Goal: Task Accomplishment & Management: Manage account settings

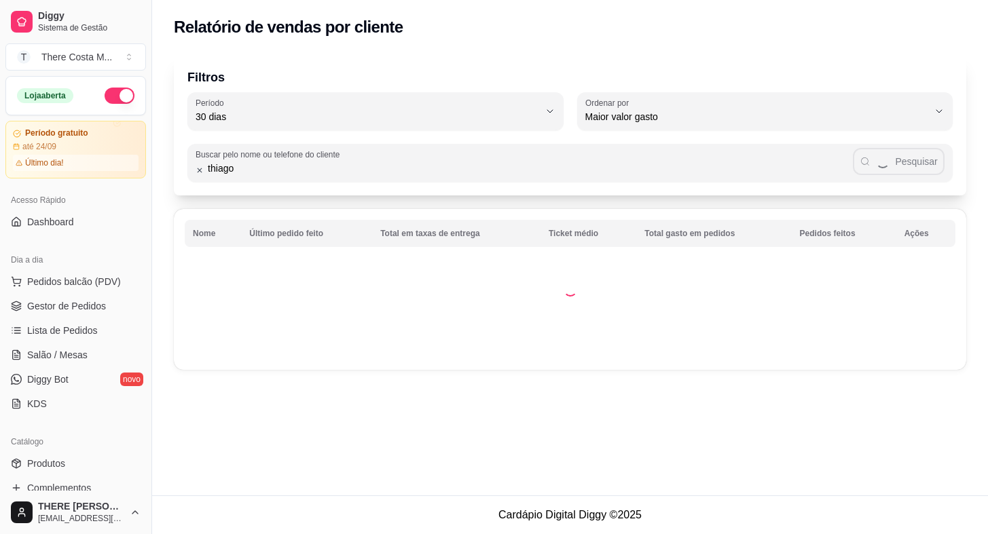
select select "30"
select select "HIGHEST_TOTAL_SPENT_WITH_ORDERS"
click at [90, 305] on span "Gestor de Pedidos" at bounding box center [66, 306] width 79 height 14
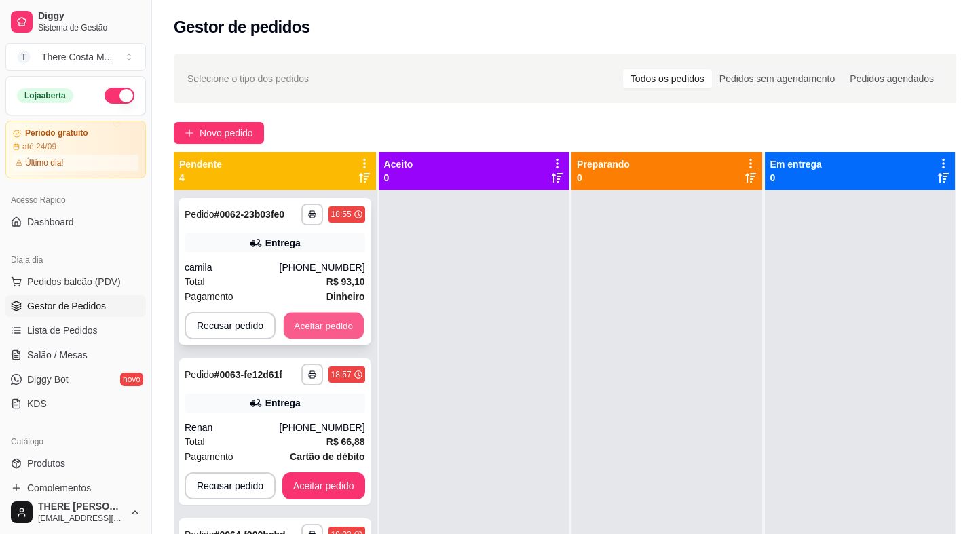
click at [333, 324] on button "Aceitar pedido" at bounding box center [324, 326] width 80 height 26
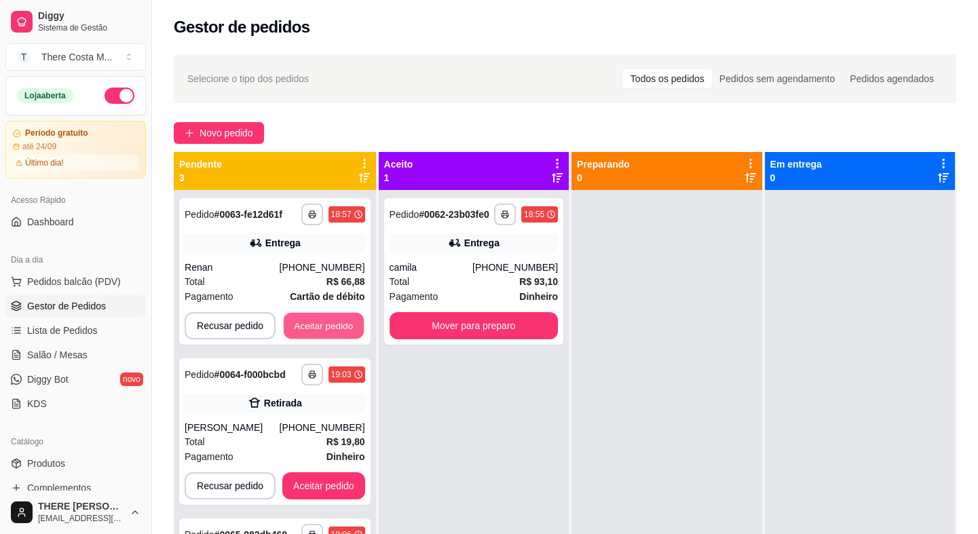
click at [333, 324] on button "Aceitar pedido" at bounding box center [324, 326] width 80 height 26
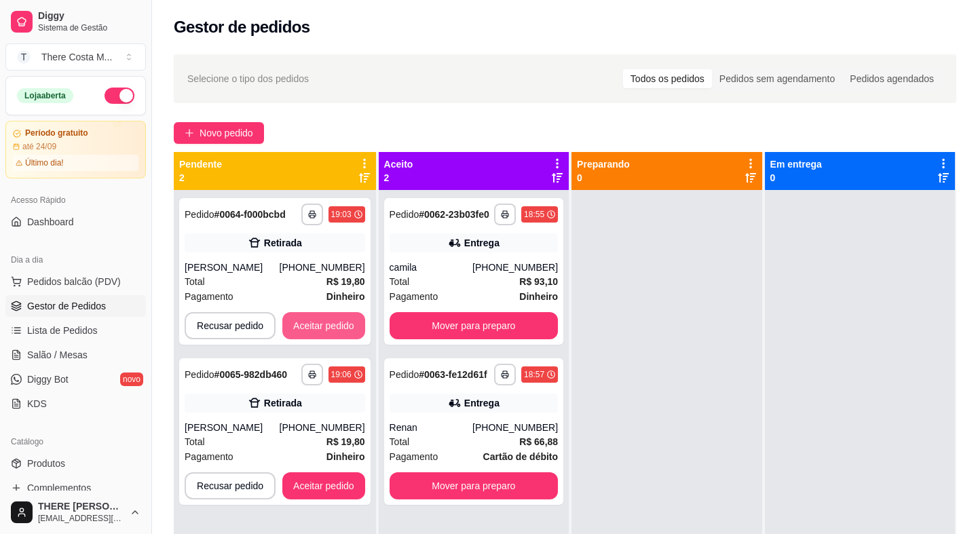
click at [333, 324] on button "Aceitar pedido" at bounding box center [323, 325] width 83 height 27
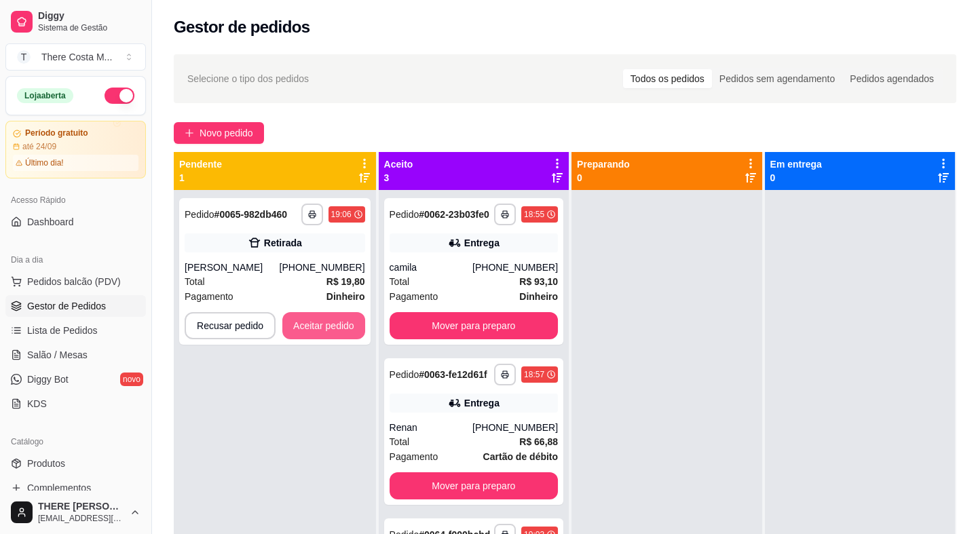
click at [333, 324] on button "Aceitar pedido" at bounding box center [323, 325] width 83 height 27
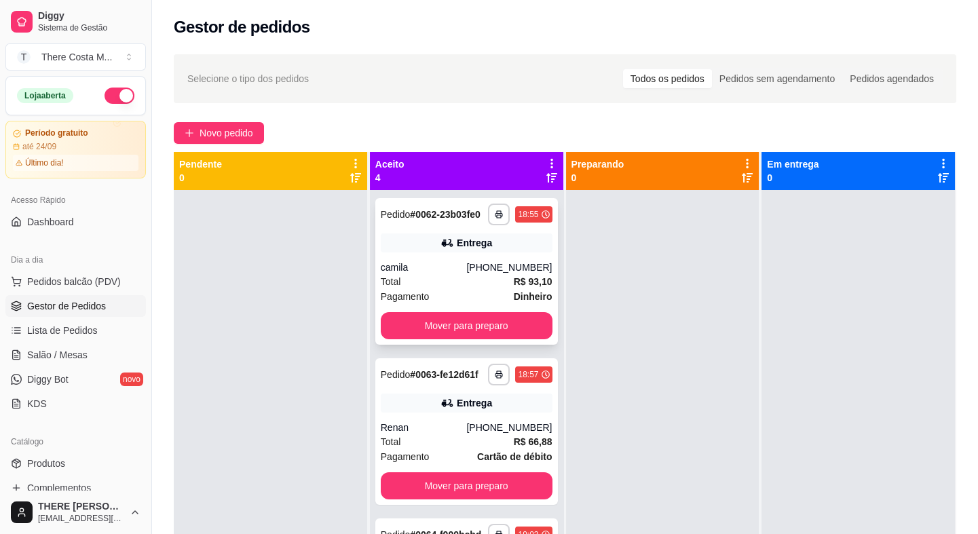
click at [459, 250] on div "Entrega" at bounding box center [474, 243] width 35 height 14
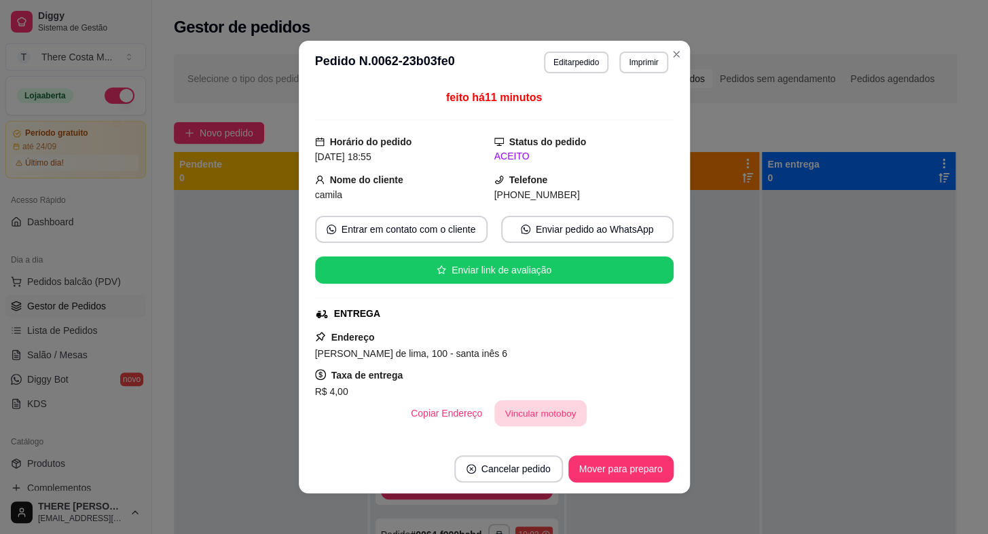
click at [536, 417] on button "Vincular motoboy" at bounding box center [540, 413] width 92 height 26
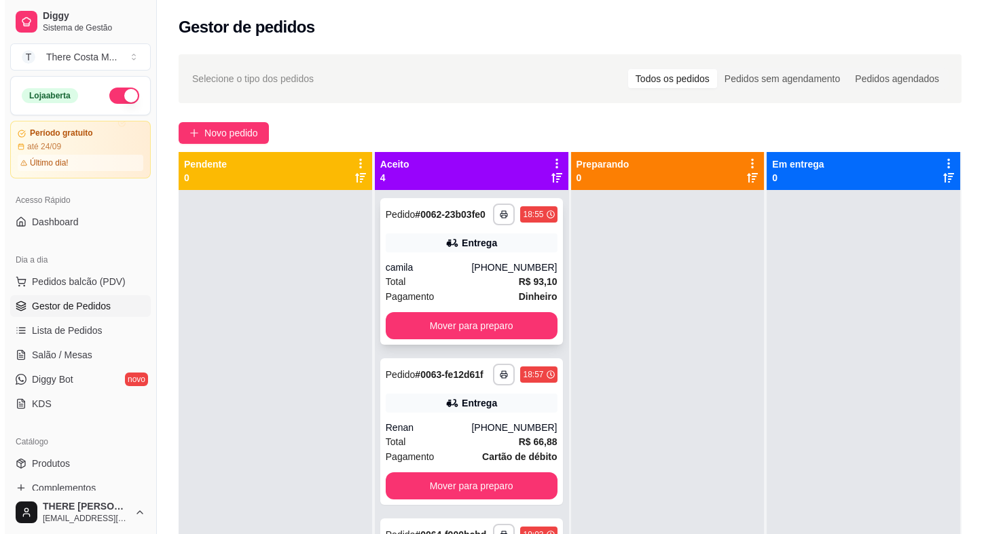
scroll to position [61, 0]
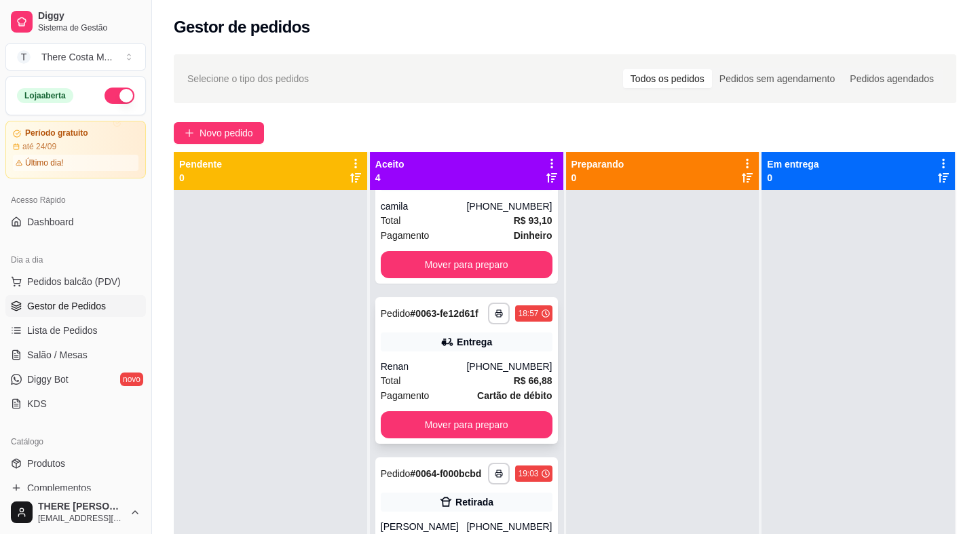
click at [424, 388] on div "Total R$ 66,88" at bounding box center [467, 380] width 172 height 15
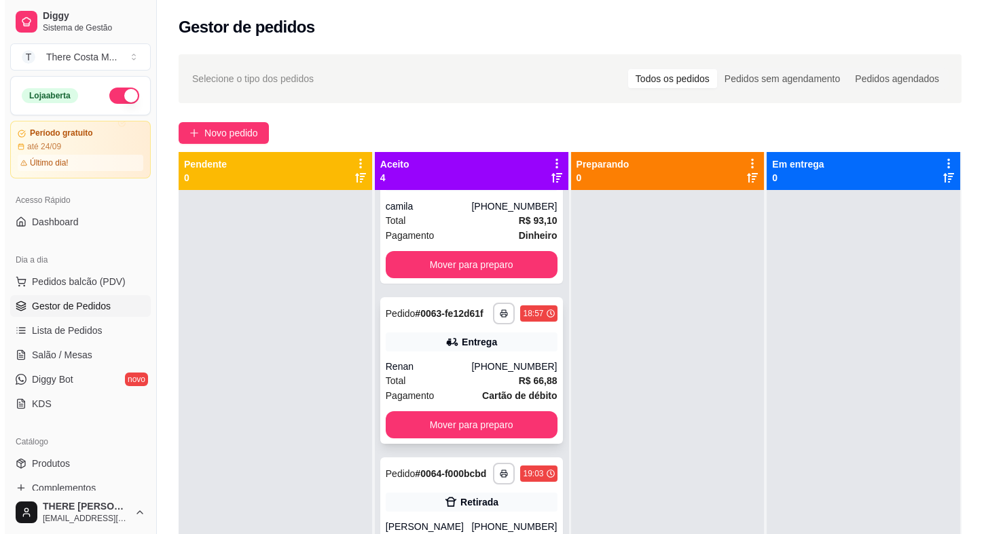
scroll to position [163, 0]
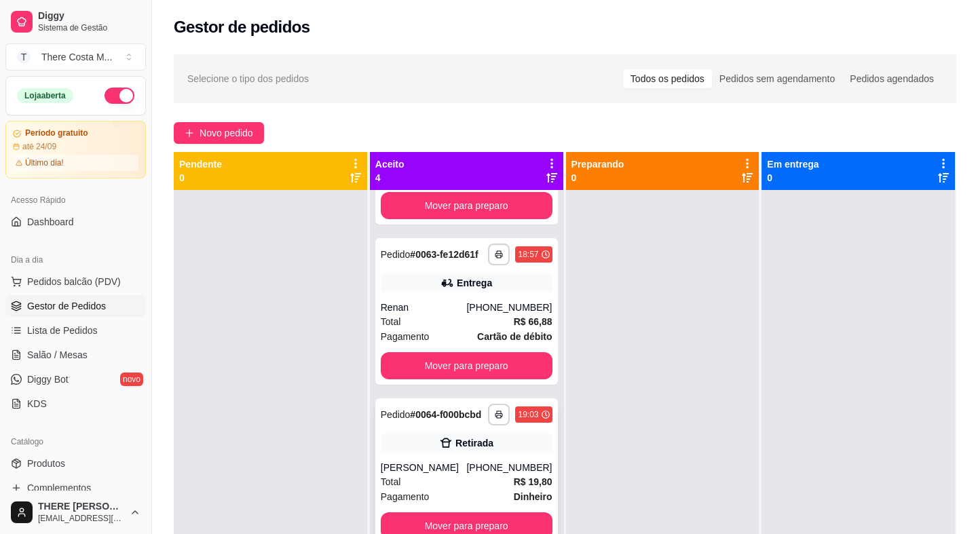
click at [417, 434] on div "Retirada" at bounding box center [467, 443] width 172 height 19
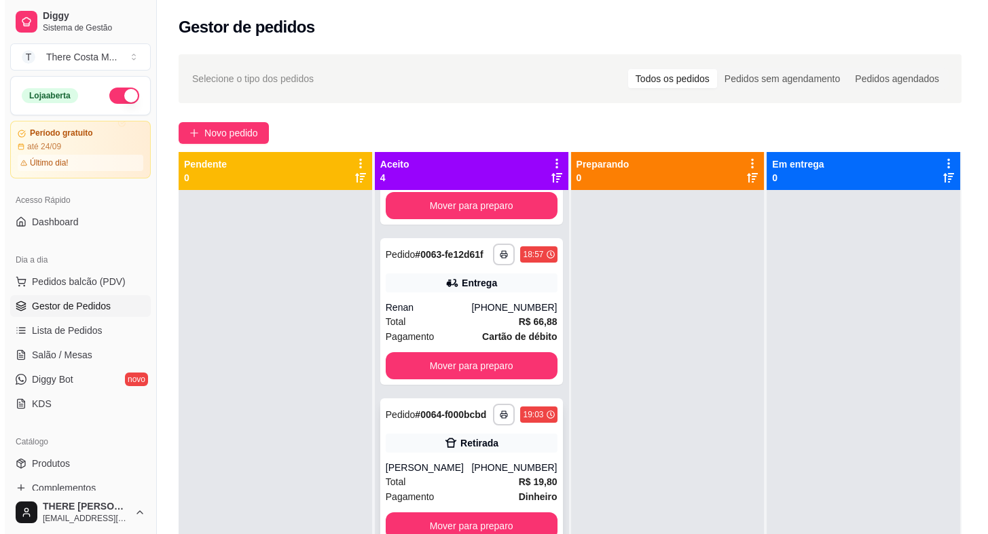
scroll to position [38, 0]
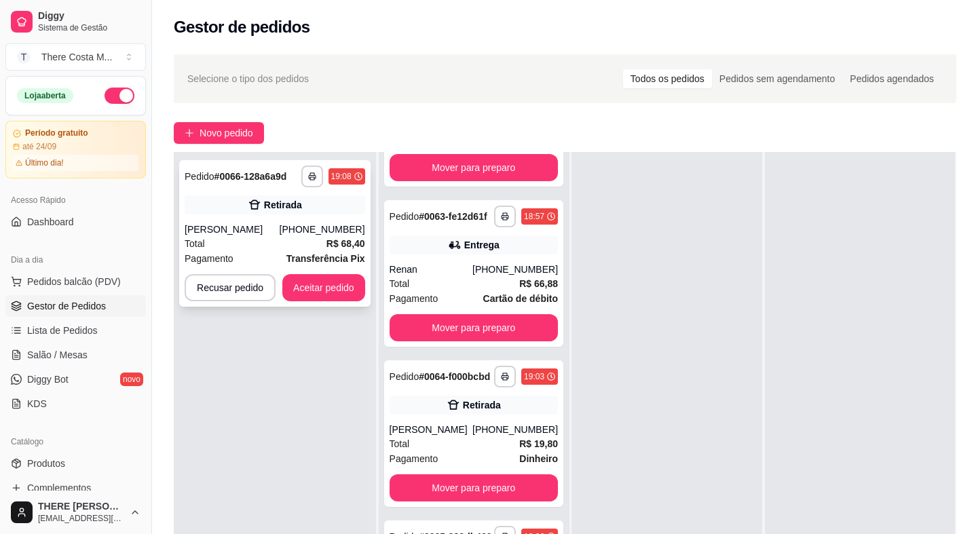
click at [246, 238] on div "Total R$ 68,40" at bounding box center [275, 243] width 181 height 15
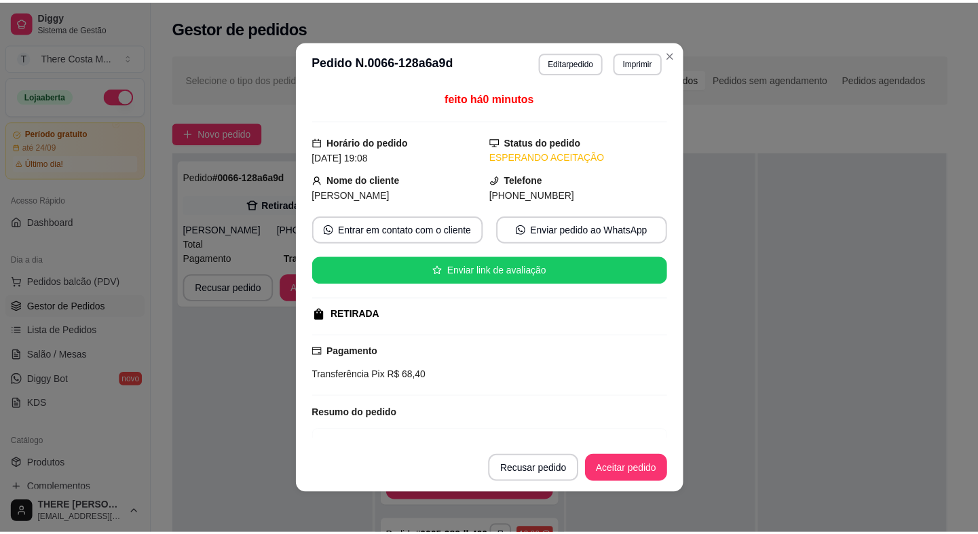
scroll to position [61, 0]
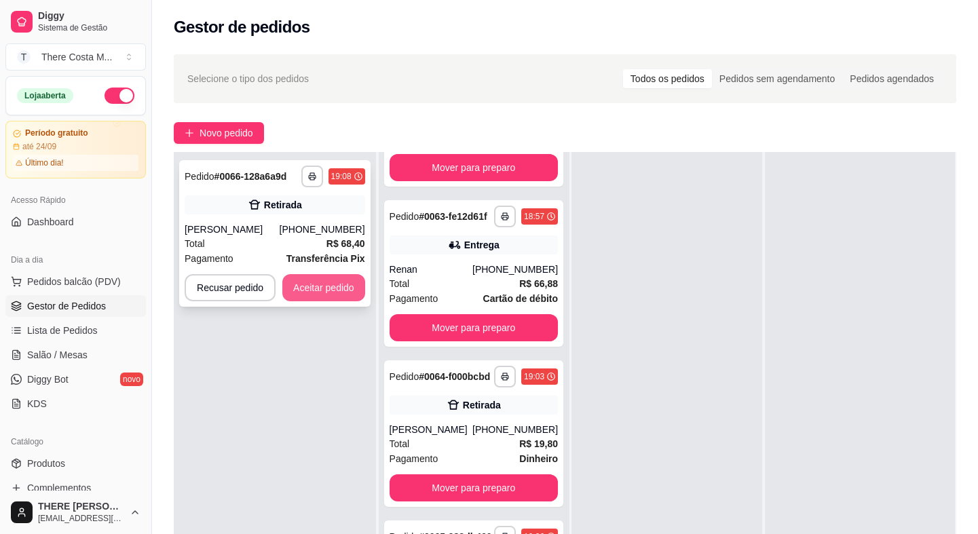
click at [329, 296] on button "Aceitar pedido" at bounding box center [323, 287] width 83 height 27
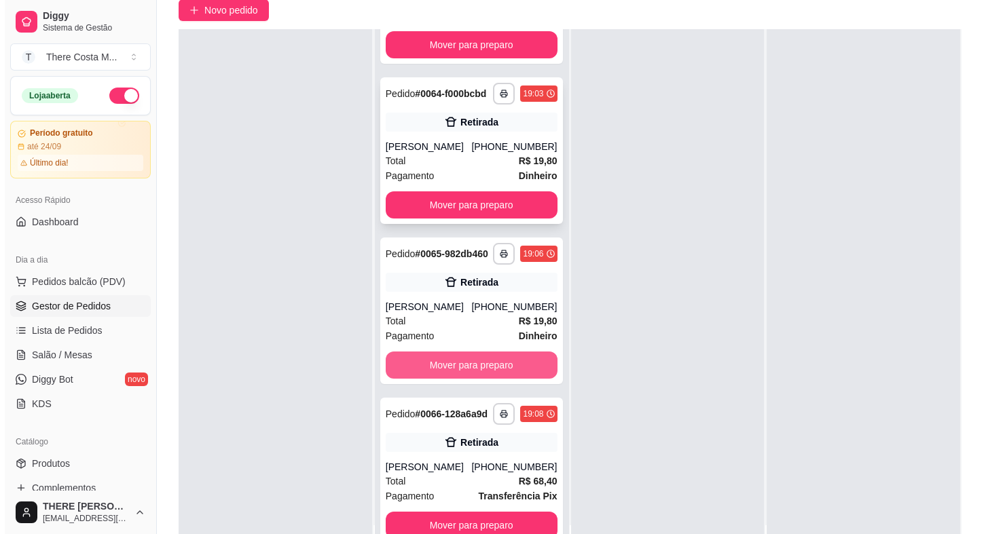
scroll to position [206, 0]
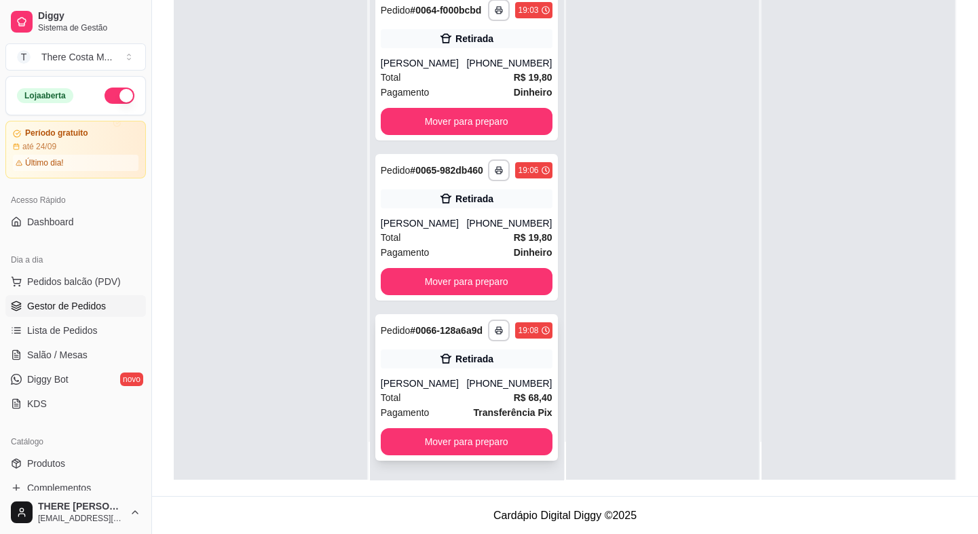
click at [450, 378] on div "[PERSON_NAME]" at bounding box center [424, 384] width 86 height 14
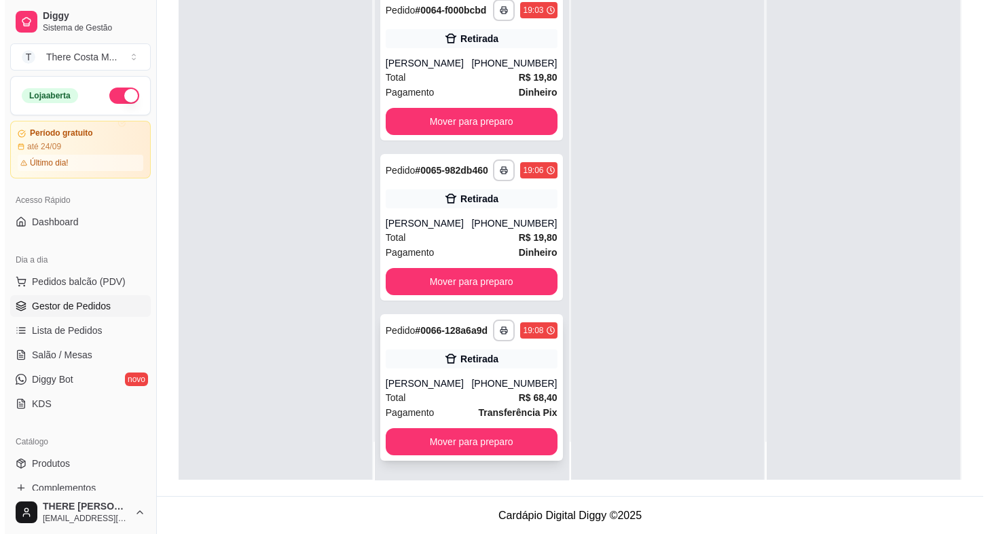
scroll to position [210, 0]
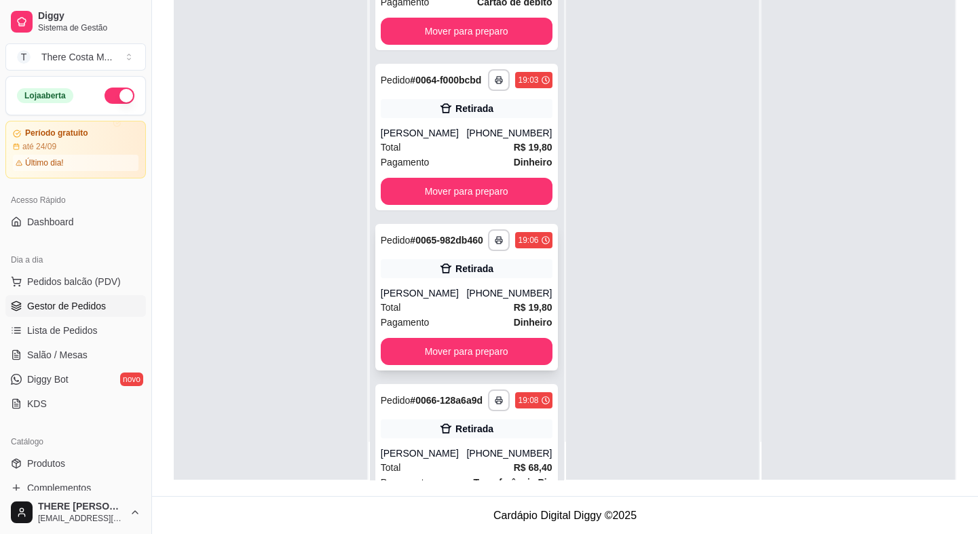
click at [422, 315] on div "Total R$ 19,80" at bounding box center [467, 307] width 172 height 15
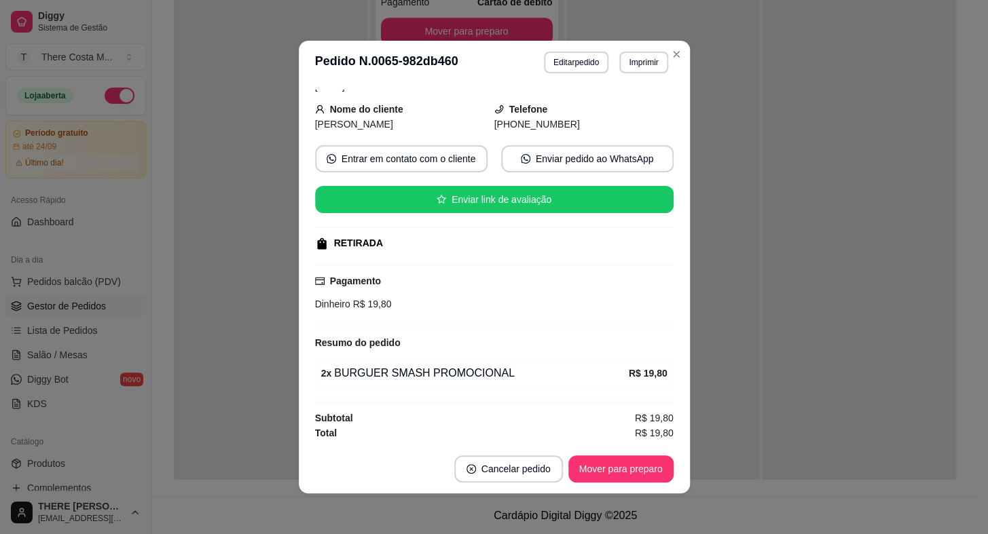
scroll to position [2, 0]
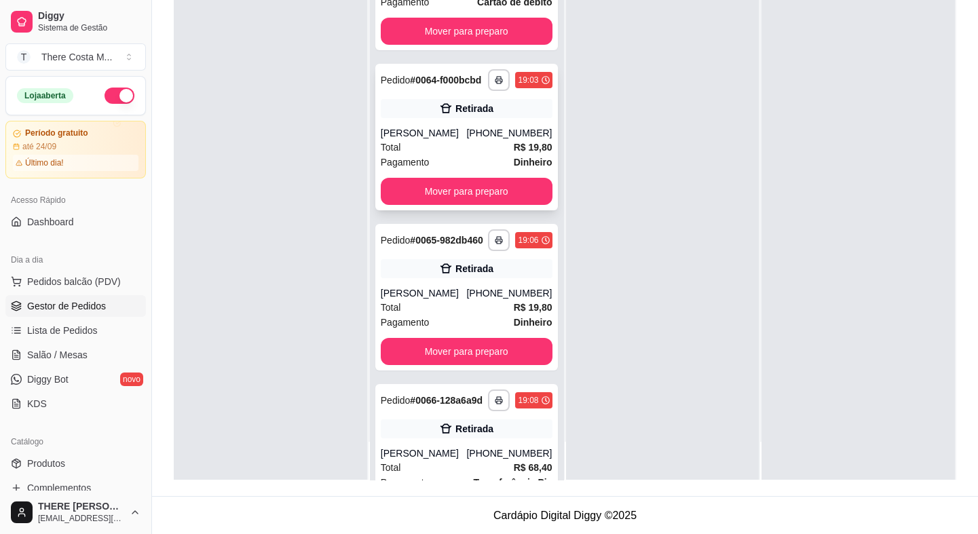
click at [449, 155] on div "Total R$ 19,80" at bounding box center [467, 147] width 172 height 15
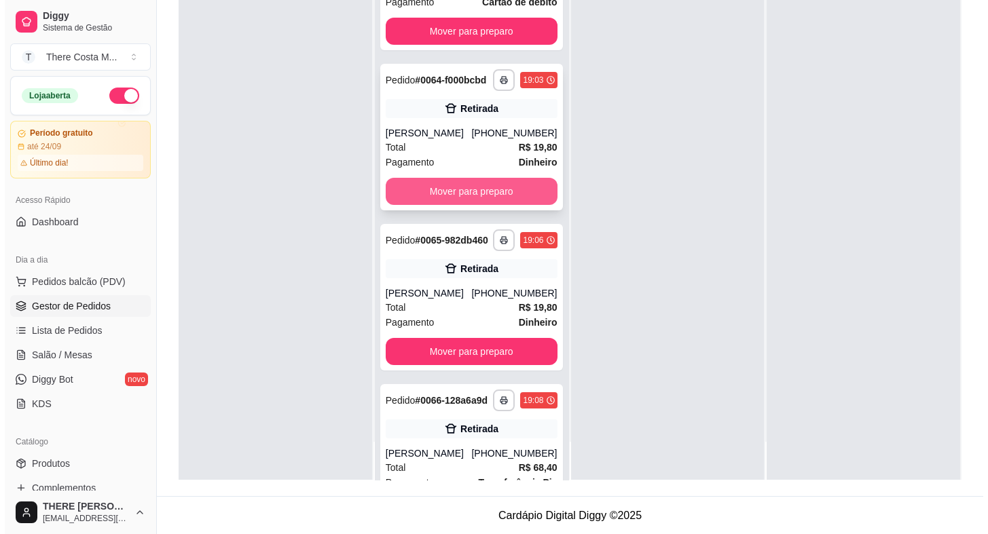
scroll to position [149, 0]
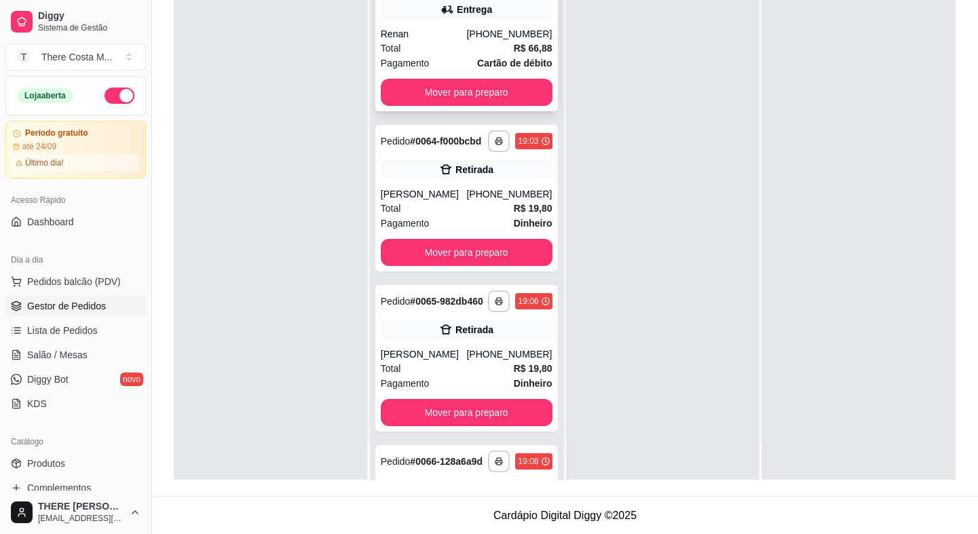
click at [454, 41] on div "Renan" at bounding box center [424, 34] width 86 height 14
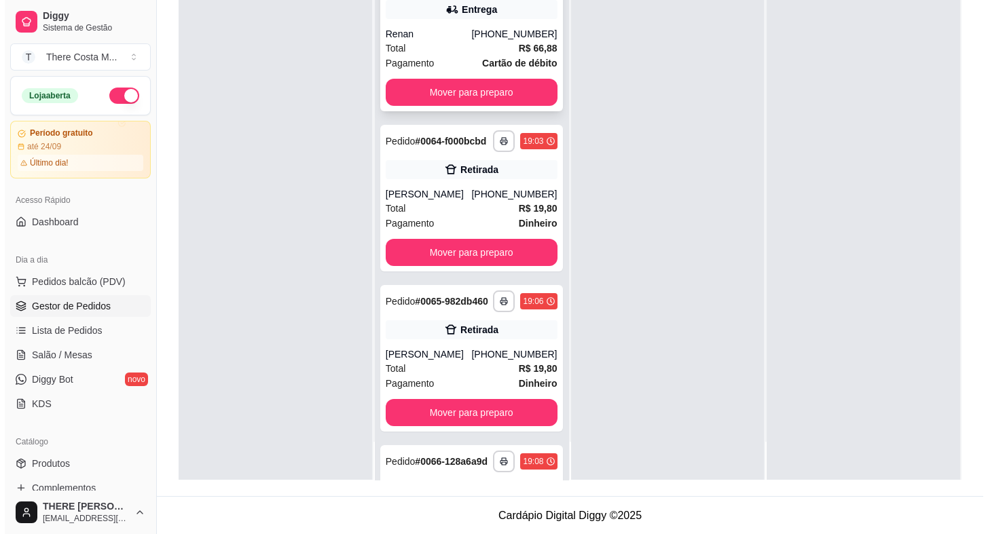
scroll to position [0, 0]
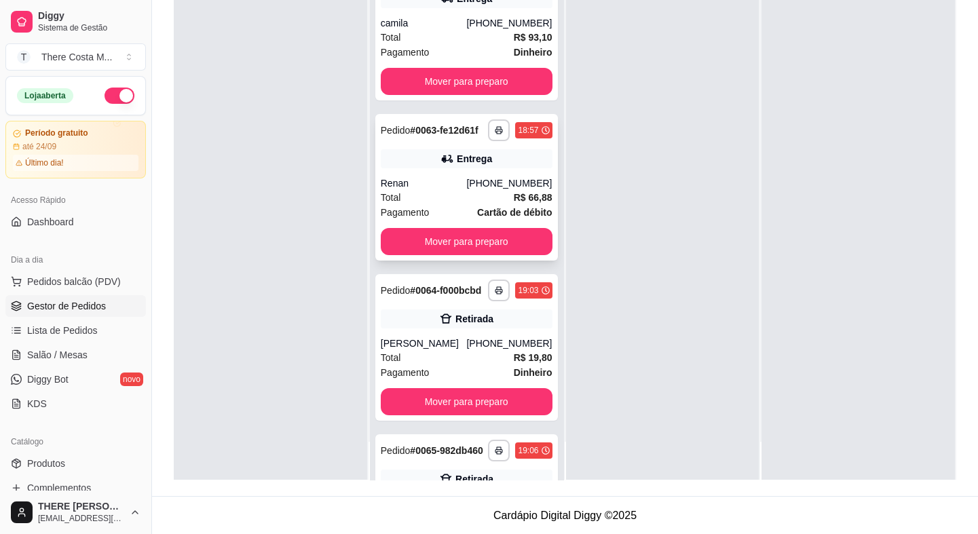
click at [441, 191] on div "**********" at bounding box center [466, 187] width 183 height 147
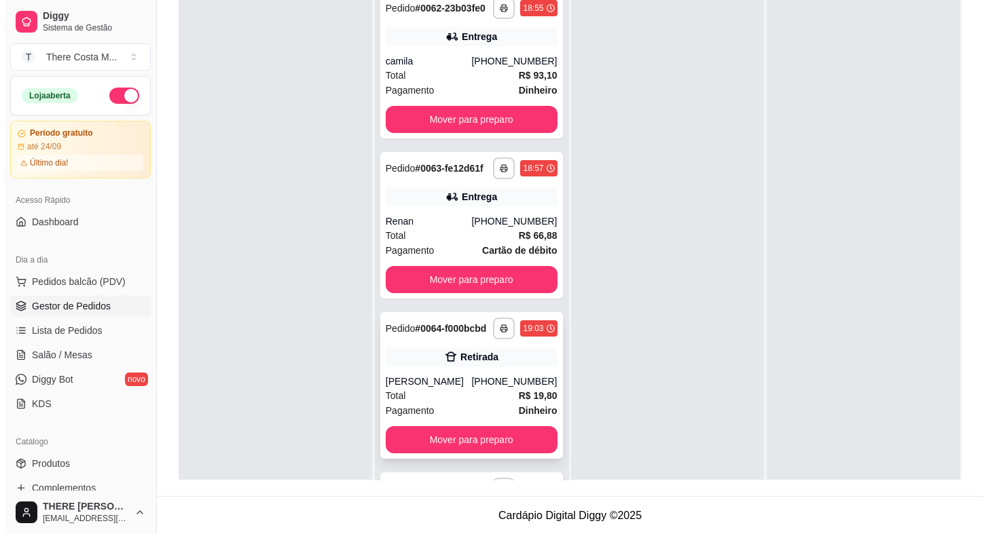
scroll to position [61, 0]
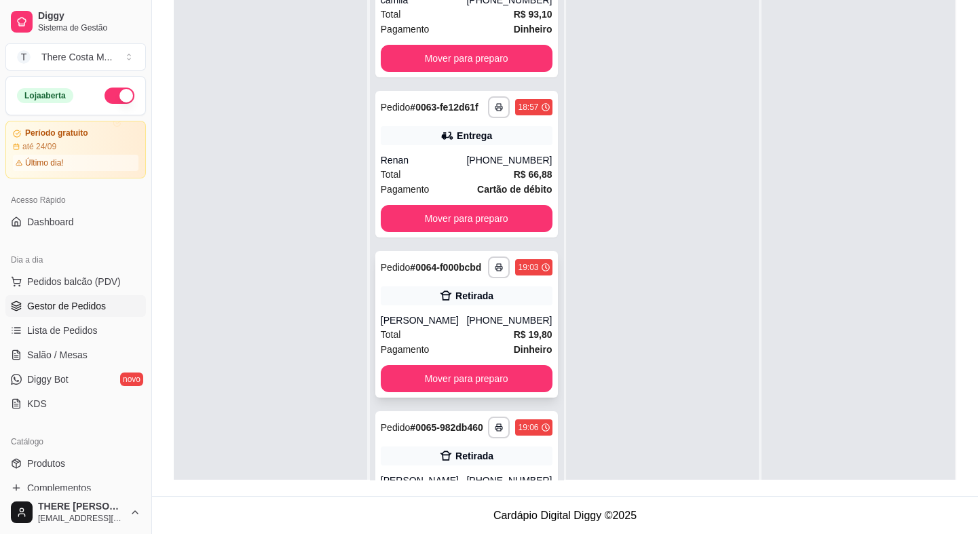
click at [407, 305] on div "Retirada" at bounding box center [467, 295] width 172 height 19
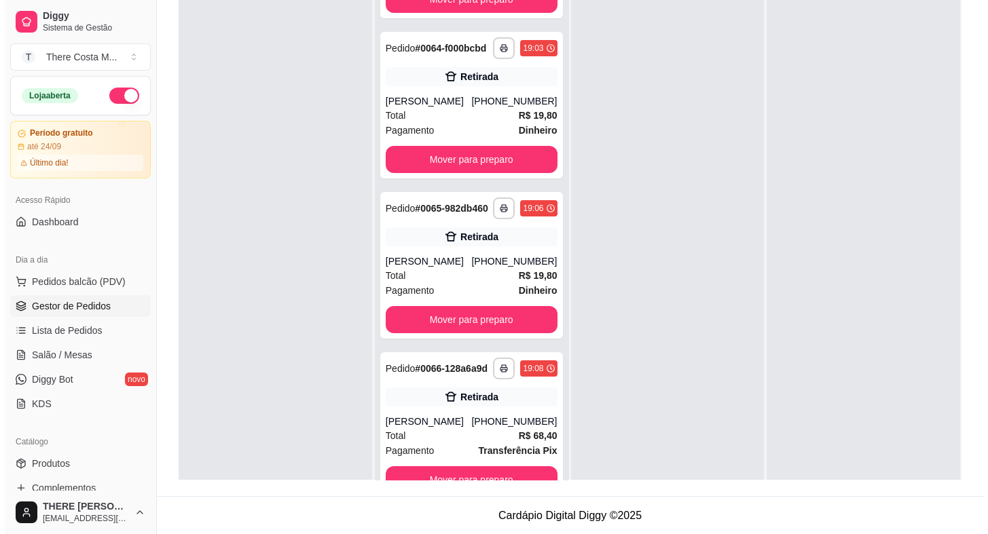
scroll to position [0, 0]
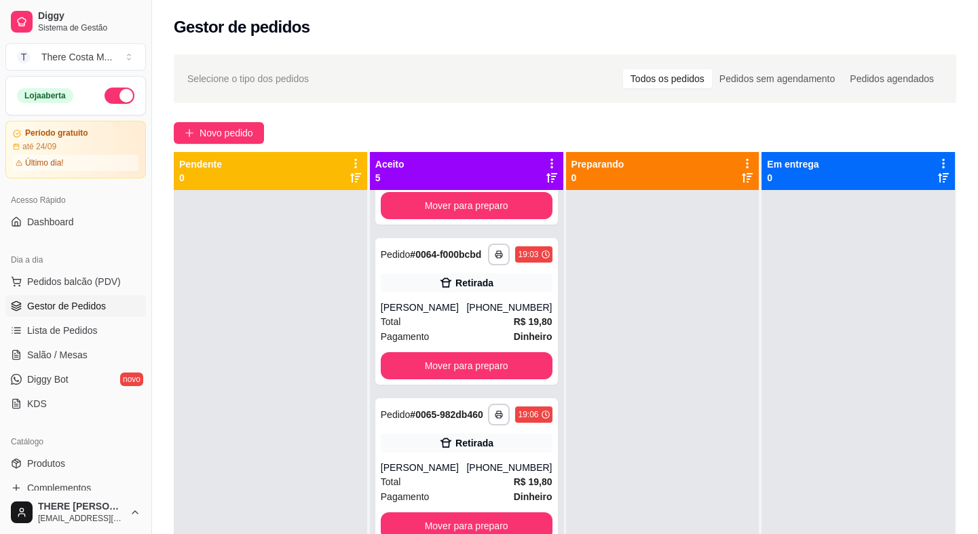
click at [249, 120] on div "**********" at bounding box center [565, 374] width 826 height 656
click at [240, 133] on span "Novo pedido" at bounding box center [227, 133] width 54 height 15
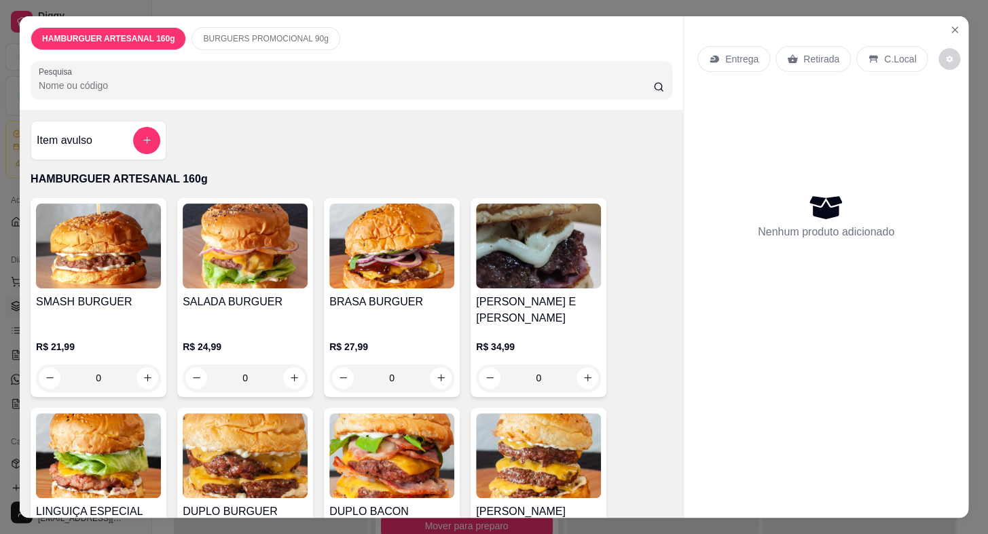
click at [732, 53] on p "Entrega" at bounding box center [741, 59] width 33 height 14
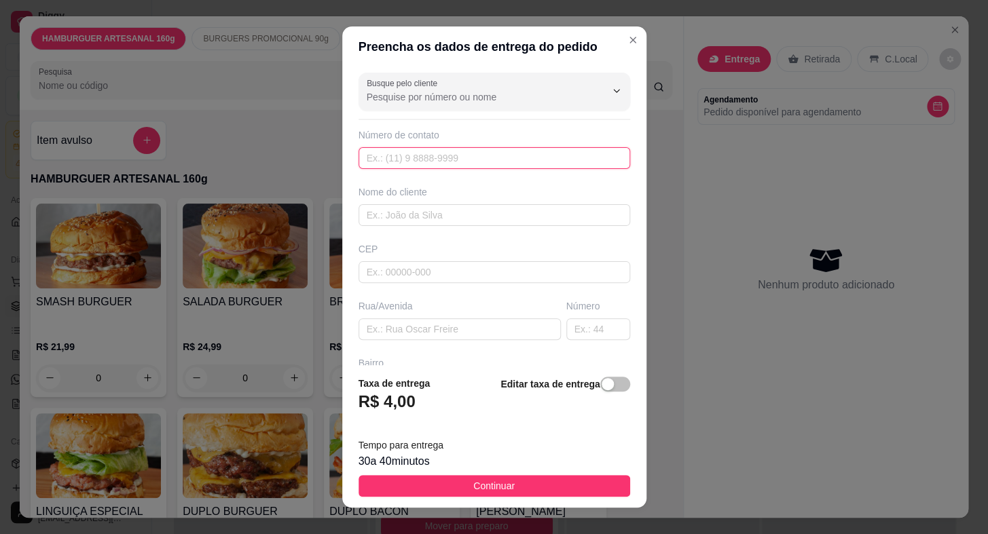
click at [470, 168] on input "text" at bounding box center [494, 158] width 272 height 22
paste input "[PHONE_NUMBER]"
type input "[PHONE_NUMBER]"
click at [464, 210] on input "text" at bounding box center [494, 215] width 272 height 22
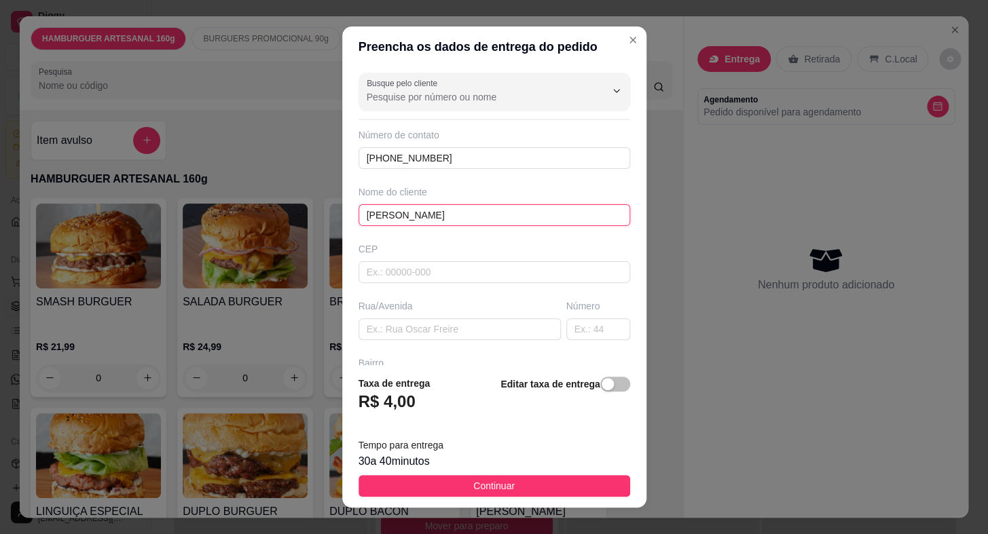
type input "[PERSON_NAME]"
click at [430, 336] on input "text" at bounding box center [459, 329] width 202 height 22
paste input "[PERSON_NAME]"
type input "[PERSON_NAME]"
click at [574, 330] on input "text" at bounding box center [598, 329] width 64 height 22
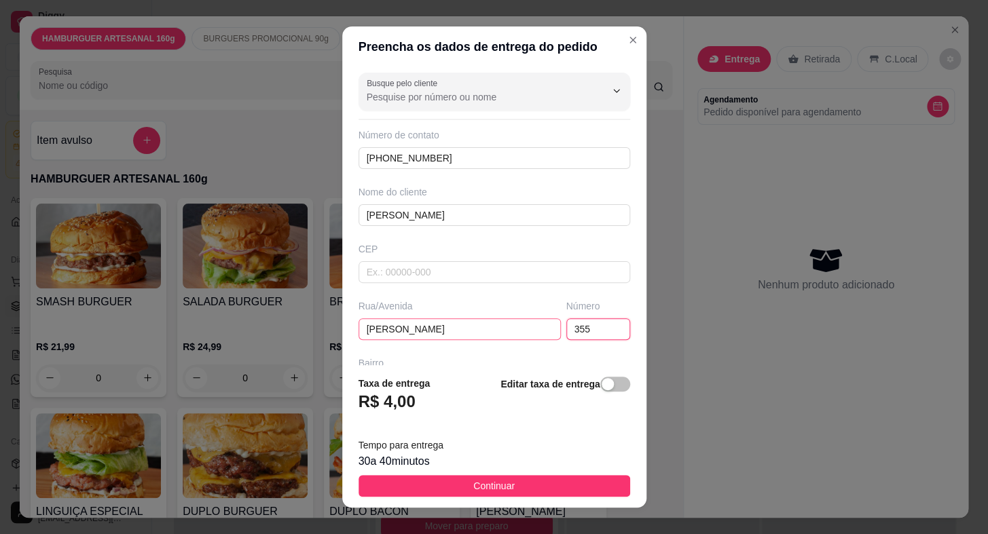
type input "355"
click at [403, 326] on input "[PERSON_NAME]" at bounding box center [459, 329] width 202 height 22
click at [394, 333] on input "[PERSON_NAME]" at bounding box center [459, 329] width 202 height 22
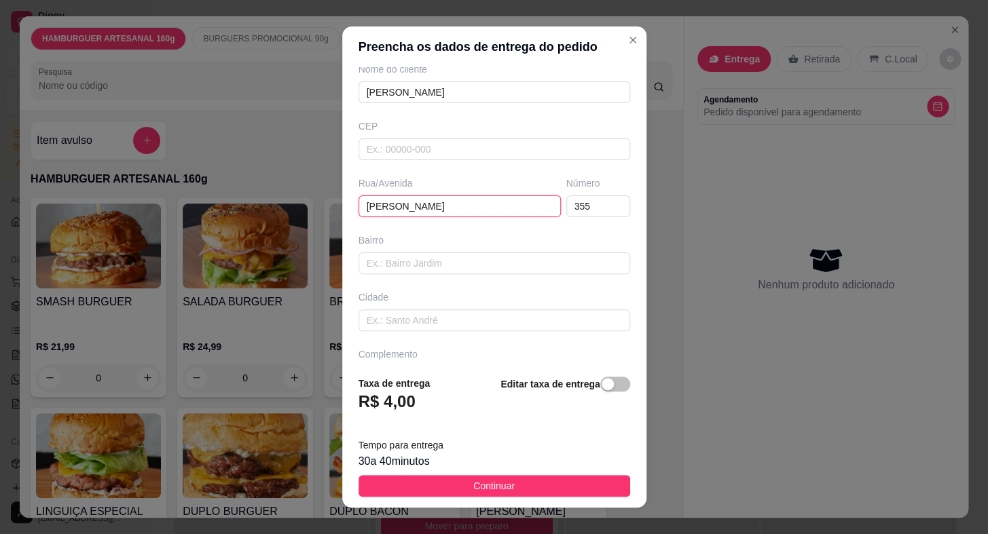
scroll to position [158, 0]
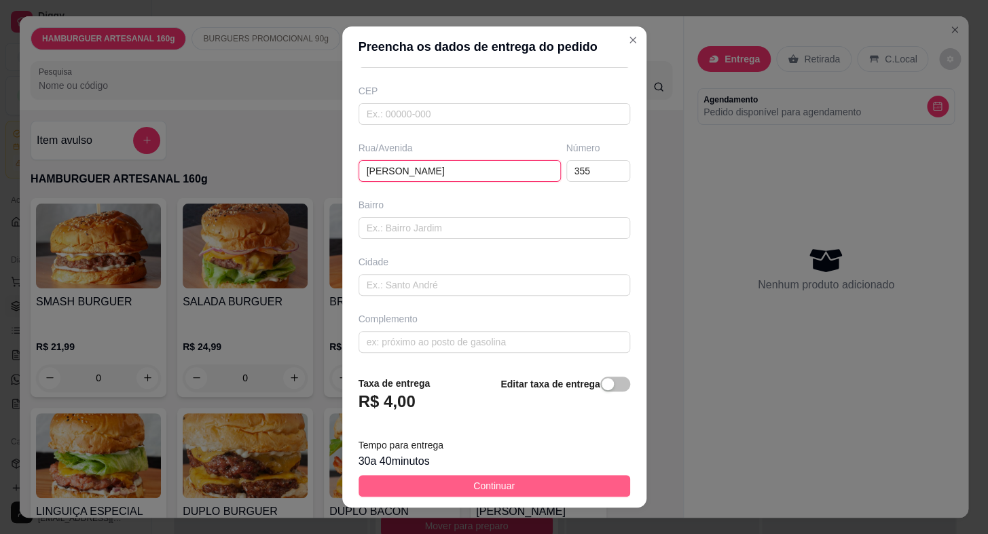
type input "[PERSON_NAME]"
click at [527, 489] on button "Continuar" at bounding box center [494, 486] width 272 height 22
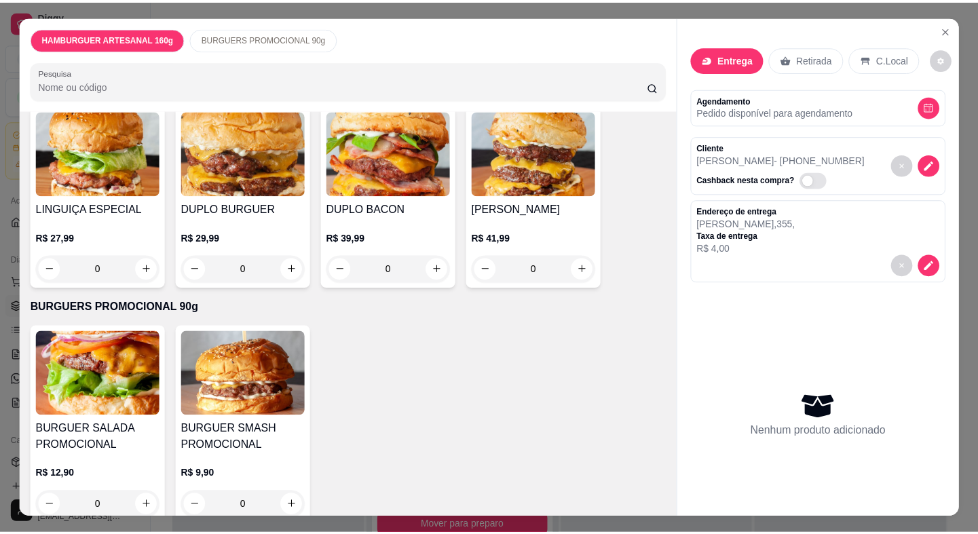
scroll to position [32, 0]
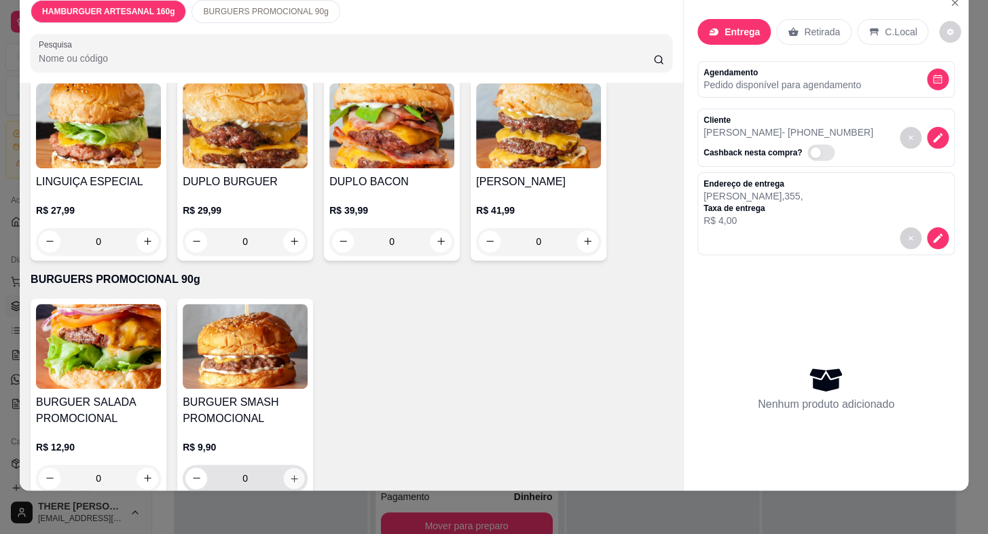
click at [289, 473] on icon "increase-product-quantity" at bounding box center [294, 478] width 10 height 10
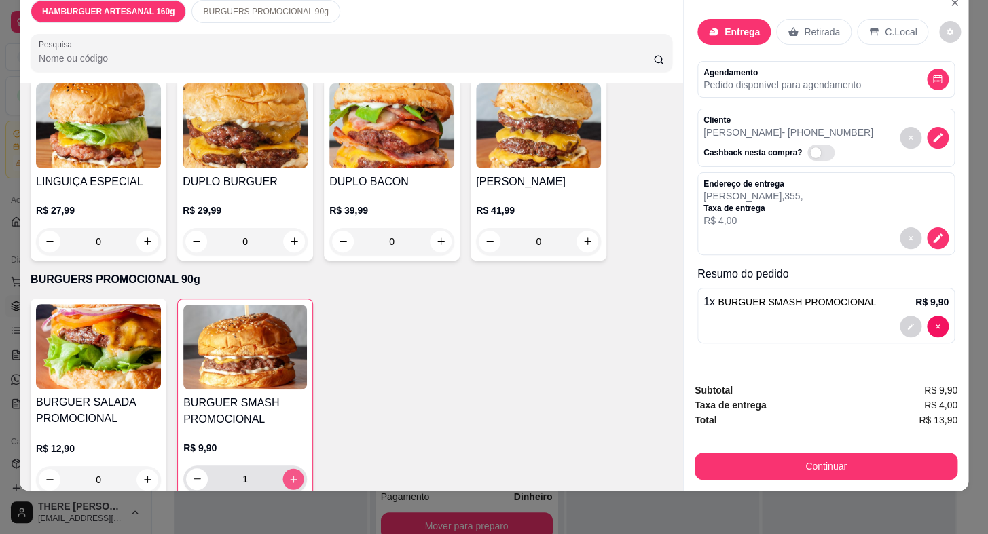
click at [288, 474] on icon "increase-product-quantity" at bounding box center [293, 479] width 10 height 10
type input "2"
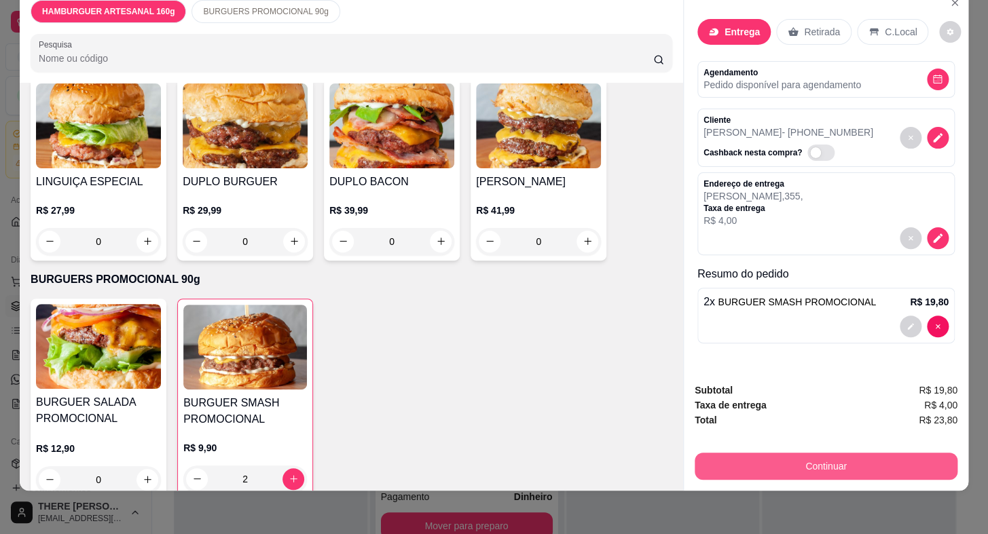
click at [731, 453] on button "Continuar" at bounding box center [825, 466] width 263 height 27
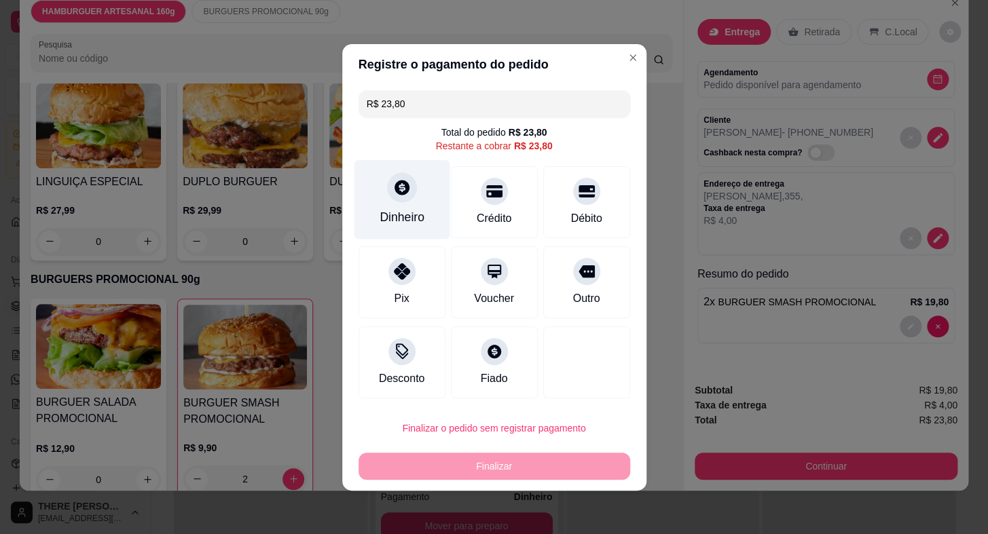
click at [392, 202] on div "Dinheiro" at bounding box center [402, 199] width 96 height 79
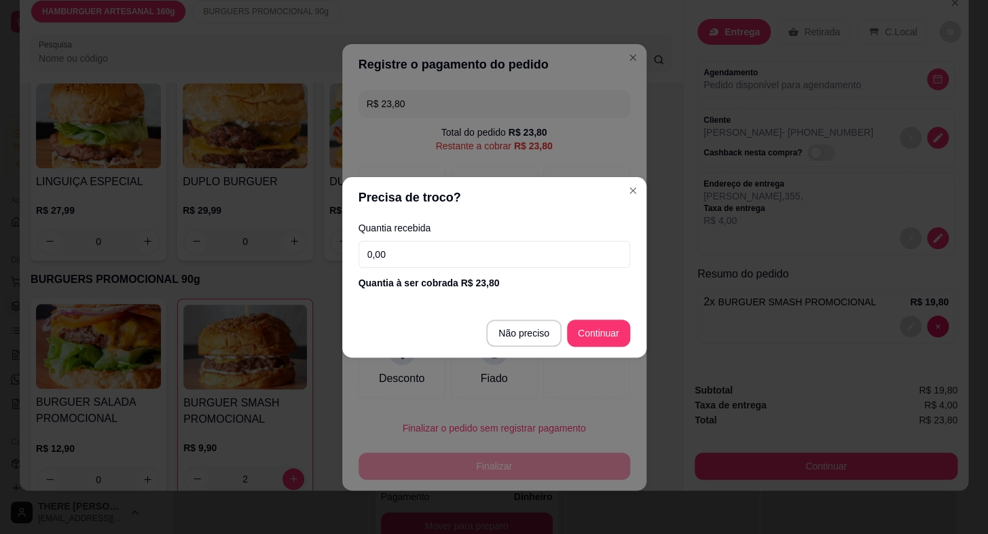
click at [448, 248] on input "0,00" at bounding box center [494, 254] width 272 height 27
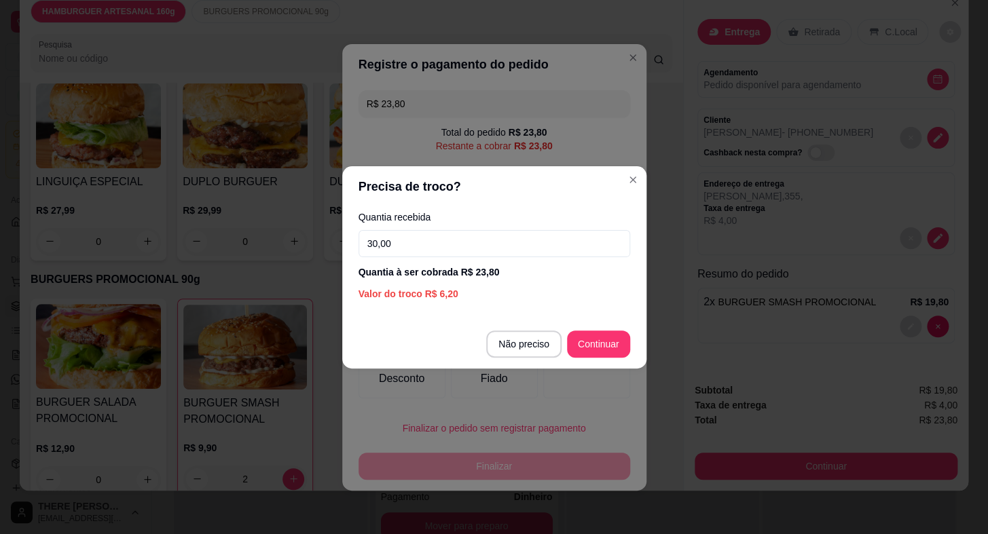
type input "30,00"
type input "R$ 0,00"
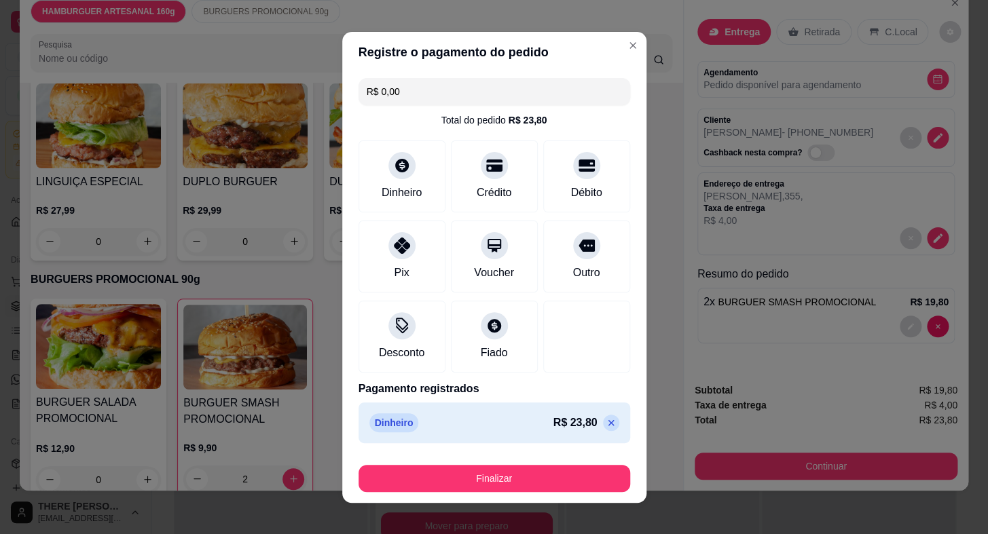
click at [491, 438] on div "Dinheiro R$ 23,80" at bounding box center [494, 423] width 272 height 41
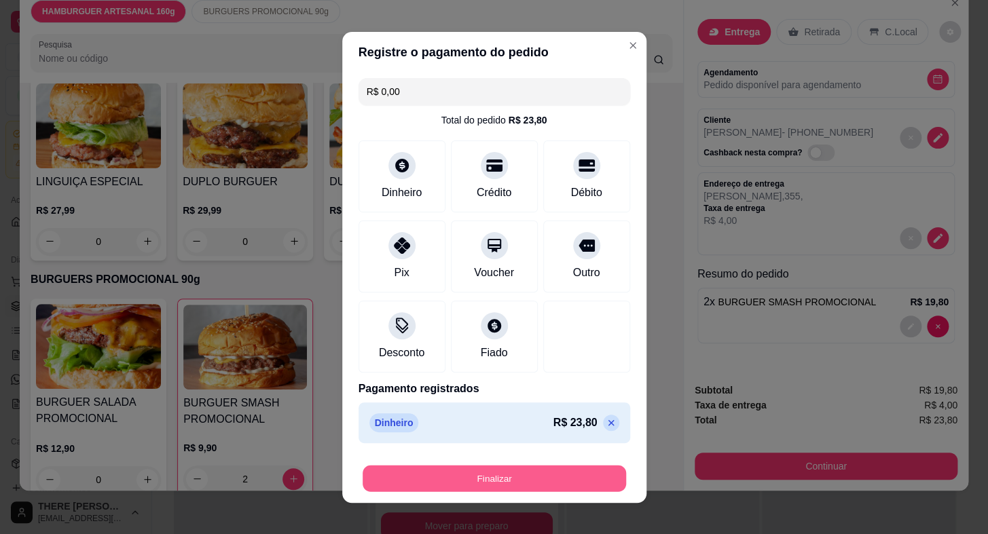
click at [479, 483] on button "Finalizar" at bounding box center [493, 478] width 263 height 26
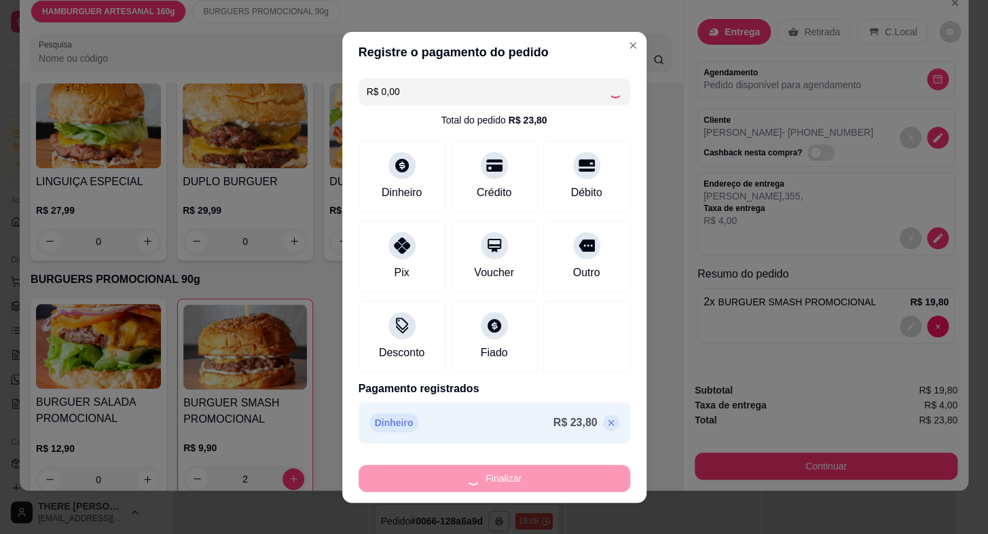
type input "0"
type input "-R$ 23,80"
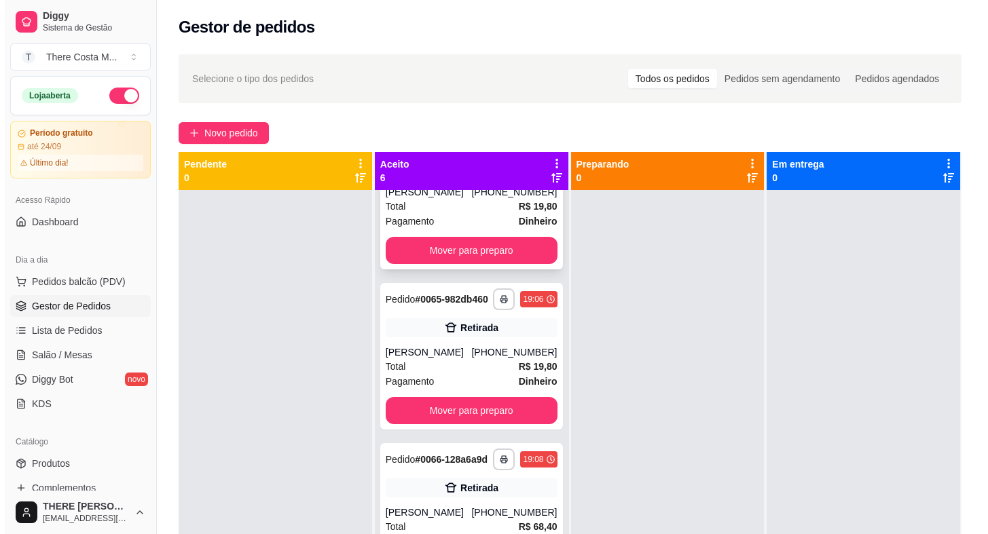
scroll to position [334, 0]
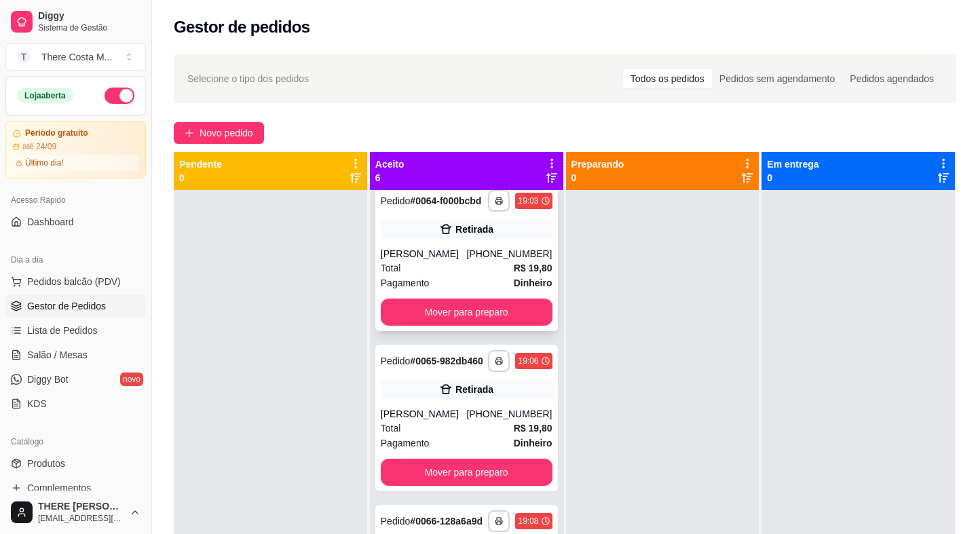
click at [469, 236] on div "Retirada" at bounding box center [474, 230] width 38 height 14
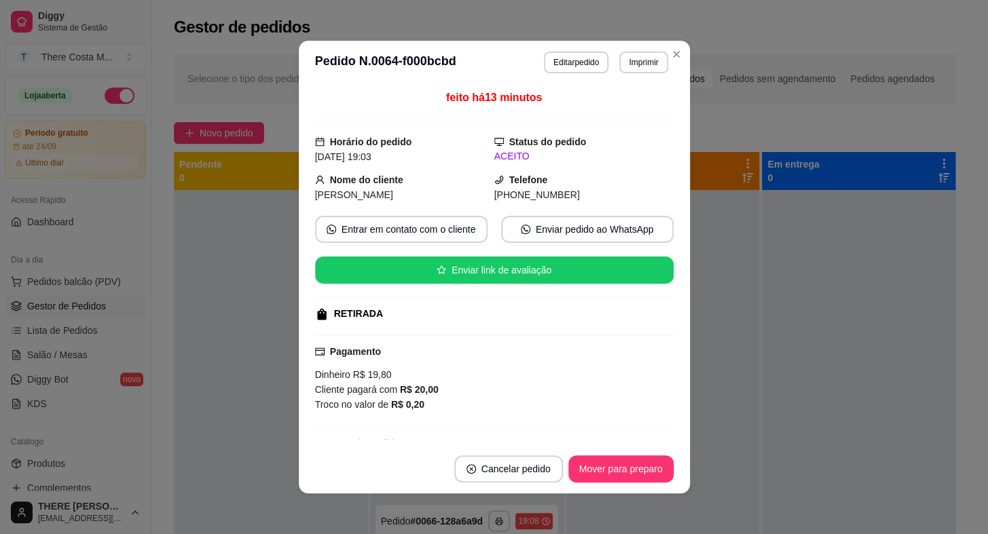
scroll to position [100, 0]
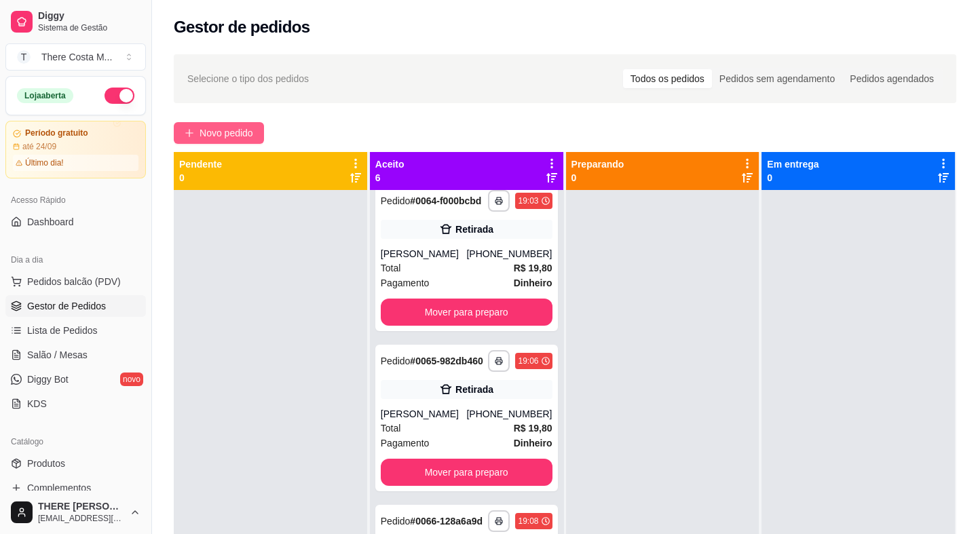
click at [237, 136] on span "Novo pedido" at bounding box center [227, 133] width 54 height 15
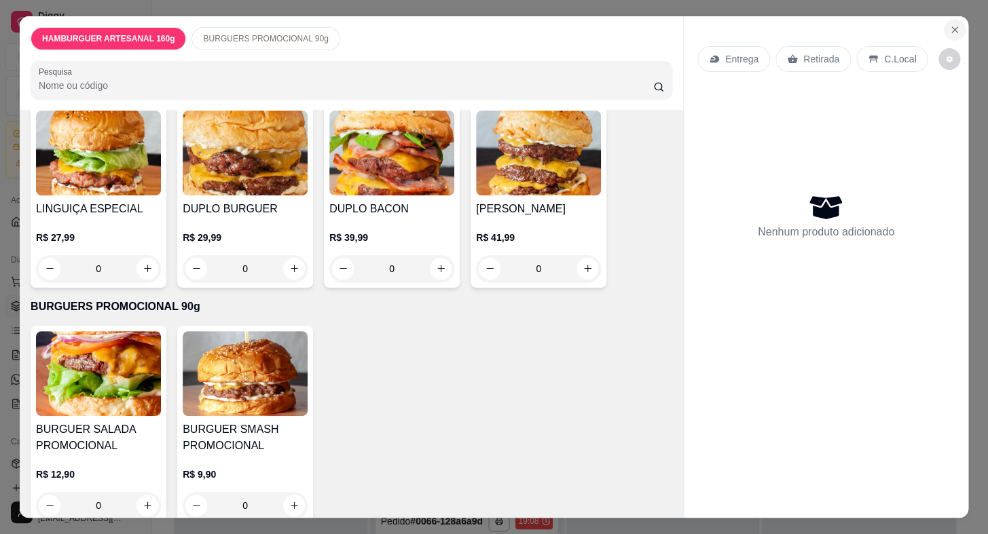
click at [949, 24] on icon "Close" at bounding box center [954, 29] width 11 height 11
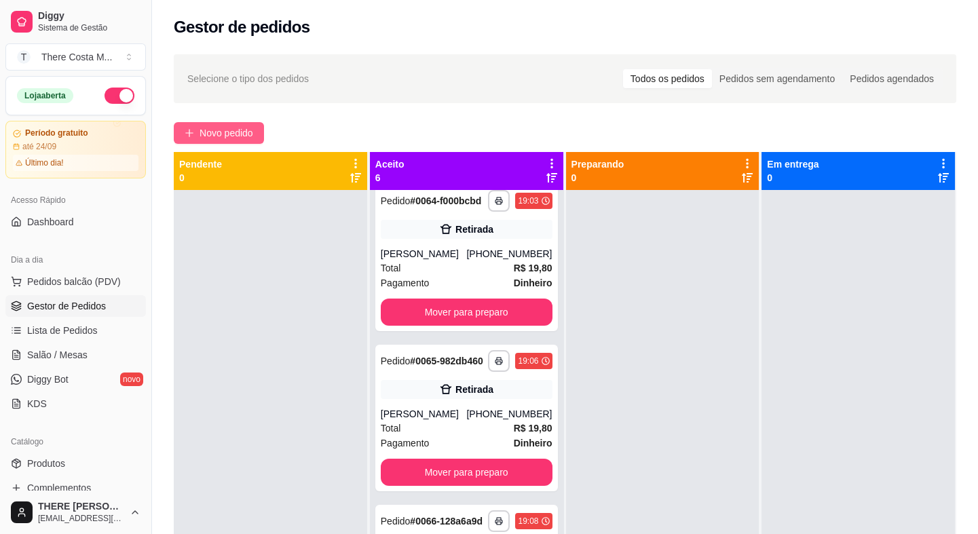
click at [217, 142] on button "Novo pedido" at bounding box center [219, 133] width 90 height 22
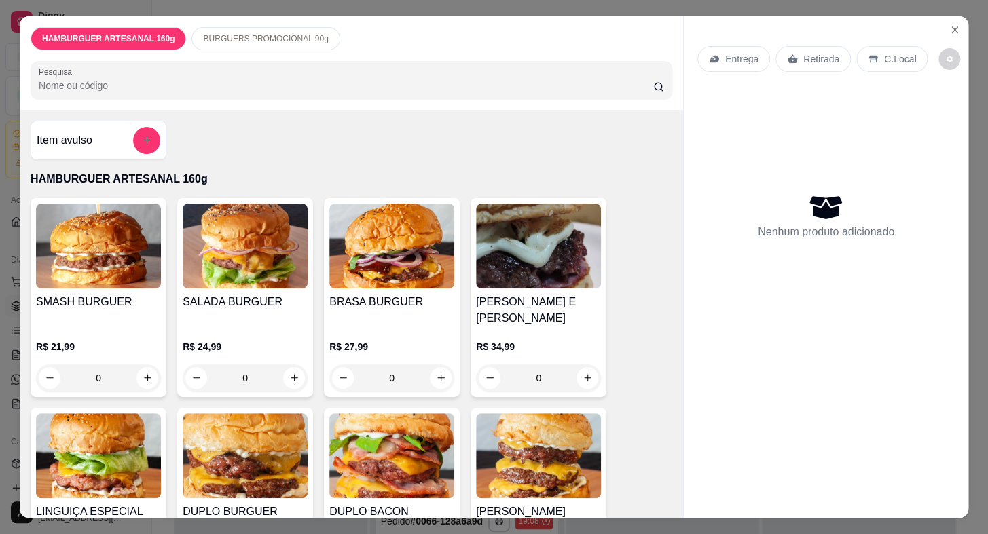
click at [735, 52] on p "Entrega" at bounding box center [741, 59] width 33 height 14
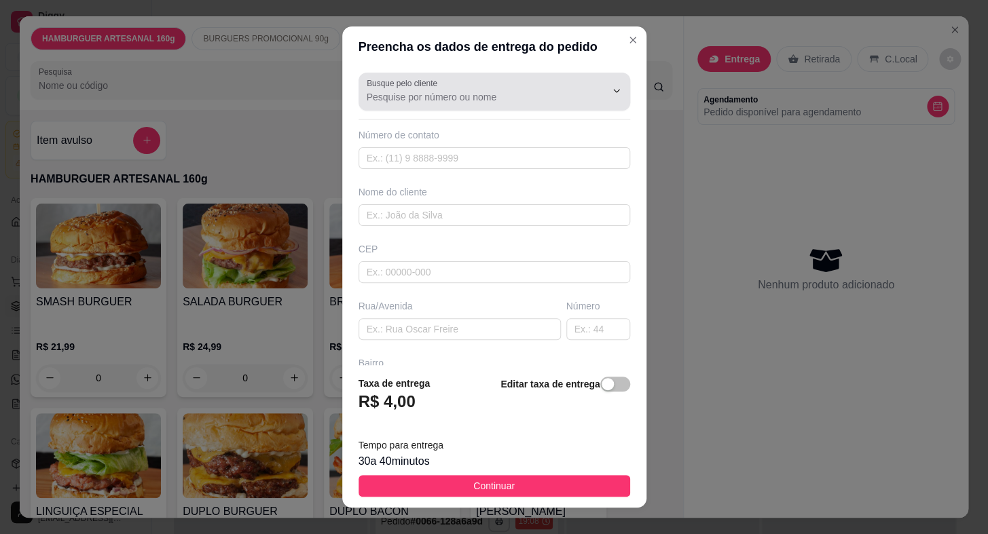
click at [474, 95] on input "Busque pelo cliente" at bounding box center [475, 97] width 217 height 14
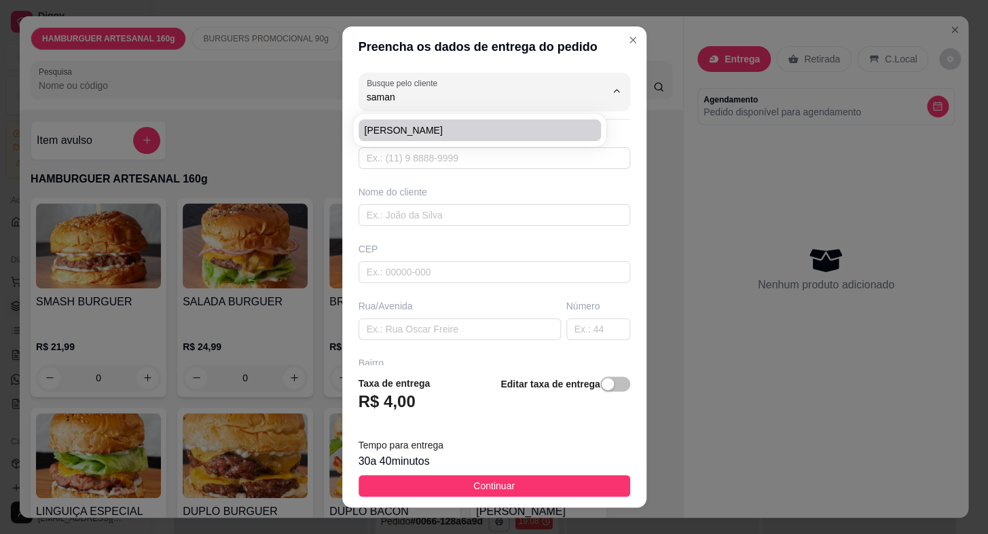
click at [466, 121] on li "[PERSON_NAME]" at bounding box center [479, 130] width 242 height 22
type input "[PERSON_NAME]"
type input "15998498963"
type input "[PERSON_NAME]"
type input "18448036"
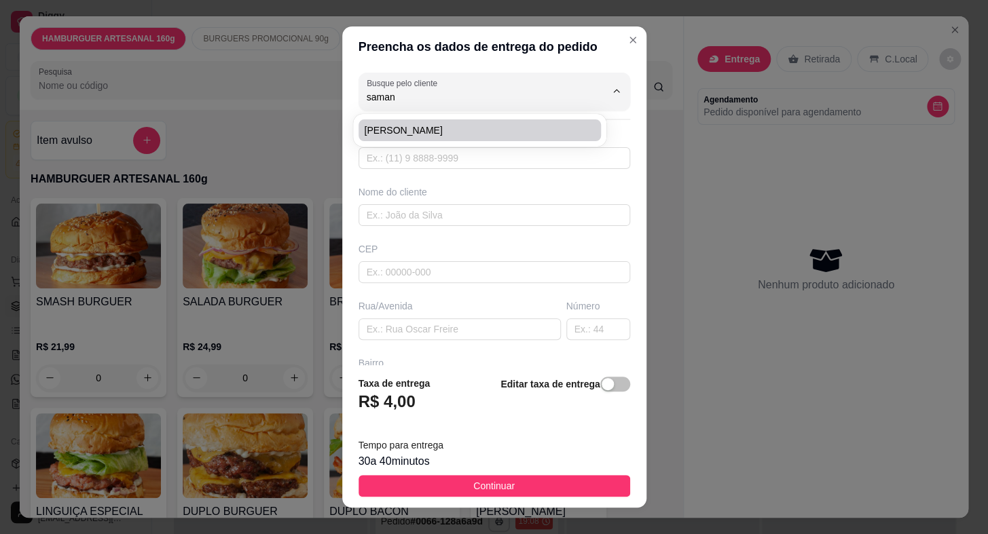
type input "Rua [PERSON_NAME]"
type input "173"
type input "Vila Dom Sílvio"
type input "Itaberá"
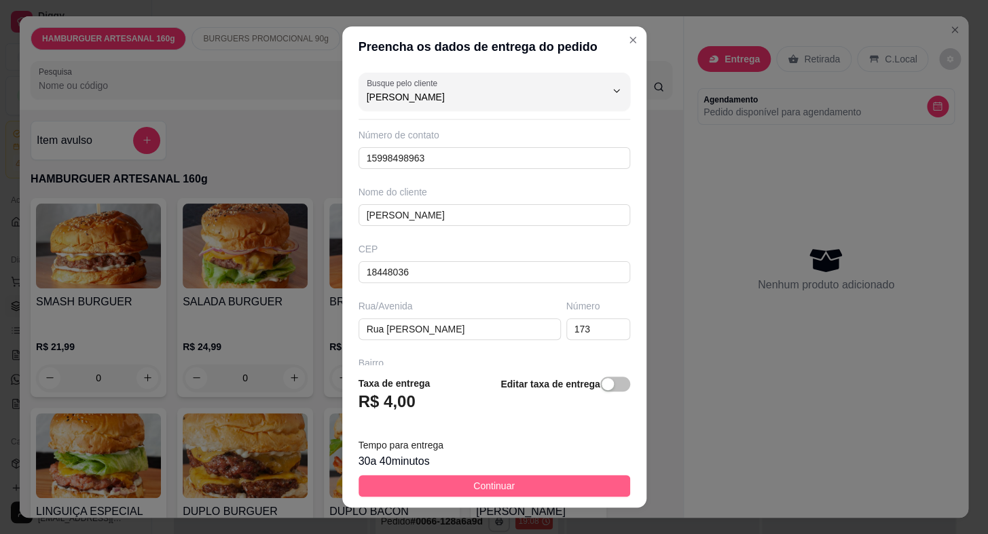
type input "[PERSON_NAME]"
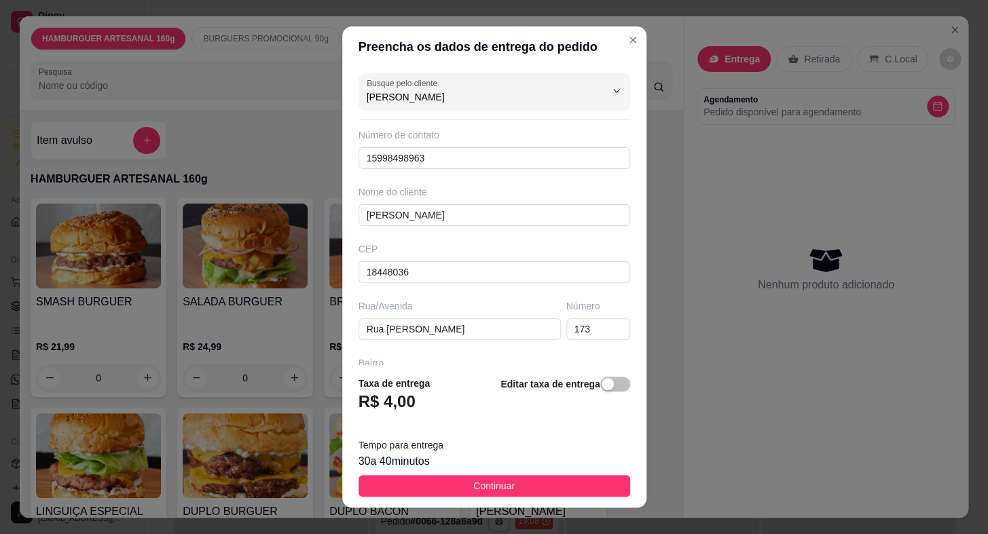
click at [500, 477] on button "Continuar" at bounding box center [494, 486] width 272 height 22
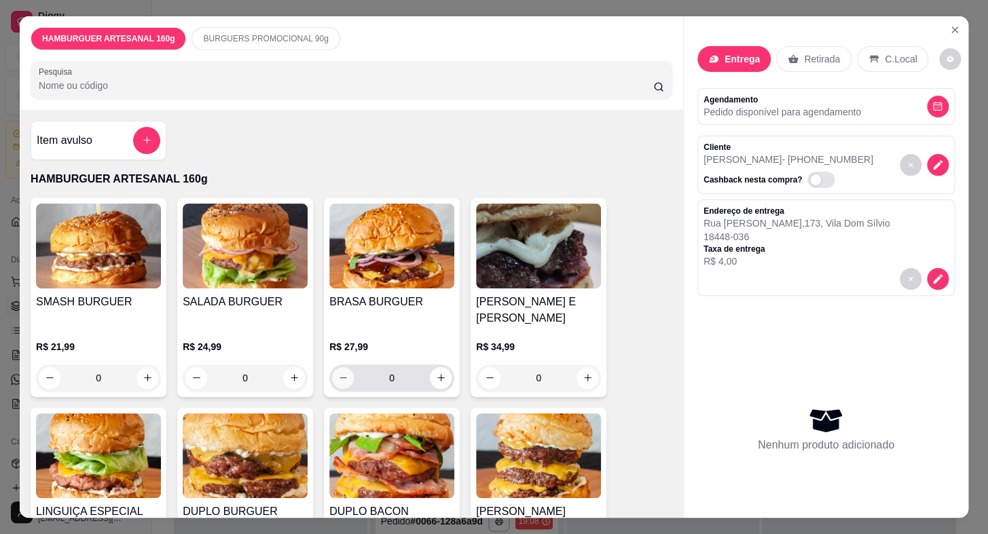
scroll to position [123, 0]
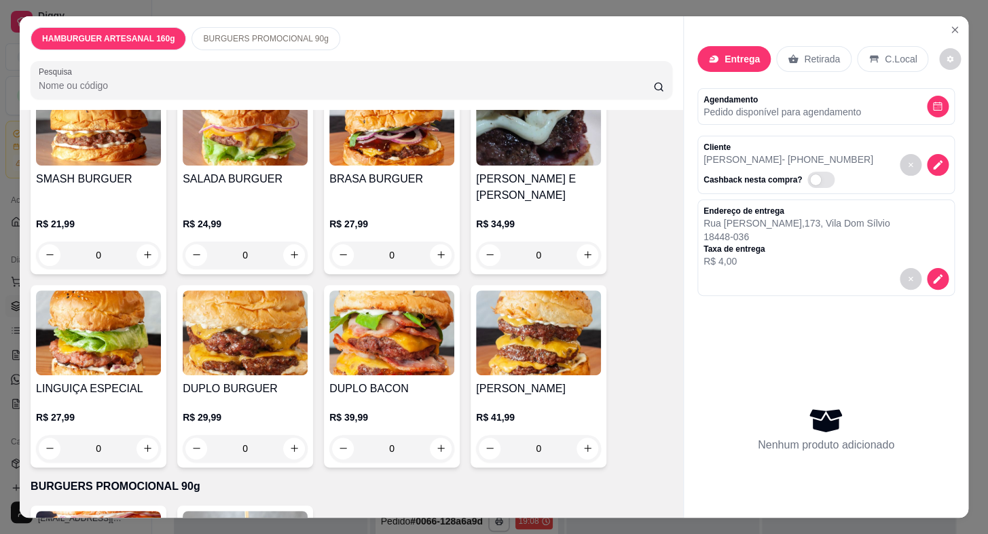
click at [276, 217] on p "R$ 24,99" at bounding box center [245, 224] width 125 height 14
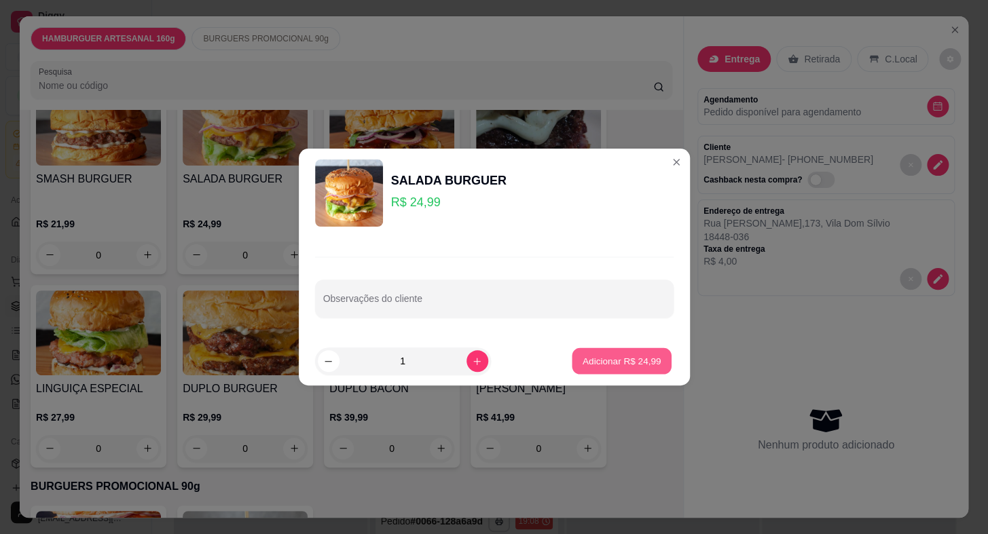
click at [618, 373] on button "Adicionar R$ 24,99" at bounding box center [622, 361] width 100 height 26
type input "1"
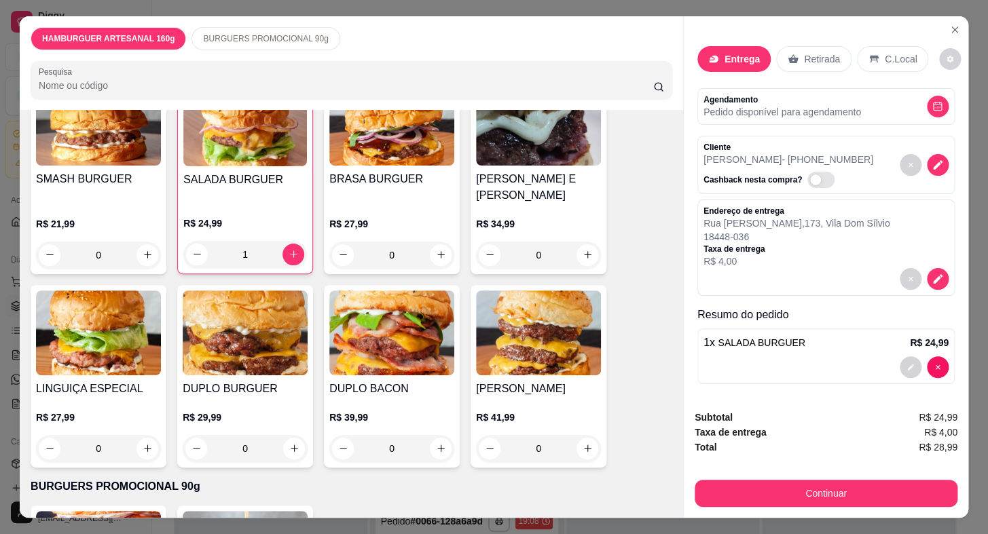
click at [434, 204] on div "R$ 27,99 0" at bounding box center [391, 236] width 125 height 65
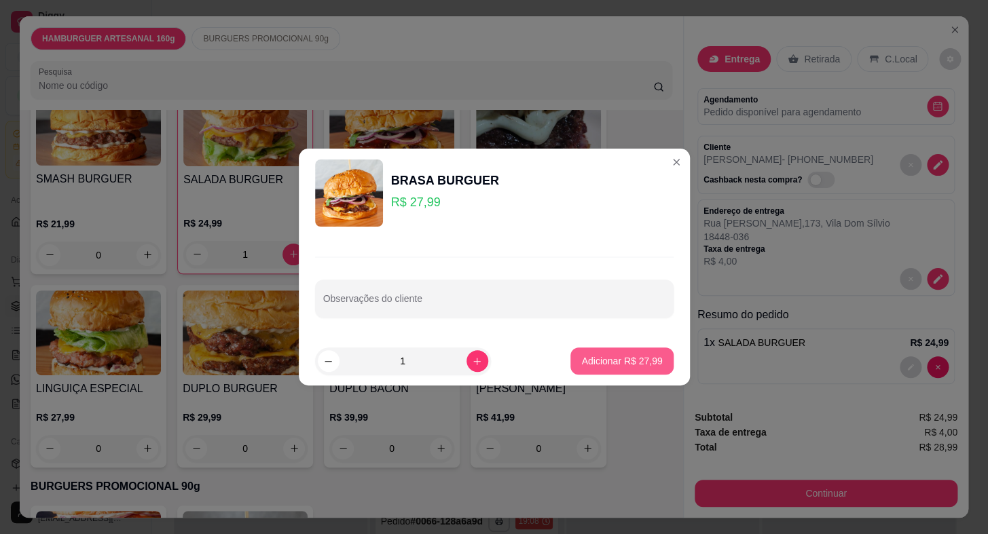
click at [611, 353] on button "Adicionar R$ 27,99" at bounding box center [621, 361] width 102 height 27
type input "1"
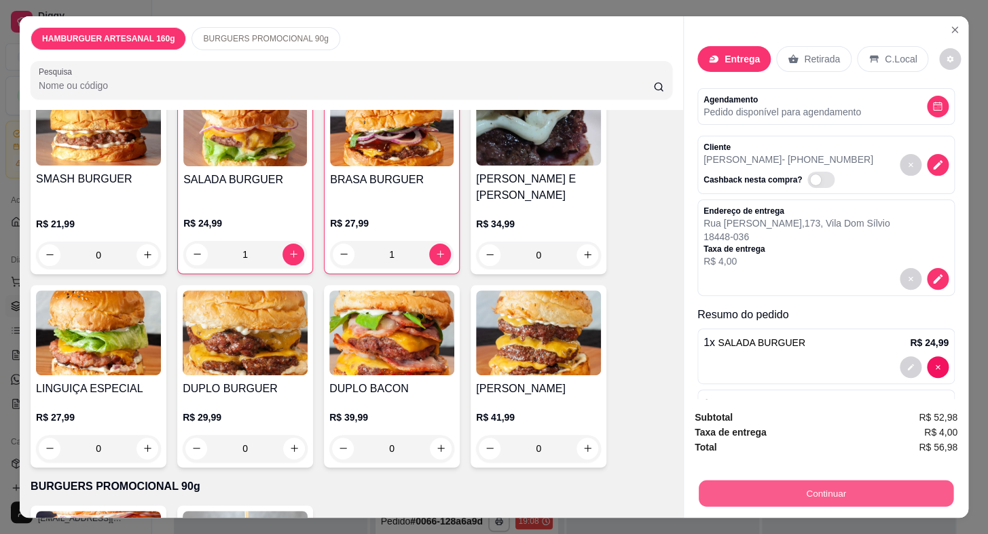
click at [781, 490] on button "Continuar" at bounding box center [825, 494] width 255 height 26
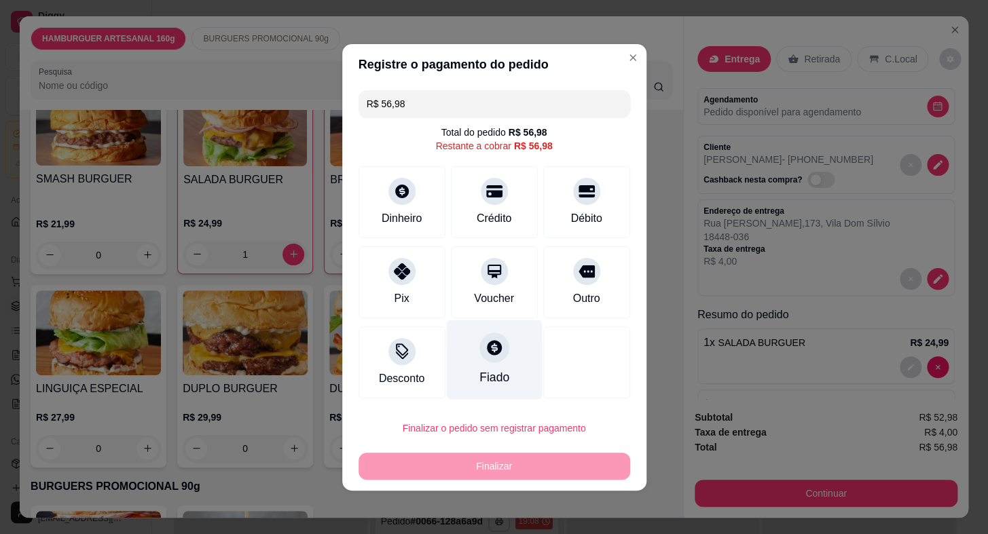
click at [479, 339] on div at bounding box center [494, 348] width 30 height 30
type input "R$ 0,00"
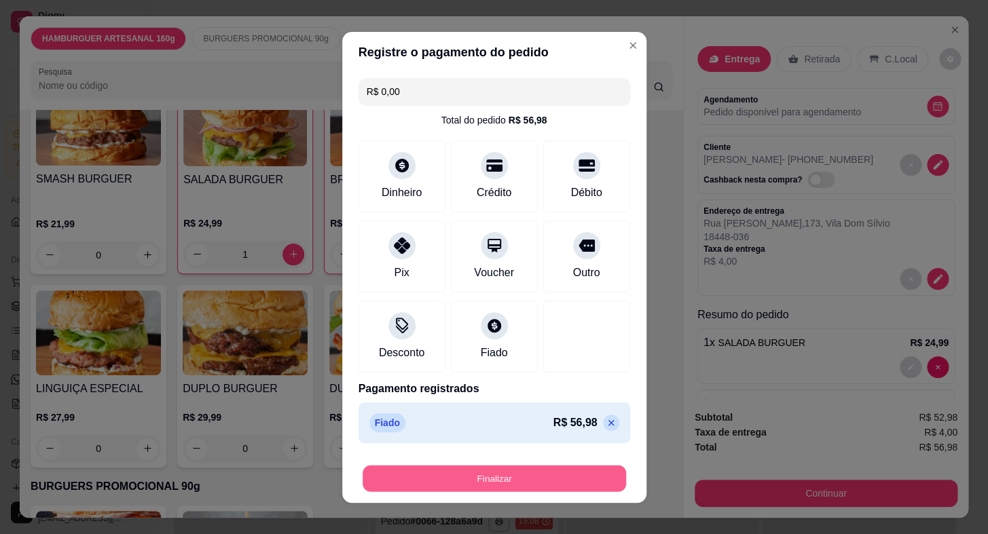
click at [543, 474] on button "Finalizar" at bounding box center [493, 478] width 263 height 26
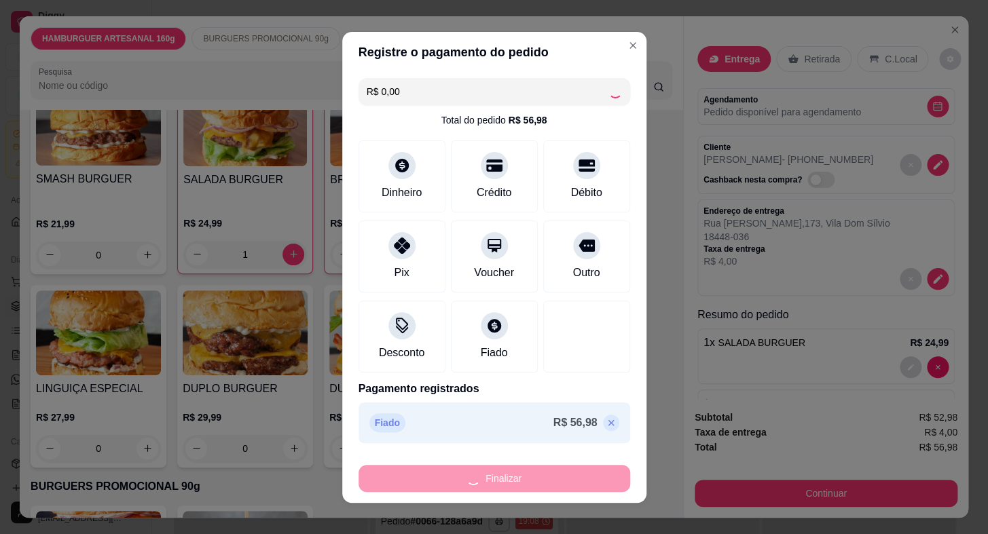
type input "0"
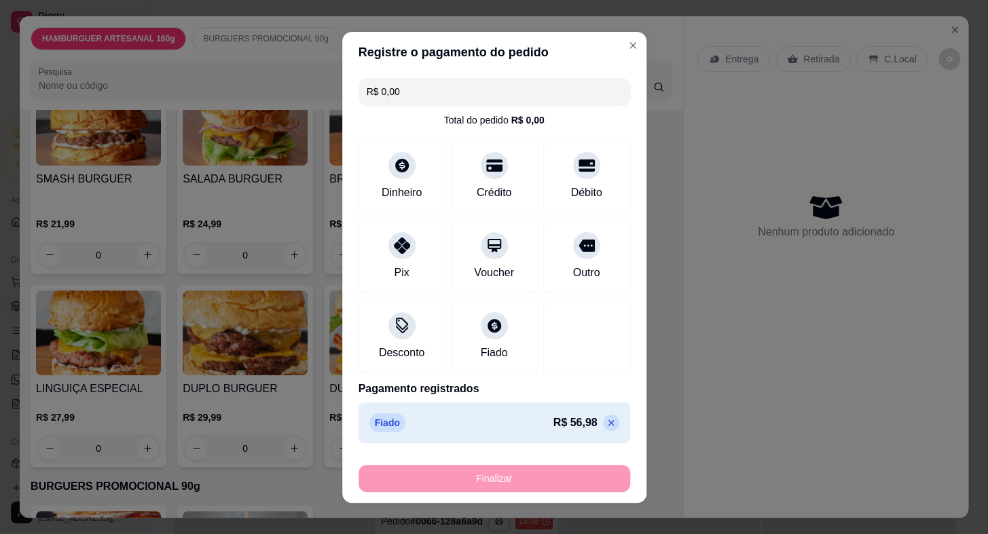
type input "-R$ 56,98"
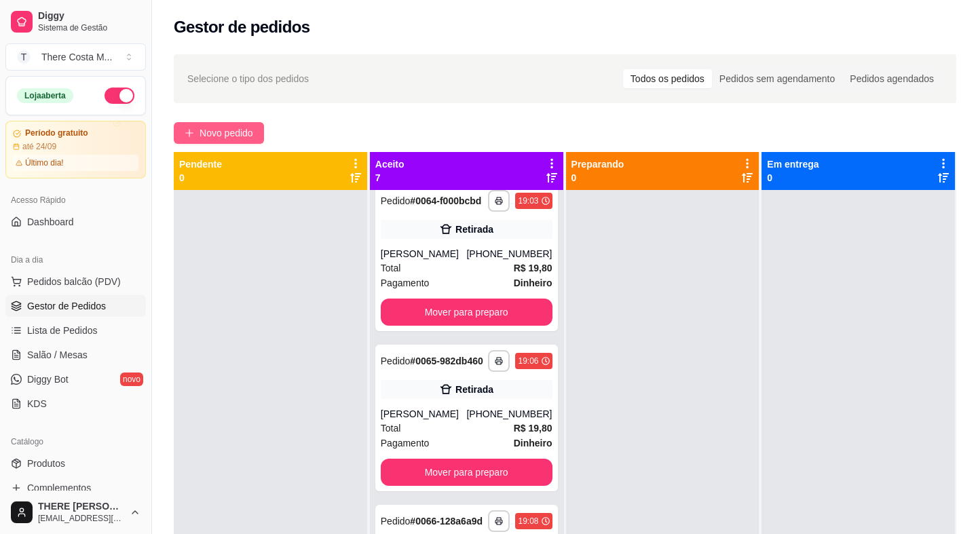
click at [217, 124] on button "Novo pedido" at bounding box center [219, 133] width 90 height 22
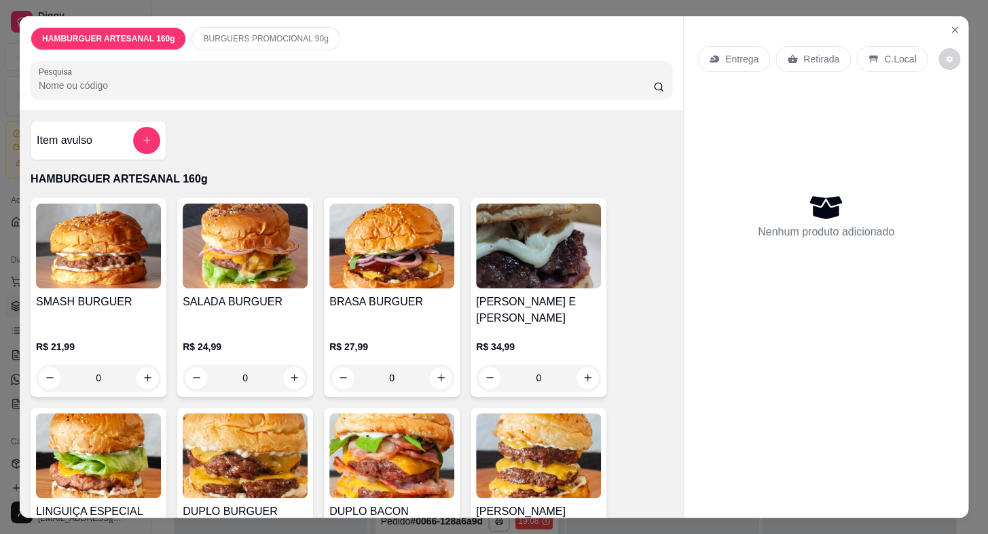
click at [733, 46] on div "Entrega" at bounding box center [733, 59] width 73 height 26
click at [810, 62] on div "Retirada" at bounding box center [812, 59] width 75 height 26
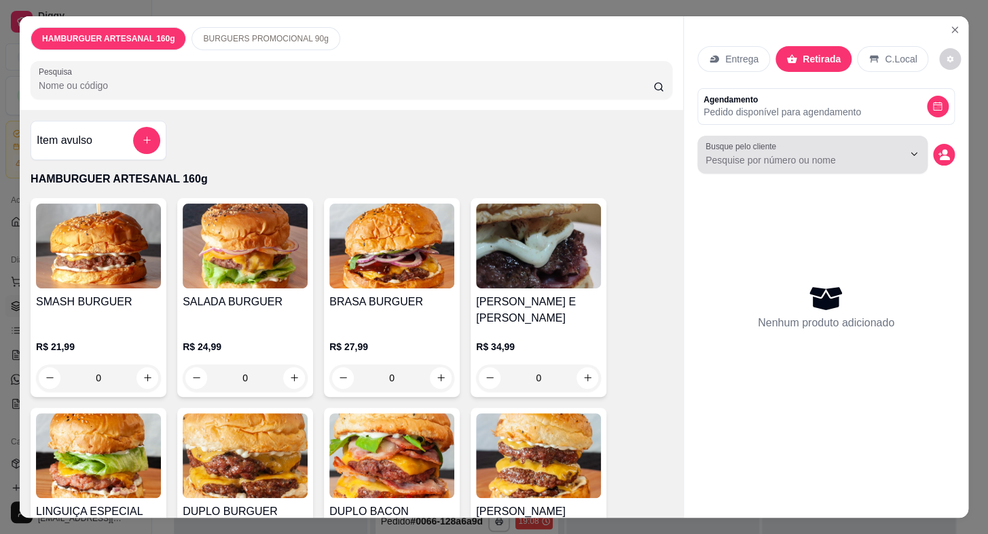
click at [762, 153] on input "Busque pelo cliente" at bounding box center [793, 160] width 176 height 14
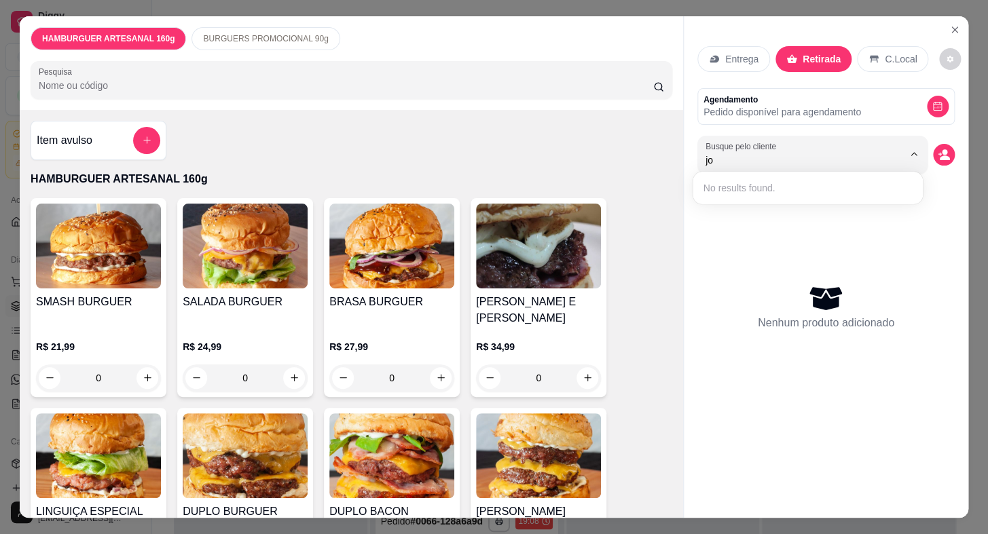
type input "j"
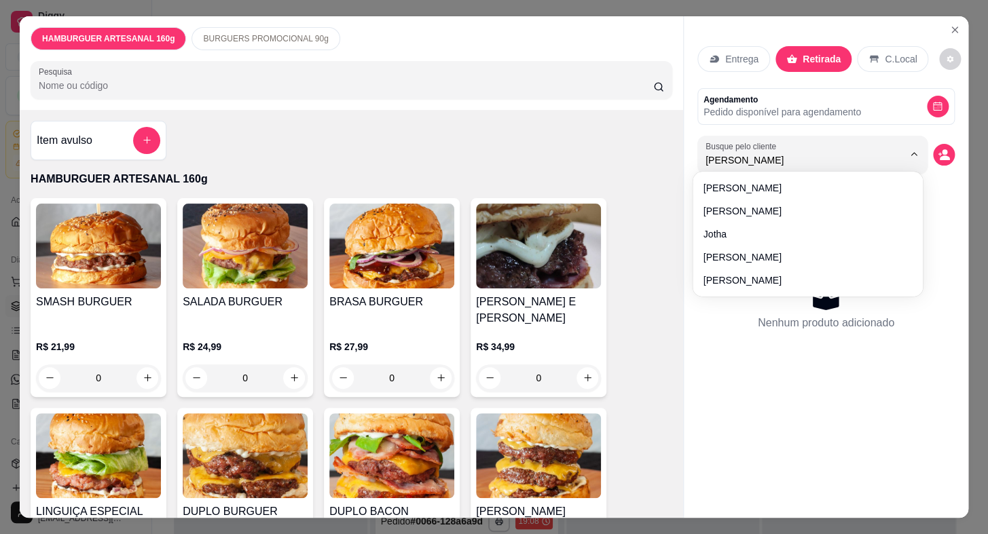
type input "J"
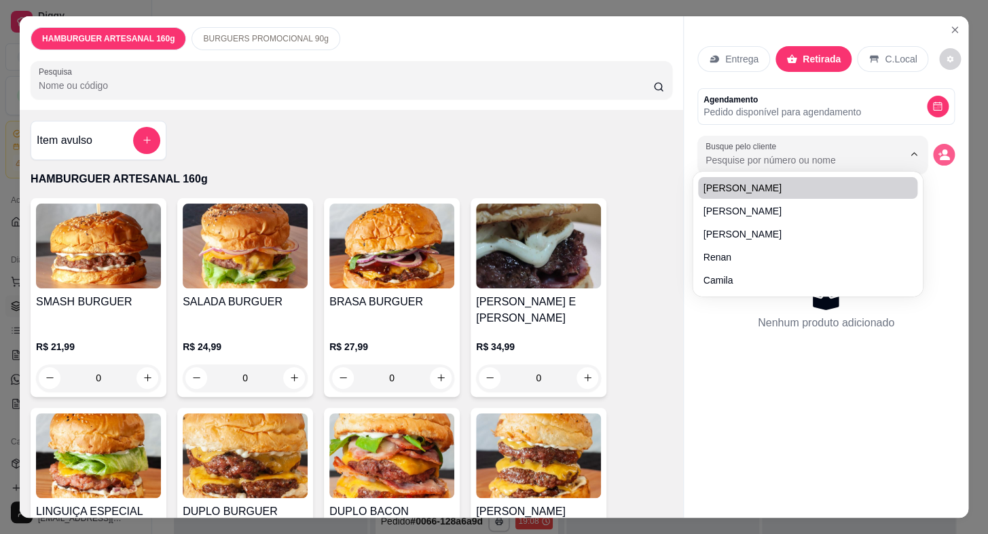
click at [939, 155] on icon "decrease-product-quantity" at bounding box center [944, 157] width 10 height 5
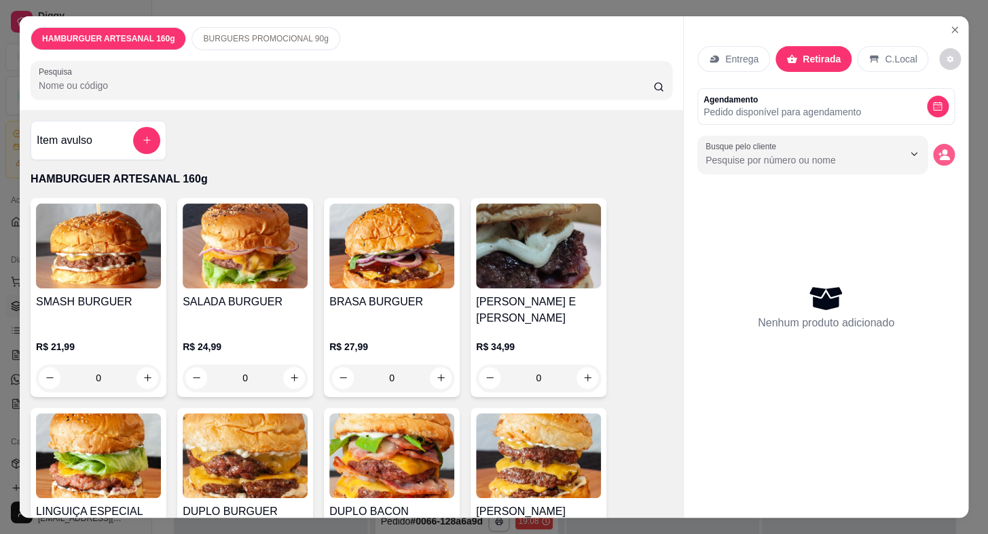
click at [937, 144] on button "decrease-product-quantity" at bounding box center [944, 155] width 22 height 22
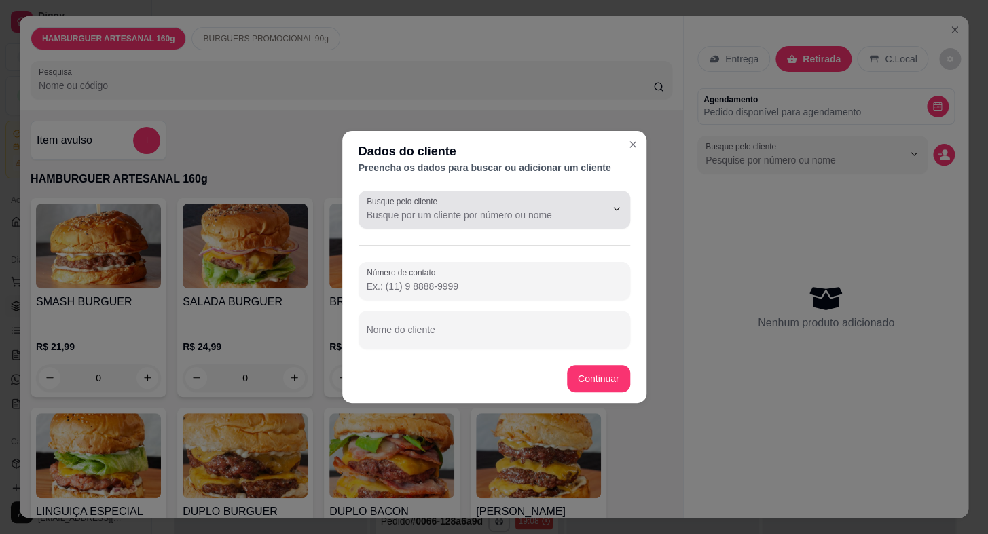
click at [531, 207] on div at bounding box center [494, 209] width 255 height 27
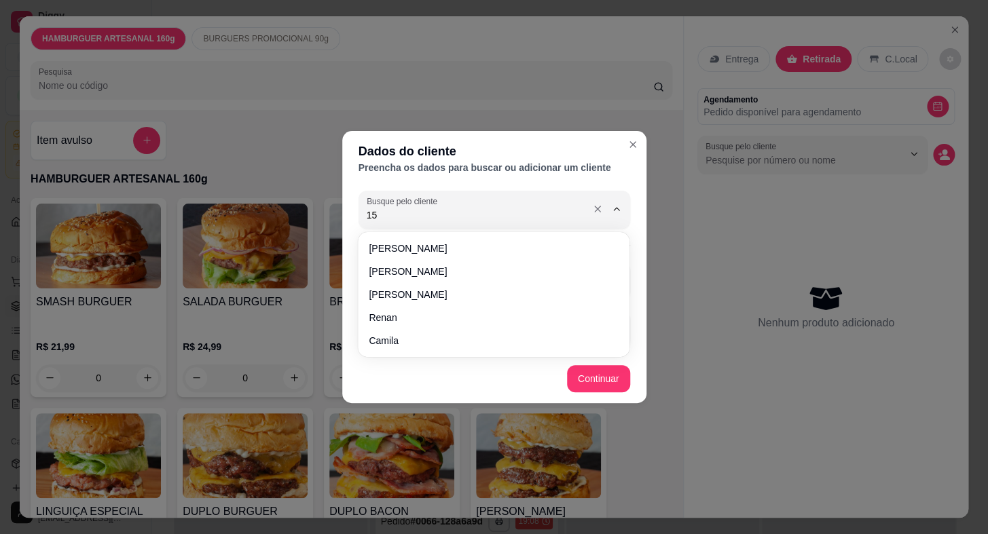
type input "1"
click at [393, 149] on div "Dados do cliente" at bounding box center [494, 151] width 272 height 19
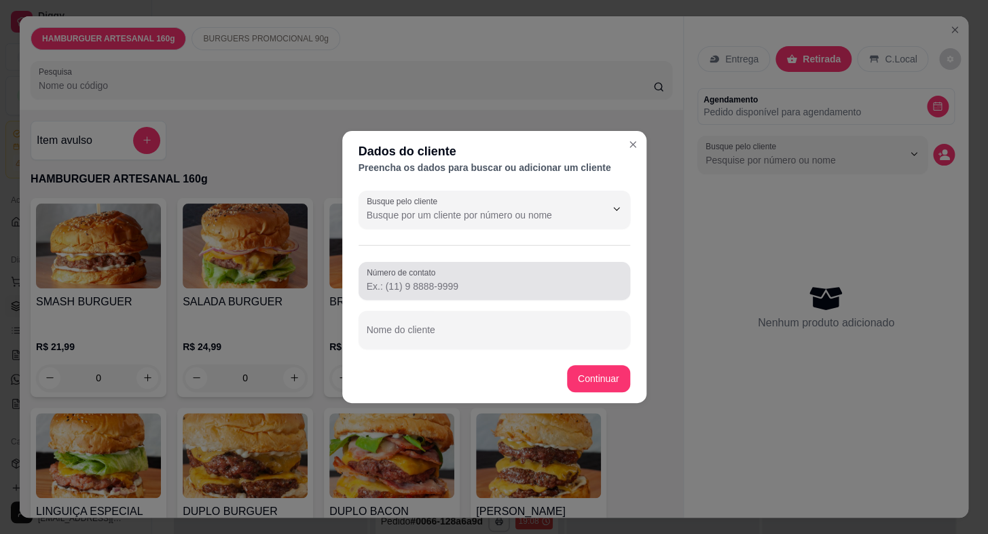
click at [557, 284] on input "Número de contato" at bounding box center [494, 287] width 255 height 14
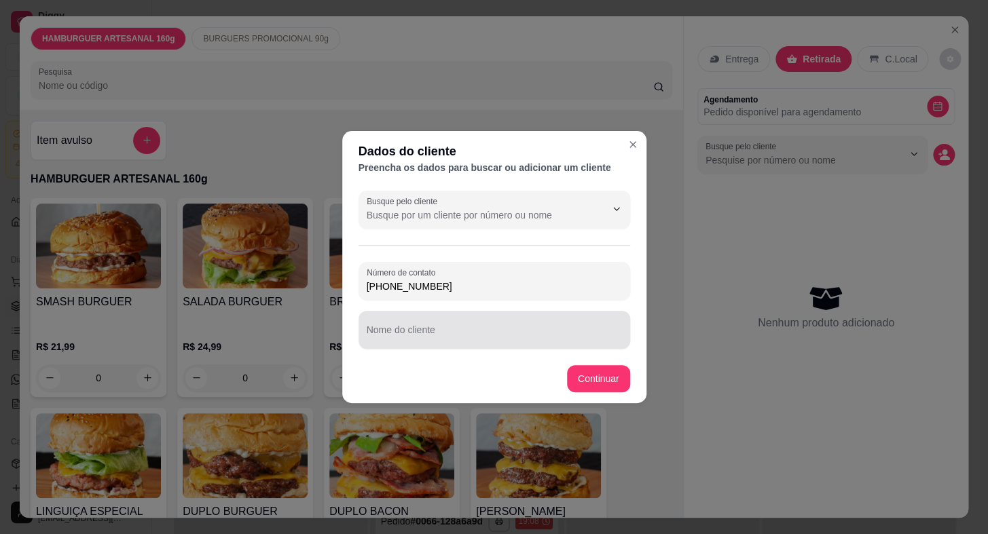
type input "[PHONE_NUMBER]"
click at [494, 322] on div at bounding box center [494, 329] width 255 height 27
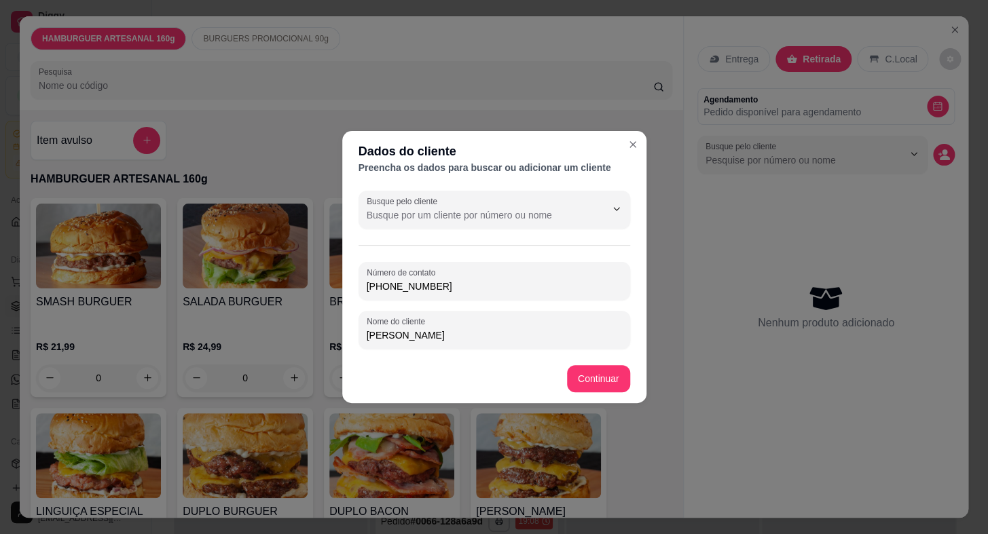
click at [390, 334] on input "[PERSON_NAME]" at bounding box center [494, 336] width 255 height 14
click at [396, 337] on input "[PERSON_NAME]" at bounding box center [494, 336] width 255 height 14
type input "[PERSON_NAME]"
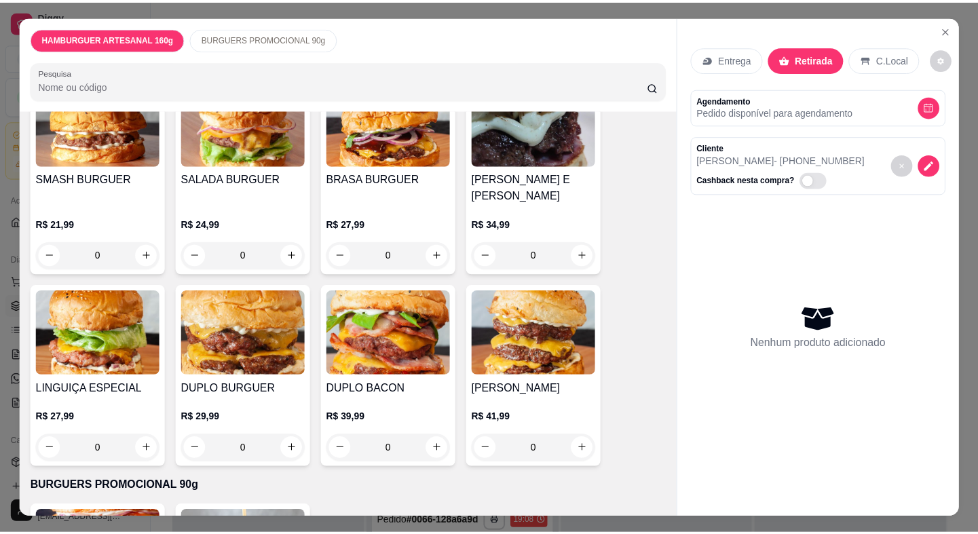
scroll to position [303, 0]
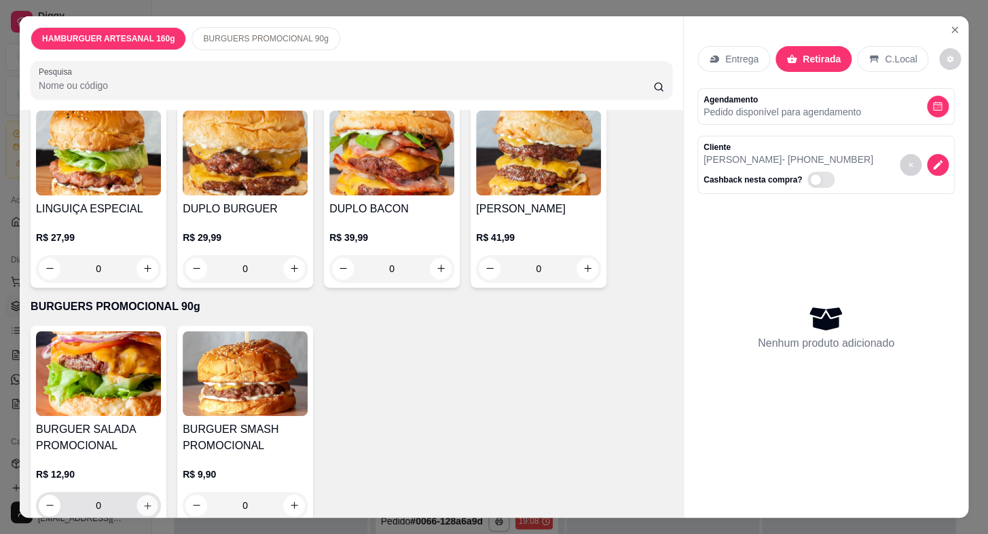
click at [137, 495] on button "increase-product-quantity" at bounding box center [147, 505] width 21 height 21
type input "2"
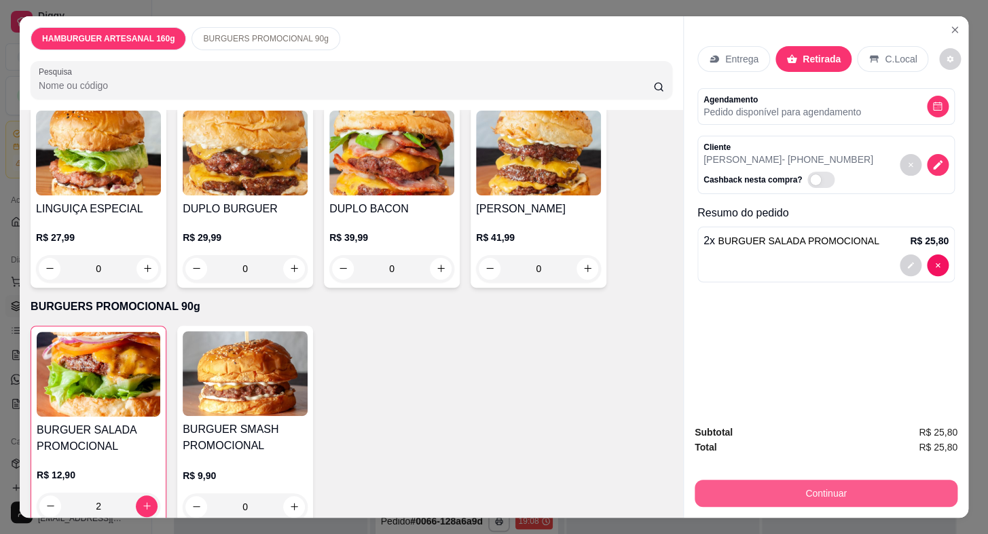
click at [730, 489] on button "Continuar" at bounding box center [825, 493] width 263 height 27
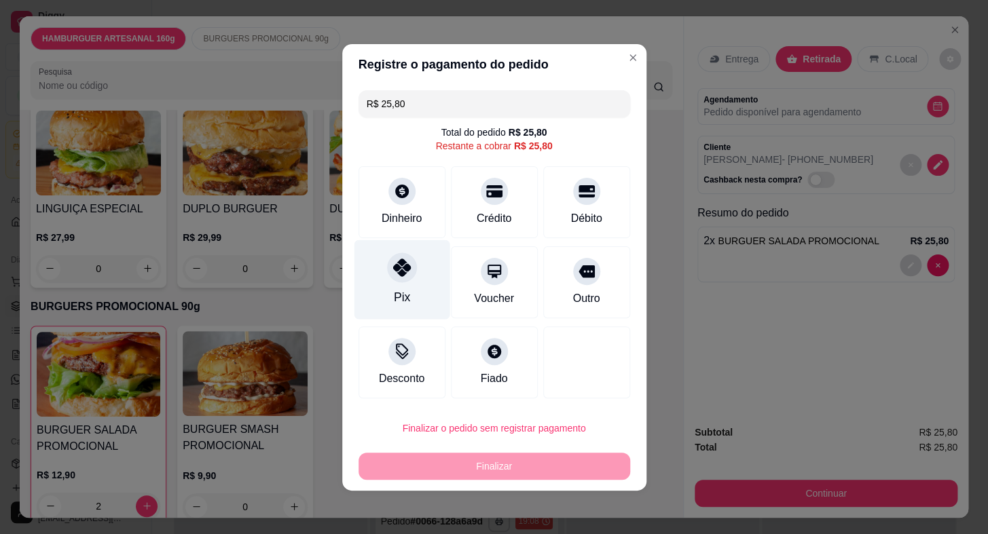
click at [388, 281] on div "Pix" at bounding box center [402, 279] width 96 height 79
type input "R$ 0,00"
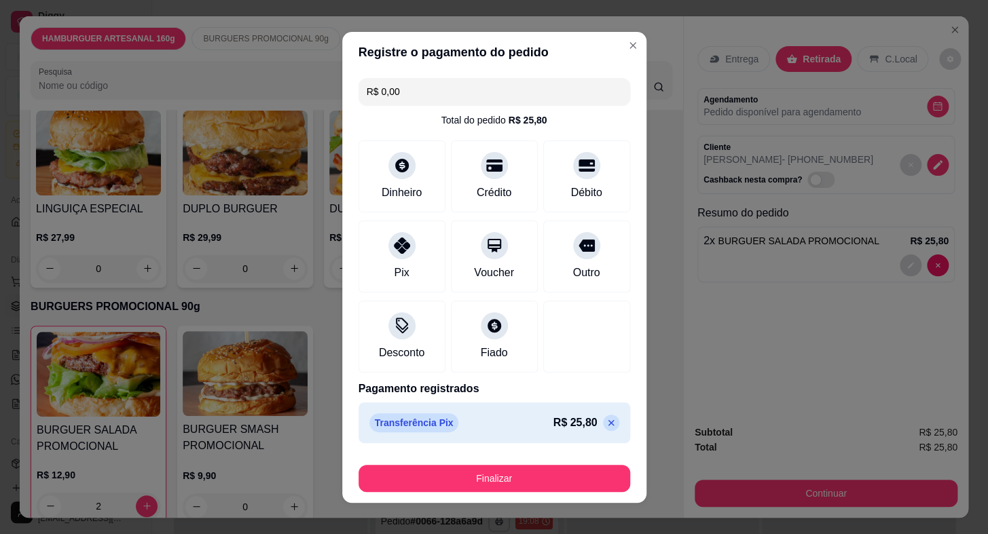
click at [552, 455] on footer "Finalizar" at bounding box center [494, 476] width 304 height 54
click at [552, 460] on div "Finalizar" at bounding box center [494, 476] width 272 height 33
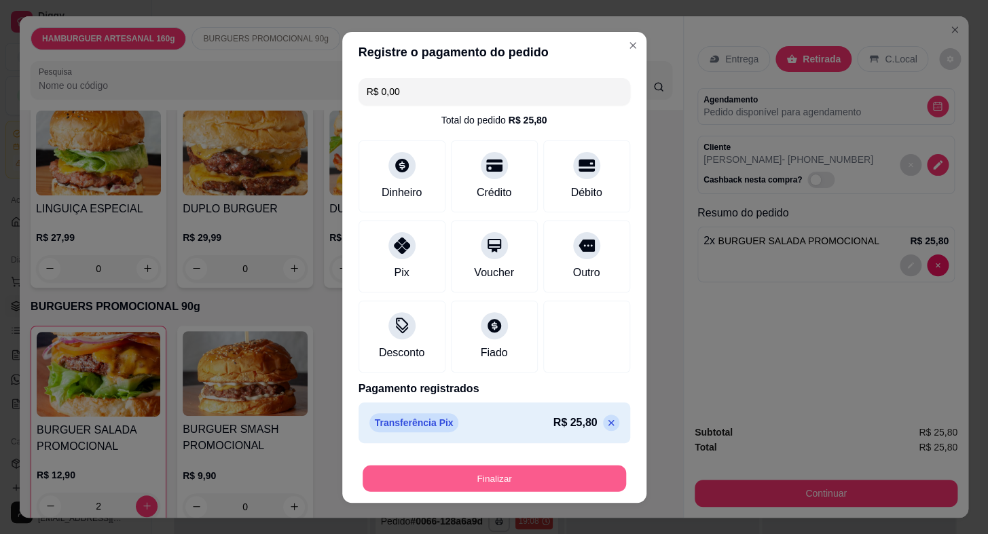
click at [553, 474] on button "Finalizar" at bounding box center [493, 478] width 263 height 26
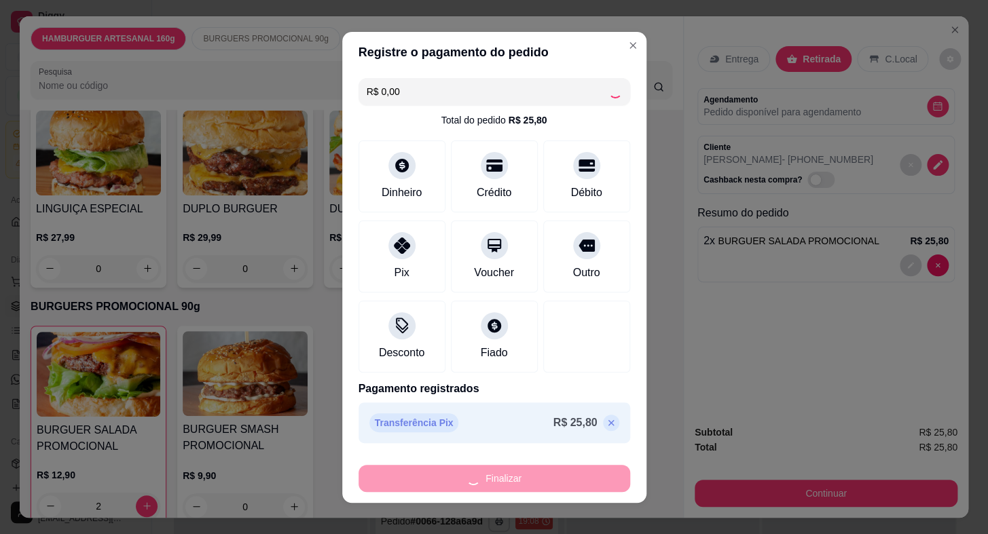
type input "0"
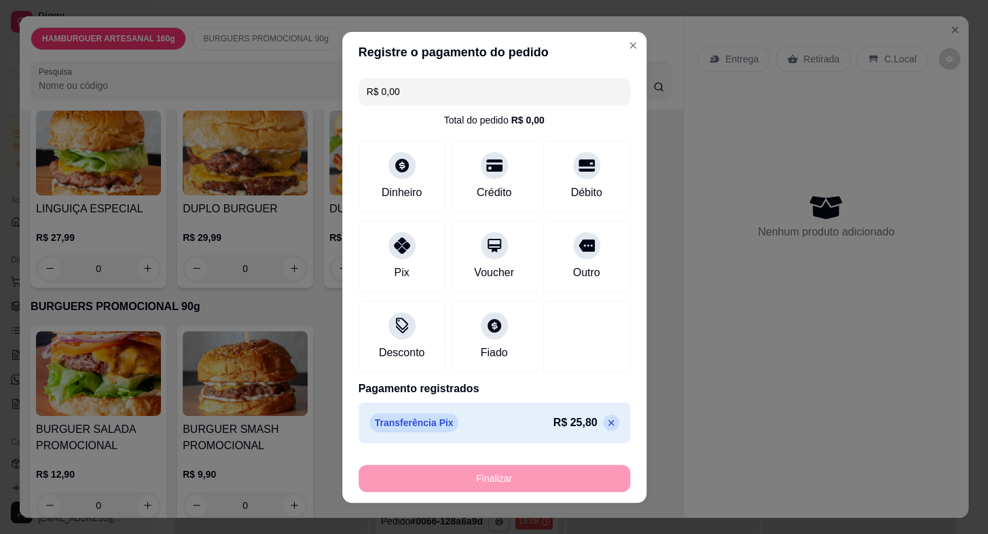
type input "-R$ 25,80"
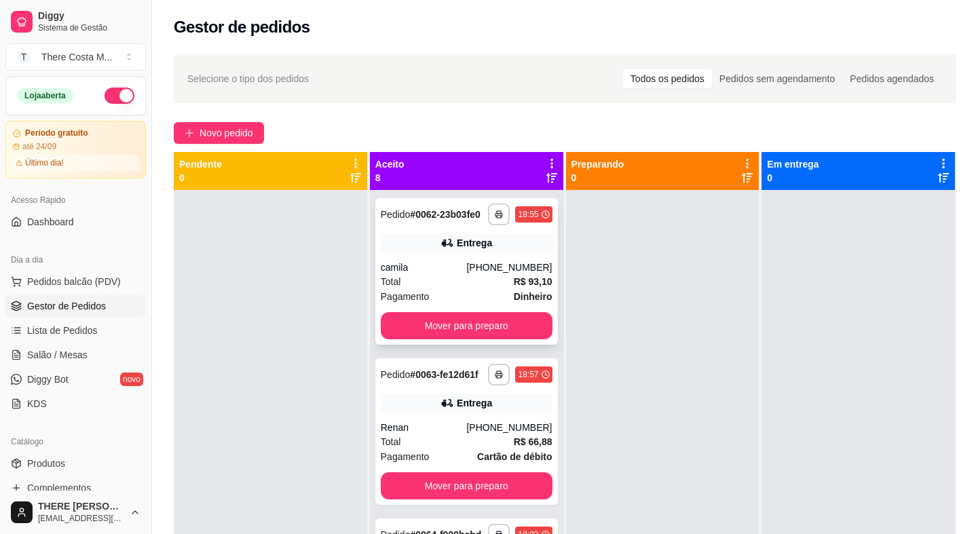
click at [457, 274] on div "camila" at bounding box center [424, 268] width 86 height 14
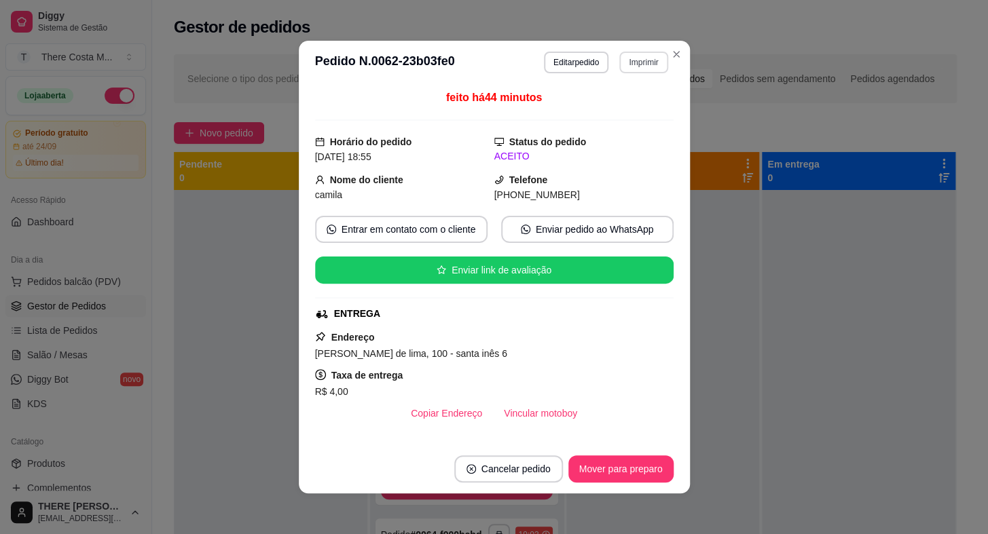
click at [637, 60] on button "Imprimir" at bounding box center [643, 63] width 48 height 22
click at [598, 115] on button "IMPRESSORA" at bounding box center [614, 110] width 98 height 22
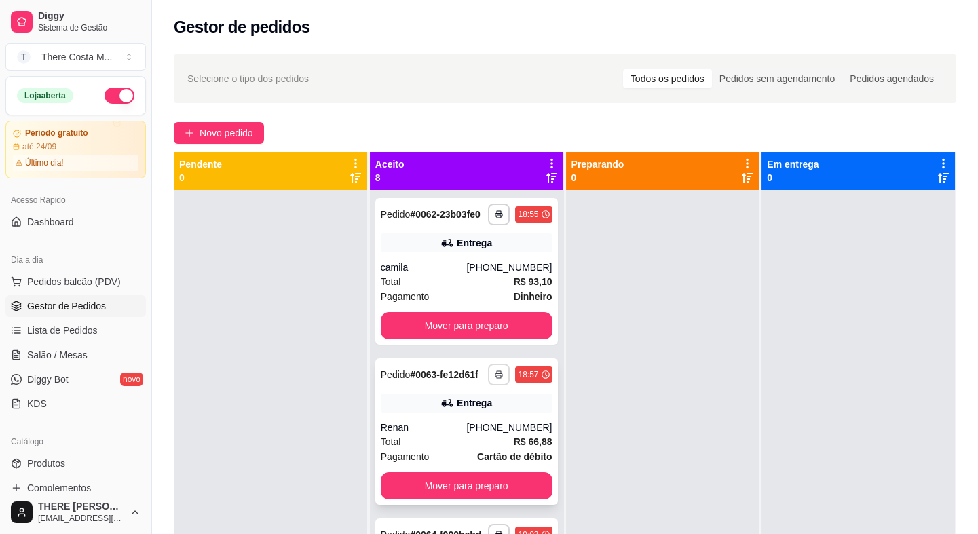
click at [497, 378] on rect "button" at bounding box center [499, 376] width 4 height 3
click at [454, 439] on button "IMPRESSORA" at bounding box center [449, 438] width 95 height 21
click at [473, 338] on button "Mover para preparo" at bounding box center [467, 325] width 172 height 27
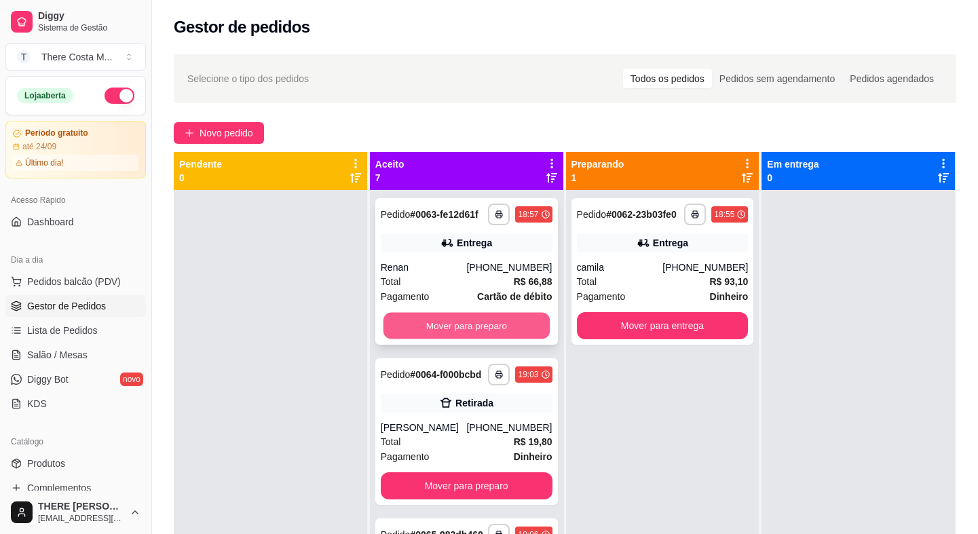
click at [444, 335] on button "Mover para preparo" at bounding box center [467, 326] width 166 height 26
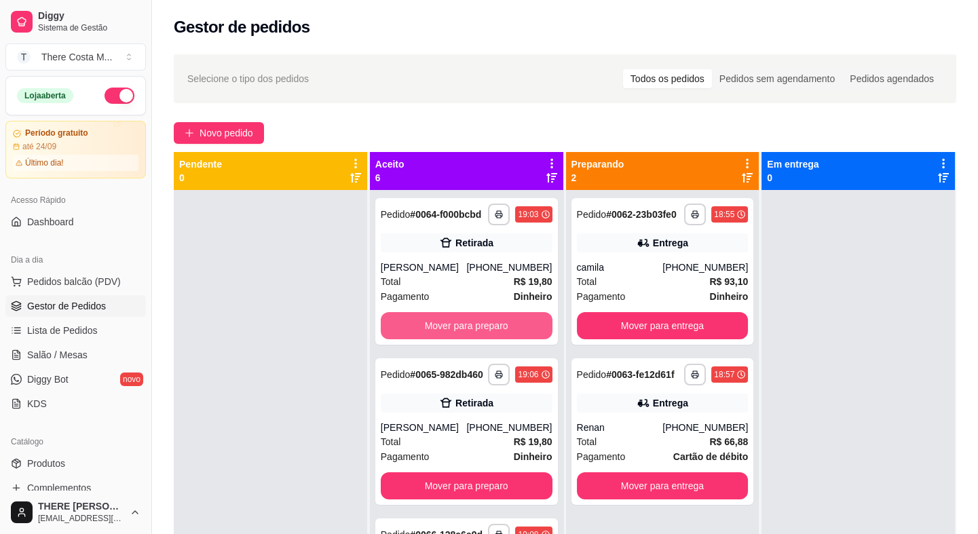
click at [444, 335] on button "Mover para preparo" at bounding box center [467, 325] width 172 height 27
click at [444, 336] on button "Mover para preparo" at bounding box center [467, 326] width 166 height 26
click at [472, 339] on button "Mover para preparo" at bounding box center [467, 326] width 166 height 26
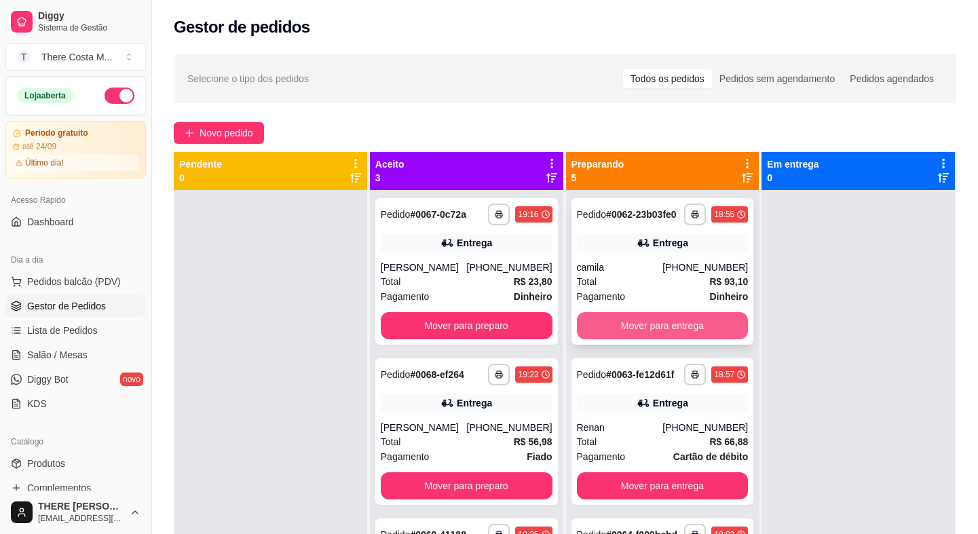
click at [658, 334] on button "Mover para entrega" at bounding box center [663, 325] width 172 height 27
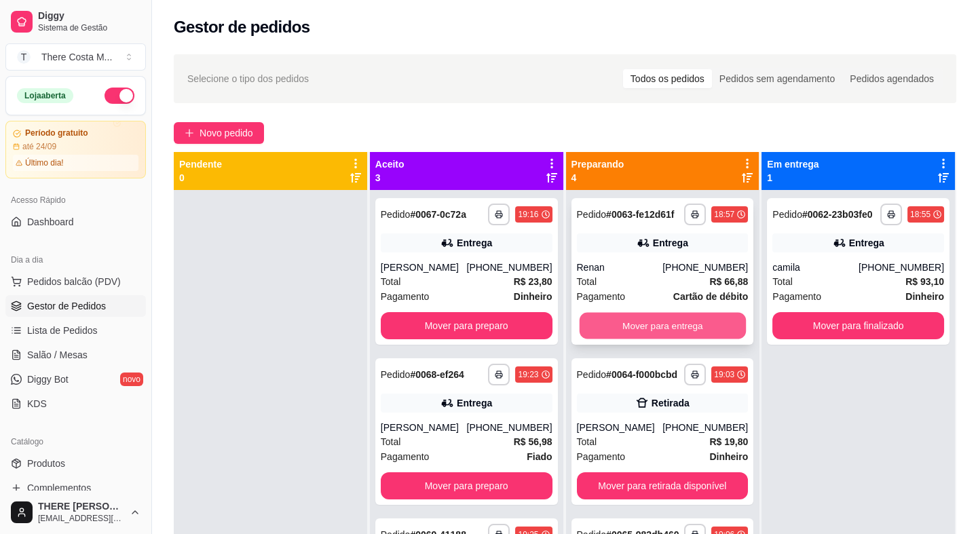
click at [658, 335] on button "Mover para entrega" at bounding box center [662, 326] width 166 height 26
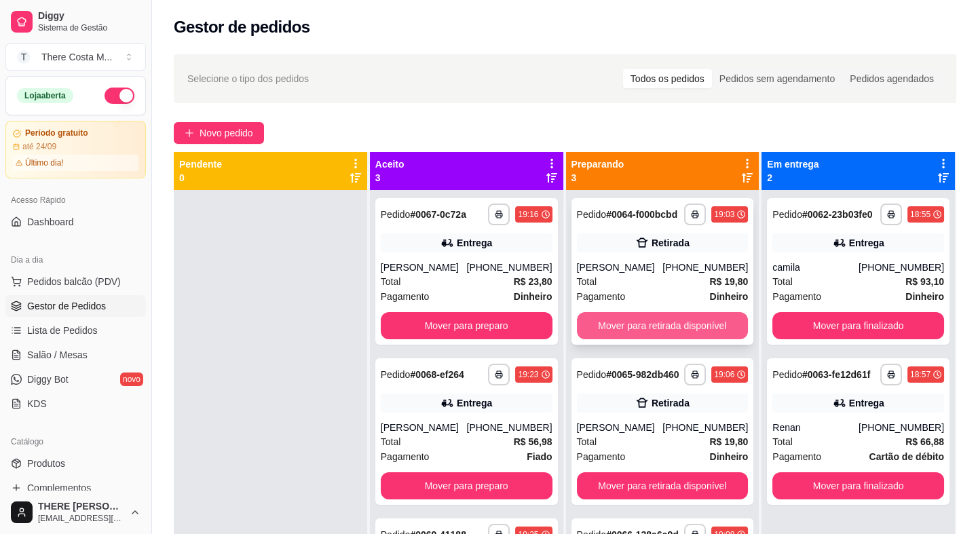
click at [668, 329] on button "Mover para retirada disponível" at bounding box center [663, 325] width 172 height 27
click at [665, 328] on button "Mover para retirada disponível" at bounding box center [663, 325] width 172 height 27
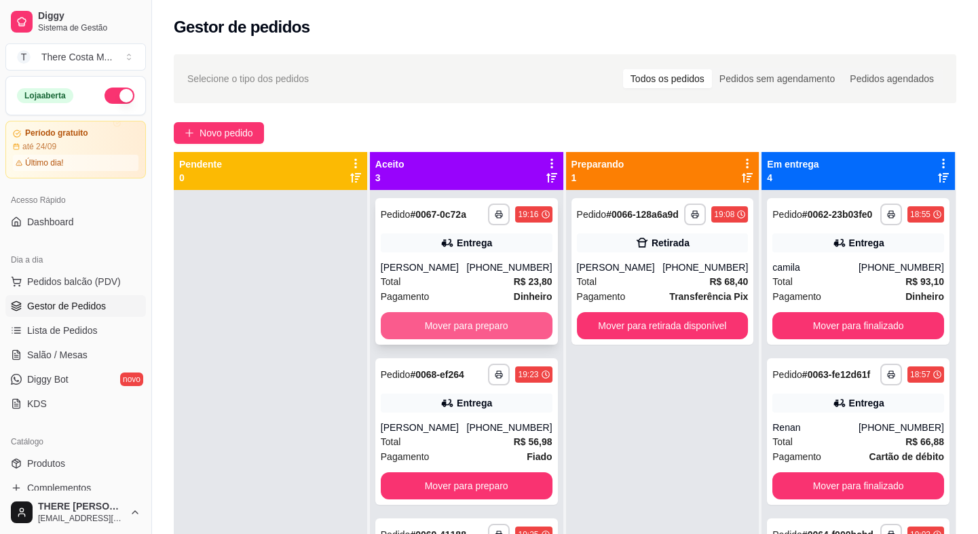
click at [480, 324] on button "Mover para preparo" at bounding box center [467, 325] width 172 height 27
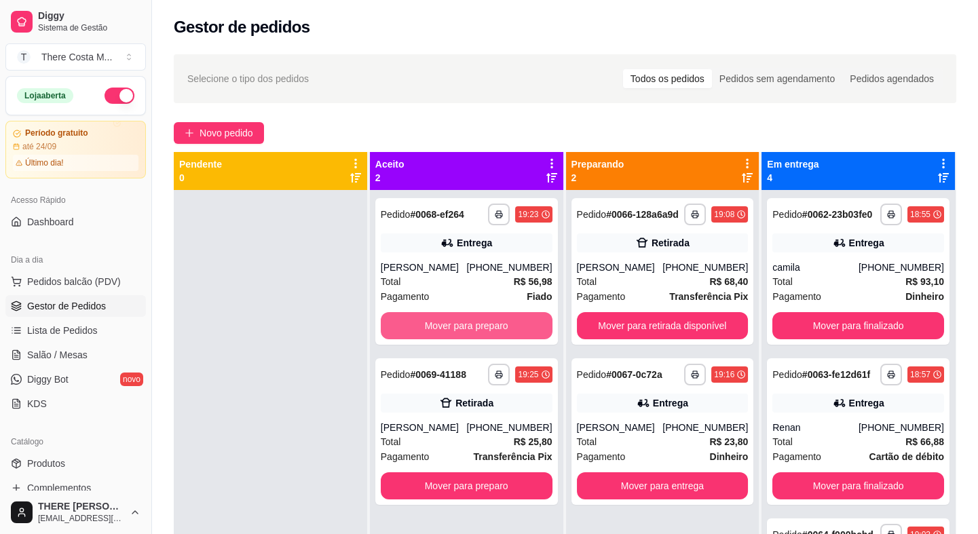
click at [480, 324] on button "Mover para preparo" at bounding box center [467, 325] width 172 height 27
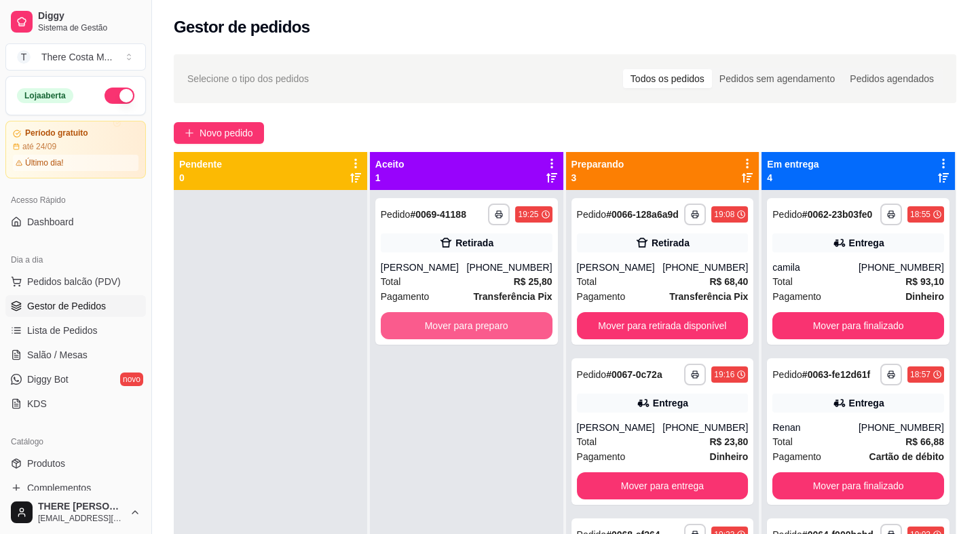
click at [480, 324] on button "Mover para preparo" at bounding box center [467, 325] width 172 height 27
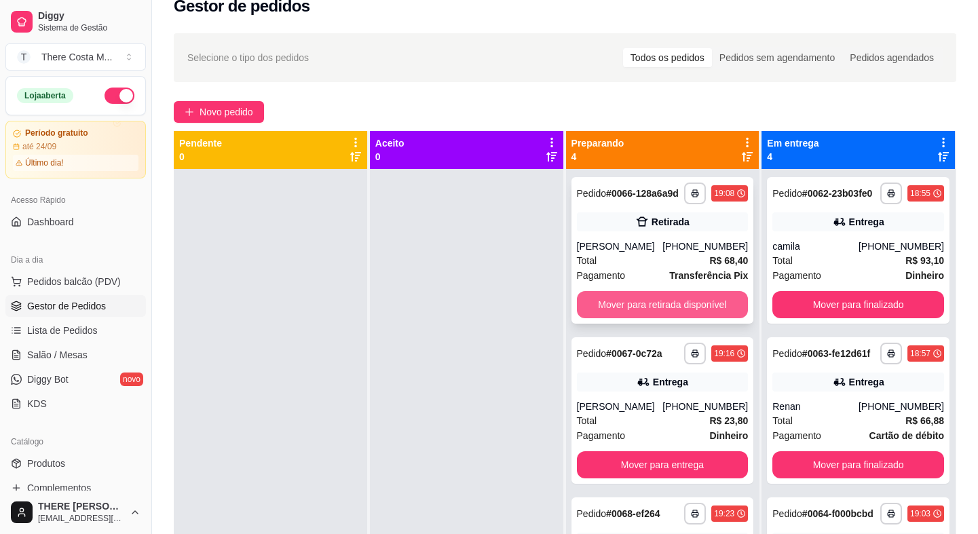
click at [622, 313] on button "Mover para retirada disponível" at bounding box center [663, 304] width 172 height 27
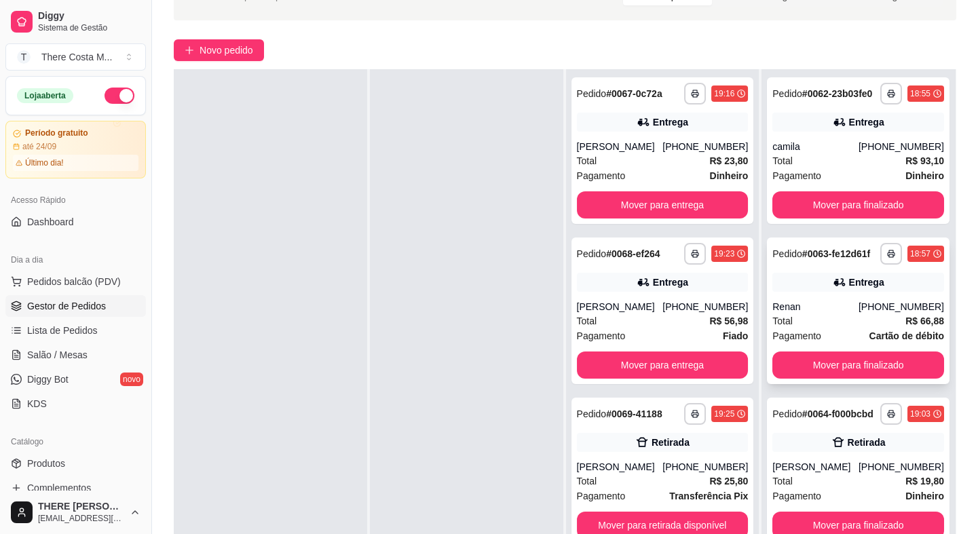
scroll to position [61, 0]
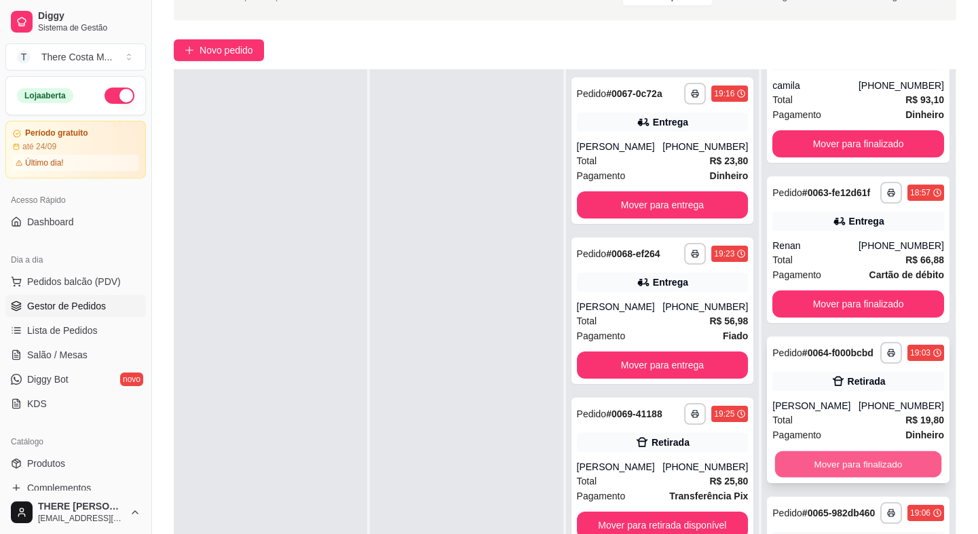
click at [837, 478] on button "Mover para finalizado" at bounding box center [858, 464] width 166 height 26
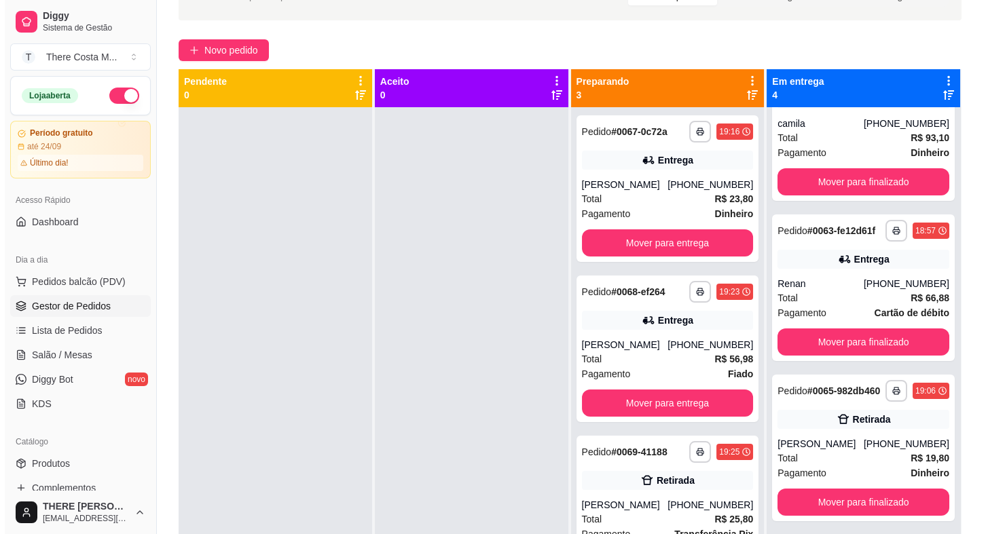
scroll to position [21, 0]
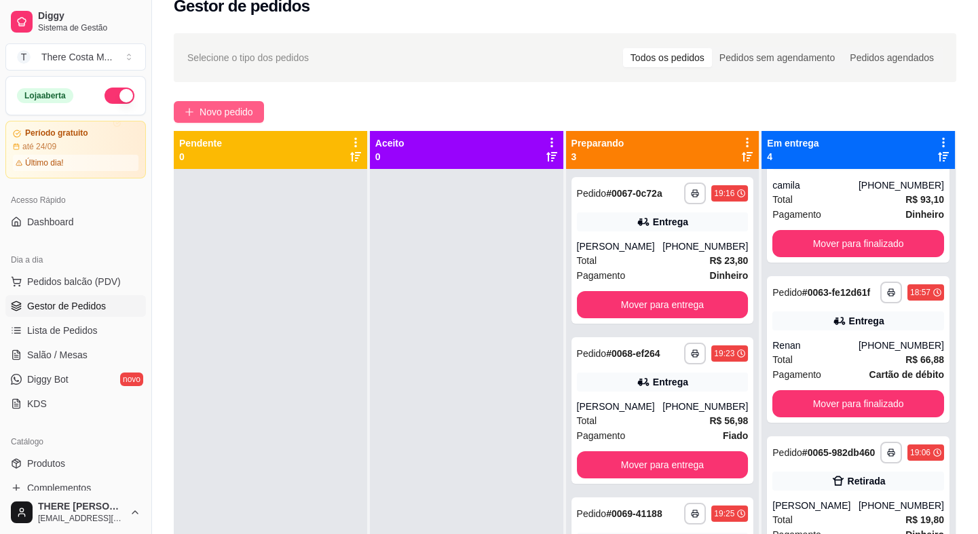
click at [219, 109] on span "Novo pedido" at bounding box center [227, 112] width 54 height 15
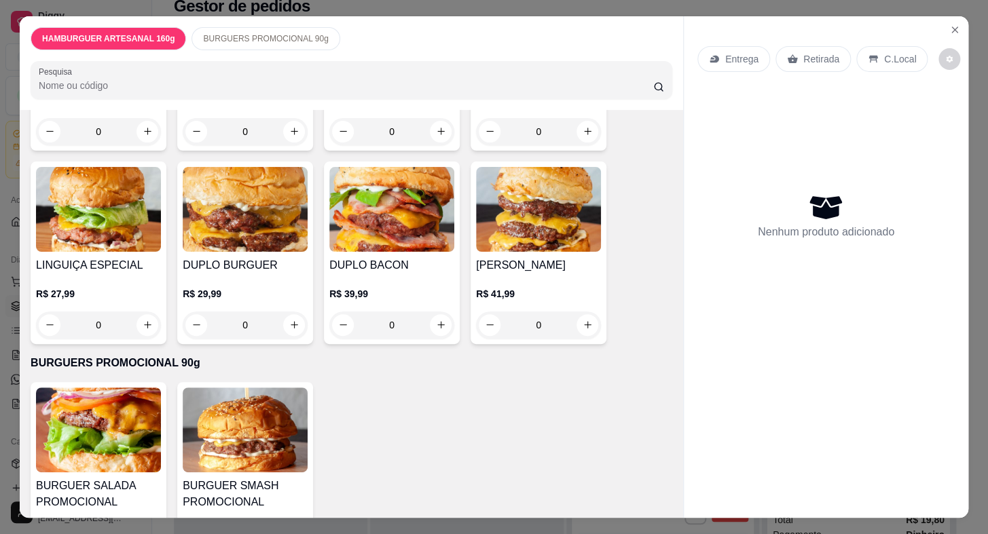
scroll to position [303, 0]
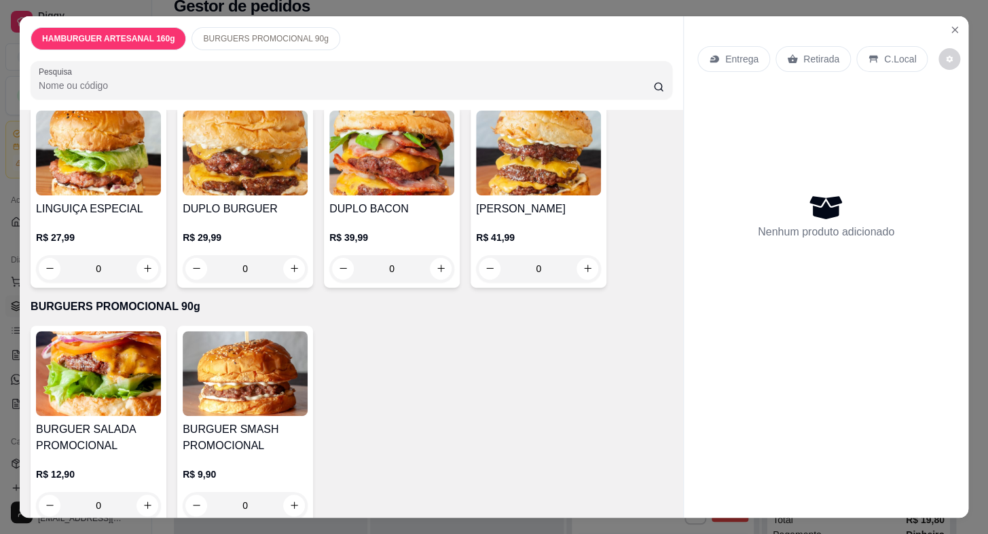
click at [236, 395] on div "BURGUER SMASH PROMOCIONAL R$ 9,90 0" at bounding box center [245, 425] width 136 height 199
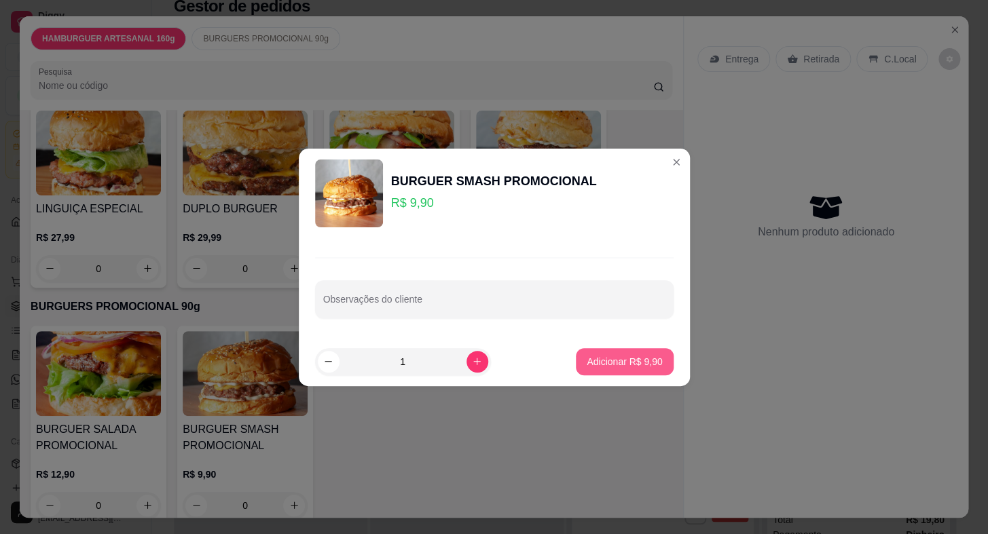
click at [595, 362] on p "Adicionar R$ 9,90" at bounding box center [623, 362] width 75 height 14
type input "1"
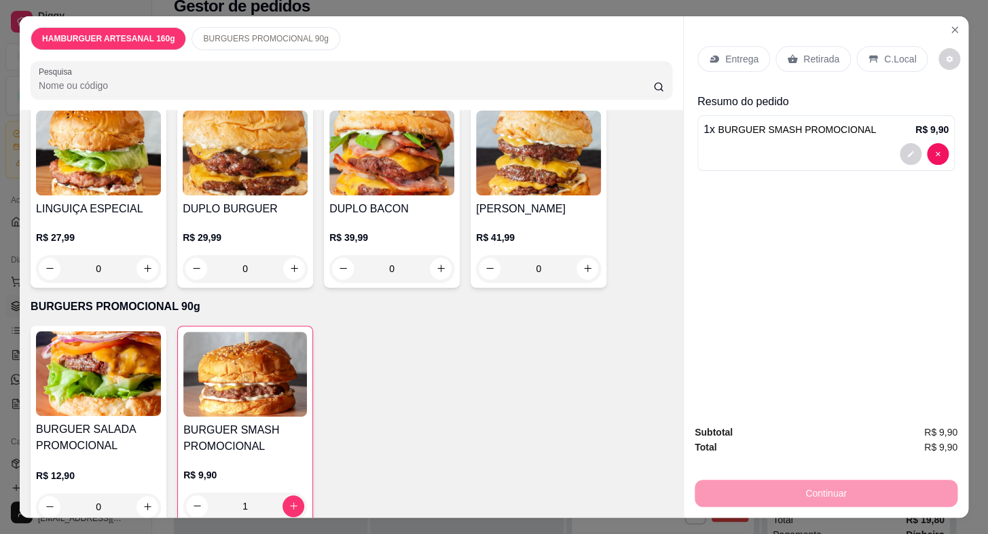
scroll to position [304, 0]
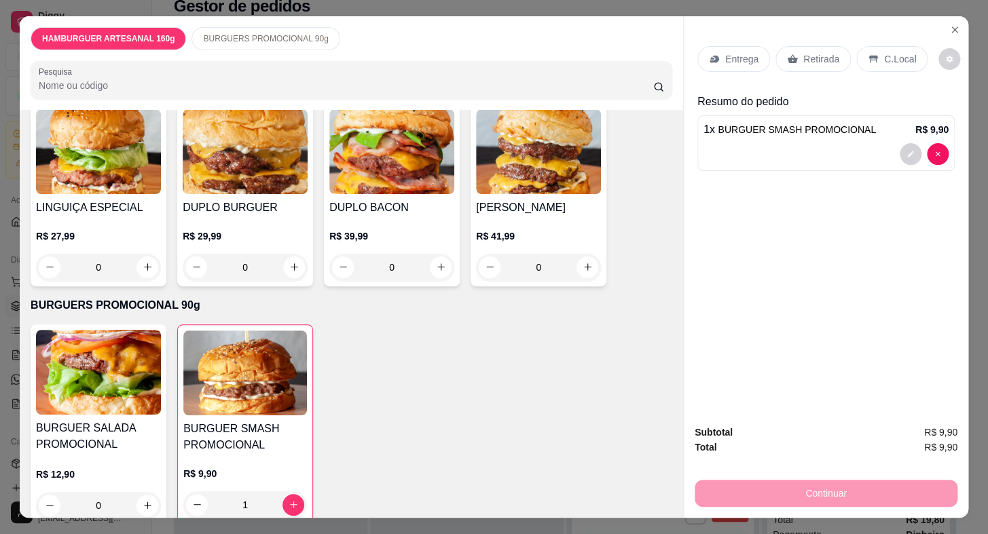
click at [124, 356] on img at bounding box center [98, 372] width 125 height 85
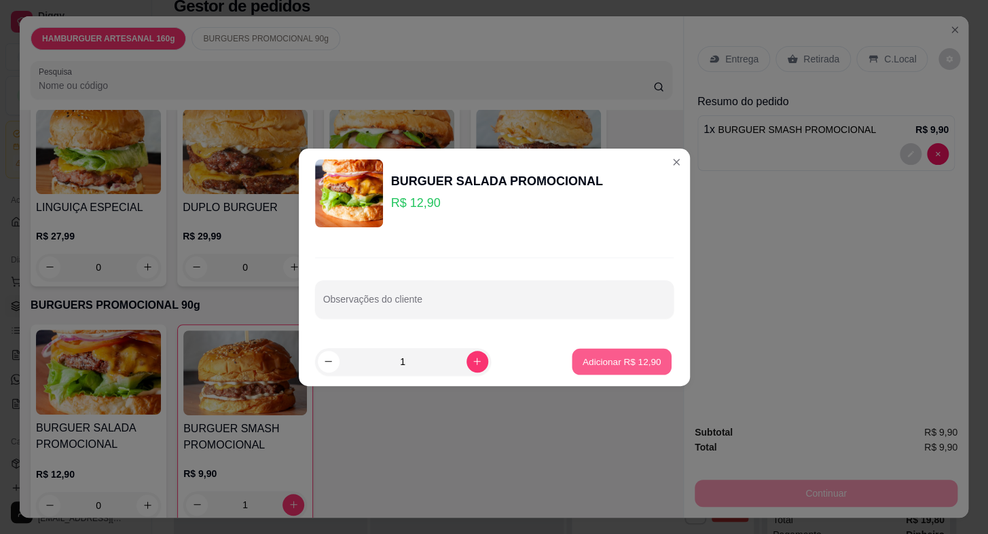
click at [591, 360] on p "Adicionar R$ 12,90" at bounding box center [621, 361] width 79 height 13
type input "1"
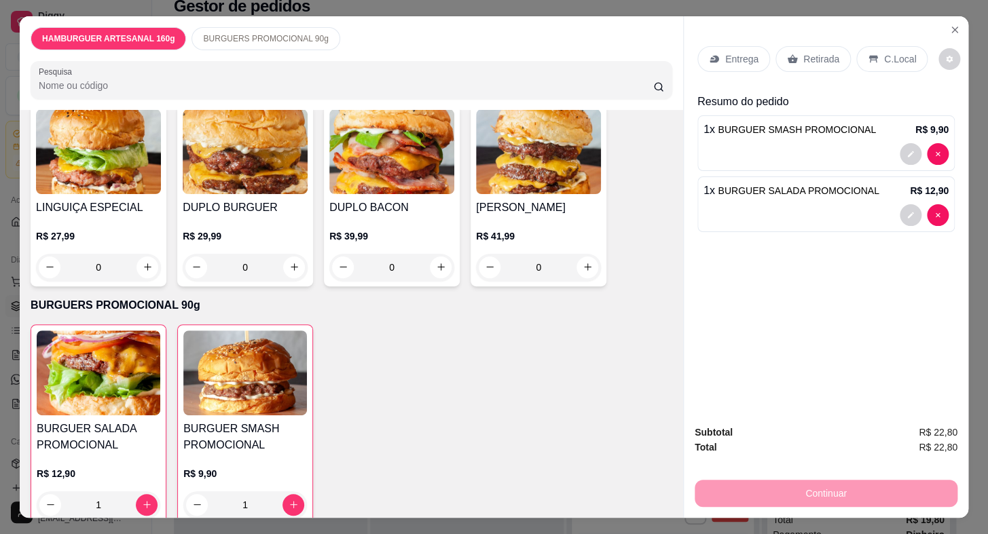
click at [737, 54] on p "Entrega" at bounding box center [741, 59] width 33 height 14
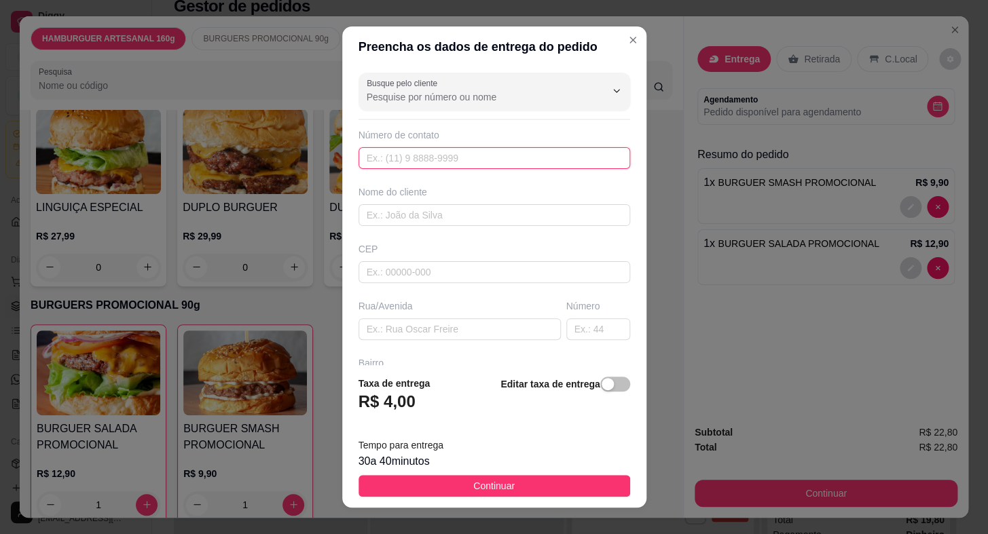
click at [396, 159] on input "text" at bounding box center [494, 158] width 272 height 22
paste input "[PHONE_NUMBER]"
type input "[PHONE_NUMBER]"
click at [437, 216] on input "text" at bounding box center [494, 215] width 272 height 22
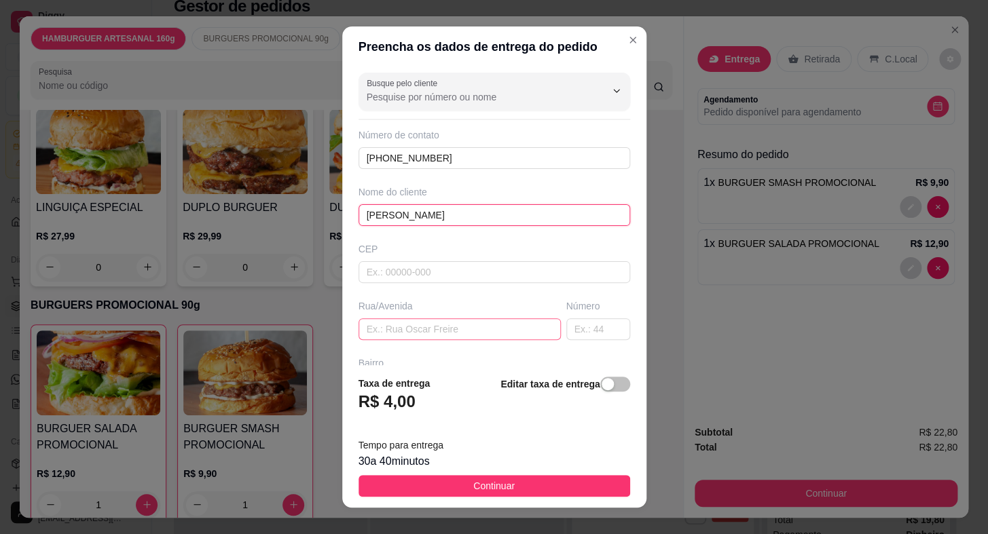
type input "[PERSON_NAME]"
click at [397, 333] on input "text" at bounding box center [459, 329] width 202 height 22
drag, startPoint x: 489, startPoint y: 327, endPoint x: 426, endPoint y: 326, distance: 62.5
click at [426, 326] on input "[DATE]" at bounding box center [459, 329] width 202 height 22
type input "7 de Setembro"
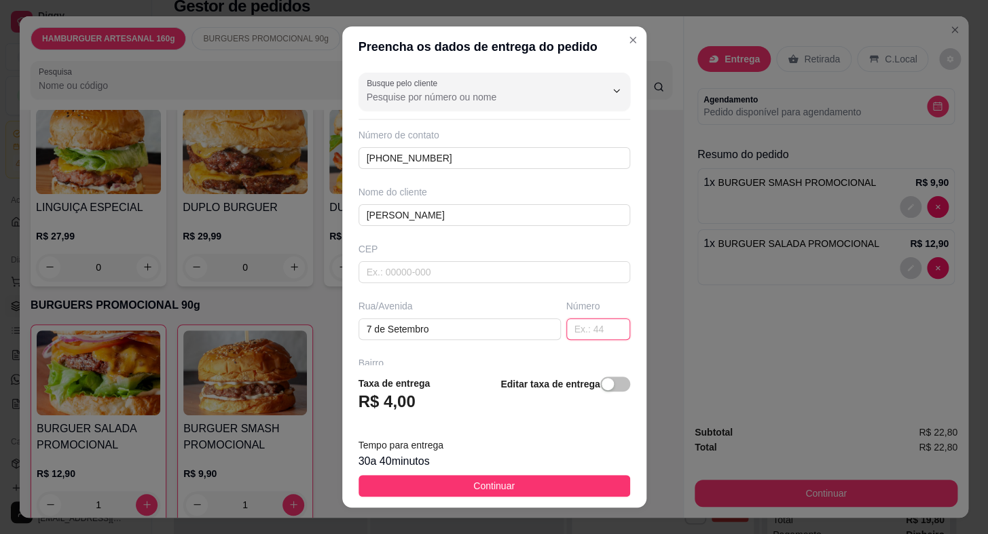
click at [576, 325] on input "text" at bounding box center [598, 329] width 64 height 22
paste input "457"
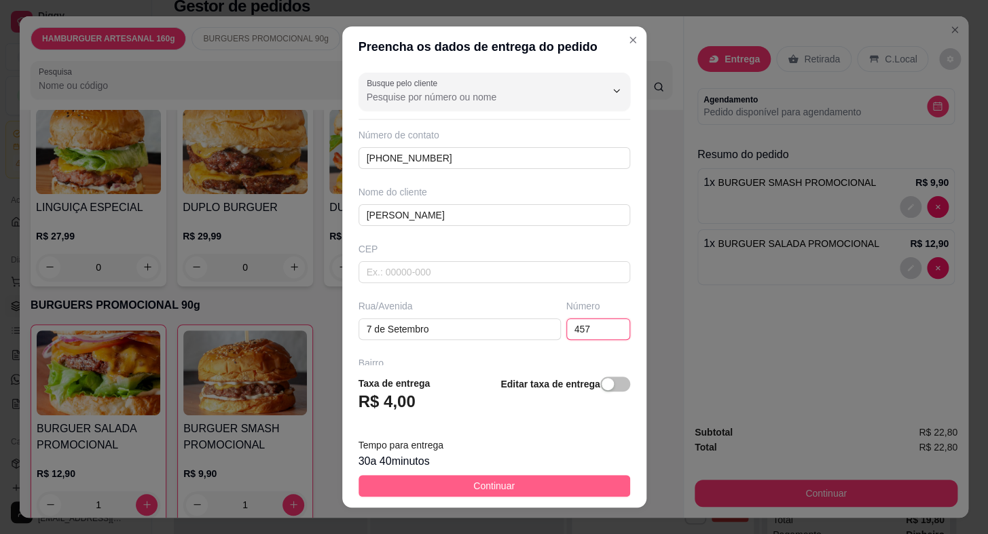
type input "457"
click at [479, 485] on span "Continuar" at bounding box center [493, 486] width 41 height 15
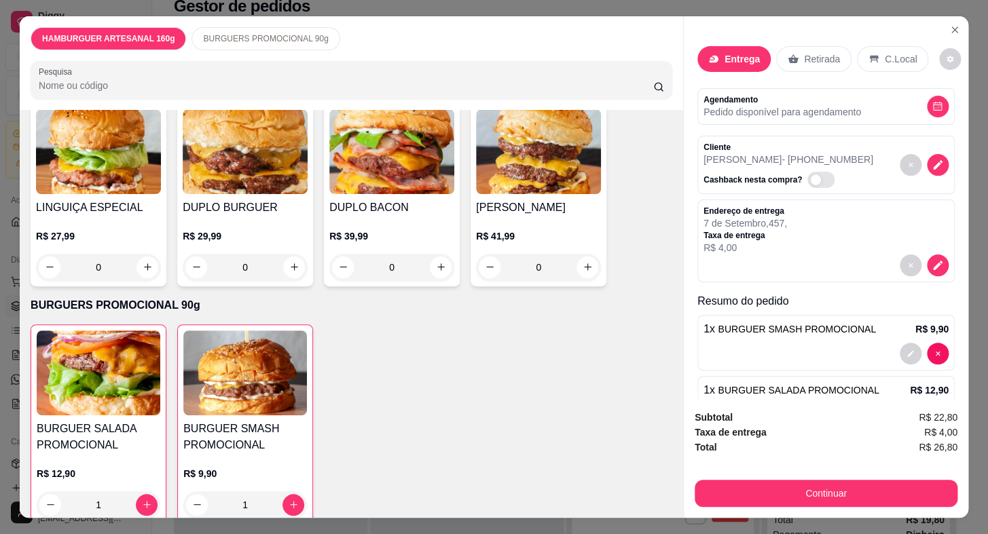
scroll to position [32, 0]
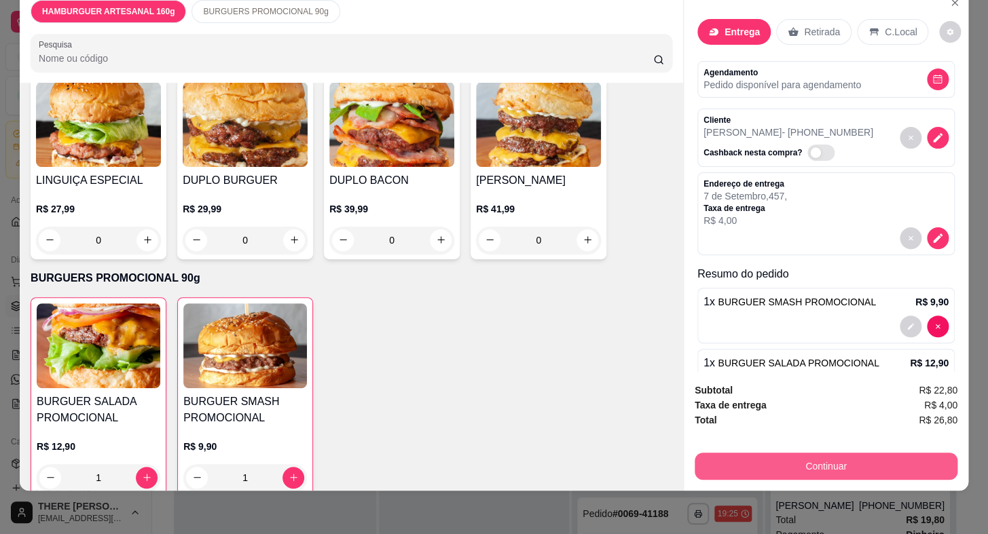
click at [878, 453] on button "Continuar" at bounding box center [825, 466] width 263 height 27
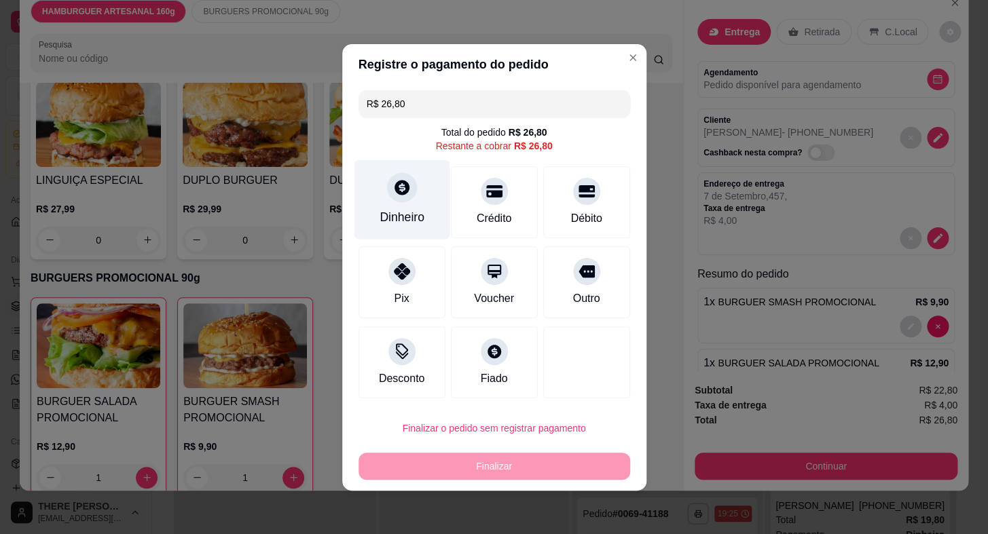
click at [384, 200] on div "Dinheiro" at bounding box center [402, 199] width 96 height 79
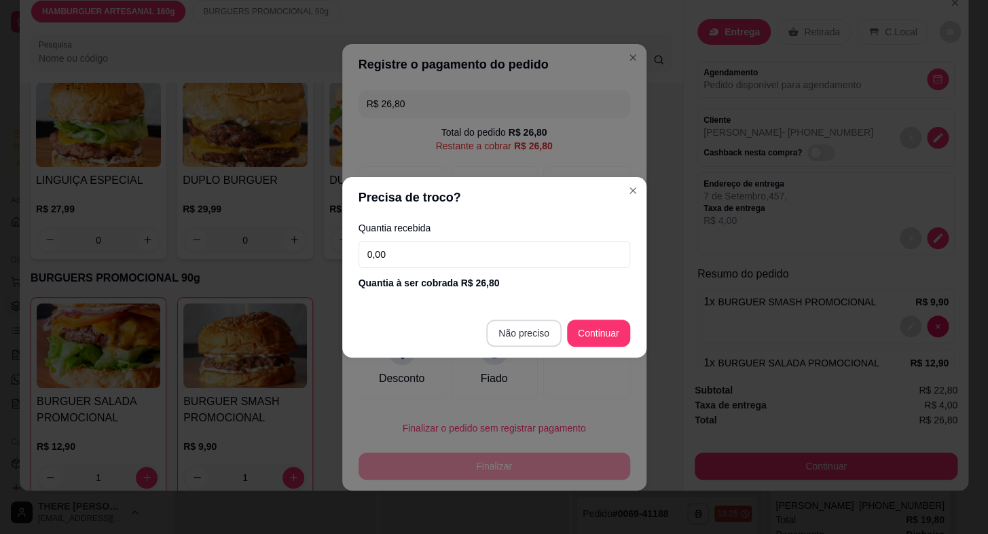
type input "R$ 0,00"
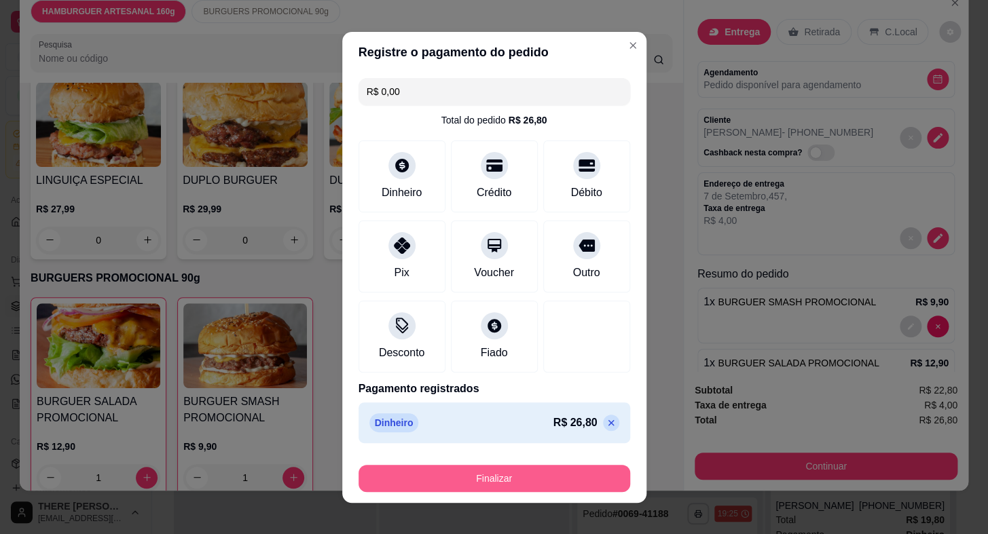
click at [543, 475] on button "Finalizar" at bounding box center [494, 478] width 272 height 27
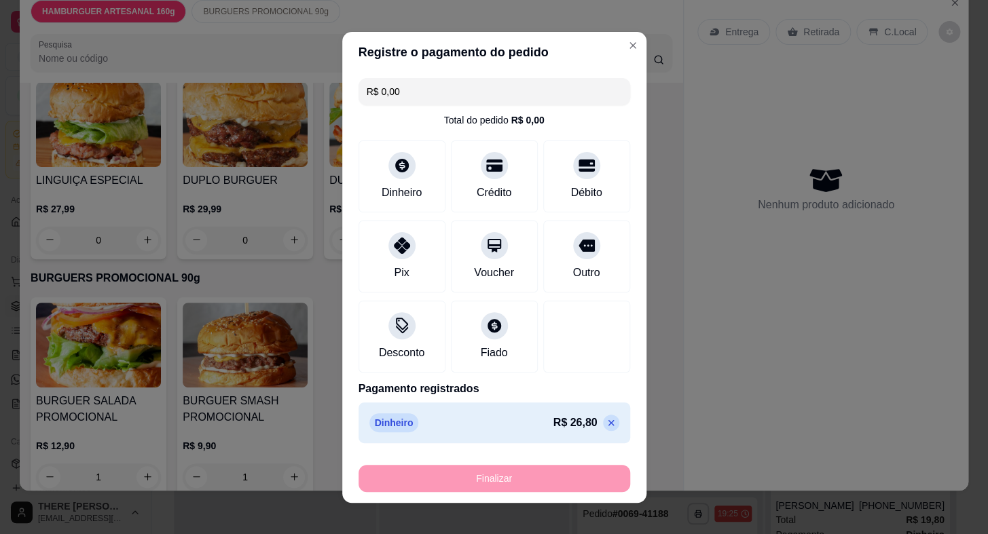
type input "0"
type input "-R$ 26,80"
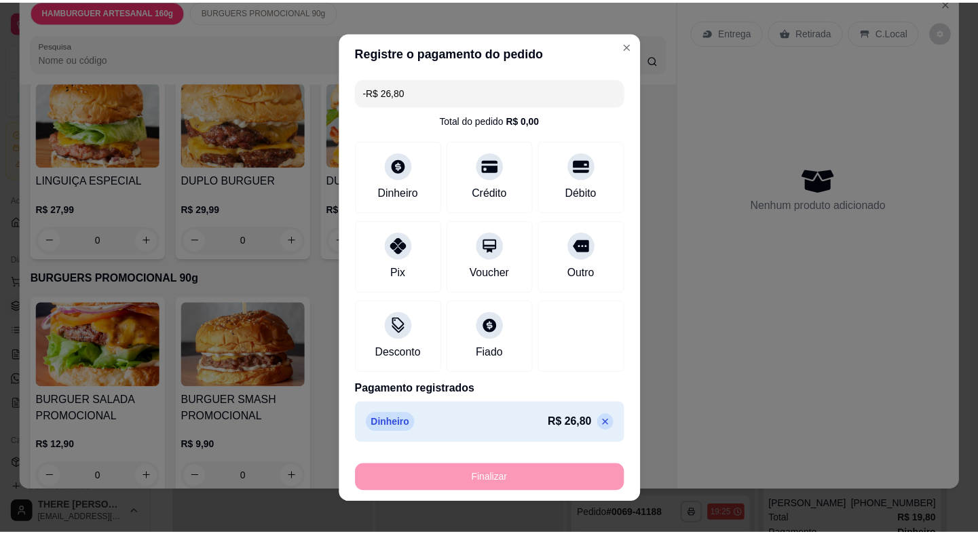
scroll to position [303, 0]
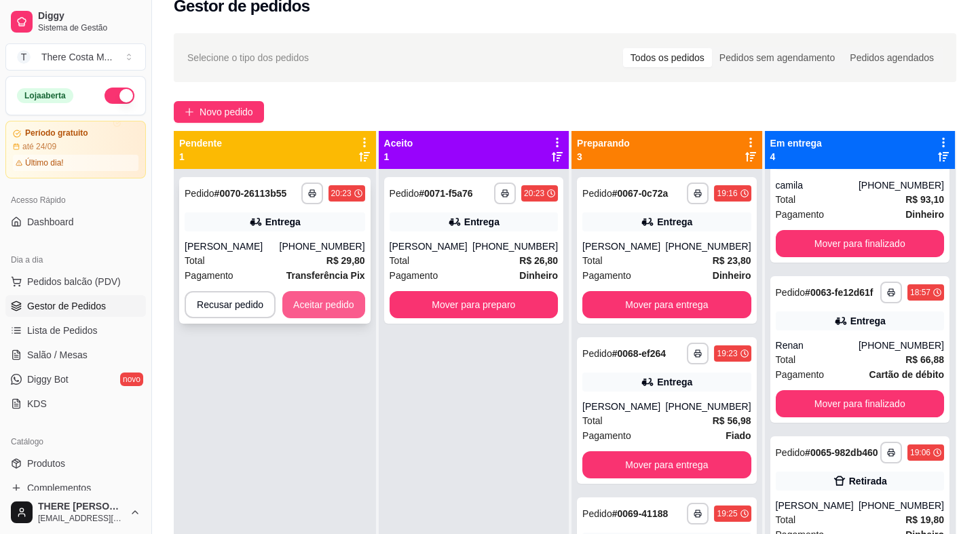
click at [335, 312] on button "Aceitar pedido" at bounding box center [323, 304] width 83 height 27
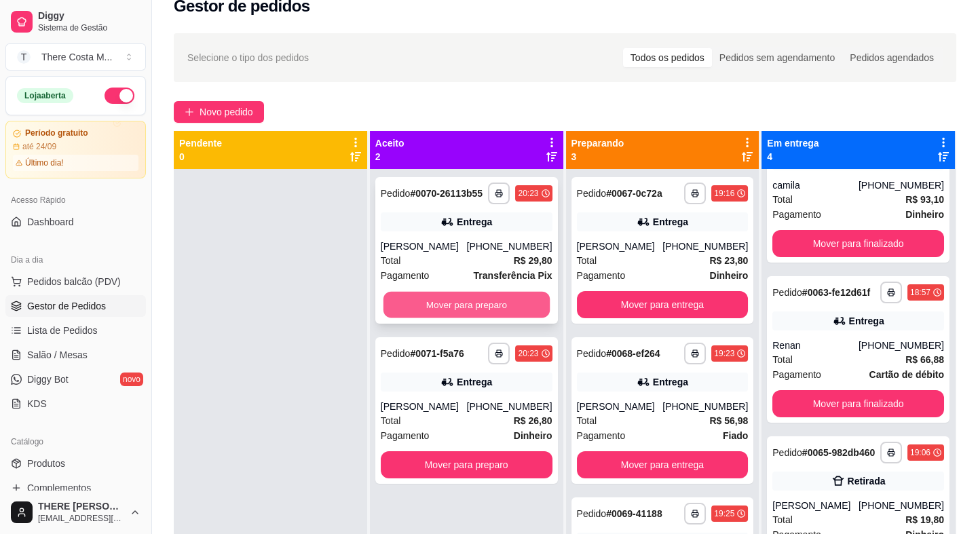
click at [445, 303] on button "Mover para preparo" at bounding box center [467, 305] width 166 height 26
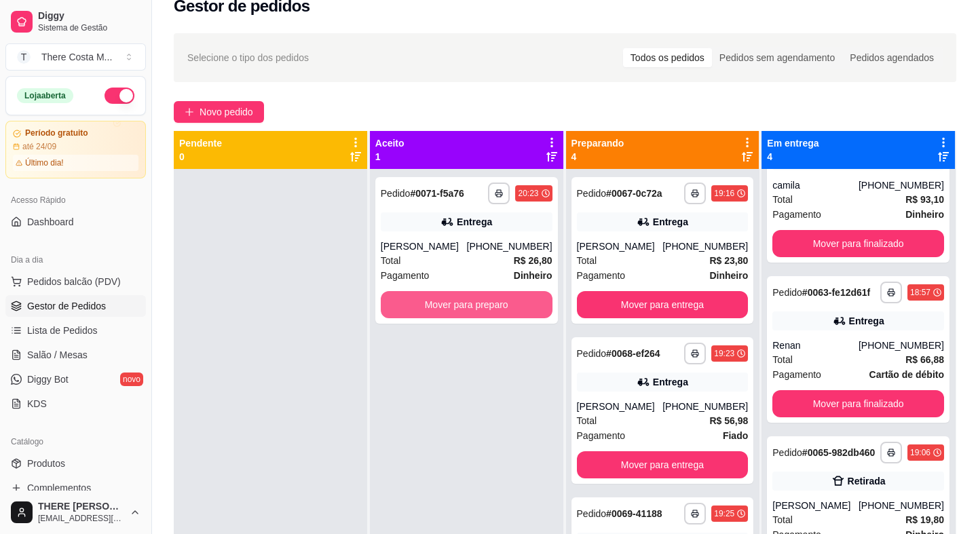
click at [445, 303] on button "Mover para preparo" at bounding box center [467, 304] width 172 height 27
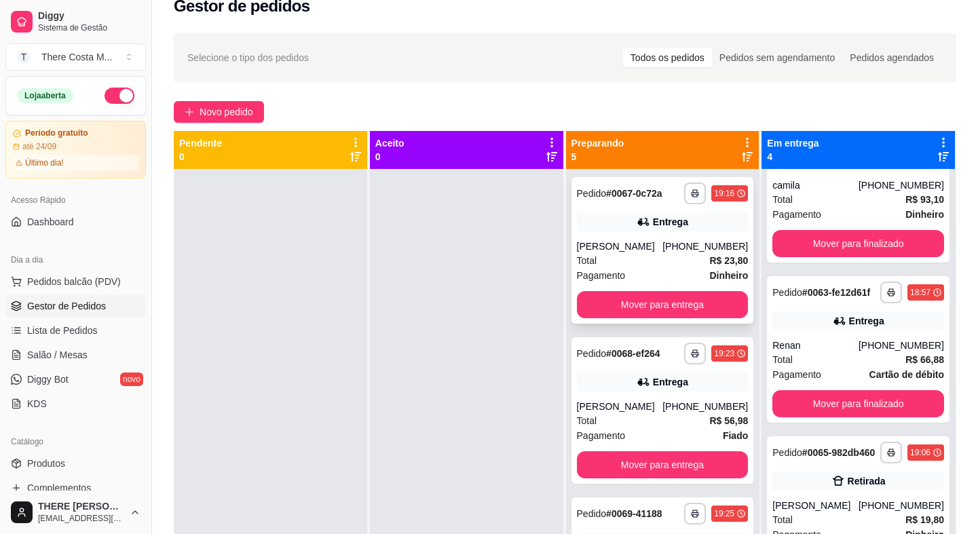
click at [663, 236] on div "**********" at bounding box center [663, 250] width 183 height 147
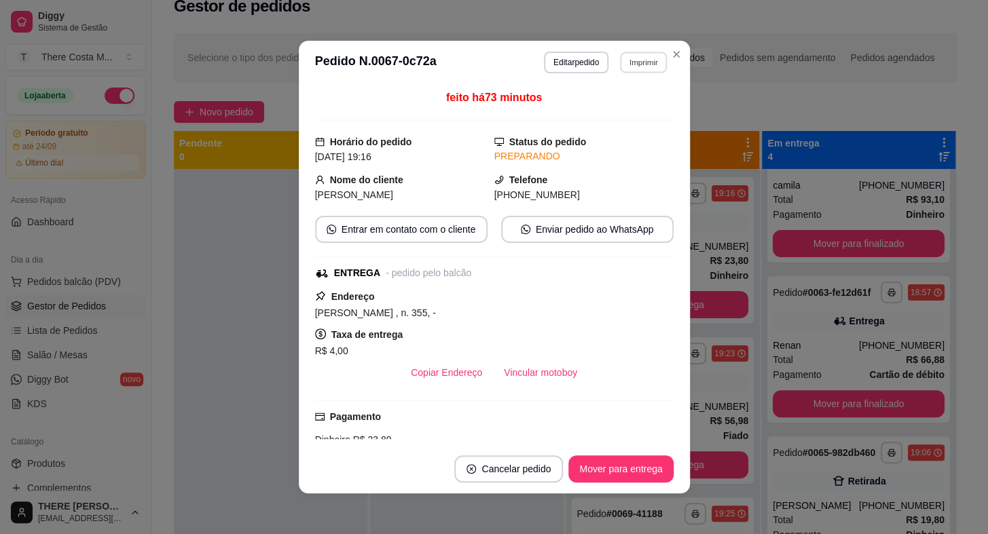
click at [635, 58] on button "Imprimir" at bounding box center [643, 62] width 47 height 21
click at [627, 111] on button "IMPRESSORA" at bounding box center [614, 111] width 98 height 22
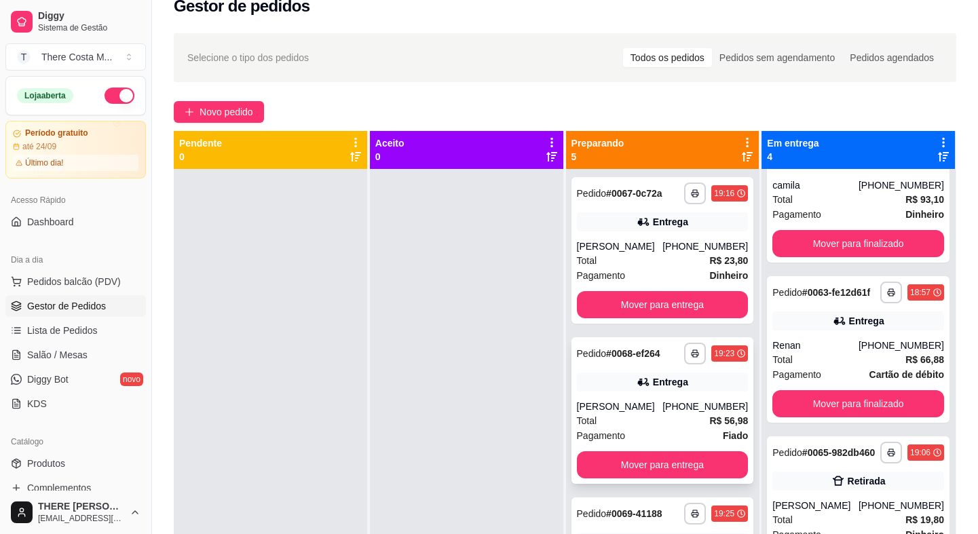
click at [650, 395] on div "**********" at bounding box center [663, 410] width 183 height 147
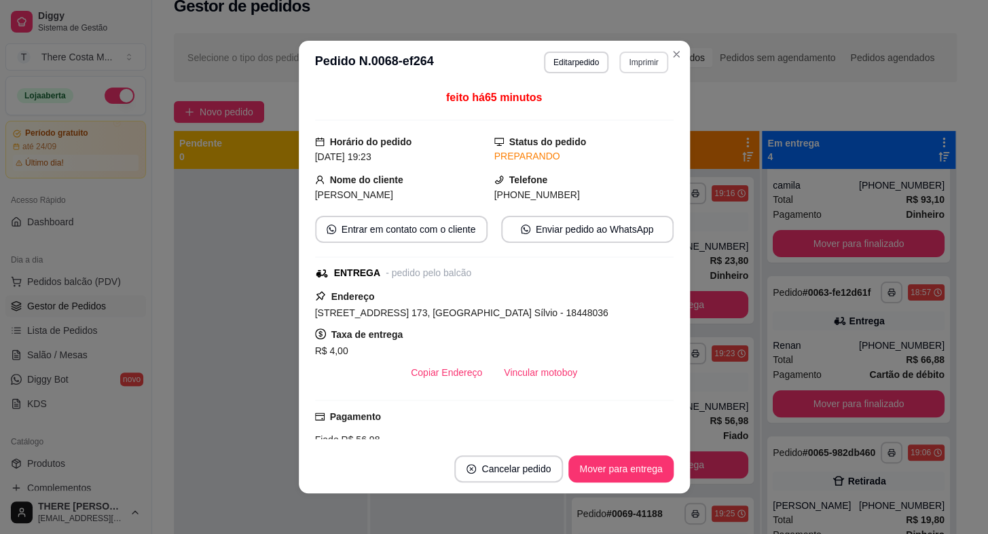
click at [639, 68] on button "Imprimir" at bounding box center [643, 63] width 48 height 22
click at [601, 100] on button "IMPRESSORA" at bounding box center [614, 110] width 95 height 21
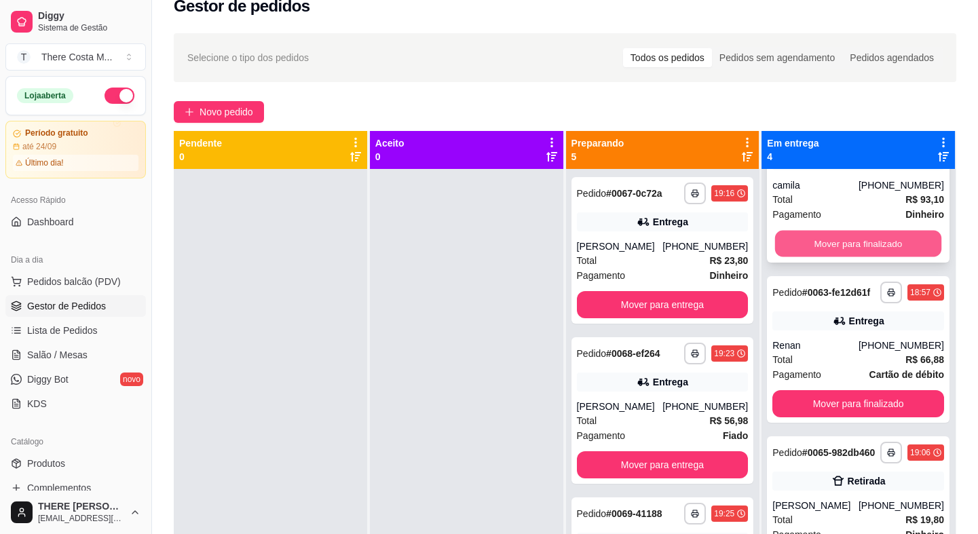
click at [832, 249] on button "Mover para finalizado" at bounding box center [858, 244] width 166 height 26
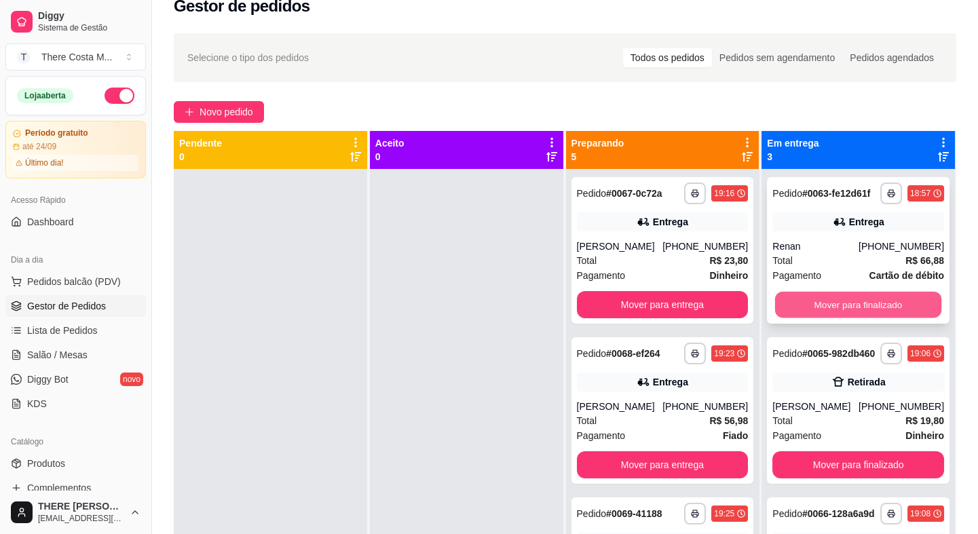
click at [828, 298] on button "Mover para finalizado" at bounding box center [858, 305] width 166 height 26
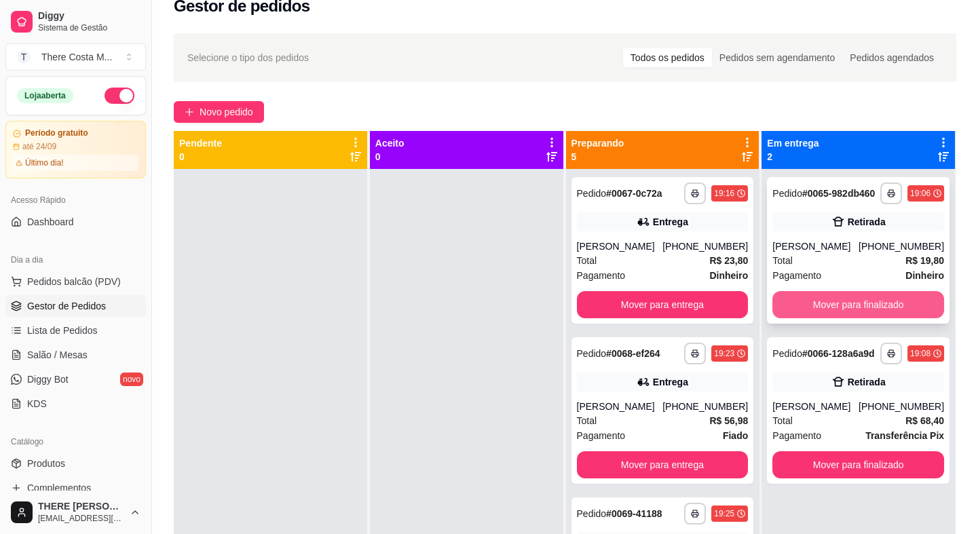
click at [832, 307] on button "Mover para finalizado" at bounding box center [858, 304] width 172 height 27
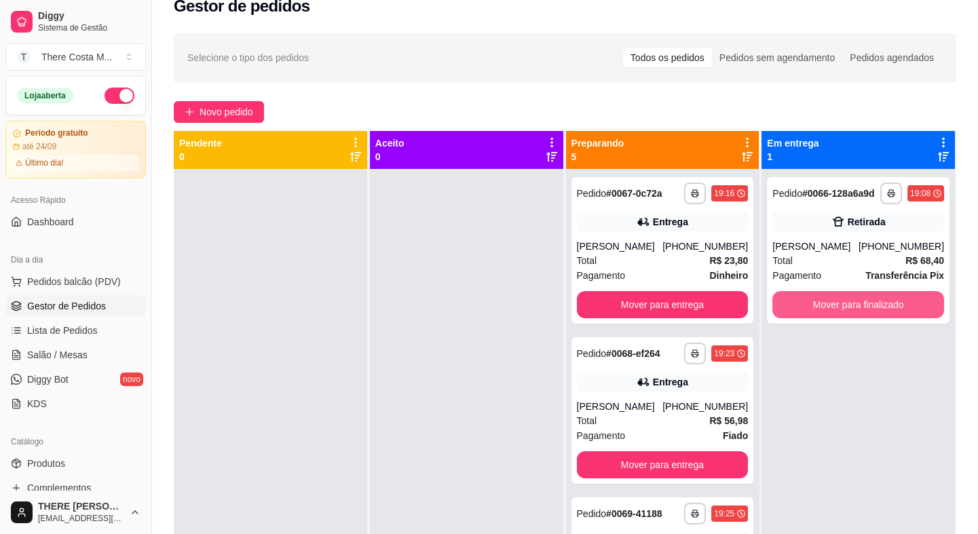
click at [832, 307] on button "Mover para finalizado" at bounding box center [858, 304] width 172 height 27
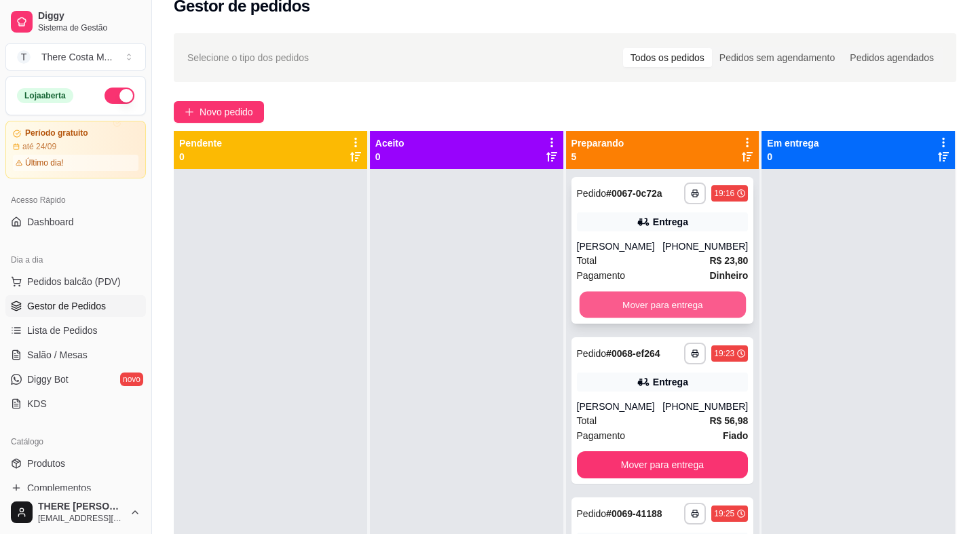
click at [638, 302] on button "Mover para entrega" at bounding box center [662, 305] width 166 height 26
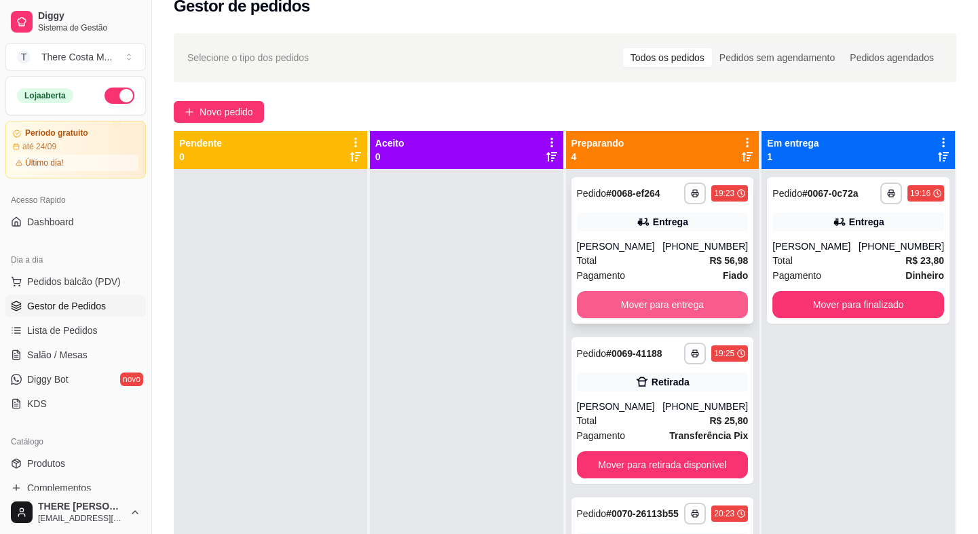
click at [636, 299] on button "Mover para entrega" at bounding box center [663, 304] width 172 height 27
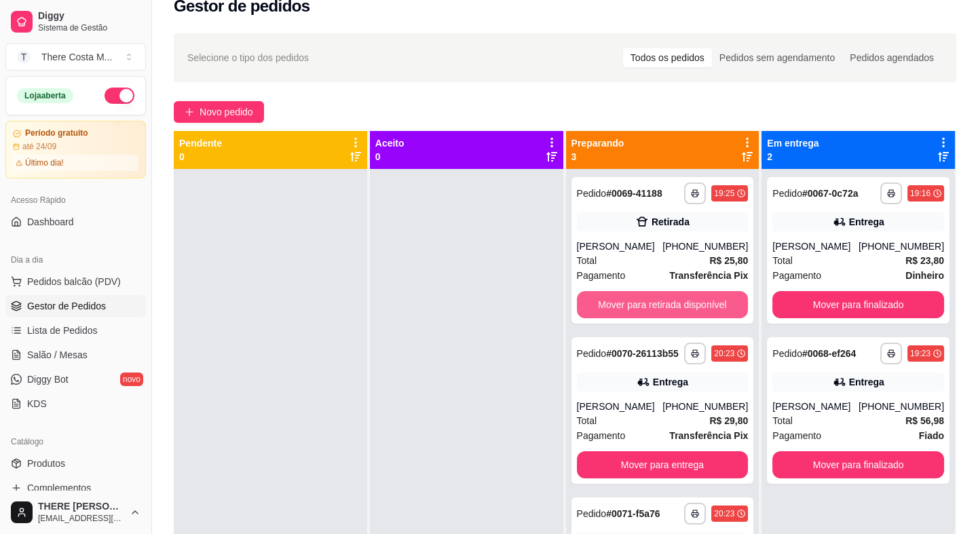
click at [636, 299] on button "Mover para retirada disponível" at bounding box center [663, 304] width 172 height 27
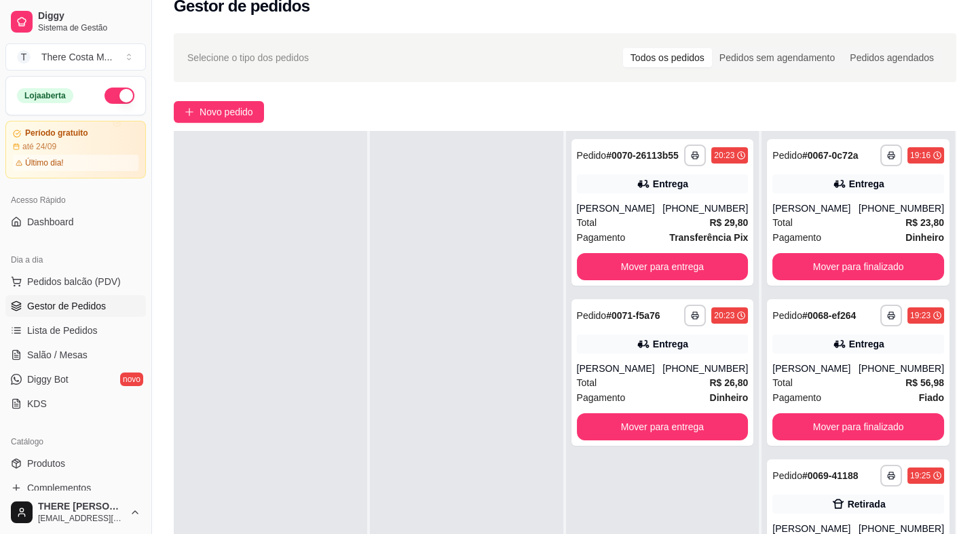
scroll to position [206, 0]
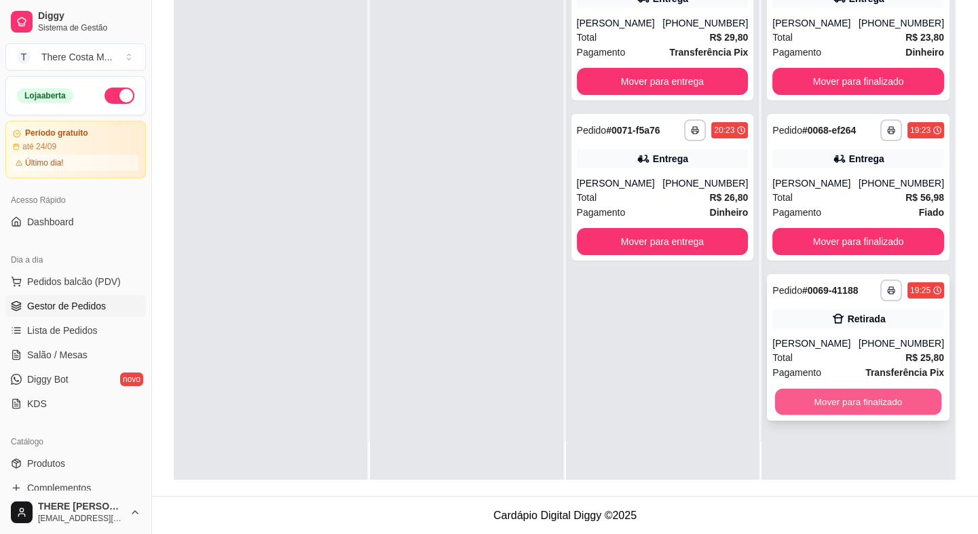
click at [826, 407] on button "Mover para finalizado" at bounding box center [858, 402] width 166 height 26
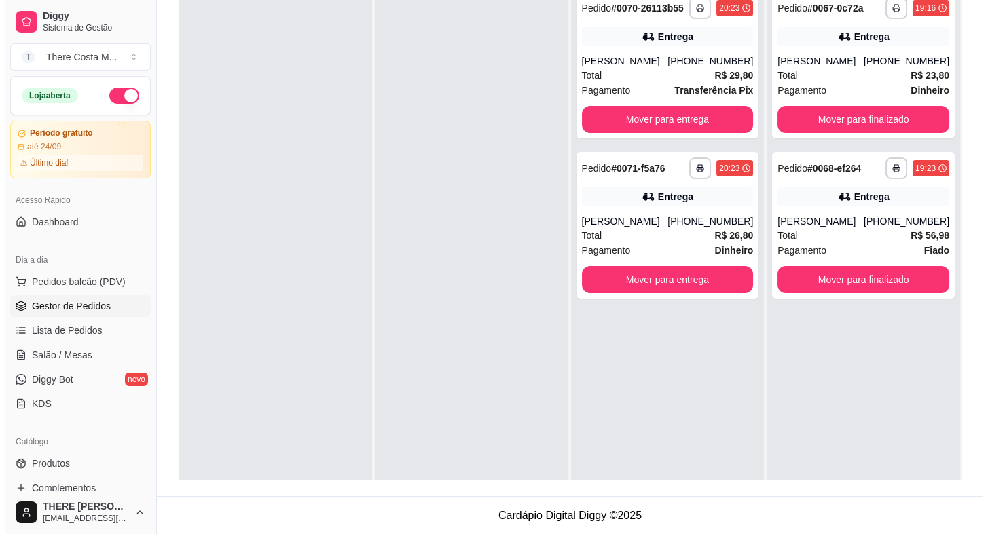
scroll to position [0, 0]
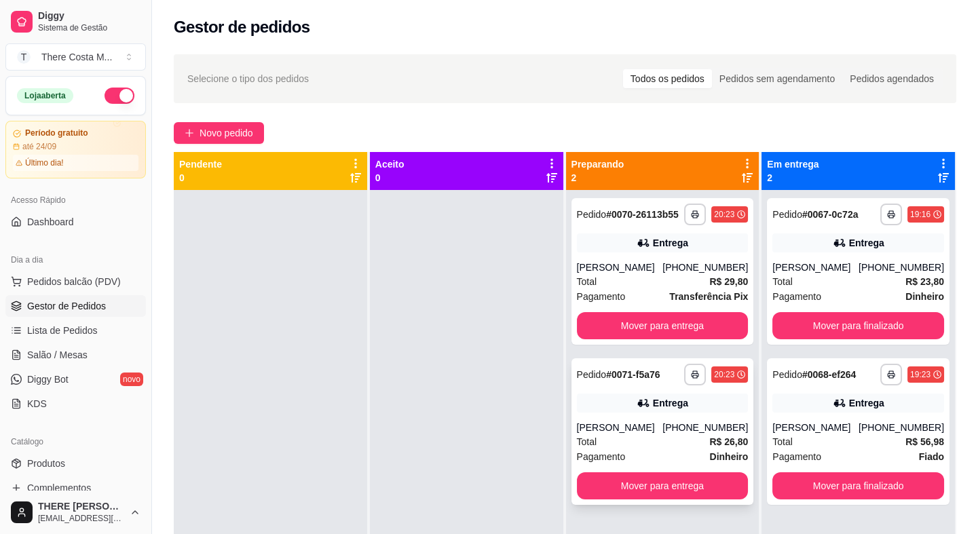
click at [663, 428] on div "[PERSON_NAME]" at bounding box center [620, 428] width 86 height 14
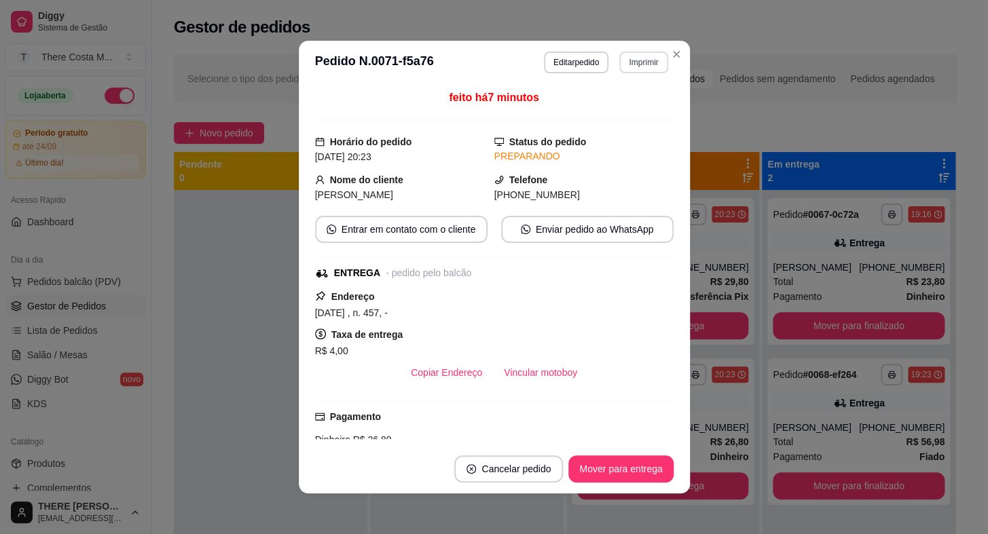
click at [637, 67] on button "Imprimir" at bounding box center [643, 63] width 48 height 22
click at [617, 113] on button "IMPRESSORA" at bounding box center [614, 110] width 98 height 22
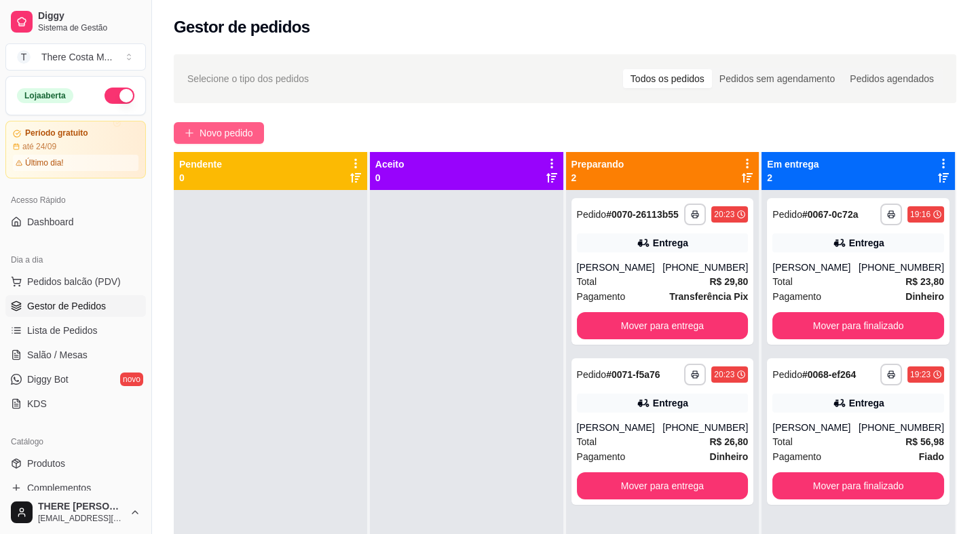
click at [209, 143] on button "Novo pedido" at bounding box center [219, 133] width 90 height 22
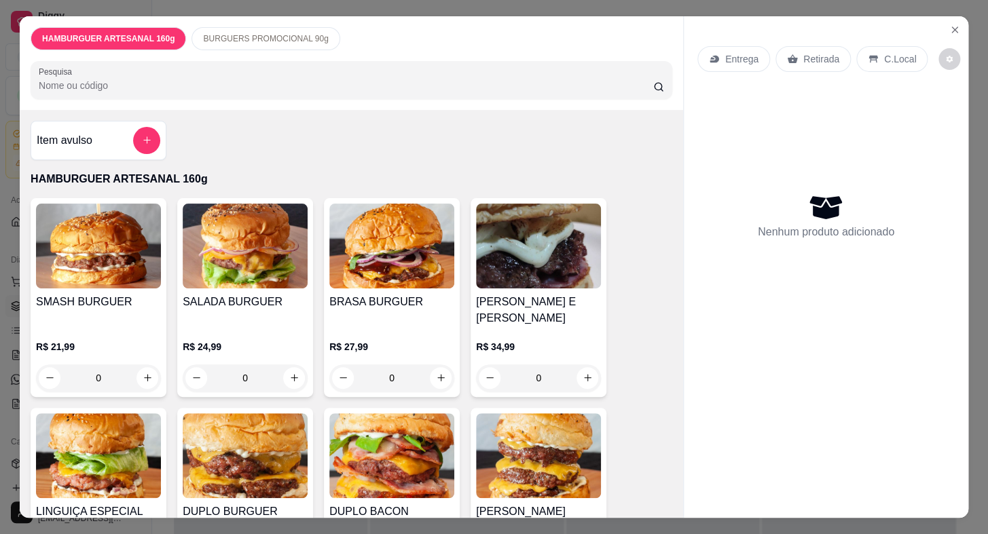
click at [739, 57] on p "Entrega" at bounding box center [741, 59] width 33 height 14
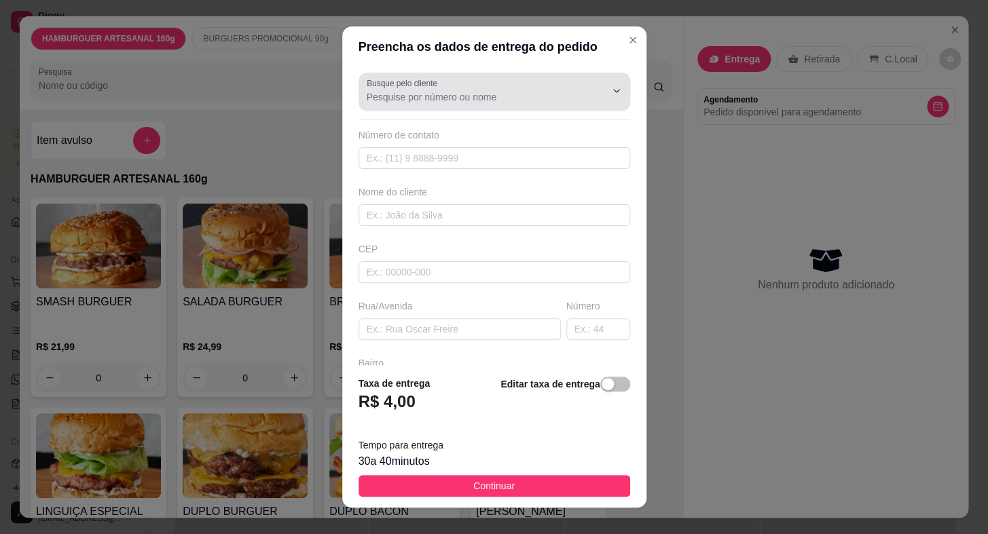
click at [449, 98] on input "Busque pelo cliente" at bounding box center [475, 97] width 217 height 14
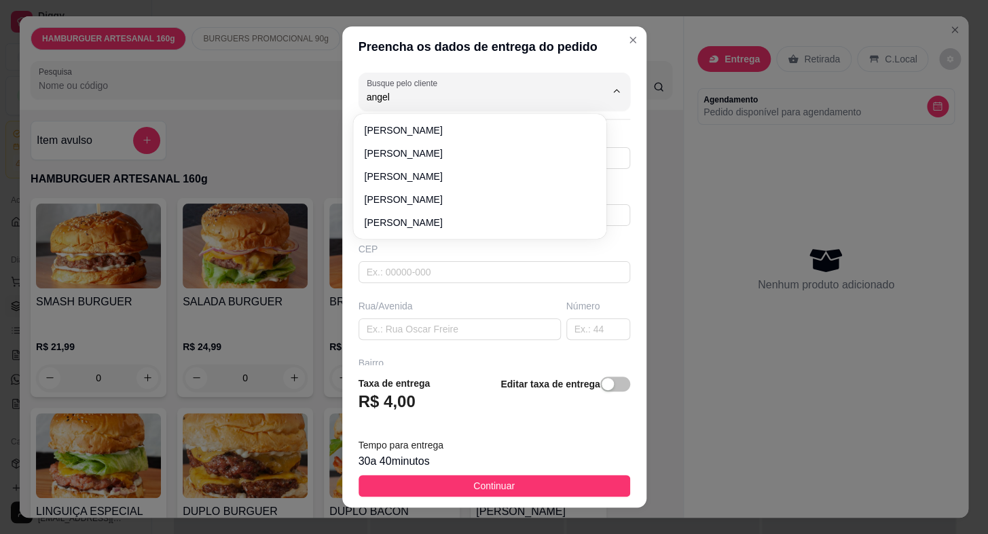
type input "angeli"
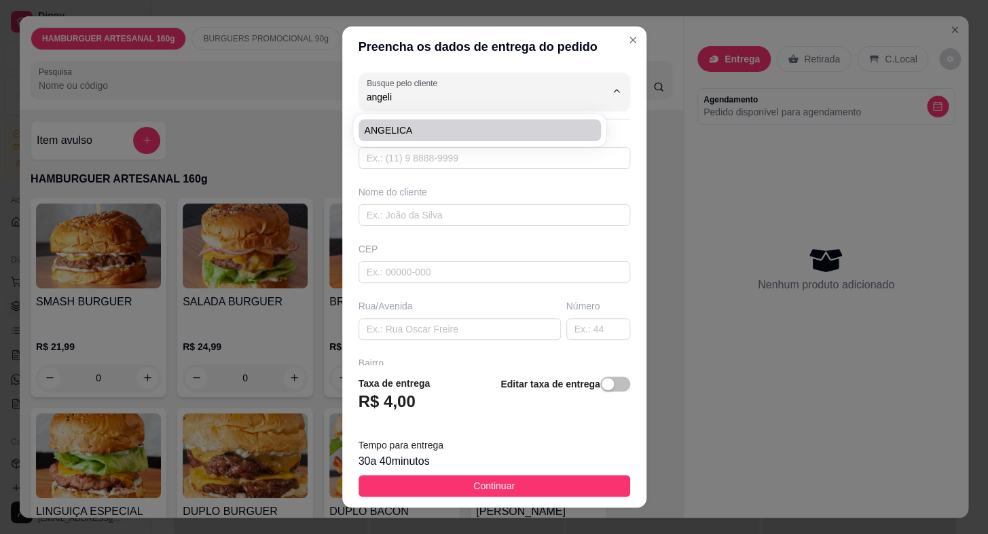
click at [487, 112] on div "Busque pelo cliente angeli Número de contato Nome do cliente CEP Rua/[GEOGRAPHI…" at bounding box center [494, 215] width 304 height 297
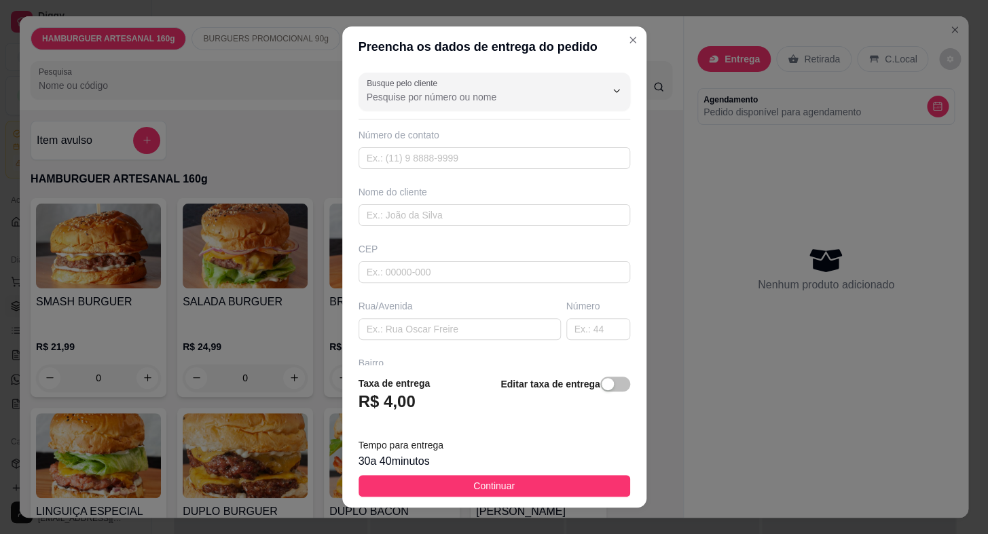
click at [438, 100] on input "Busque pelo cliente" at bounding box center [475, 97] width 217 height 14
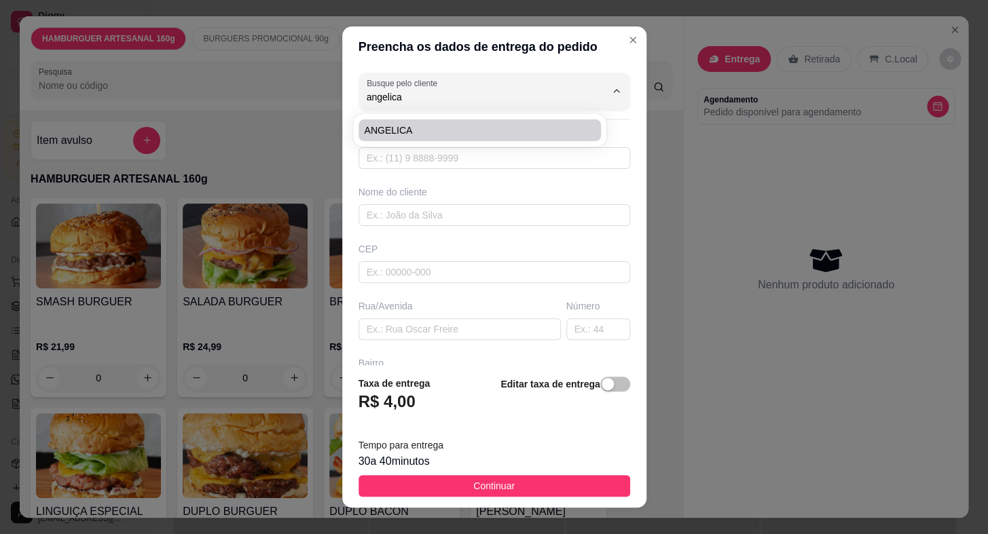
click at [414, 134] on span "ANGELICA" at bounding box center [473, 131] width 218 height 14
type input "ANGELICA"
type input "15998710571"
type input "ANGELICA"
type input "SÃO JUDAS TADEU"
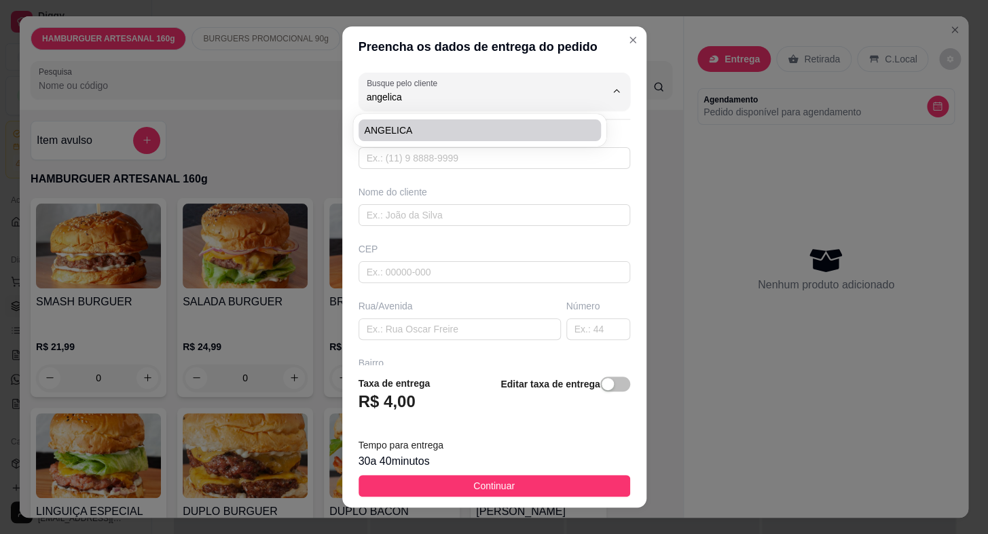
type input "23"
type input "[GEOGRAPHIC_DATA]"
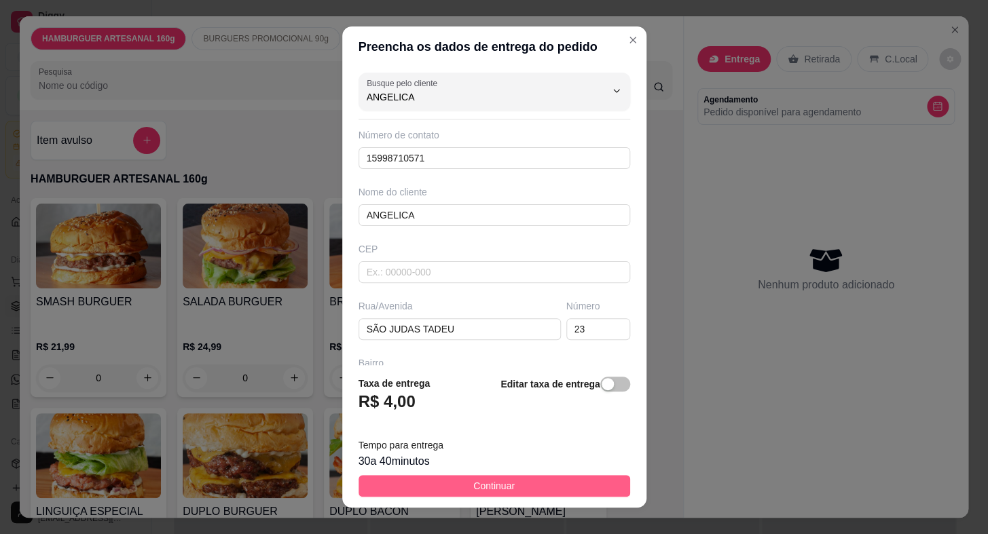
type input "ANGELICA"
click at [496, 493] on span "Continuar" at bounding box center [493, 486] width 41 height 15
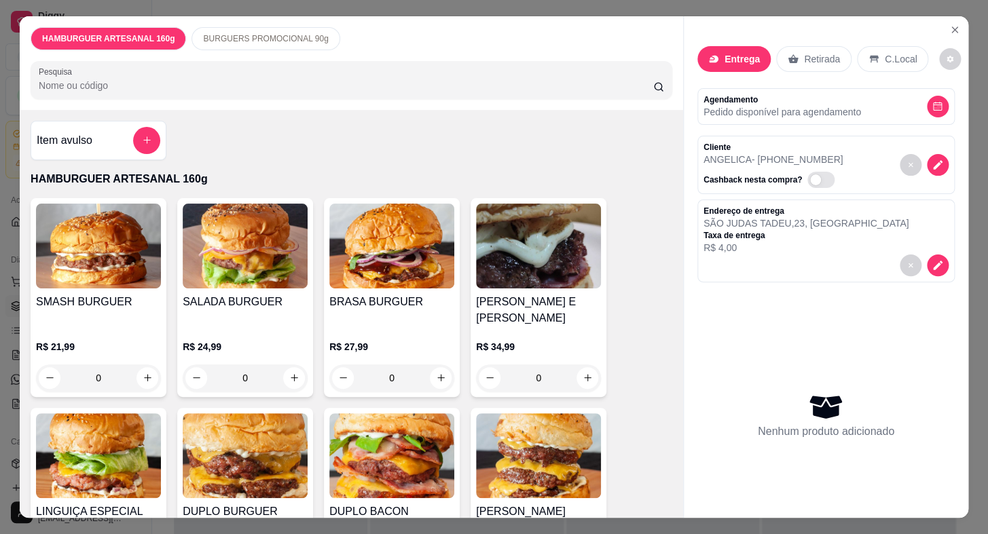
click at [139, 365] on div "0" at bounding box center [98, 378] width 125 height 27
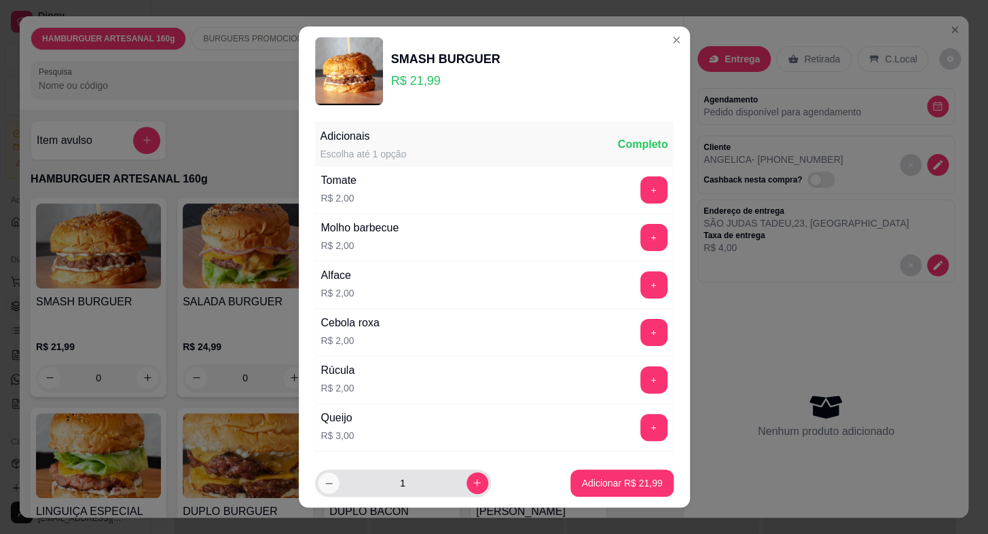
click at [323, 485] on icon "decrease-product-quantity" at bounding box center [328, 483] width 10 height 10
type input "0"
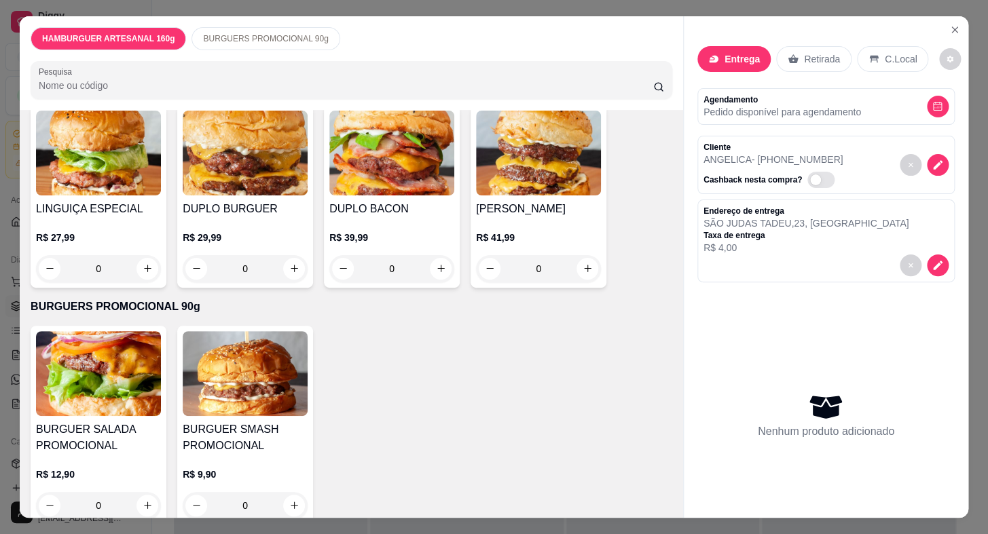
scroll to position [32, 0]
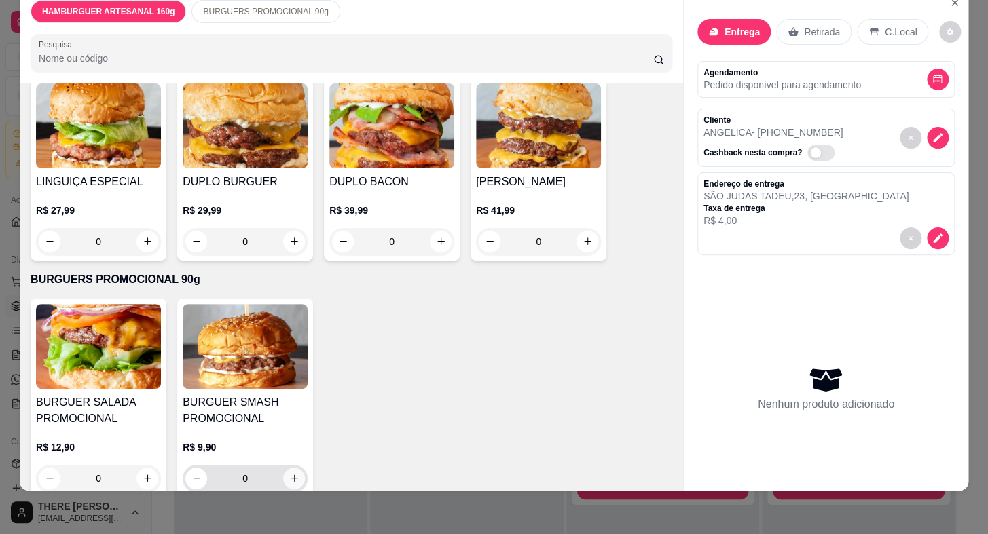
click at [284, 468] on button "increase-product-quantity" at bounding box center [294, 479] width 22 height 22
type input "1"
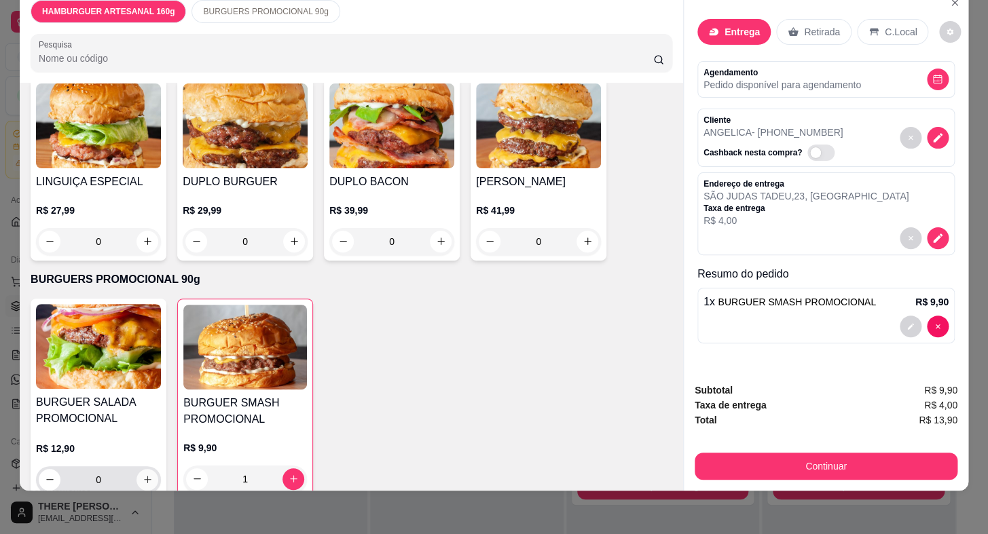
click at [149, 469] on button "increase-product-quantity" at bounding box center [147, 480] width 22 height 22
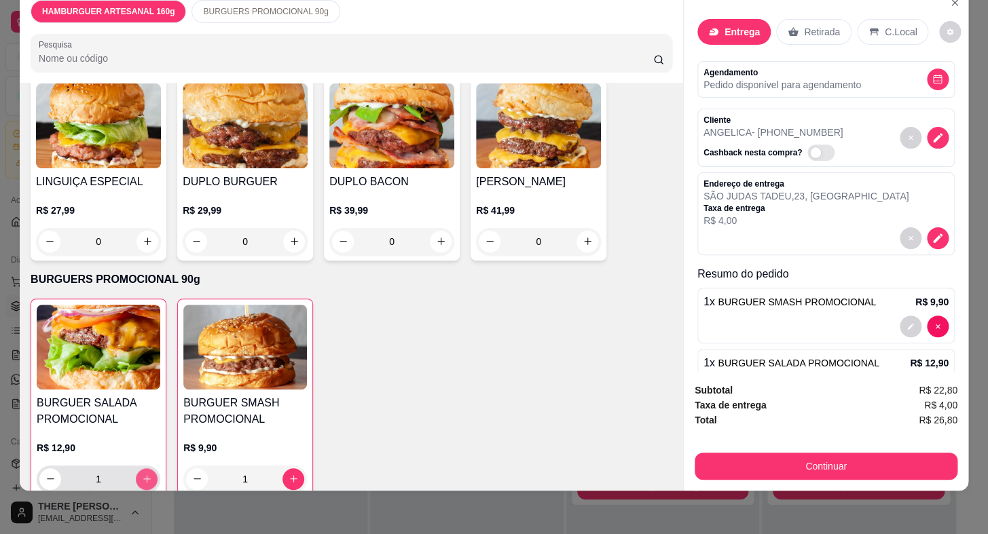
click at [149, 468] on button "increase-product-quantity" at bounding box center [147, 479] width 22 height 22
type input "2"
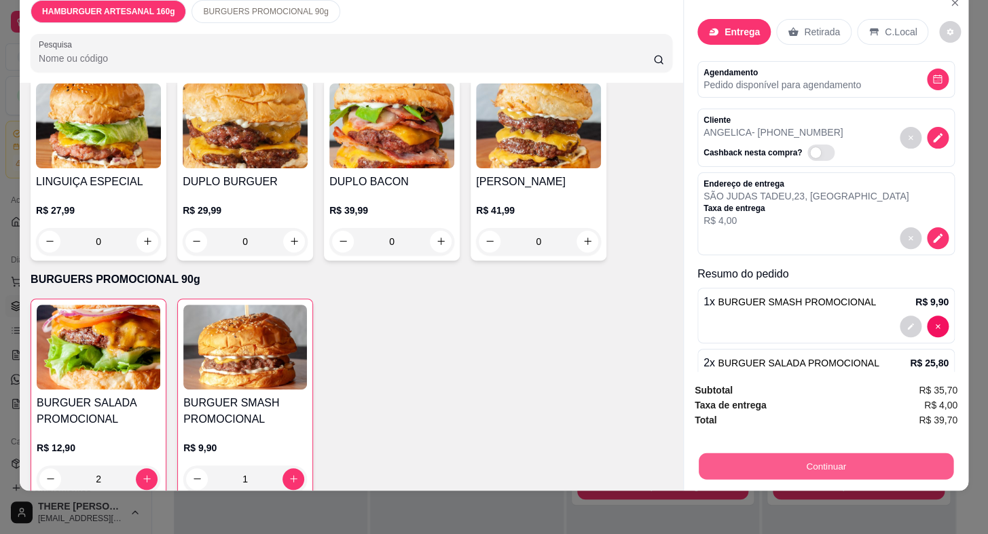
click at [783, 453] on button "Continuar" at bounding box center [825, 466] width 255 height 26
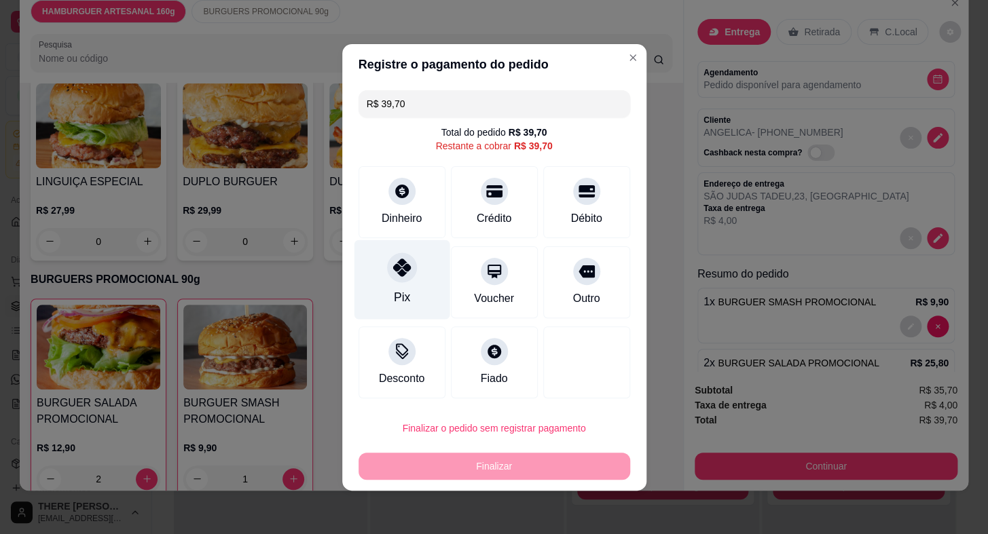
click at [398, 282] on div at bounding box center [402, 268] width 30 height 30
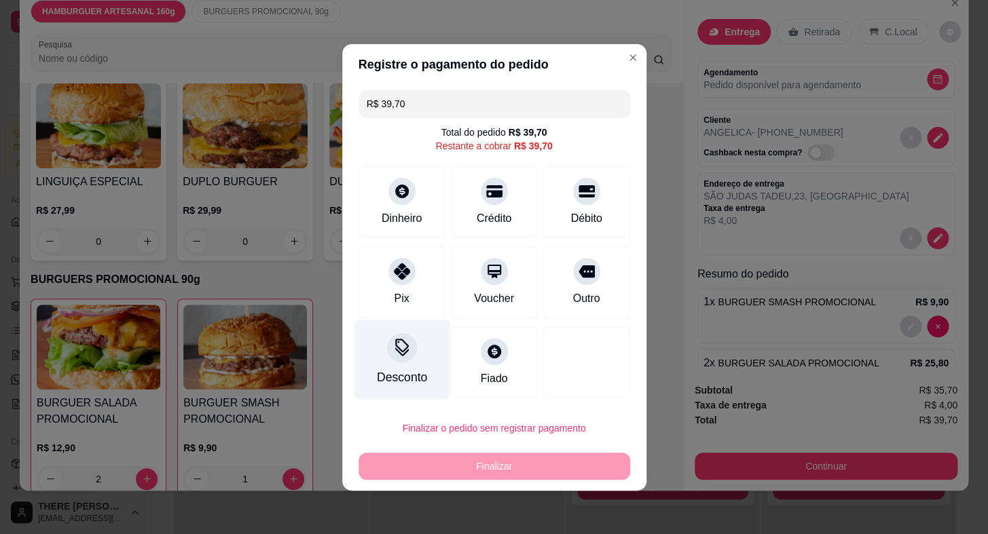
type input "R$ 0,00"
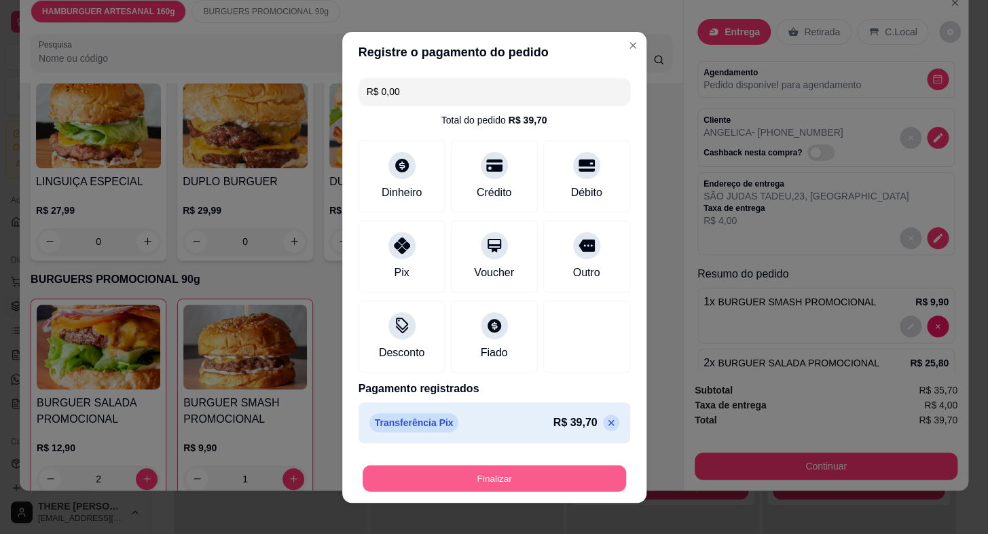
click at [466, 475] on button "Finalizar" at bounding box center [493, 478] width 263 height 26
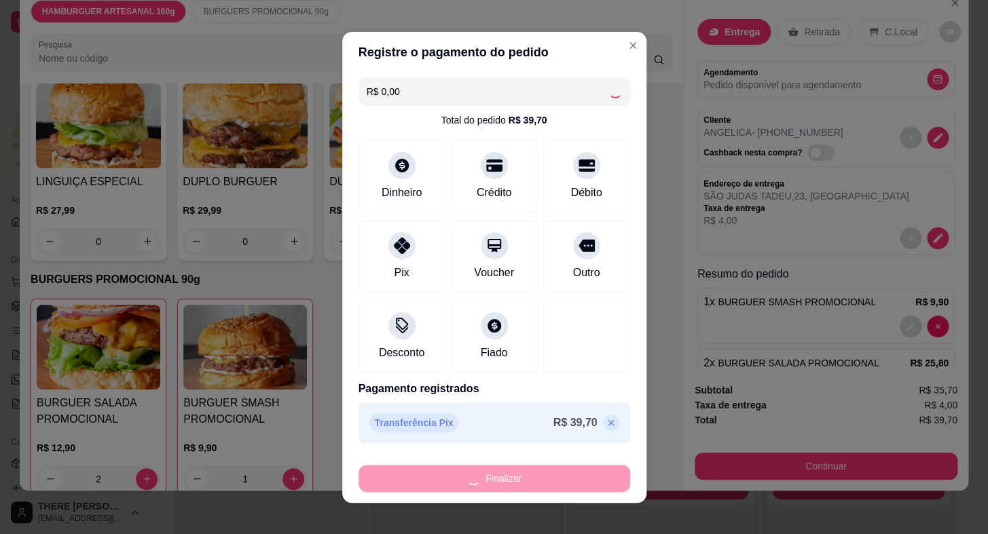
type input "0"
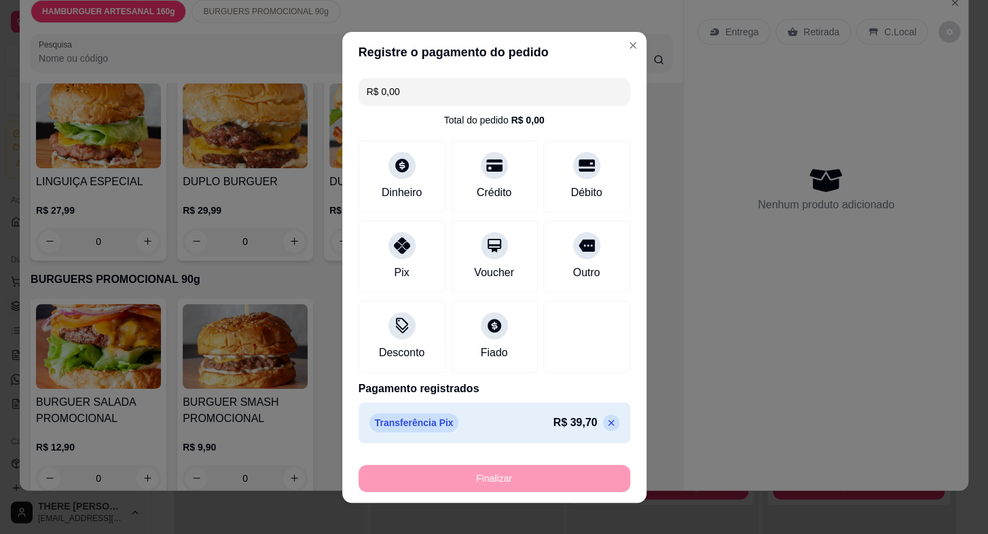
type input "-R$ 39,70"
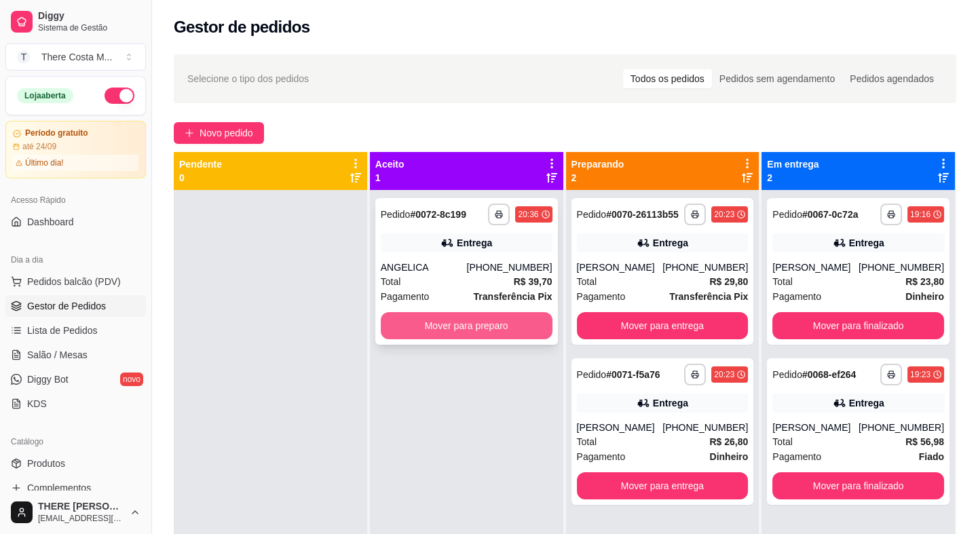
click at [456, 329] on button "Mover para preparo" at bounding box center [467, 325] width 172 height 27
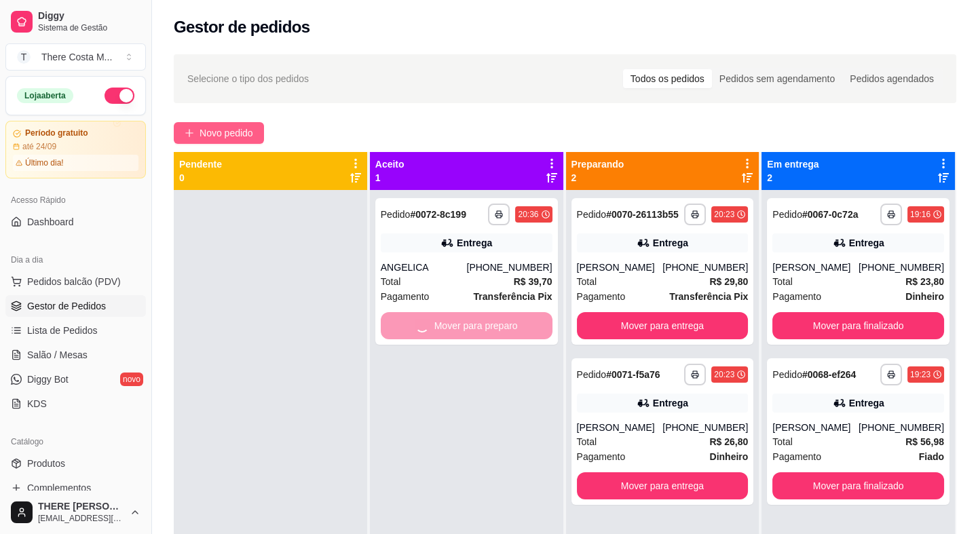
click at [219, 131] on span "Novo pedido" at bounding box center [227, 133] width 54 height 15
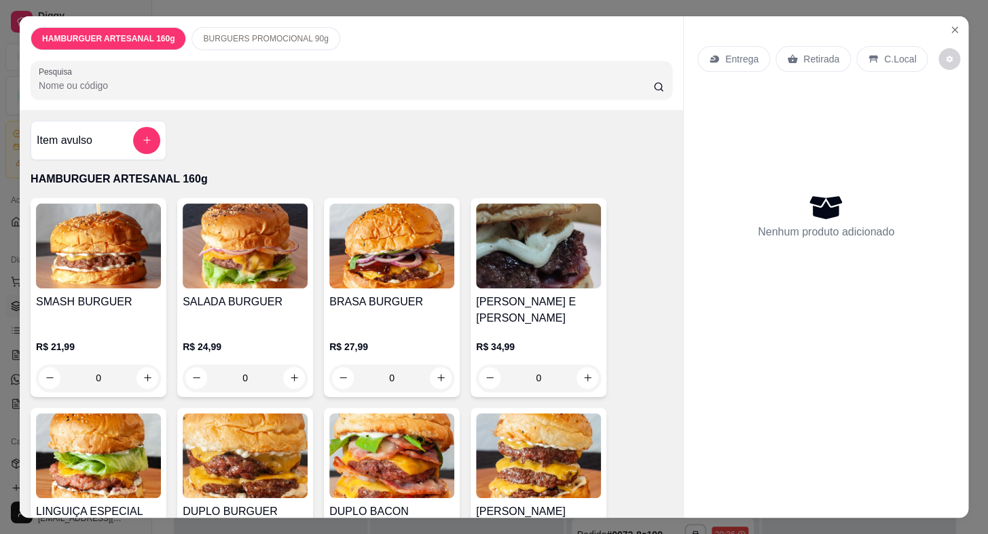
click at [710, 57] on icon at bounding box center [712, 58] width 4 height 3
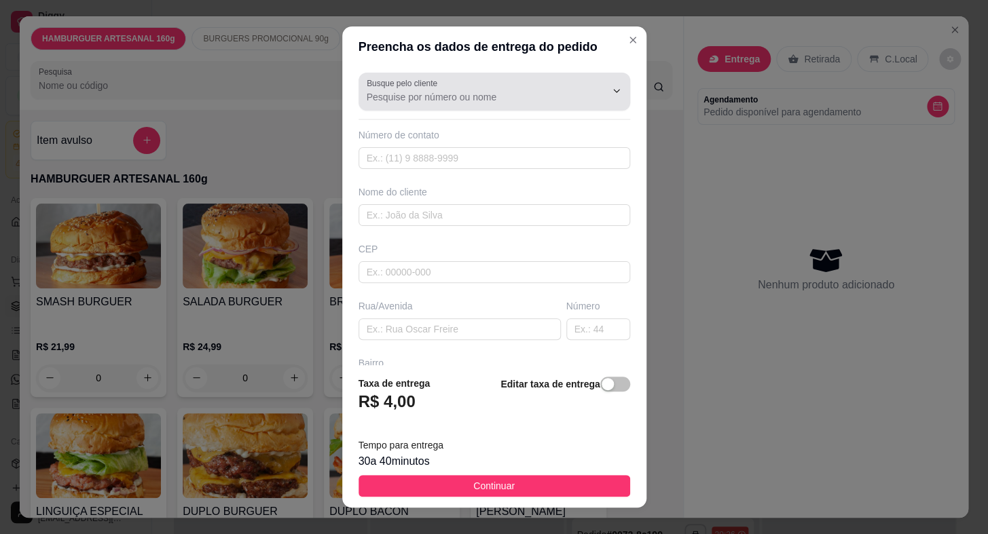
click at [457, 88] on div at bounding box center [494, 91] width 255 height 27
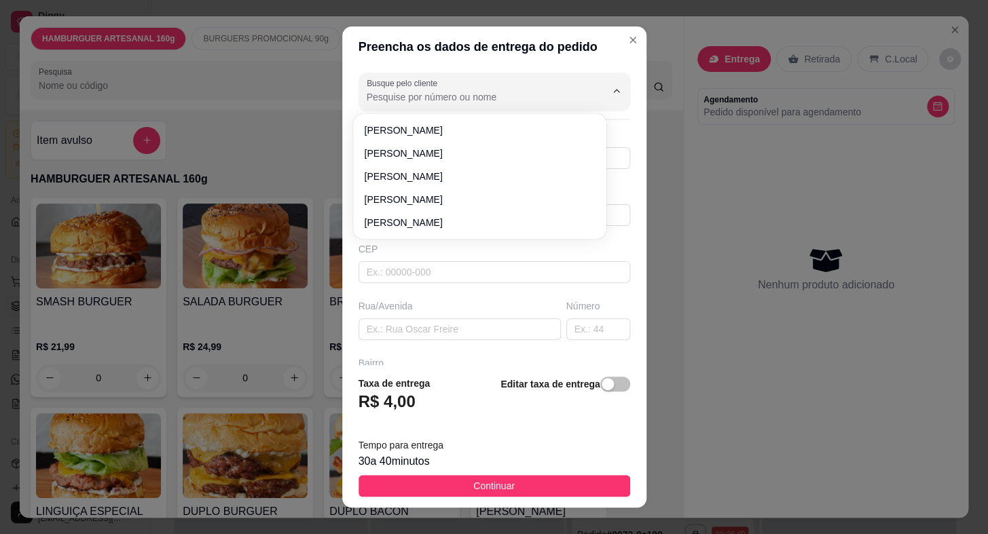
paste input "15 99718-5827"
type input "15 99718-5827"
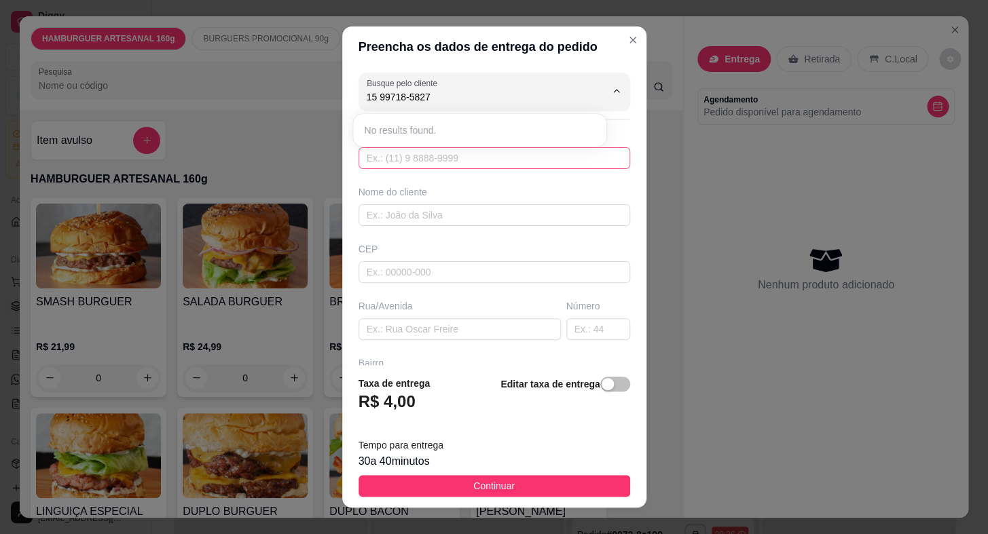
click at [438, 166] on input "text" at bounding box center [494, 158] width 272 height 22
type input "I"
click at [402, 243] on div "CEP" at bounding box center [494, 249] width 272 height 14
click at [409, 149] on input "text" at bounding box center [494, 158] width 272 height 22
paste input "[PHONE_NUMBER]"
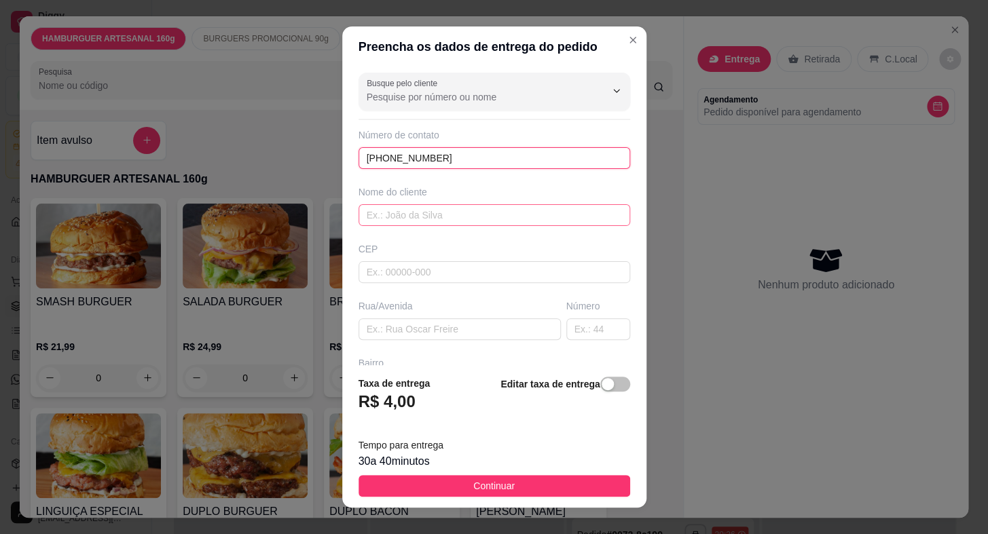
type input "[PHONE_NUMBER]"
click at [422, 204] on input "text" at bounding box center [494, 215] width 272 height 22
type input "Isah"
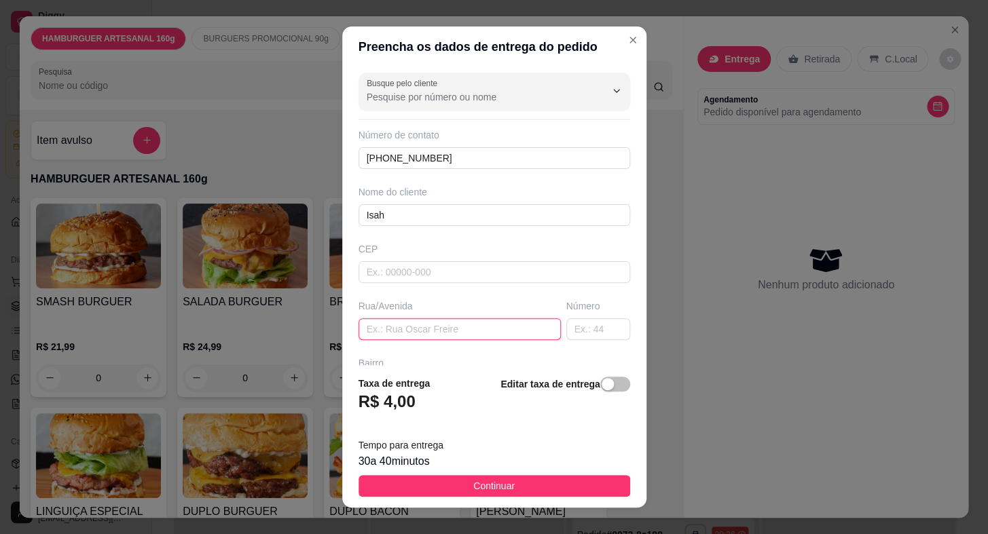
click at [450, 329] on input "text" at bounding box center [459, 329] width 202 height 22
type input "Av.[PERSON_NAME]"
click at [575, 320] on input "text" at bounding box center [598, 329] width 64 height 22
type input "475"
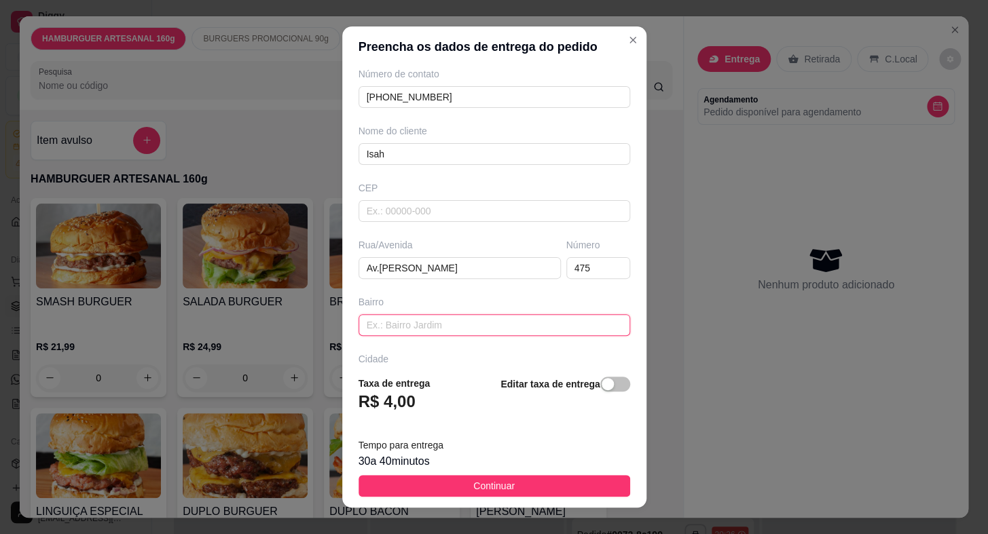
click at [426, 320] on input "text" at bounding box center [494, 325] width 272 height 22
paste input "atrás do pet shop império"
type input "atrás do pet shop império"
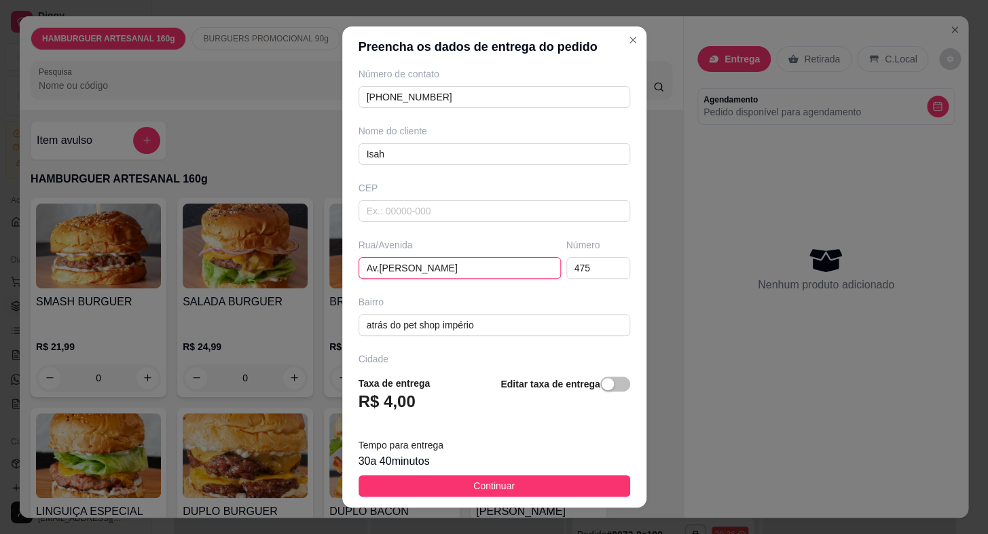
click at [400, 267] on input "Av.[PERSON_NAME]" at bounding box center [459, 268] width 202 height 22
click at [419, 305] on div "Bairro" at bounding box center [494, 302] width 272 height 14
click at [401, 265] on input "Av.[PERSON_NAME]" at bounding box center [459, 268] width 202 height 22
type input "Av.[PERSON_NAME]"
click at [474, 215] on input "text" at bounding box center [494, 211] width 272 height 22
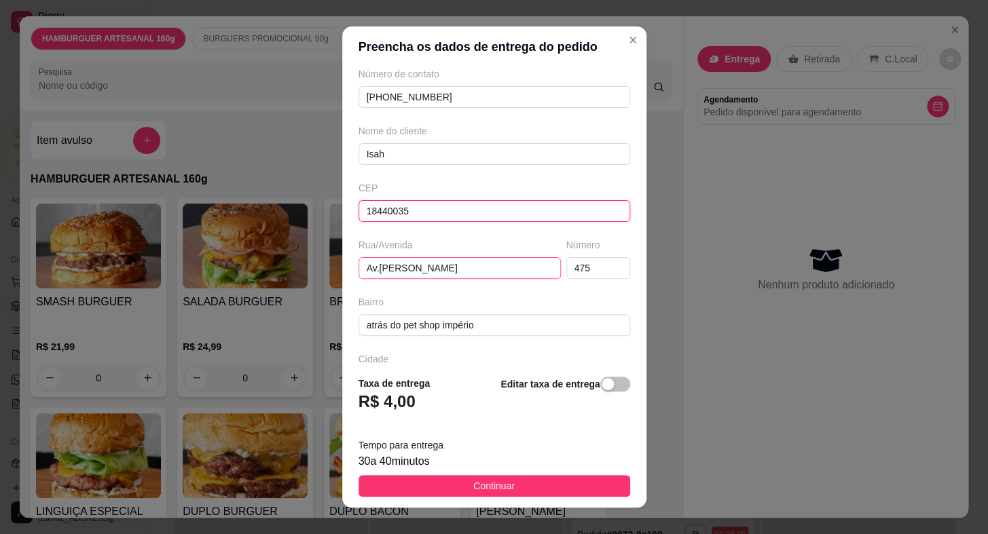
type input "18440035"
click at [478, 271] on input "Av.[PERSON_NAME]" at bounding box center [459, 268] width 202 height 22
type input "[GEOGRAPHIC_DATA][PERSON_NAME]"
type input "Centro"
type input "Itaberá"
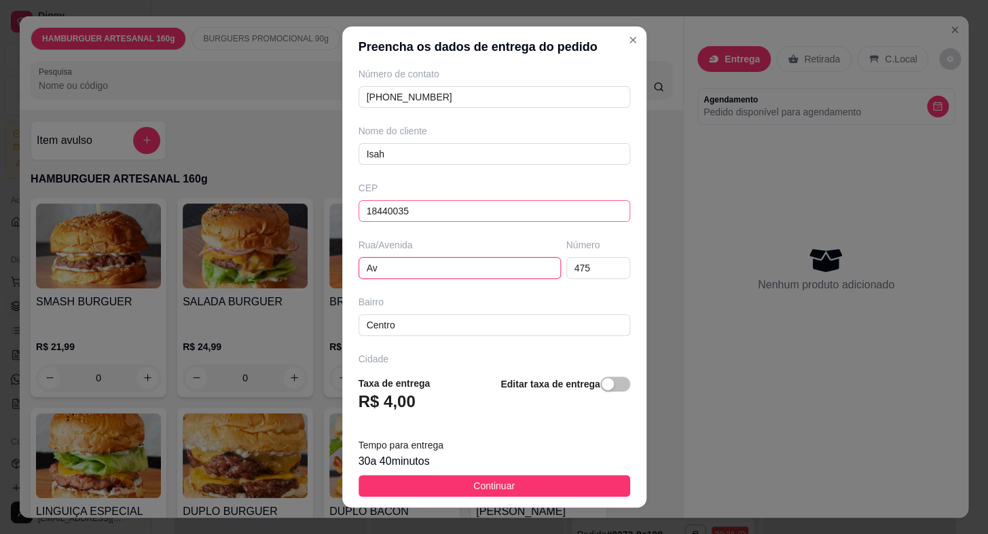
type input "Av"
click at [427, 209] on input "1844" at bounding box center [494, 211] width 272 height 22
type input "1"
type input "18440035"
type input "[GEOGRAPHIC_DATA][PERSON_NAME]"
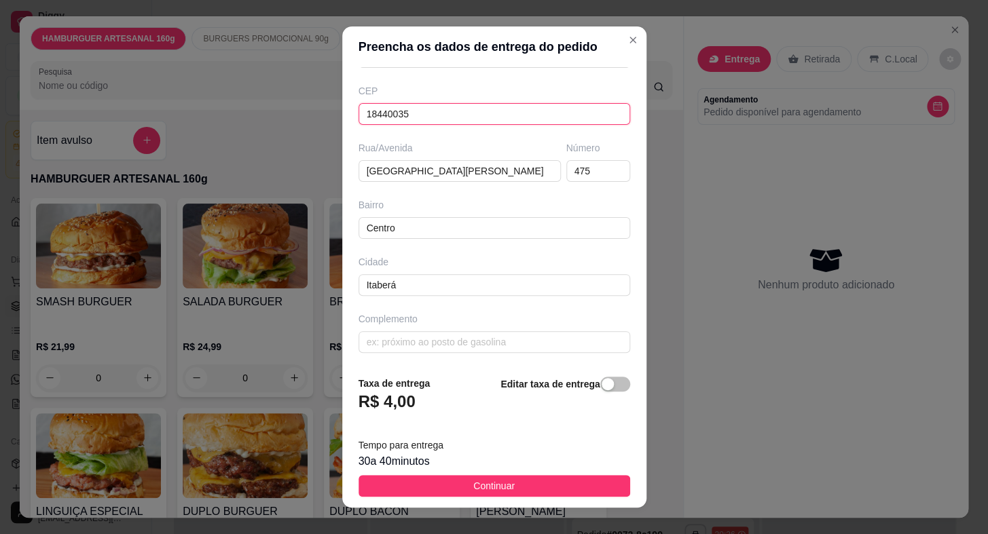
scroll to position [16, 0]
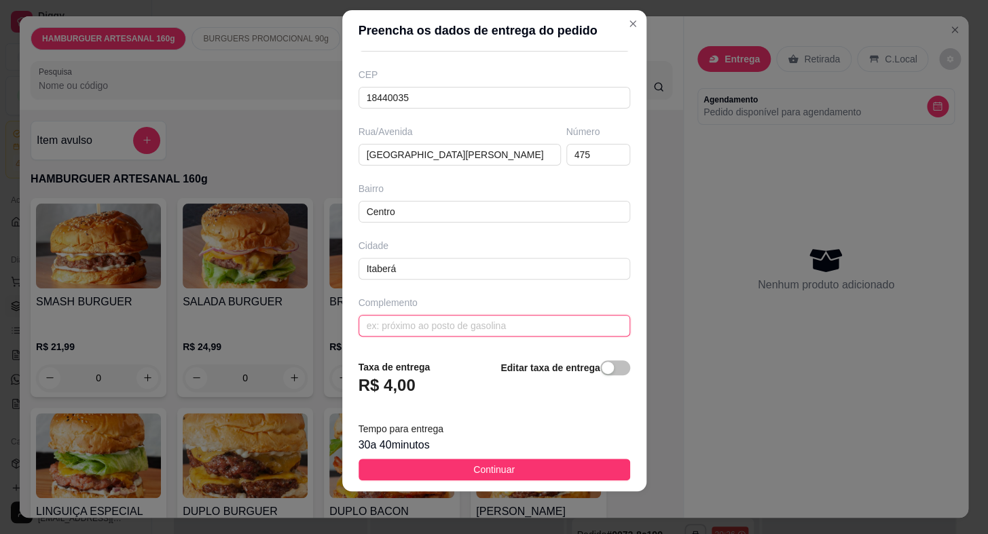
click at [447, 326] on input "text" at bounding box center [494, 326] width 272 height 22
paste input "atrás do pet shop império"
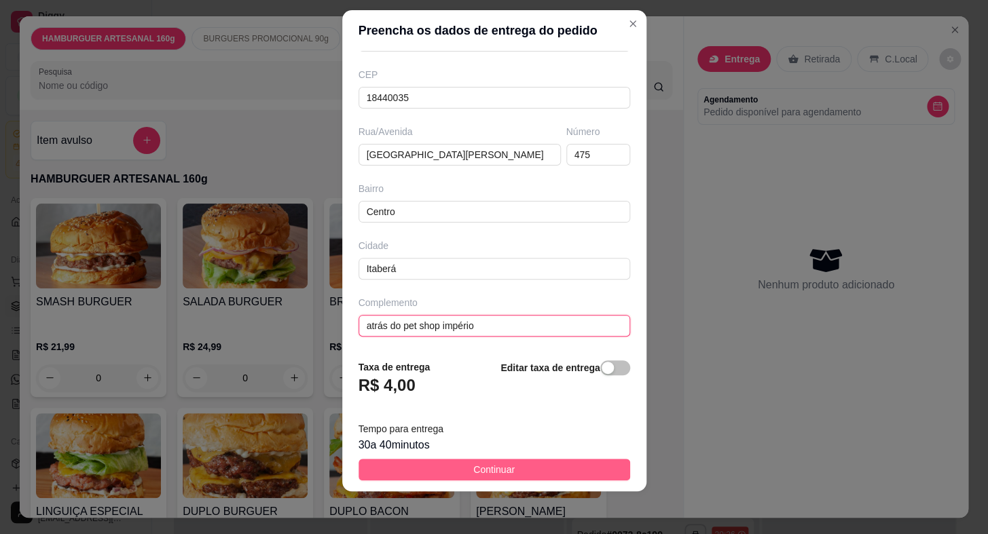
type input "atrás do pet shop império"
click at [518, 466] on button "Continuar" at bounding box center [494, 470] width 272 height 22
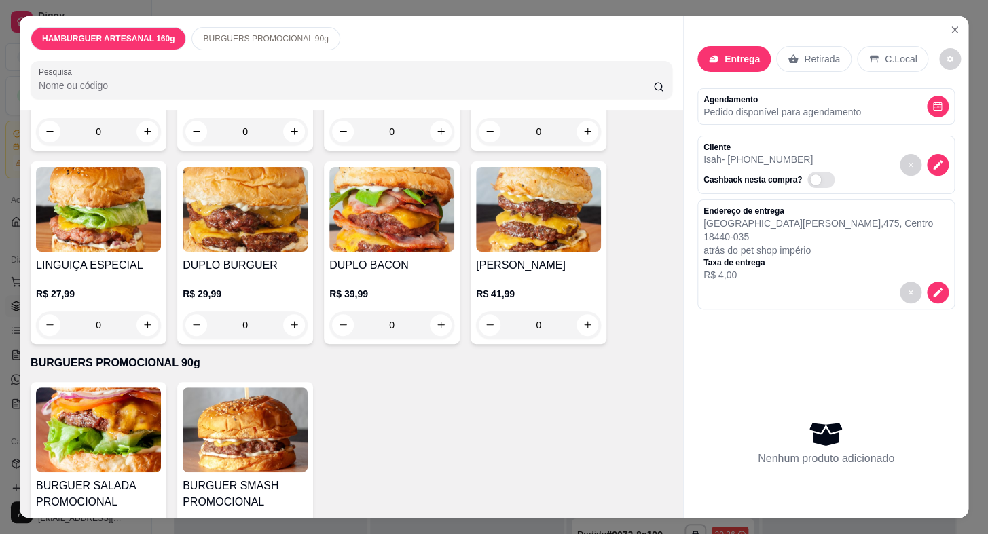
scroll to position [303, 0]
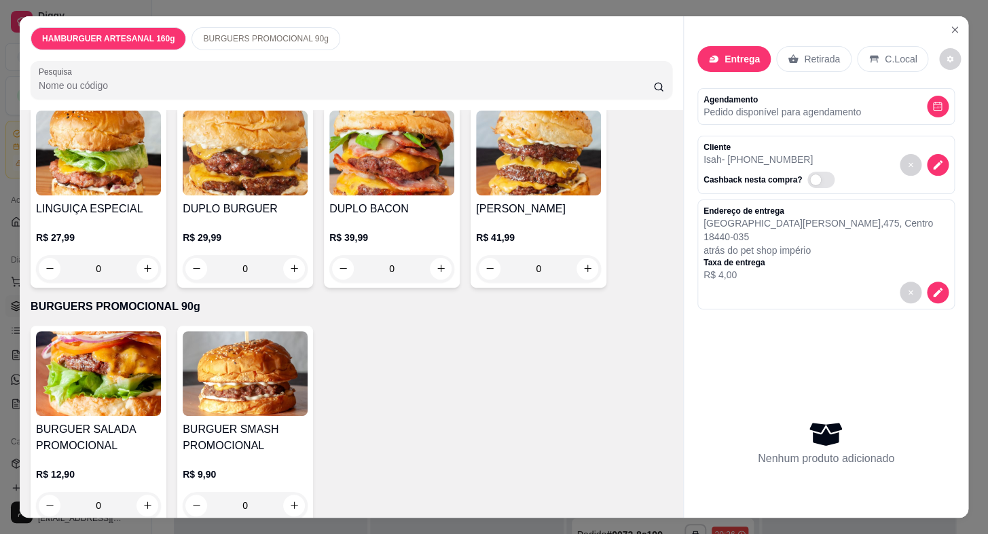
click at [132, 392] on img at bounding box center [98, 373] width 125 height 85
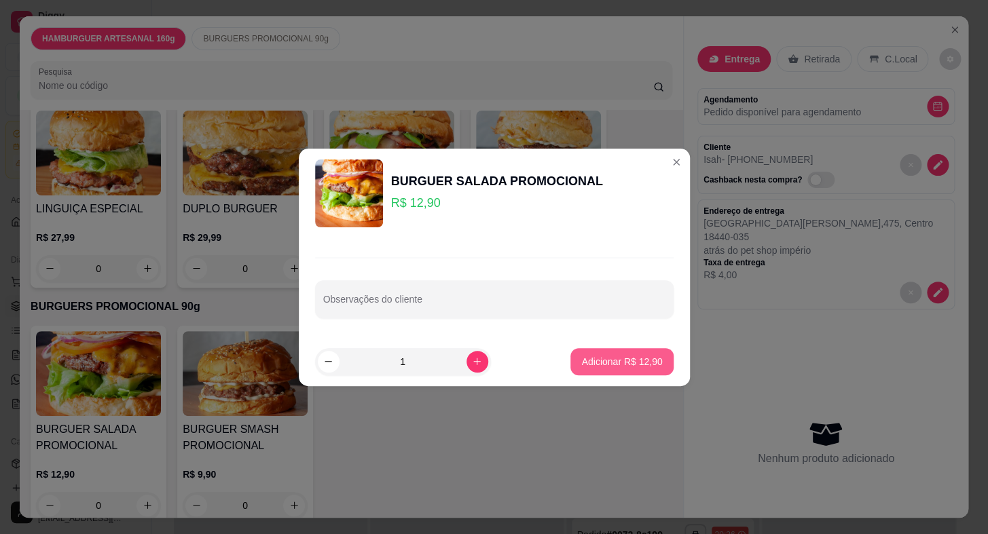
click at [605, 356] on p "Adicionar R$ 12,90" at bounding box center [621, 362] width 81 height 14
type input "1"
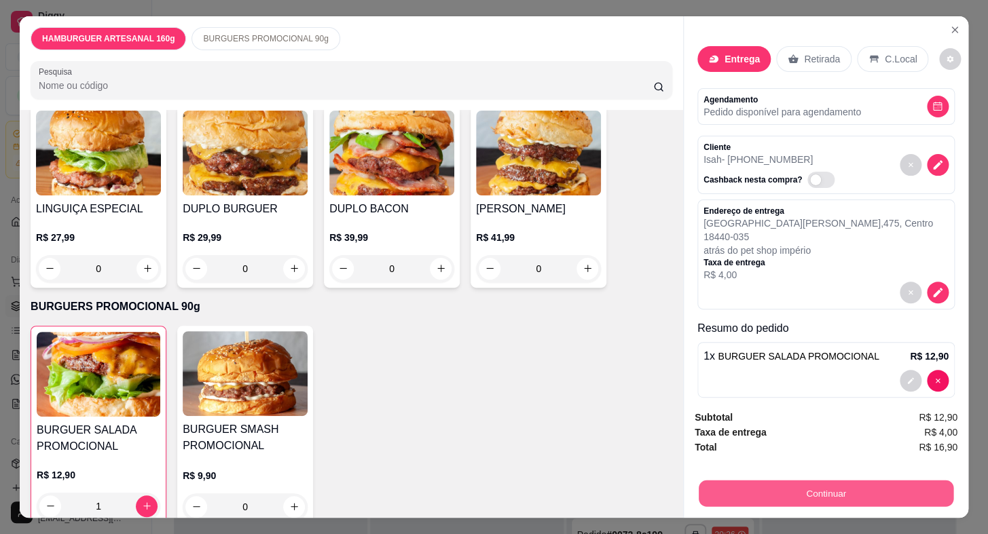
click at [745, 485] on button "Continuar" at bounding box center [825, 494] width 255 height 26
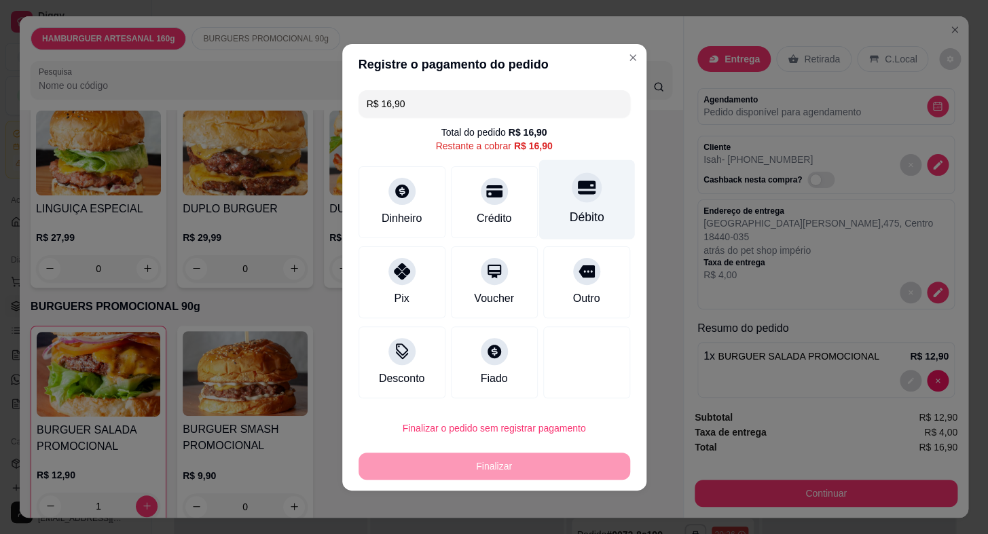
click at [569, 202] on div "Débito" at bounding box center [586, 199] width 96 height 79
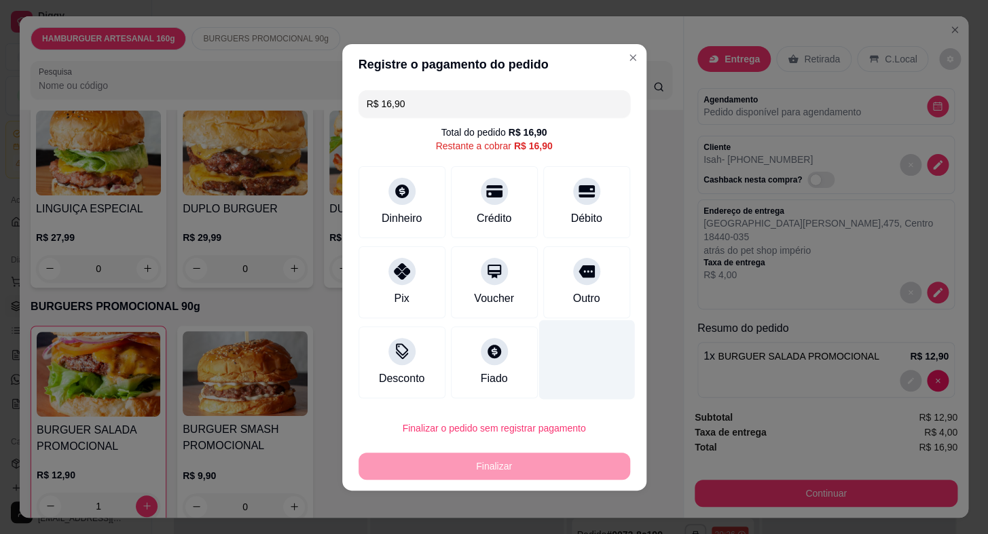
type input "R$ 0,00"
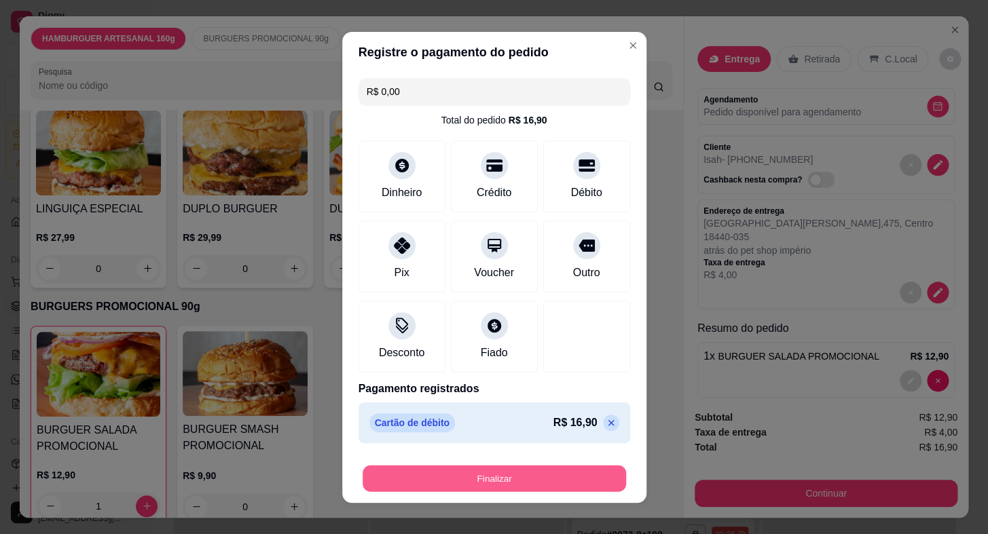
click at [576, 466] on button "Finalizar" at bounding box center [493, 478] width 263 height 26
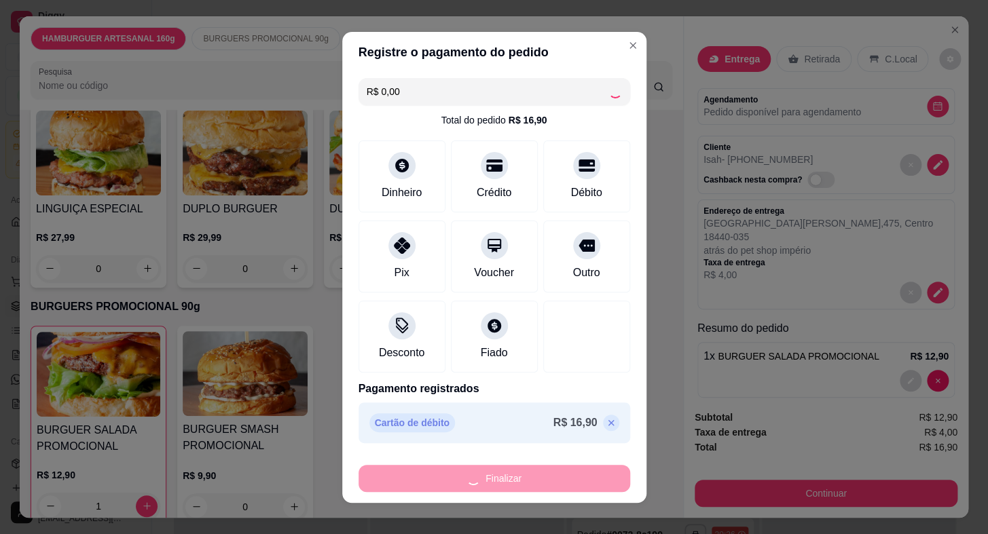
type input "0"
type input "-R$ 16,90"
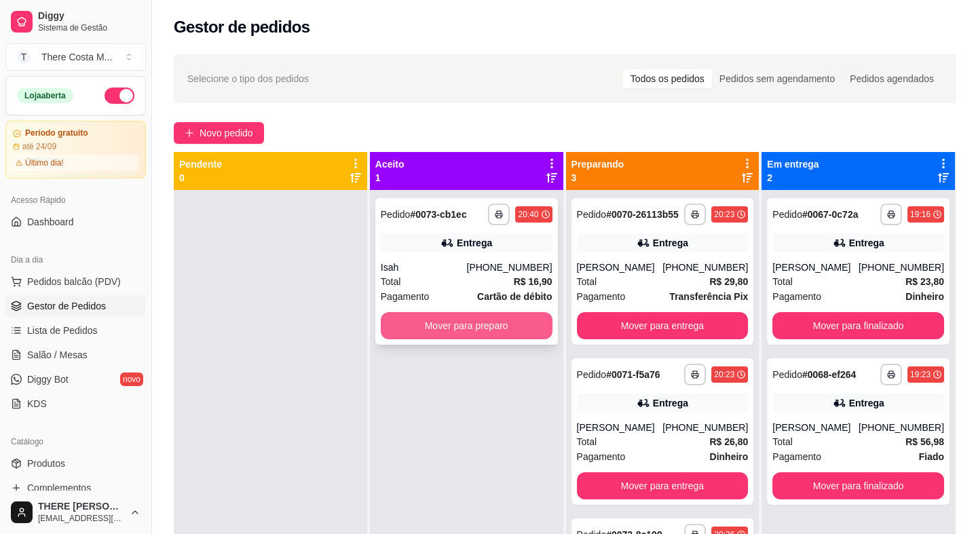
click at [490, 333] on button "Mover para preparo" at bounding box center [467, 325] width 172 height 27
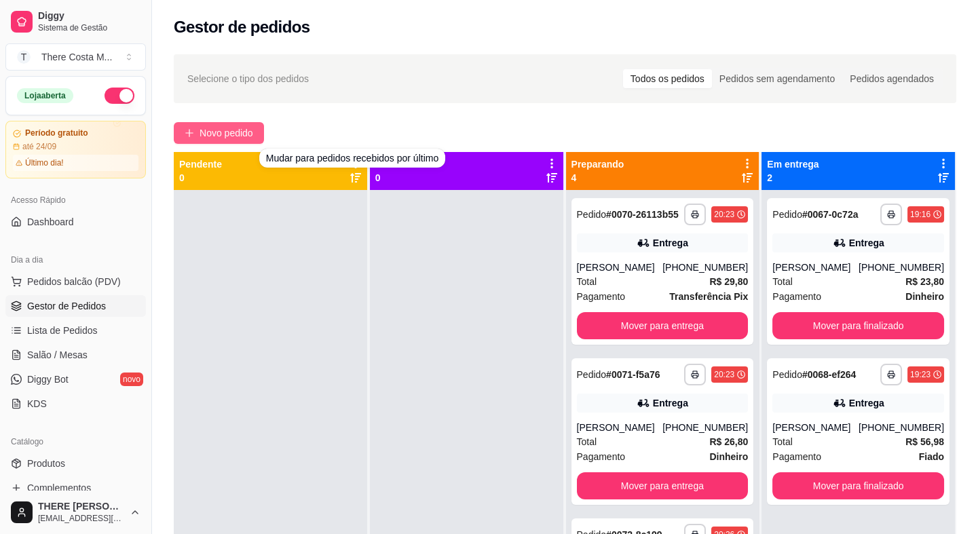
click at [232, 132] on span "Novo pedido" at bounding box center [227, 133] width 54 height 15
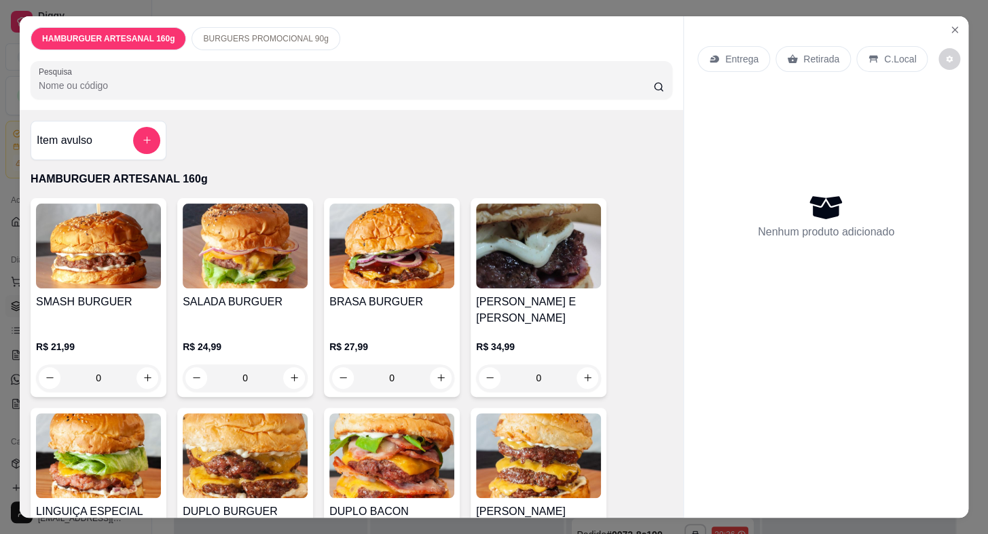
click at [803, 54] on p "Retirada" at bounding box center [821, 59] width 36 height 14
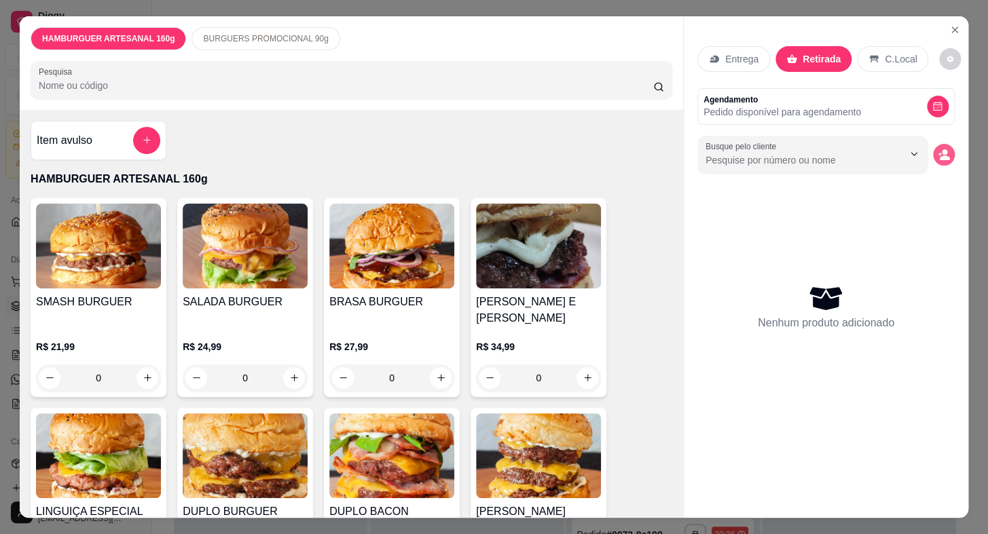
click at [937, 149] on icon "decrease-product-quantity" at bounding box center [943, 155] width 12 height 12
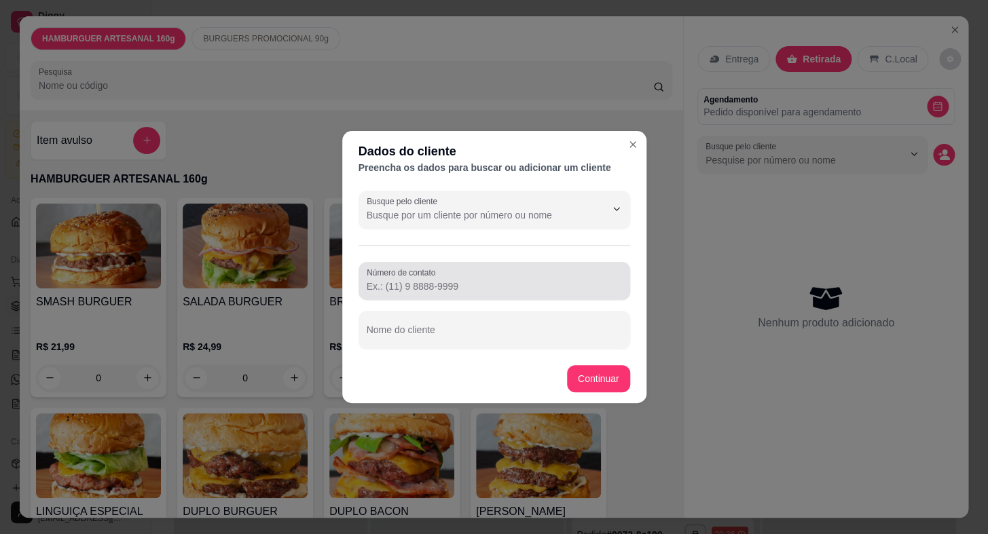
click at [488, 277] on div at bounding box center [494, 280] width 255 height 27
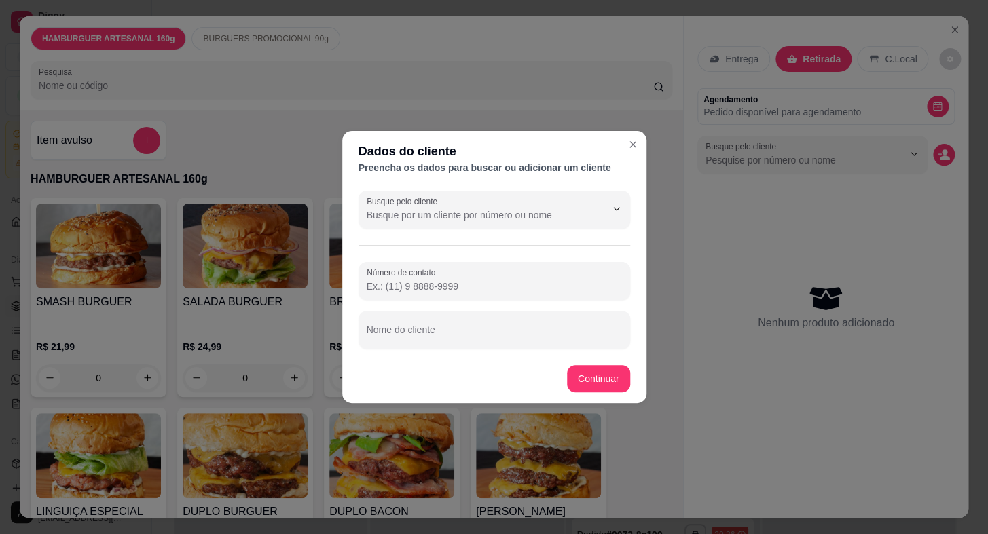
paste input "[PHONE_NUMBER]"
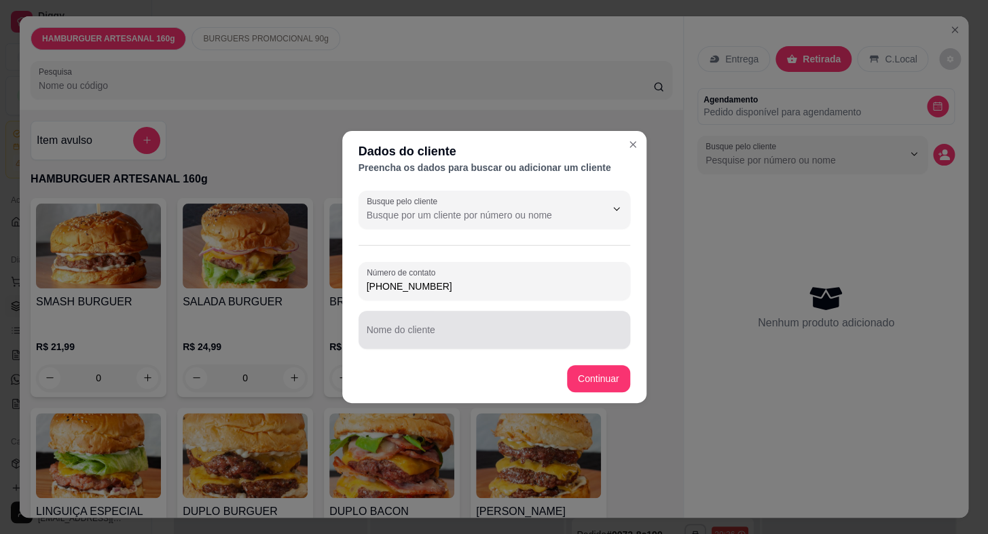
type input "[PHONE_NUMBER]"
click at [473, 342] on div at bounding box center [494, 329] width 255 height 27
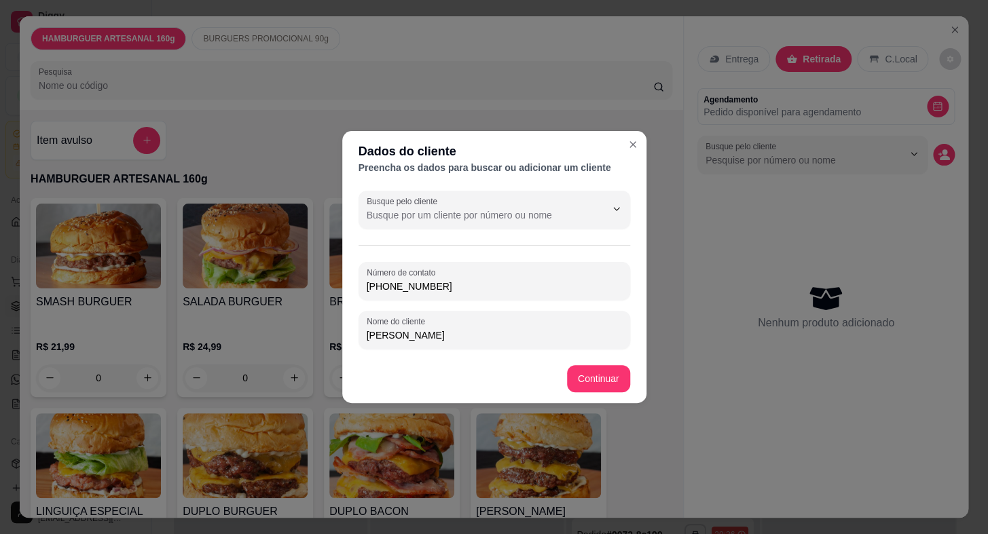
type input "[PERSON_NAME]"
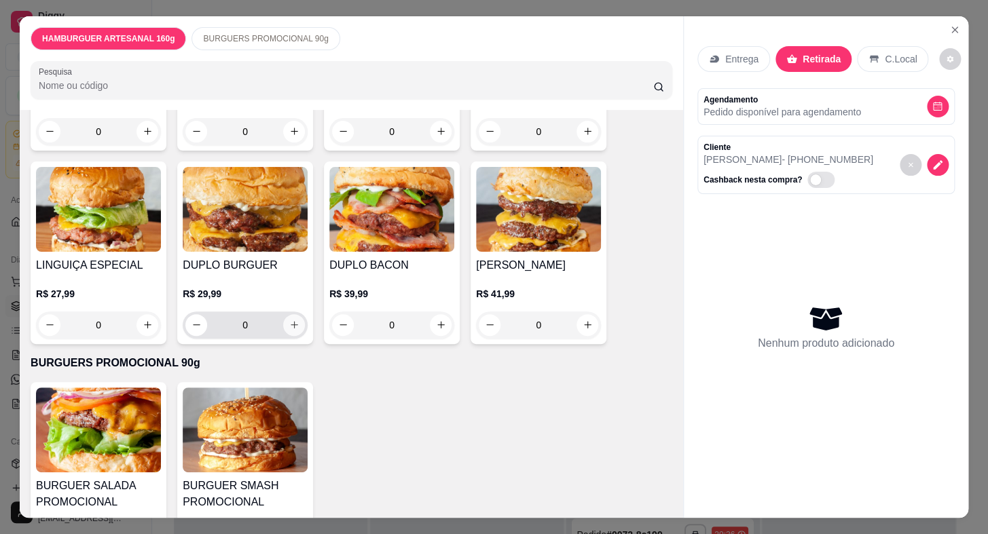
scroll to position [303, 0]
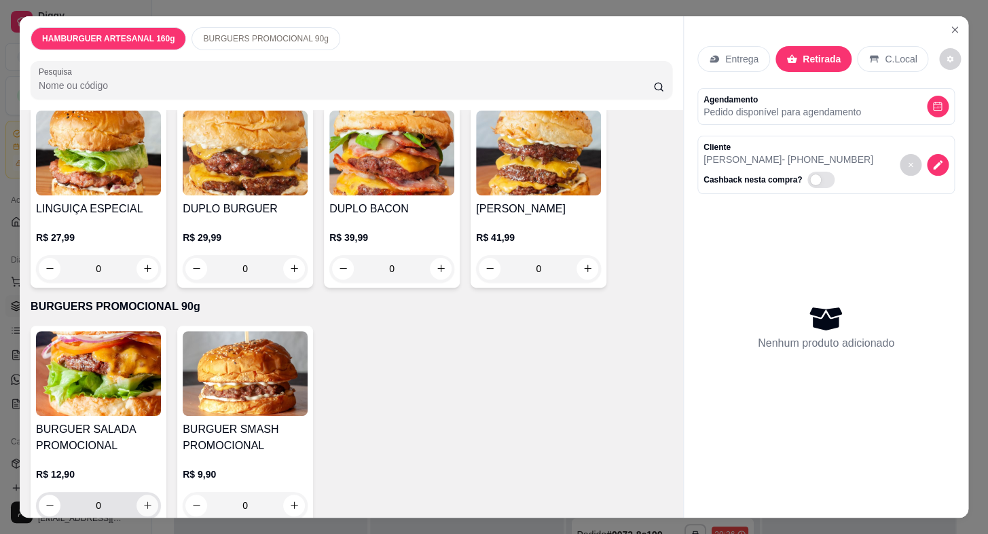
click at [143, 500] on icon "increase-product-quantity" at bounding box center [148, 505] width 10 height 10
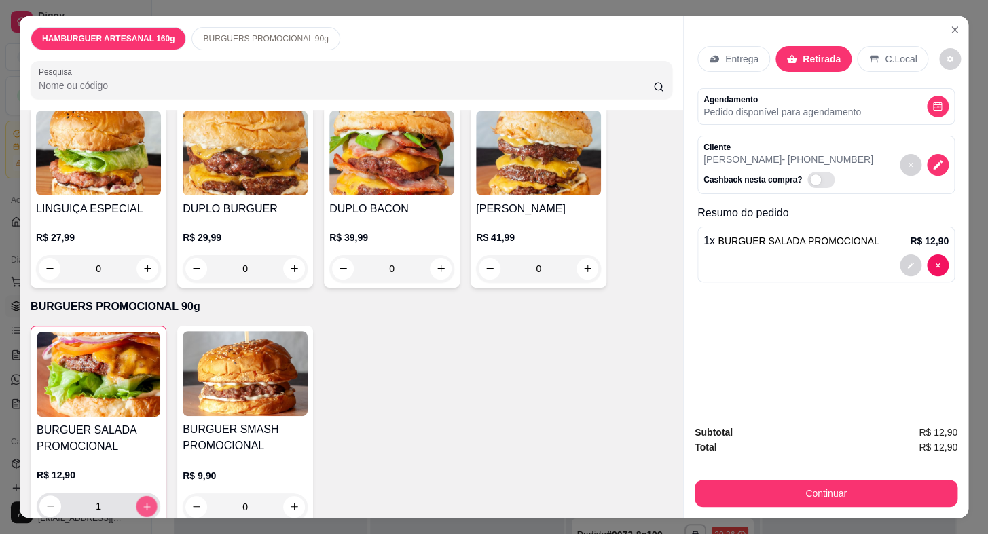
click at [143, 501] on icon "increase-product-quantity" at bounding box center [147, 506] width 10 height 10
type input "2"
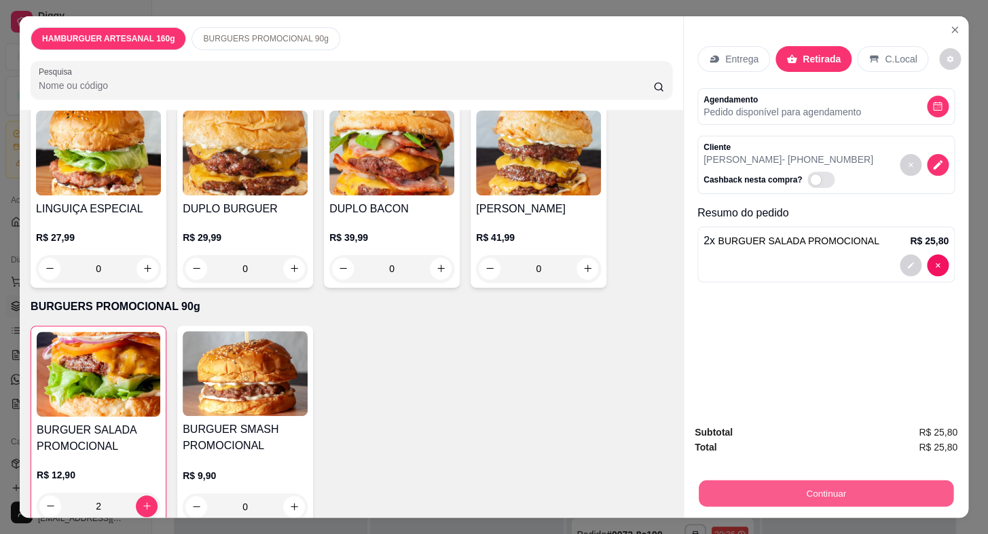
click at [749, 481] on button "Continuar" at bounding box center [825, 494] width 255 height 26
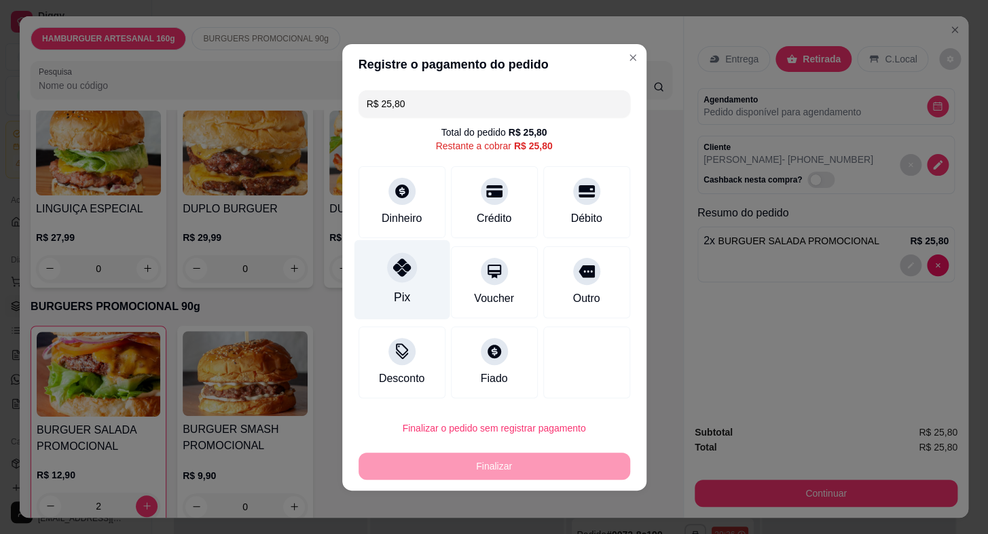
click at [368, 293] on div "Pix" at bounding box center [402, 279] width 96 height 79
type input "R$ 0,00"
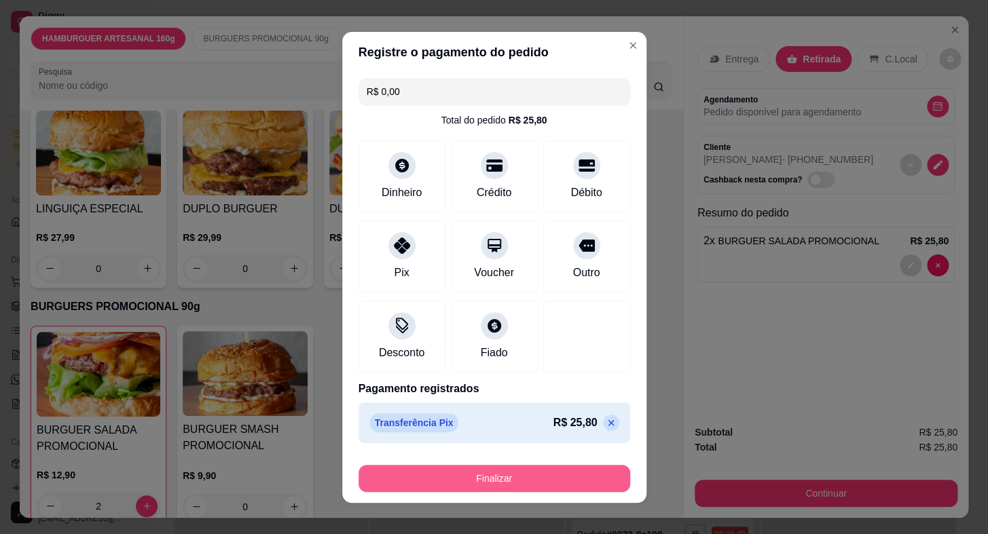
click at [553, 479] on button "Finalizar" at bounding box center [494, 478] width 272 height 27
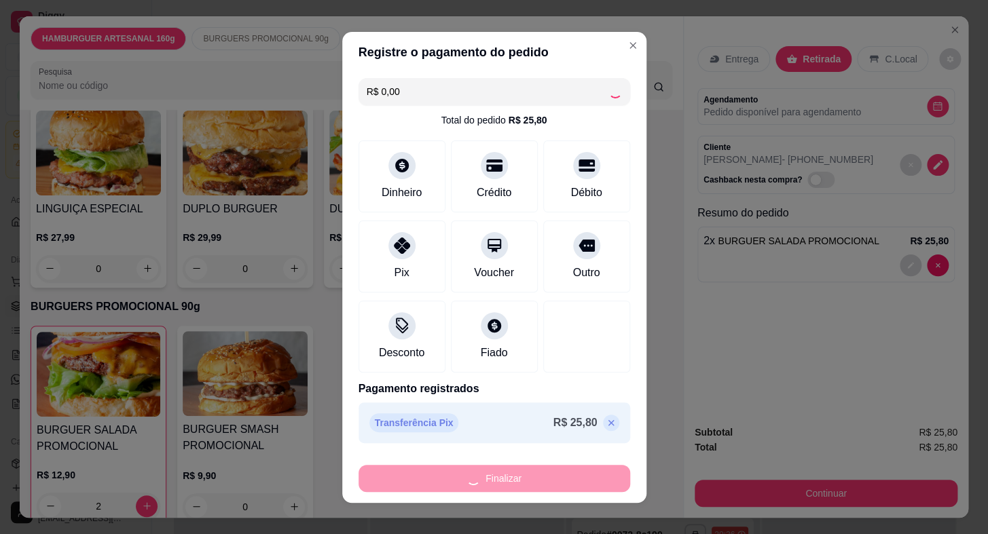
type input "0"
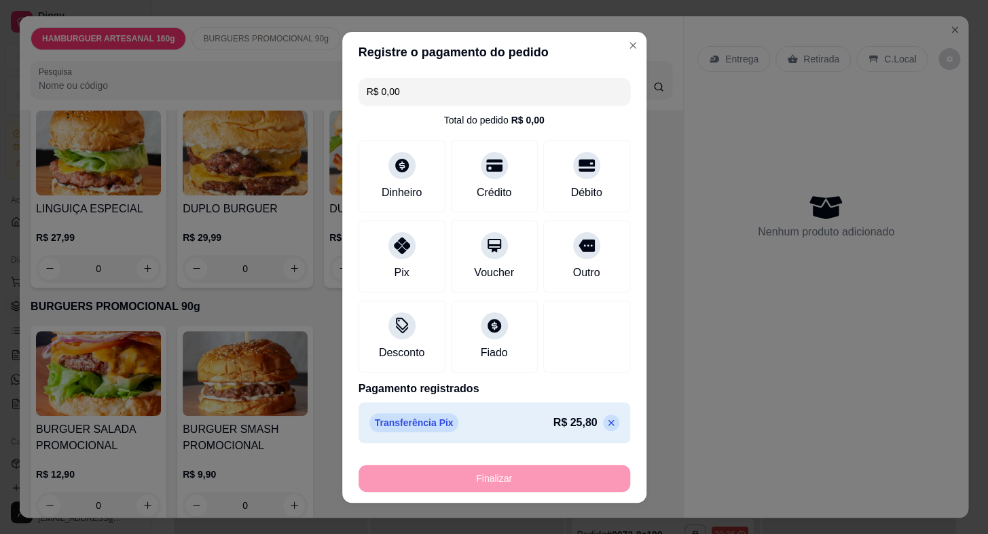
type input "-R$ 25,80"
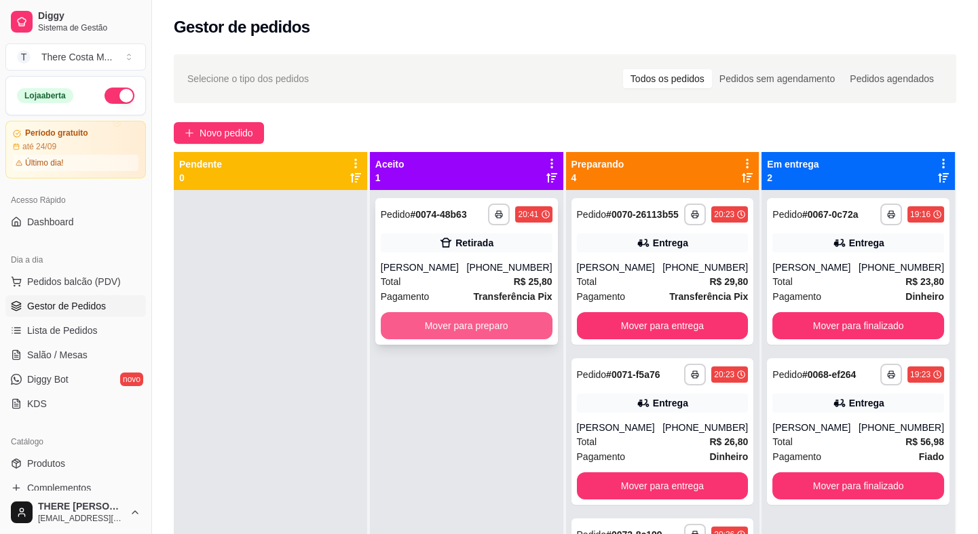
click at [471, 323] on button "Mover para preparo" at bounding box center [467, 325] width 172 height 27
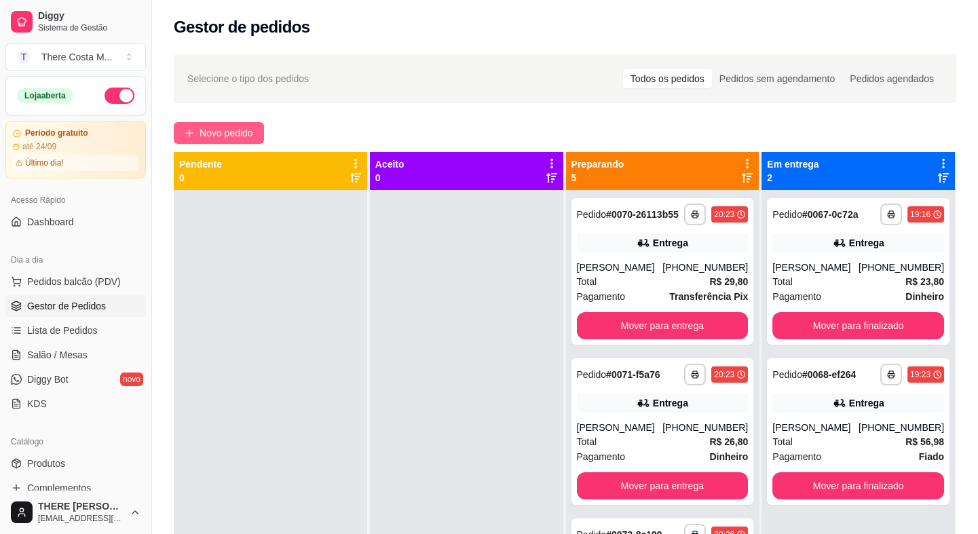
click at [239, 132] on span "Novo pedido" at bounding box center [227, 133] width 54 height 15
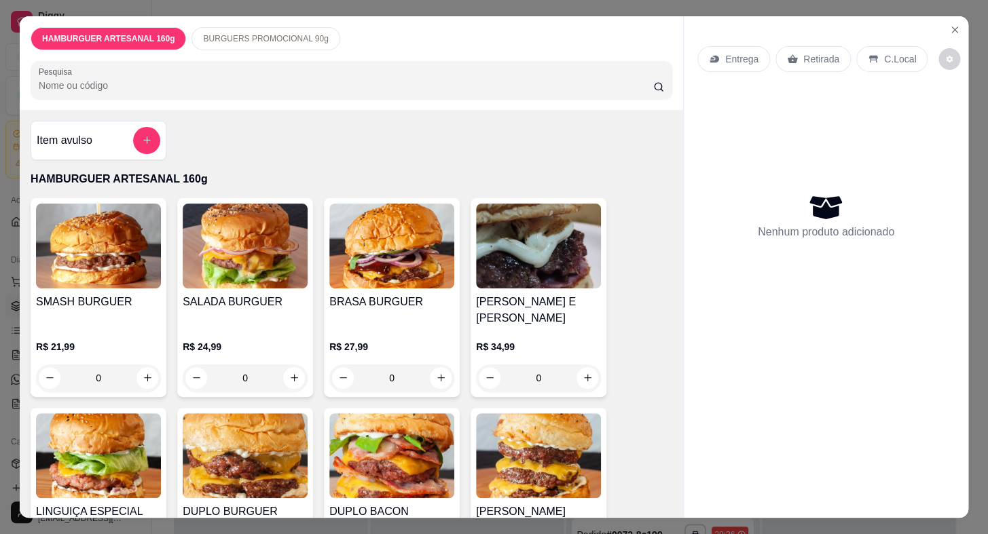
click at [716, 46] on div "Entrega" at bounding box center [733, 59] width 73 height 26
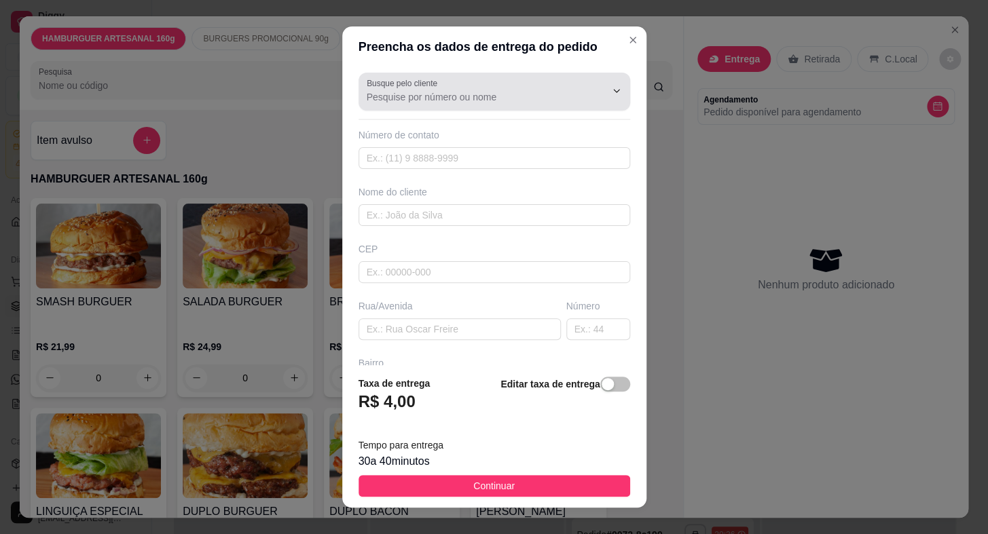
click at [505, 91] on input "Busque pelo cliente" at bounding box center [475, 97] width 217 height 14
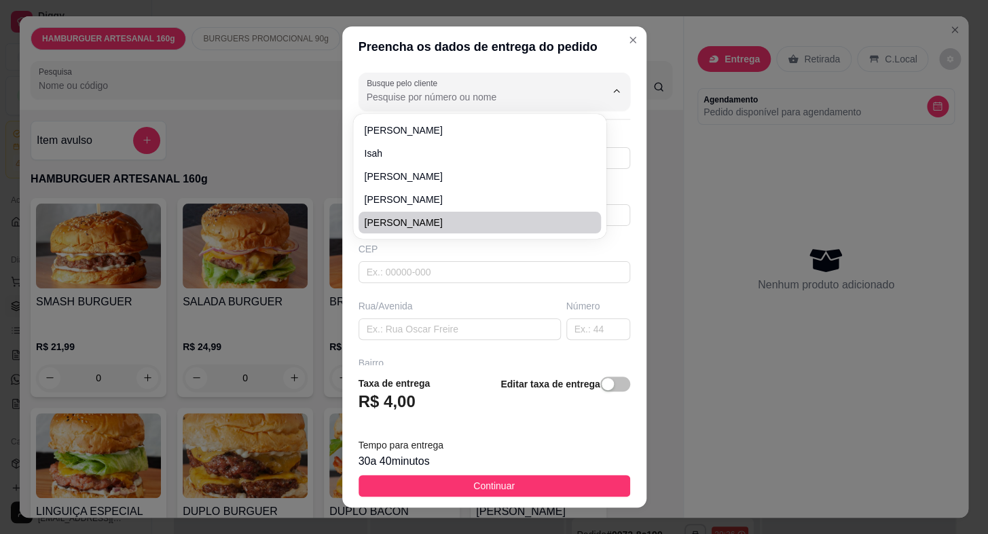
click at [478, 284] on div "Busque pelo cliente Número de contato Nome do cliente CEP Rua/[GEOGRAPHIC_DATA]" at bounding box center [494, 215] width 304 height 297
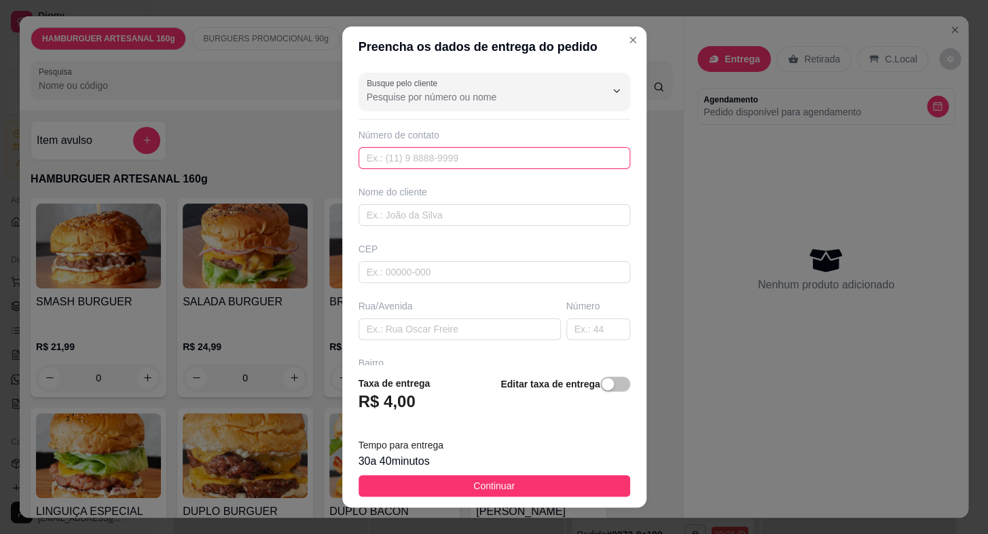
click at [442, 158] on input "text" at bounding box center [494, 158] width 272 height 22
paste input "[PHONE_NUMBER]"
type input "[PHONE_NUMBER]"
click at [460, 219] on input "text" at bounding box center [494, 215] width 272 height 22
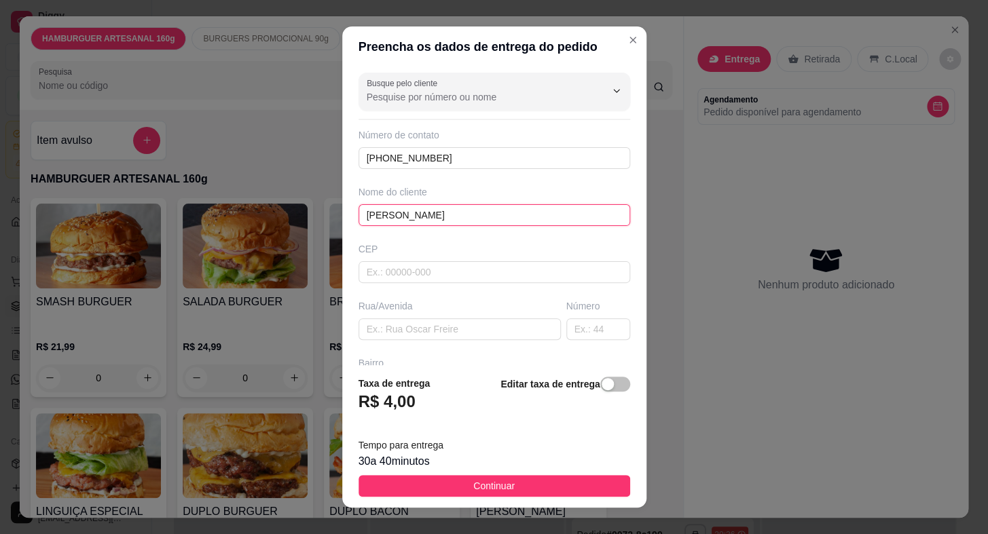
type input "[PERSON_NAME]"
click at [446, 342] on div "Busque pelo cliente Número de contato [PHONE_NUMBER] Nome do cliente [PERSON_NA…" at bounding box center [494, 215] width 304 height 297
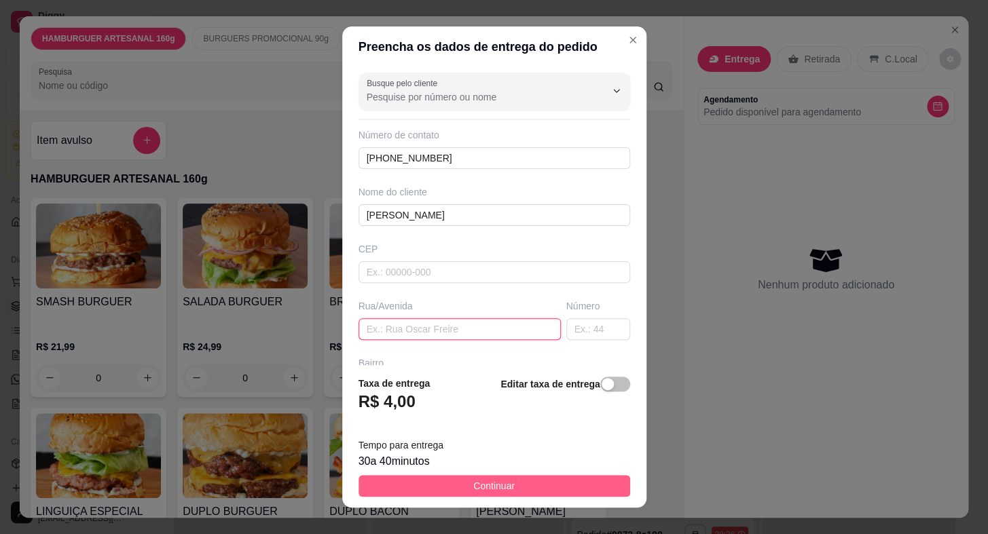
drag, startPoint x: 441, startPoint y: 333, endPoint x: 489, endPoint y: 493, distance: 167.1
click at [441, 337] on input "text" at bounding box center [459, 329] width 202 height 22
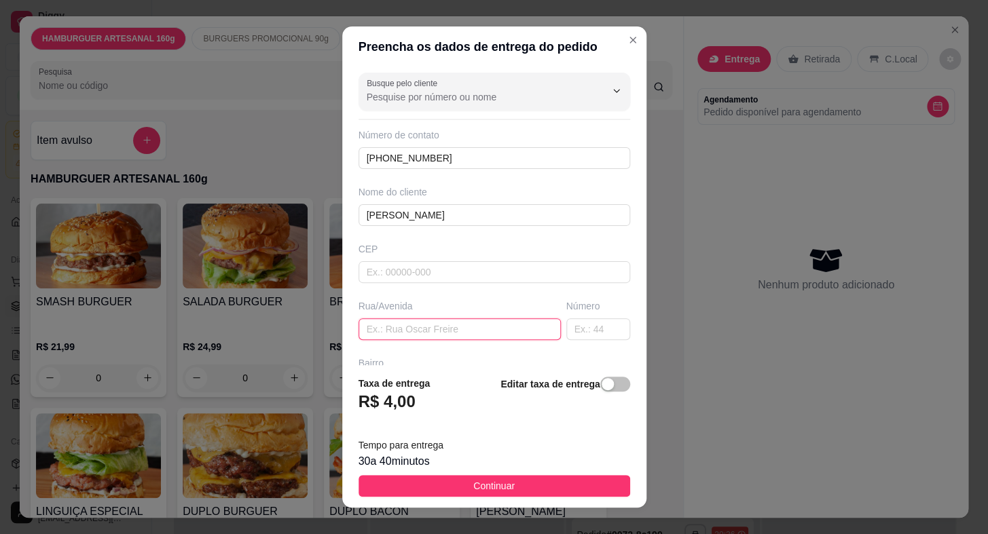
paste input "[GEOGRAPHIC_DATA]"
type input "[GEOGRAPHIC_DATA]"
click at [580, 338] on input "text" at bounding box center [598, 329] width 64 height 22
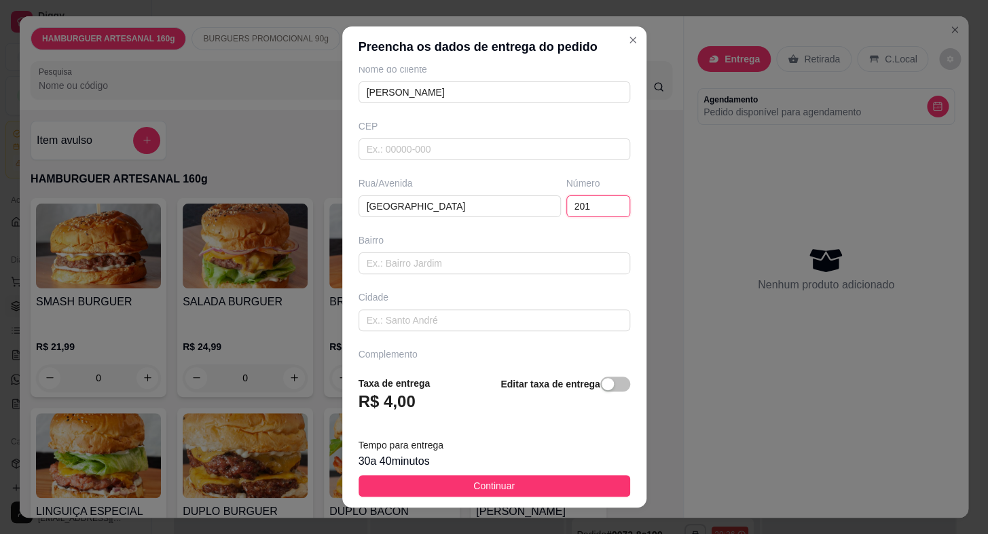
scroll to position [158, 0]
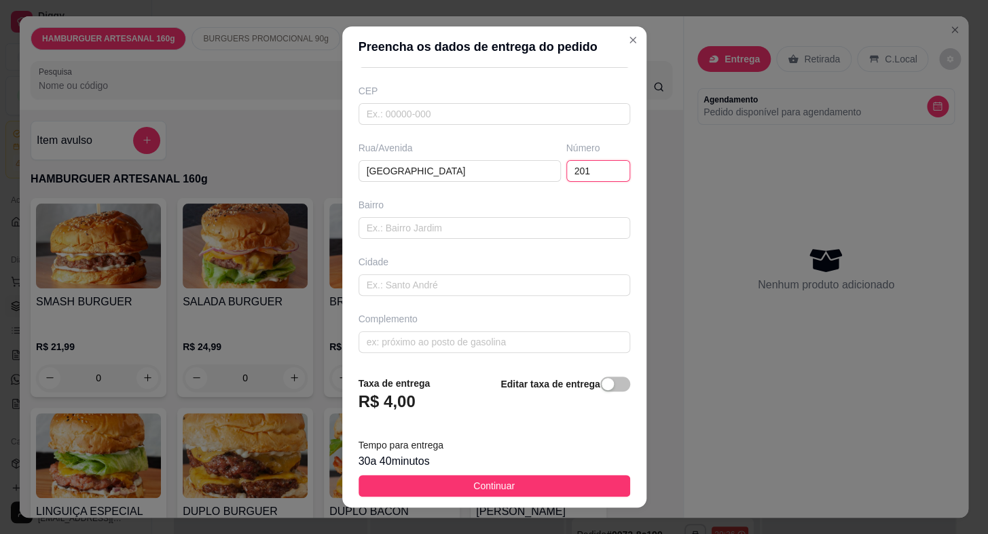
type input "201"
click at [394, 225] on input "text" at bounding box center [494, 228] width 272 height 22
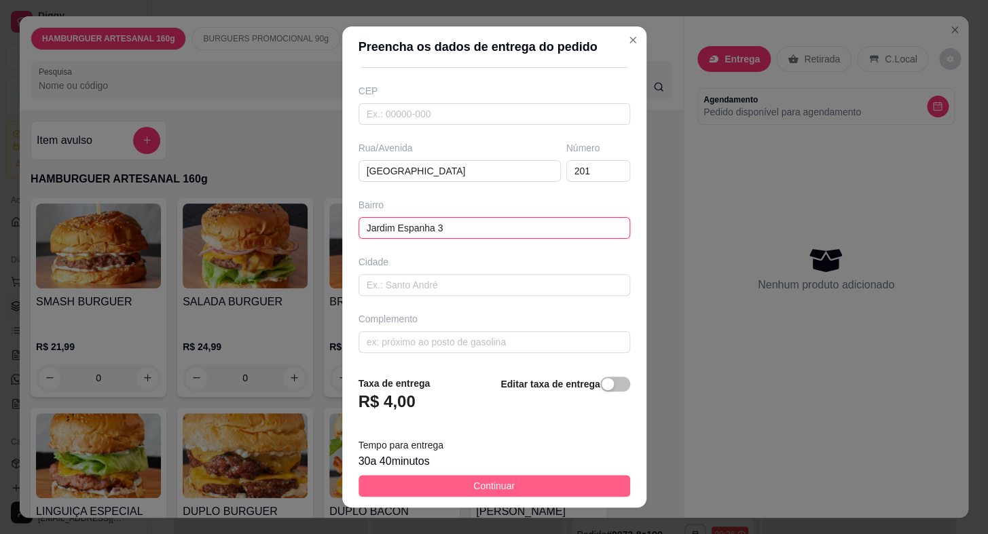
type input "Jardim Espanha 3"
click at [566, 485] on button "Continuar" at bounding box center [494, 486] width 272 height 22
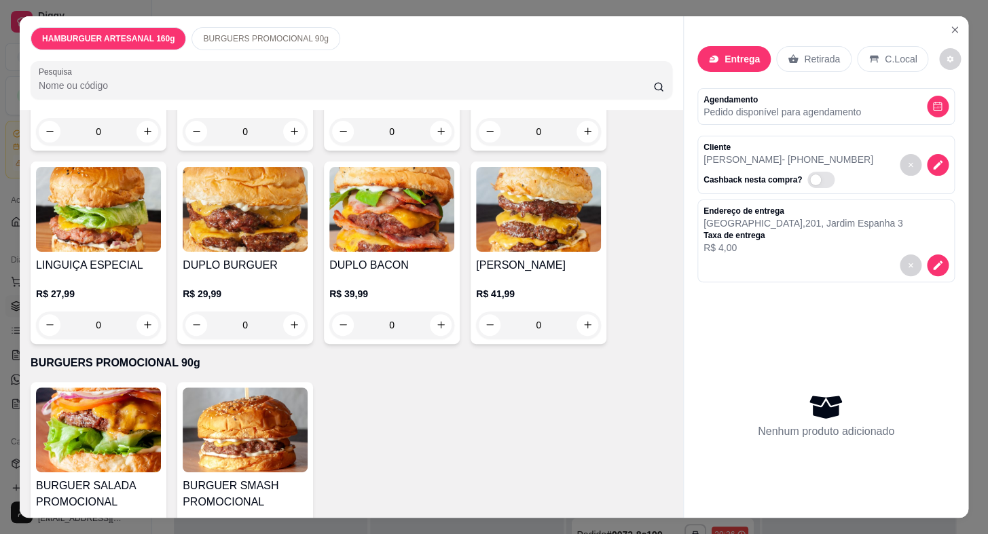
scroll to position [303, 0]
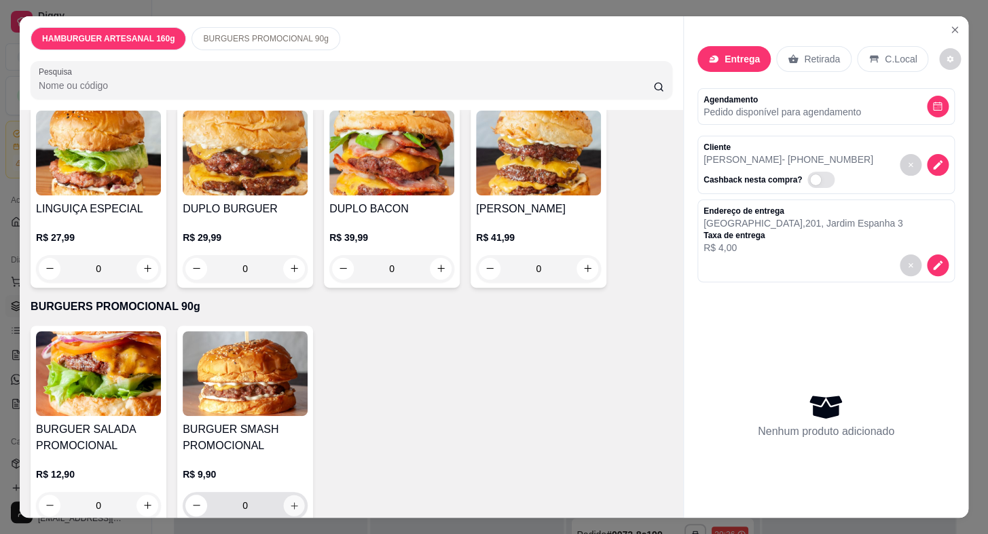
click at [295, 495] on button "increase-product-quantity" at bounding box center [294, 505] width 21 height 21
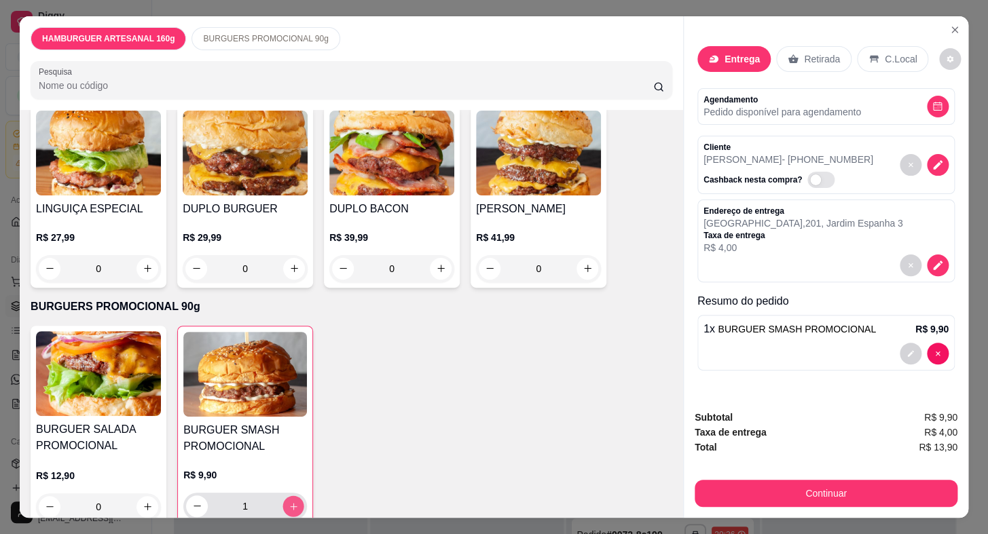
click at [295, 496] on button "increase-product-quantity" at bounding box center [293, 506] width 21 height 21
click at [295, 496] on button "increase-product-quantity" at bounding box center [293, 507] width 22 height 22
type input "4"
click at [787, 477] on div "Continuar" at bounding box center [825, 492] width 263 height 31
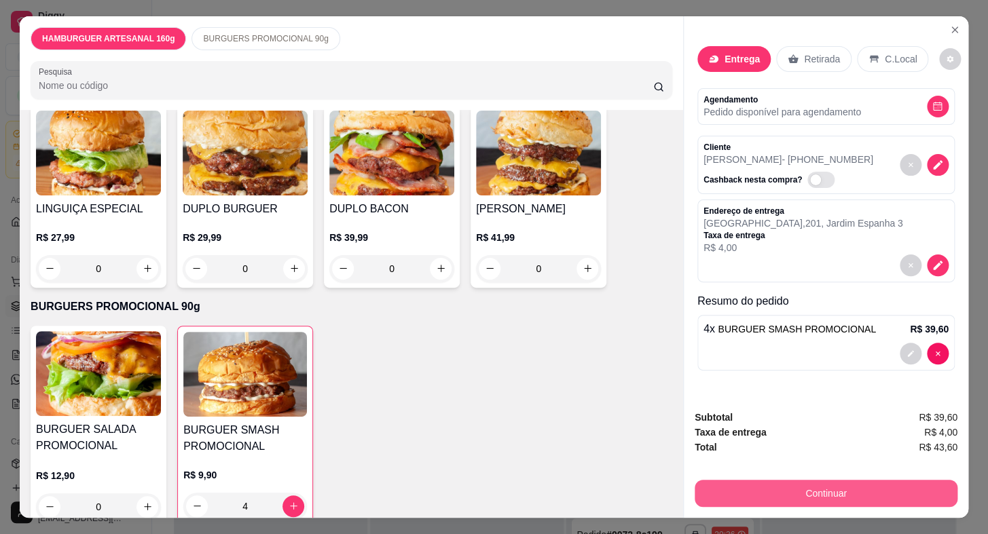
click at [766, 492] on button "Continuar" at bounding box center [825, 493] width 263 height 27
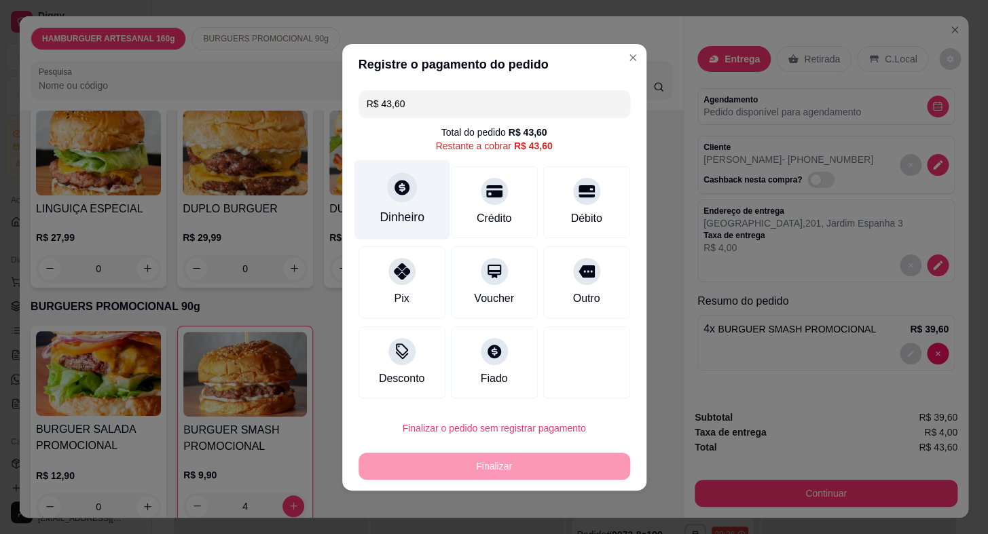
click at [390, 219] on div "Dinheiro" at bounding box center [401, 217] width 45 height 18
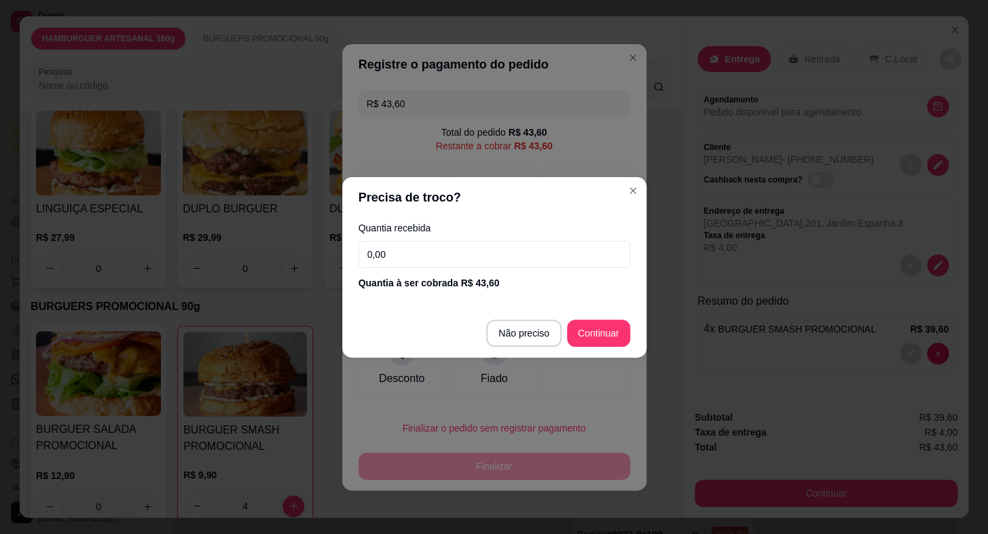
click at [414, 247] on input "0,00" at bounding box center [494, 254] width 272 height 27
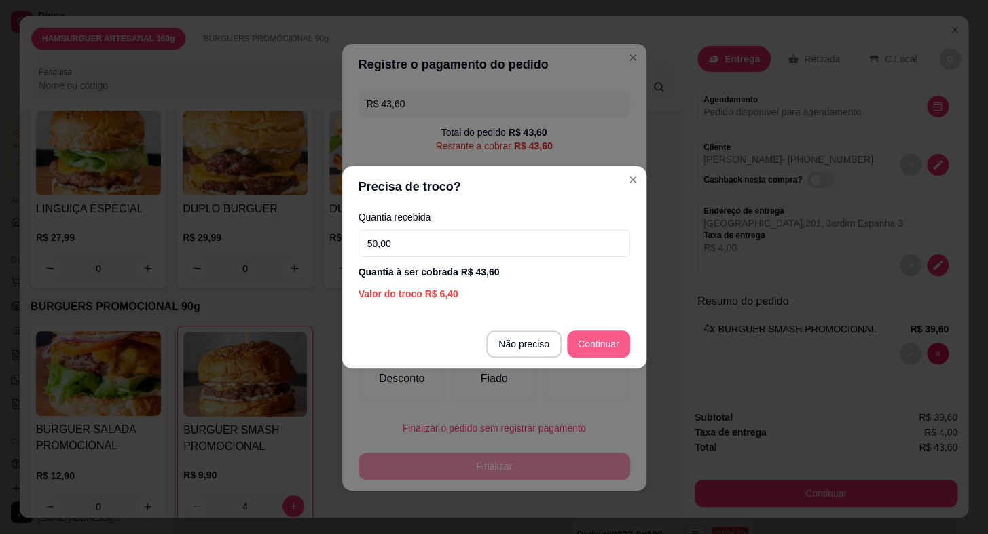
type input "50,00"
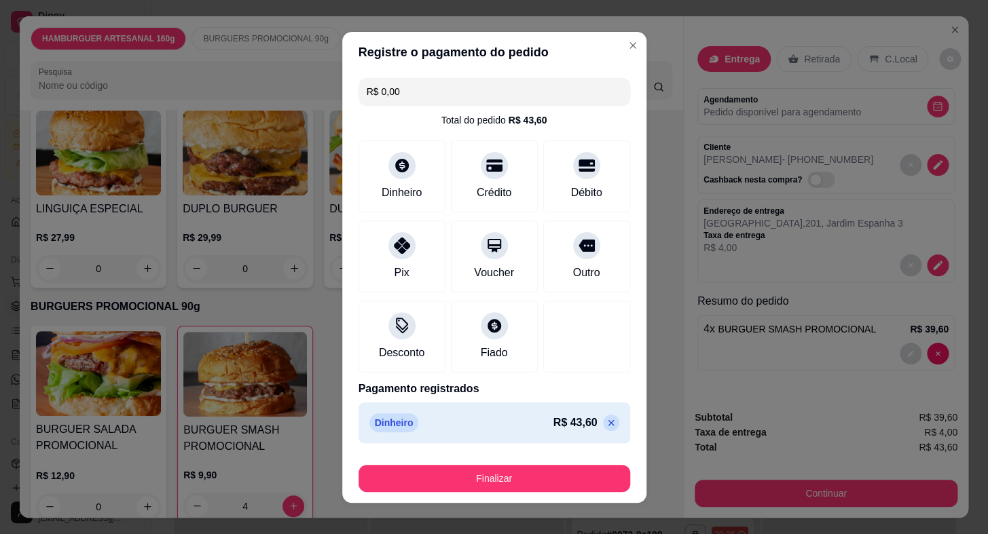
type input "R$ 0,00"
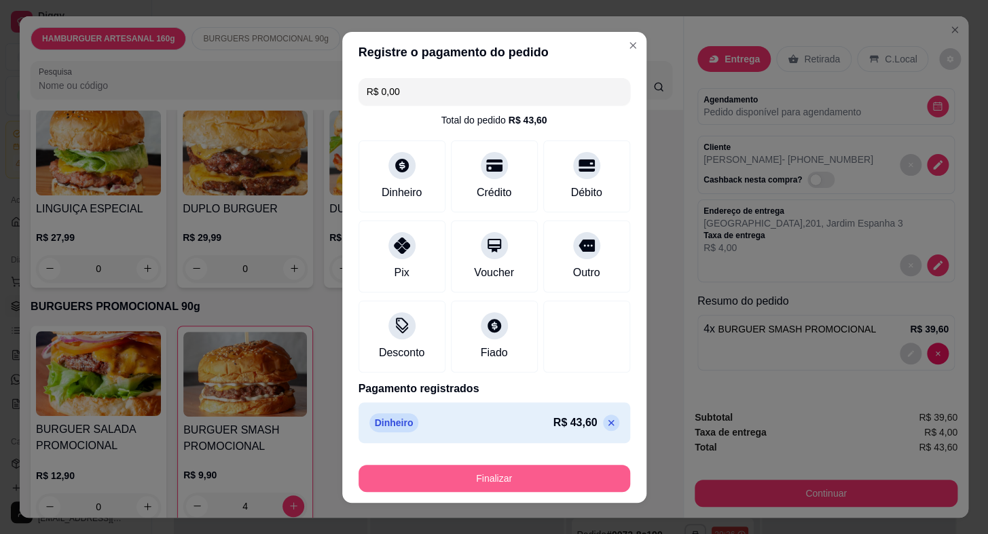
click at [563, 475] on button "Finalizar" at bounding box center [494, 478] width 272 height 27
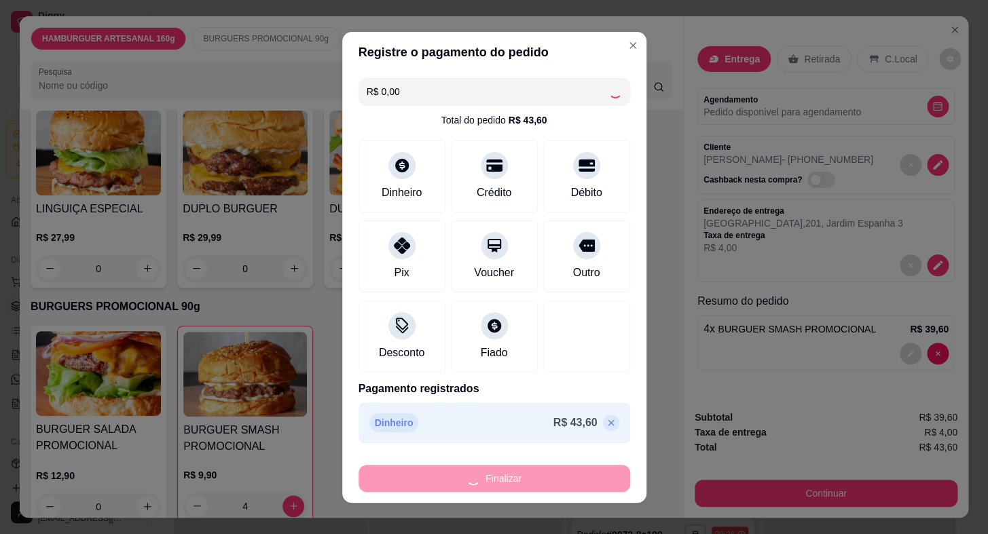
type input "0"
type input "-R$ 43,60"
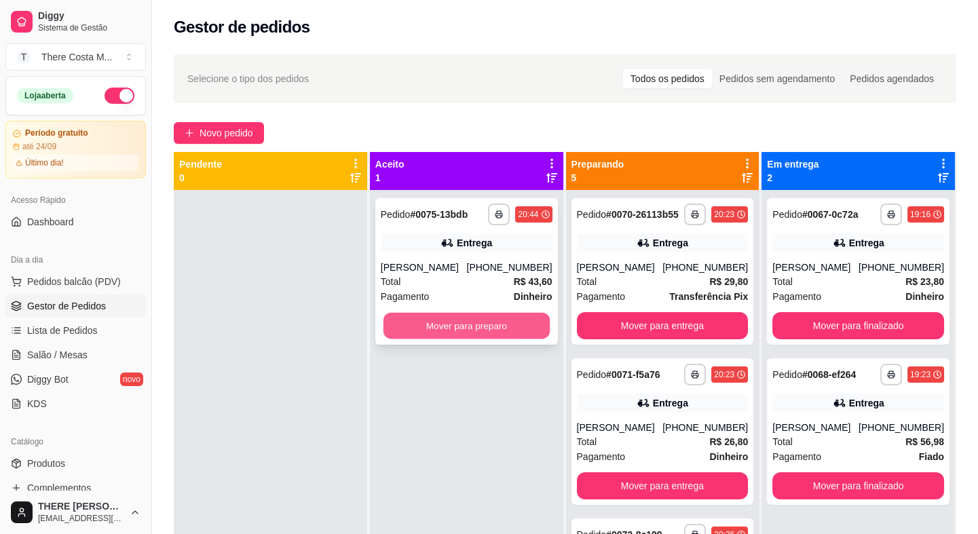
click at [457, 332] on button "Mover para preparo" at bounding box center [467, 326] width 166 height 26
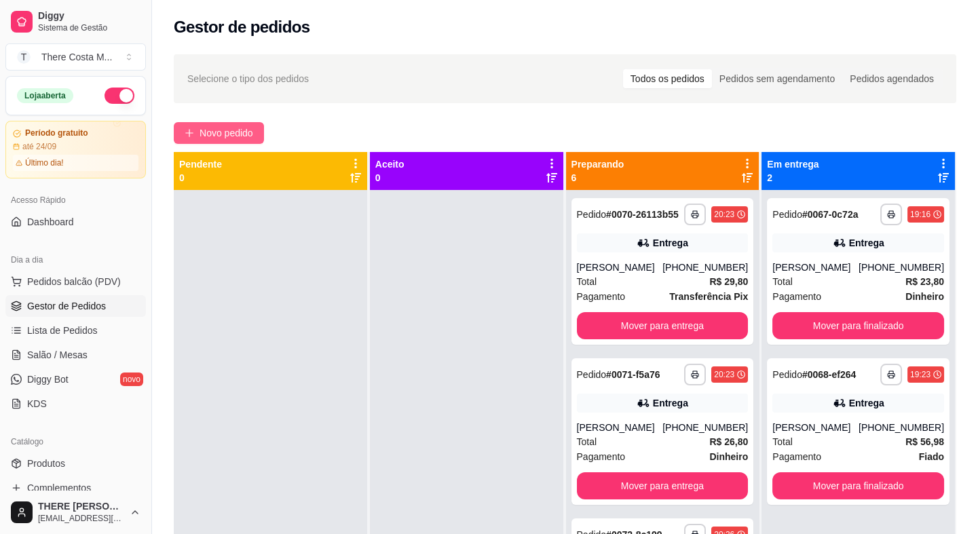
click at [250, 140] on span "Novo pedido" at bounding box center [227, 133] width 54 height 15
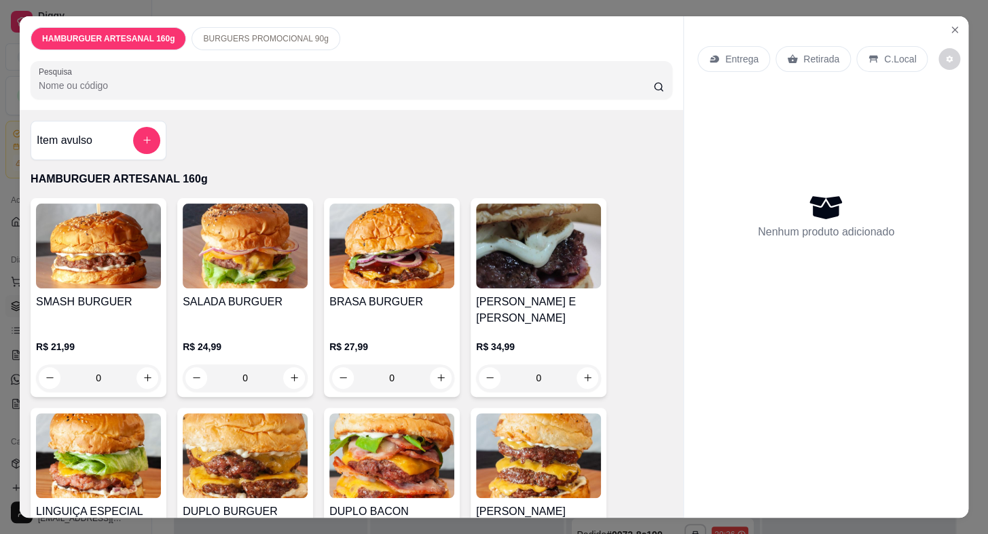
click at [740, 53] on p "Entrega" at bounding box center [741, 59] width 33 height 14
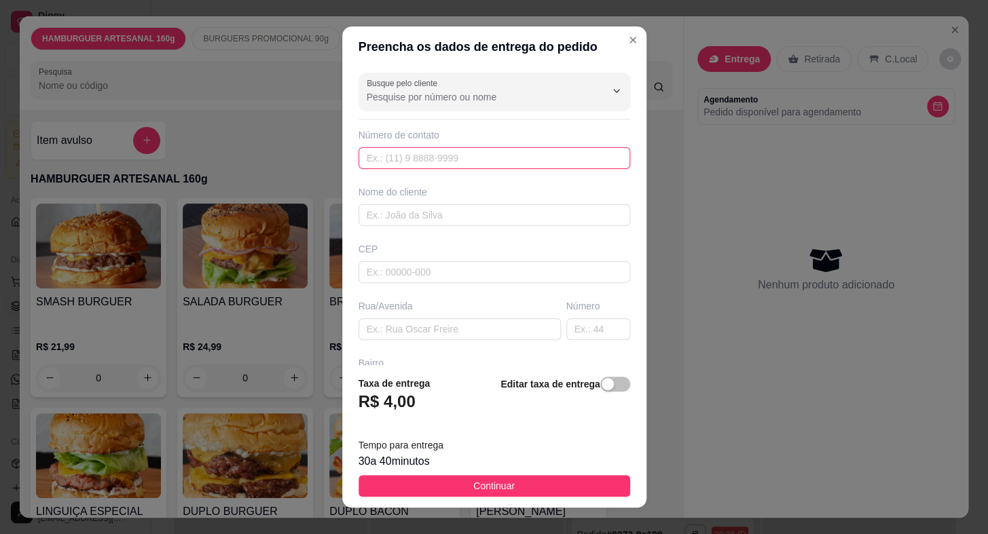
click at [421, 155] on input "text" at bounding box center [494, 158] width 272 height 22
paste input "[PHONE_NUMBER]"
type input "[PHONE_NUMBER]"
click at [439, 226] on div "Busque pelo cliente Número de contato [PHONE_NUMBER] Nome do cliente CEP Rua/[G…" at bounding box center [494, 215] width 304 height 297
click at [439, 219] on input "text" at bounding box center [494, 215] width 272 height 22
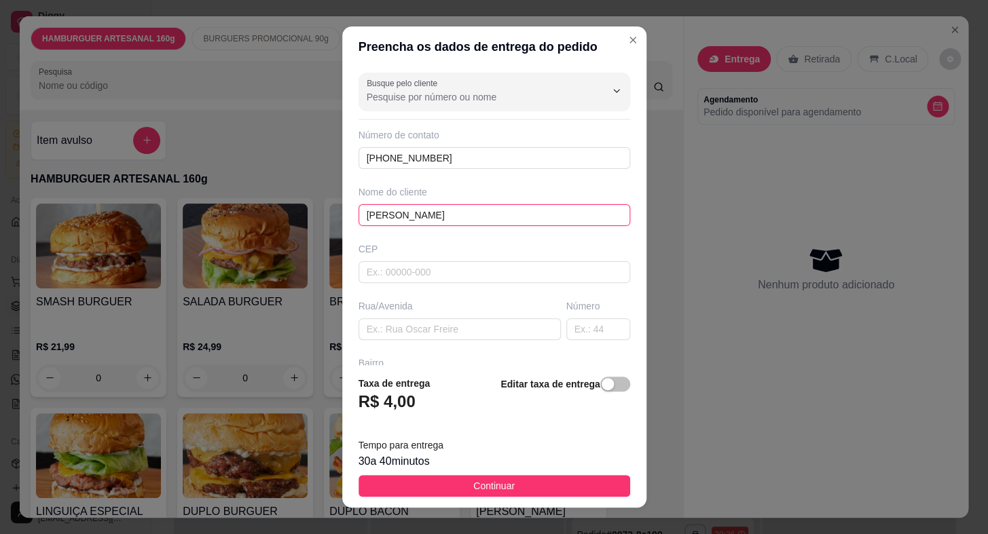
type input "[PERSON_NAME]"
click at [414, 326] on input "text" at bounding box center [459, 329] width 202 height 22
paste input "Rua [PERSON_NAME]"
type input "Rua [PERSON_NAME]"
click at [566, 332] on input "text" at bounding box center [598, 329] width 64 height 22
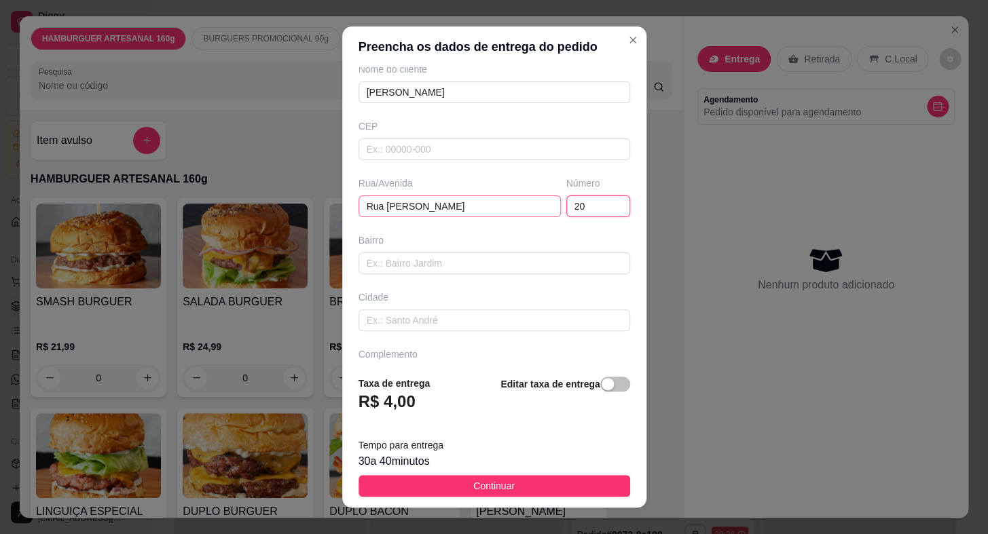
scroll to position [158, 0]
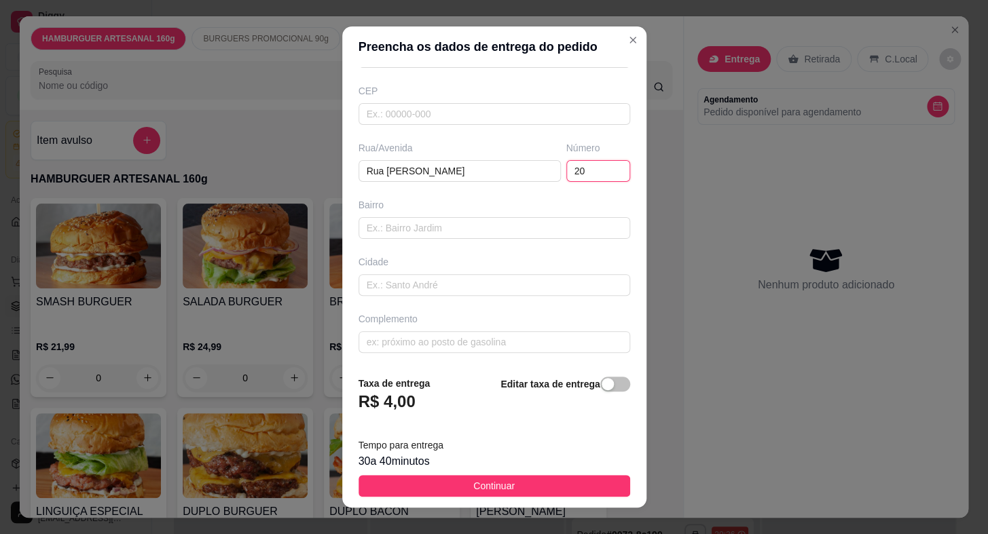
type input "20"
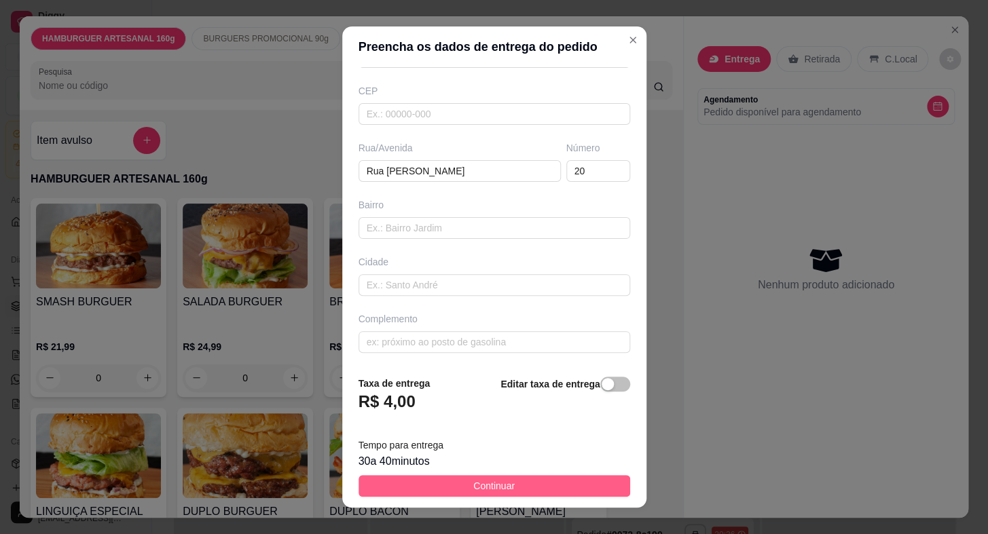
click at [482, 476] on button "Continuar" at bounding box center [494, 486] width 272 height 22
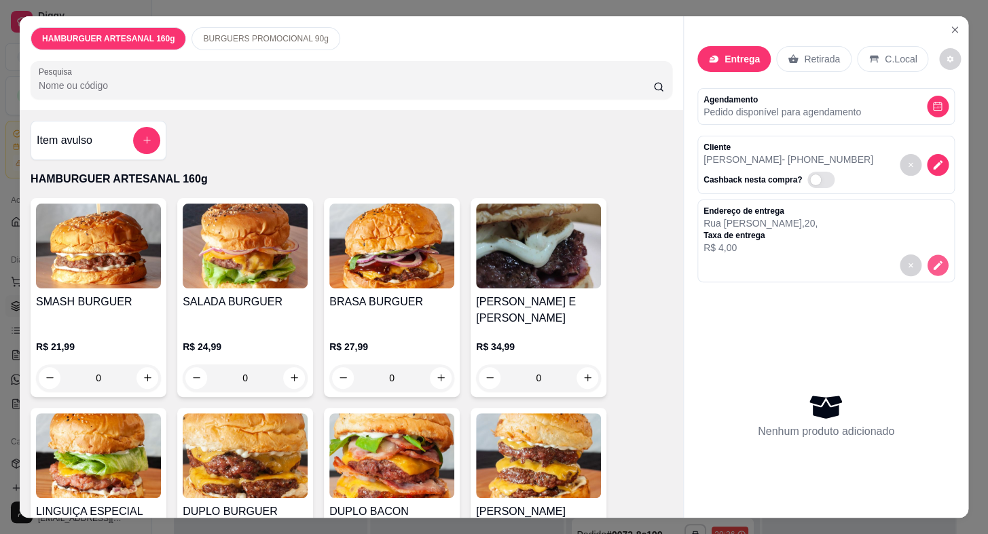
click at [927, 255] on button "decrease-product-quantity" at bounding box center [937, 265] width 21 height 21
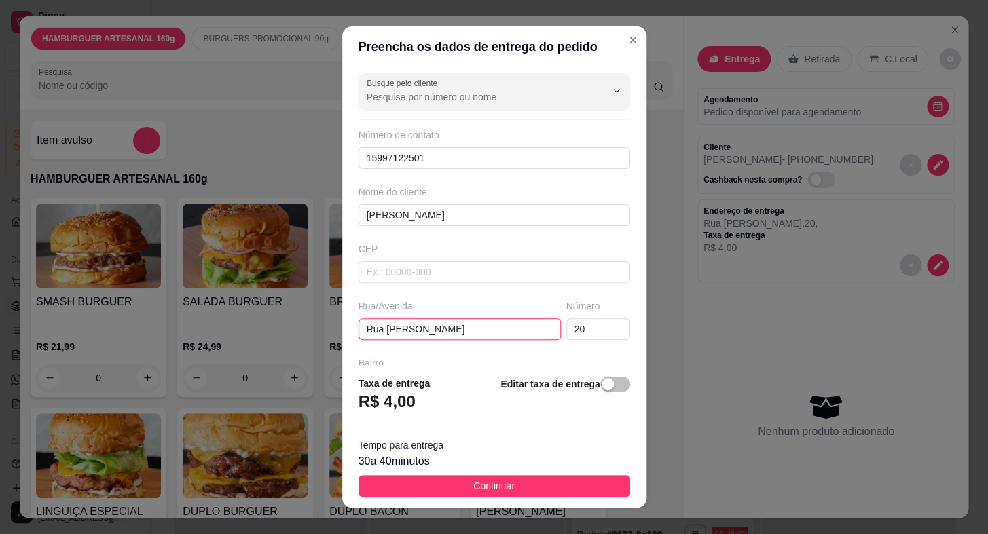
click at [424, 328] on input "Rua [PERSON_NAME]" at bounding box center [459, 329] width 202 height 22
type input "R"
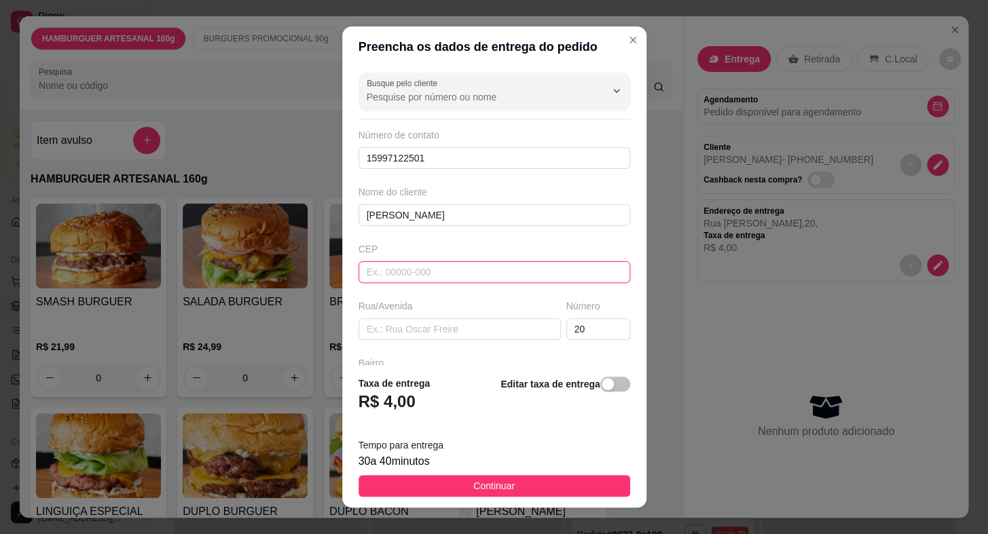
click at [422, 272] on input "text" at bounding box center [494, 272] width 272 height 22
type input "18446102"
type input "Rua [PERSON_NAME]"
type input "Jardim Espanha III"
type input "Itaberá"
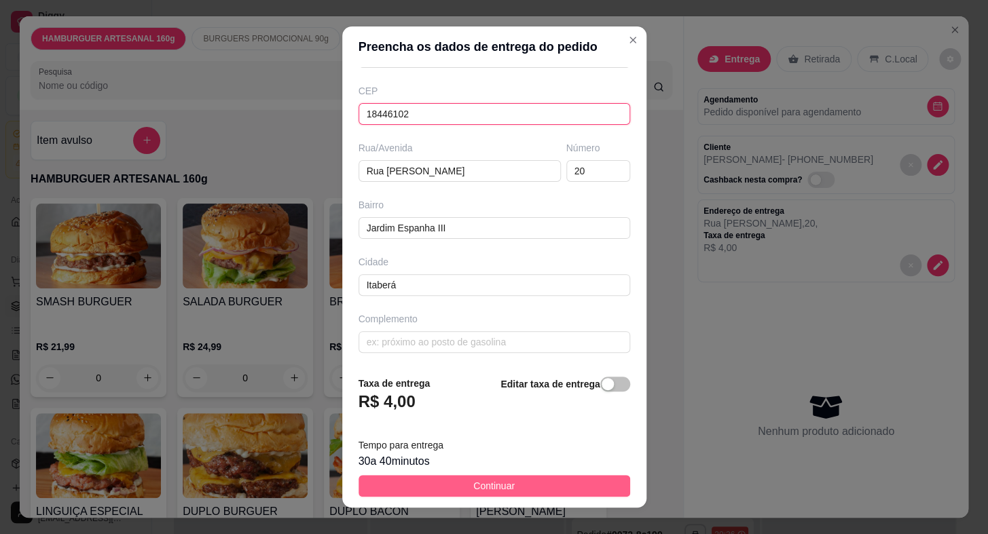
type input "18446102"
click at [514, 483] on button "Continuar" at bounding box center [494, 486] width 272 height 22
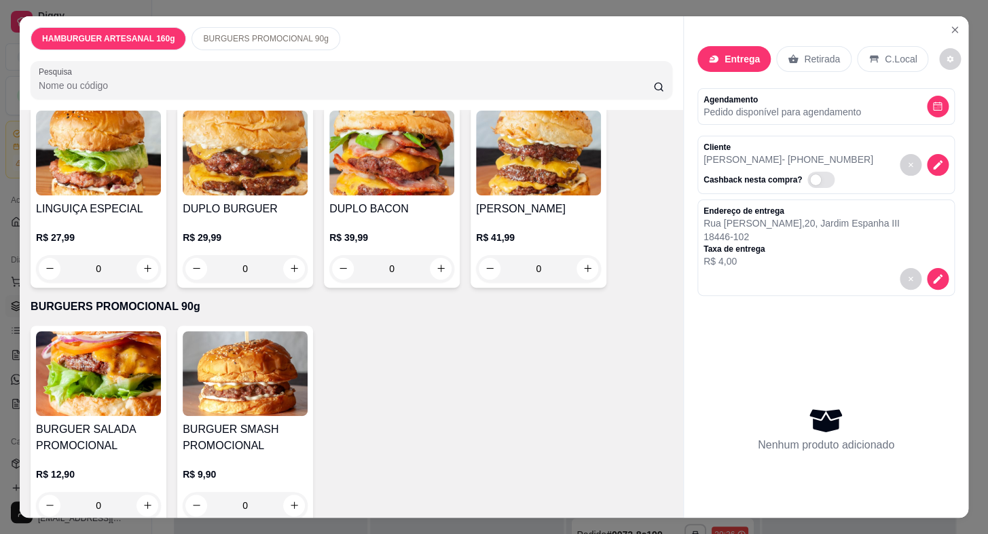
scroll to position [32, 0]
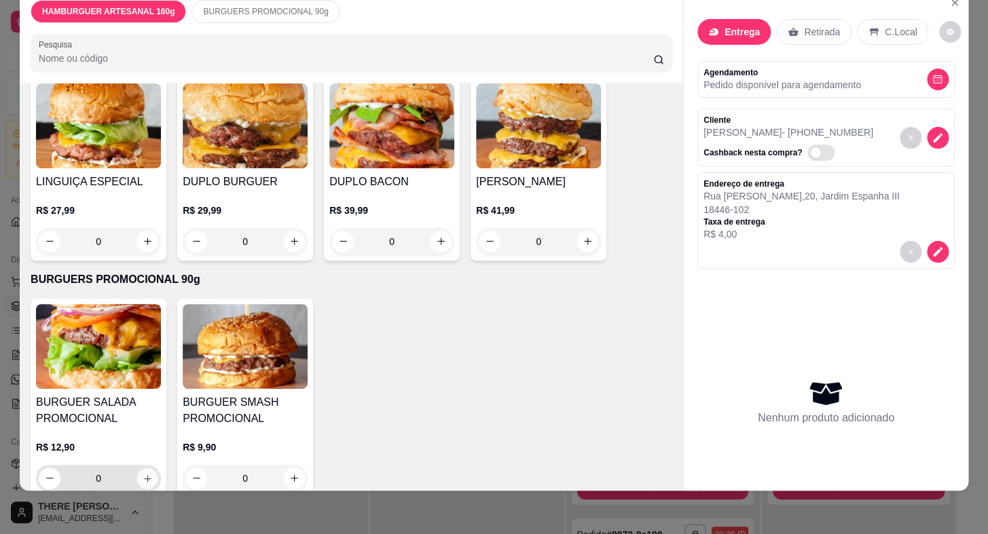
click at [143, 473] on icon "increase-product-quantity" at bounding box center [148, 478] width 10 height 10
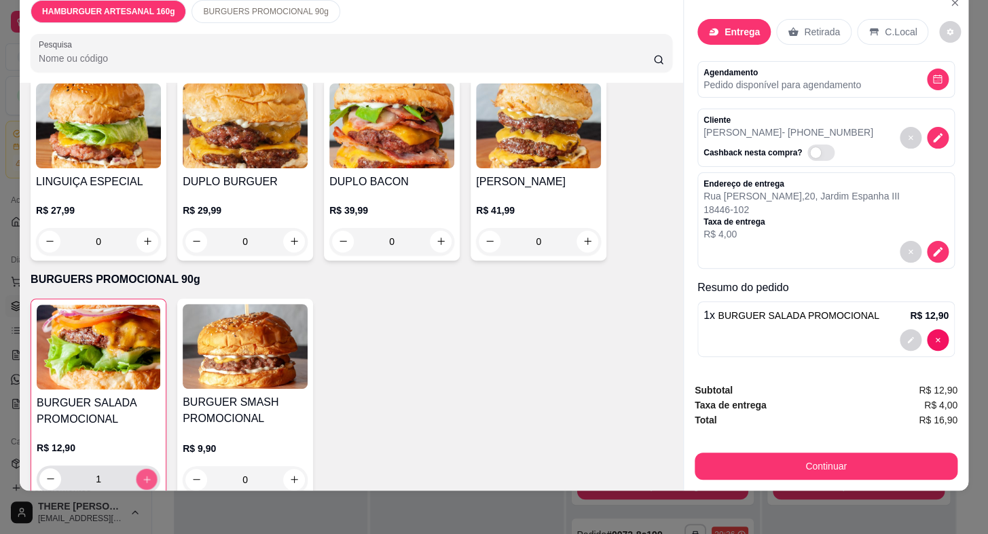
click at [143, 474] on icon "increase-product-quantity" at bounding box center [147, 479] width 10 height 10
type input "2"
click at [931, 246] on icon "decrease-product-quantity" at bounding box center [937, 252] width 12 height 12
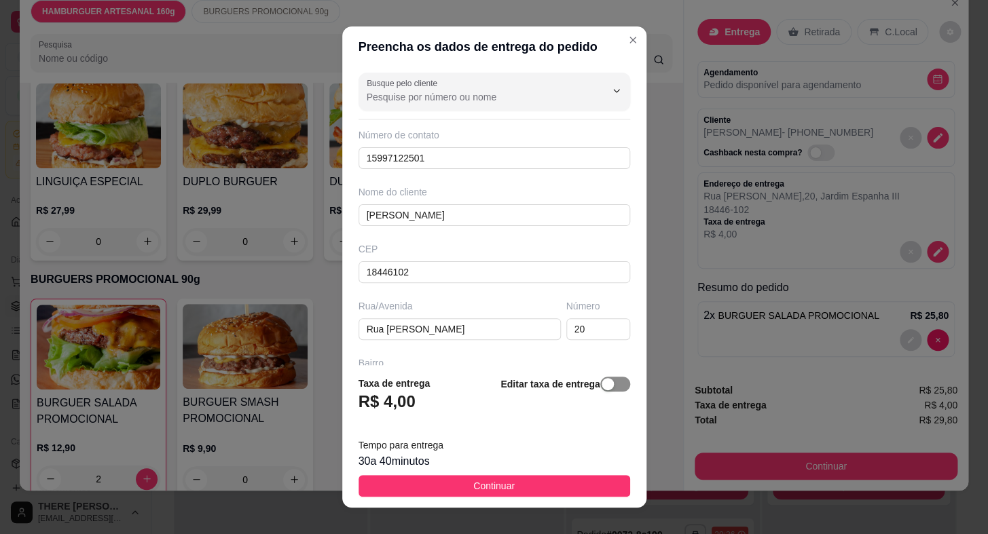
click at [610, 386] on span "button" at bounding box center [615, 384] width 30 height 15
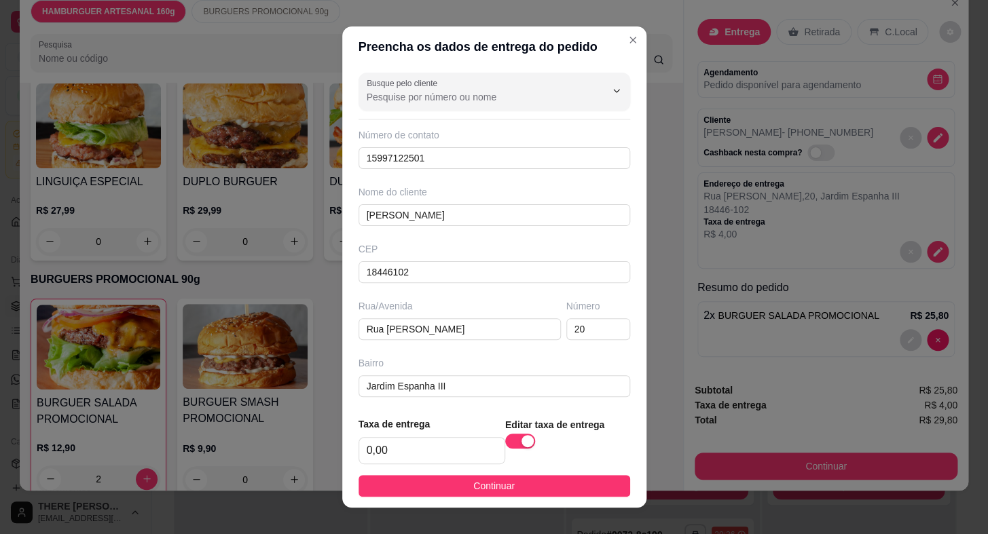
scroll to position [16, 0]
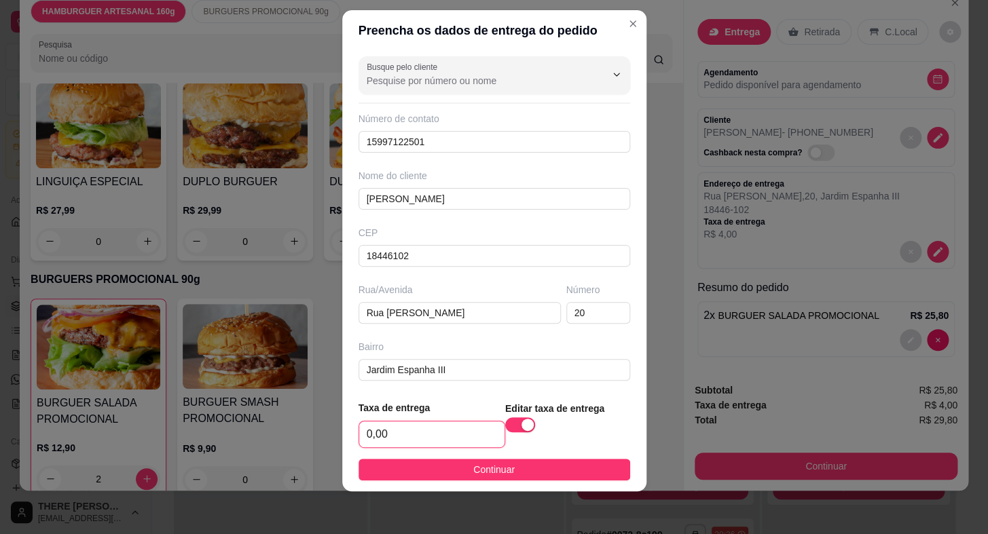
click at [423, 428] on input "0,00" at bounding box center [431, 435] width 145 height 26
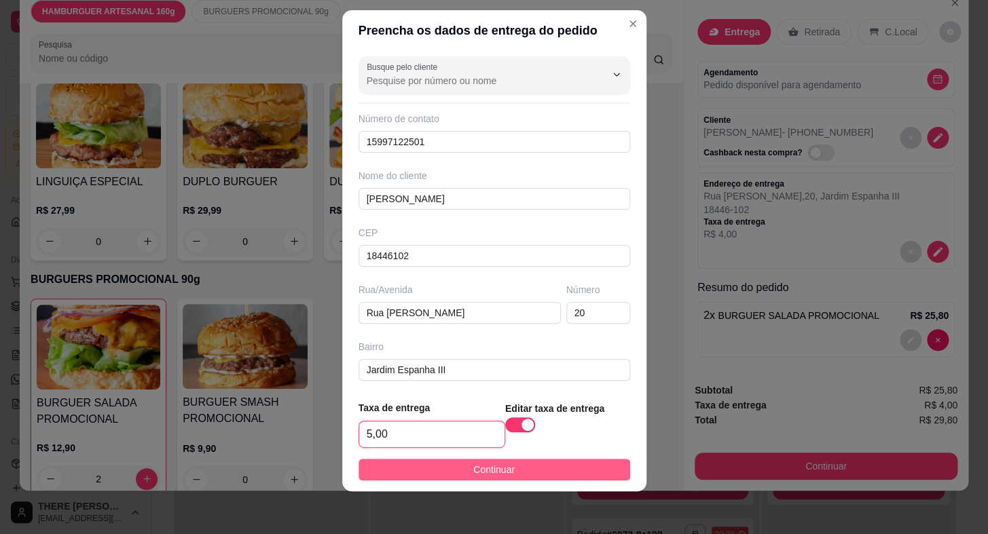
type input "5,00"
click at [589, 471] on button "Continuar" at bounding box center [494, 470] width 272 height 22
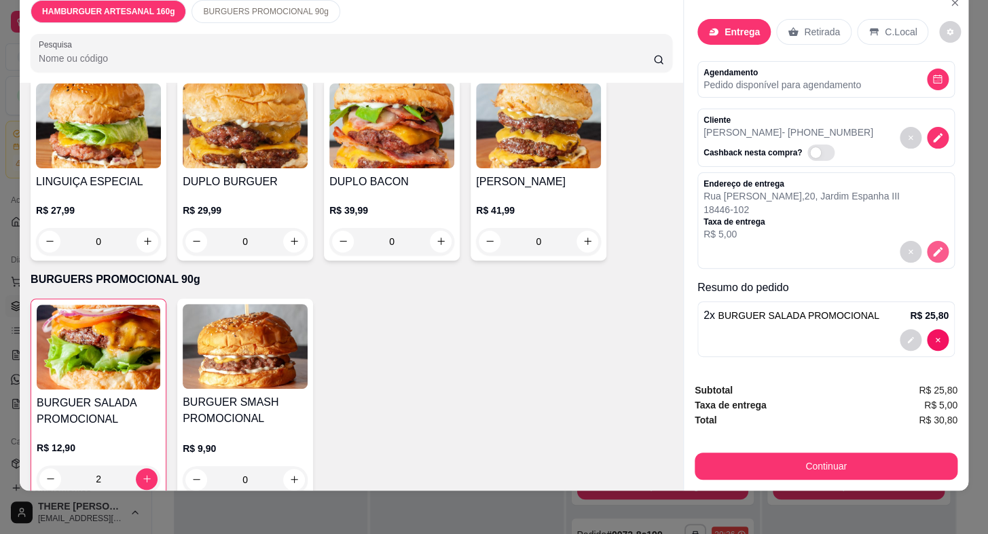
click at [927, 243] on button "decrease-product-quantity" at bounding box center [938, 252] width 22 height 22
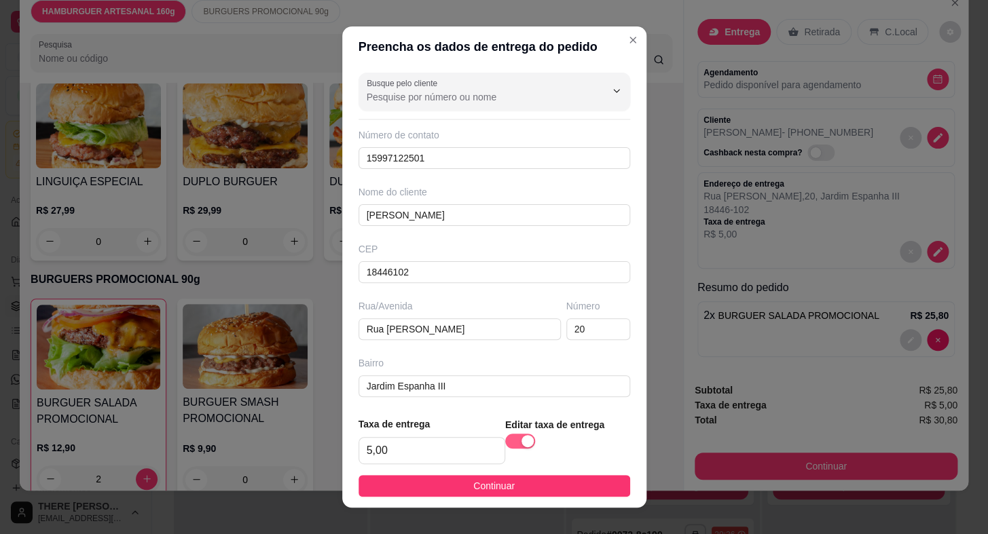
click at [521, 439] on div "button" at bounding box center [527, 441] width 12 height 12
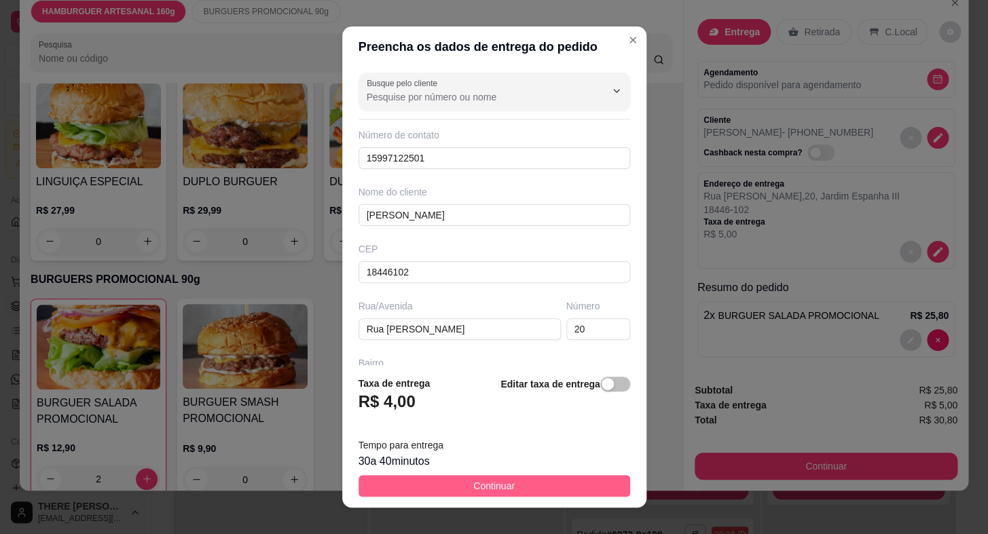
click at [510, 479] on button "Continuar" at bounding box center [494, 486] width 272 height 22
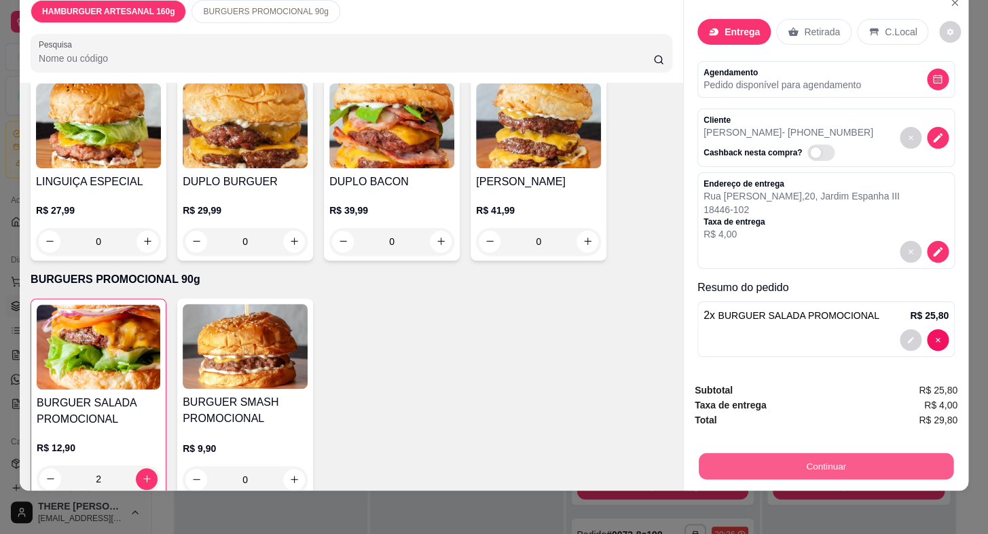
click at [782, 453] on button "Continuar" at bounding box center [825, 466] width 255 height 26
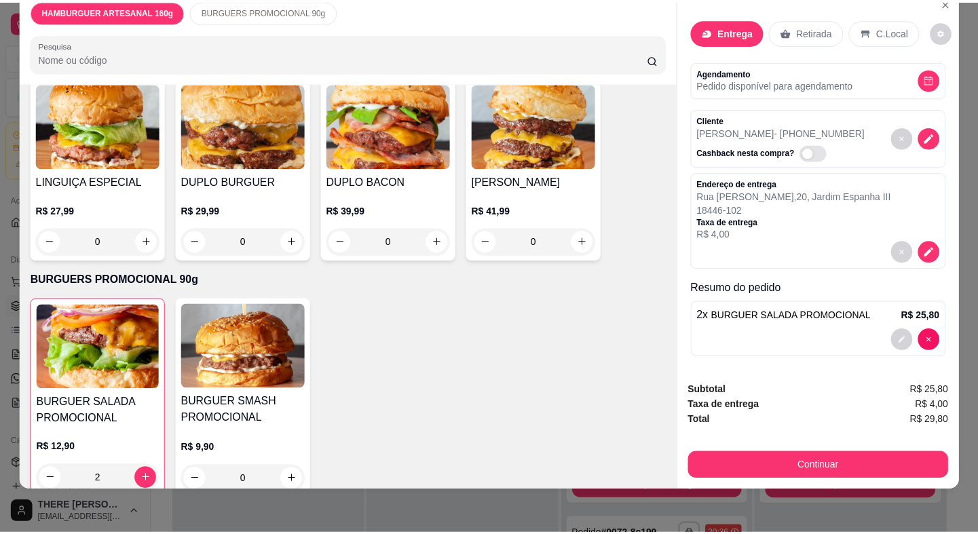
scroll to position [0, 0]
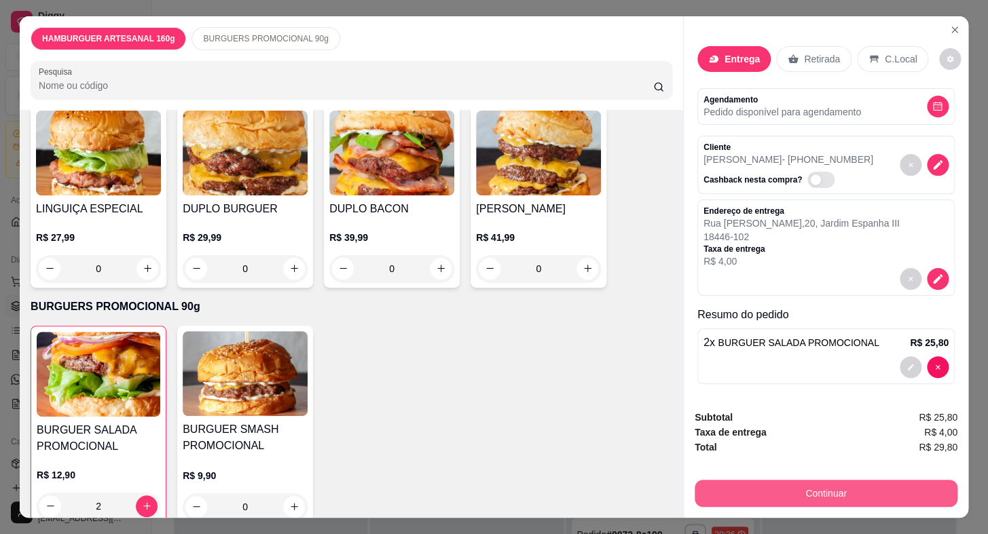
click at [789, 489] on button "Continuar" at bounding box center [825, 493] width 263 height 27
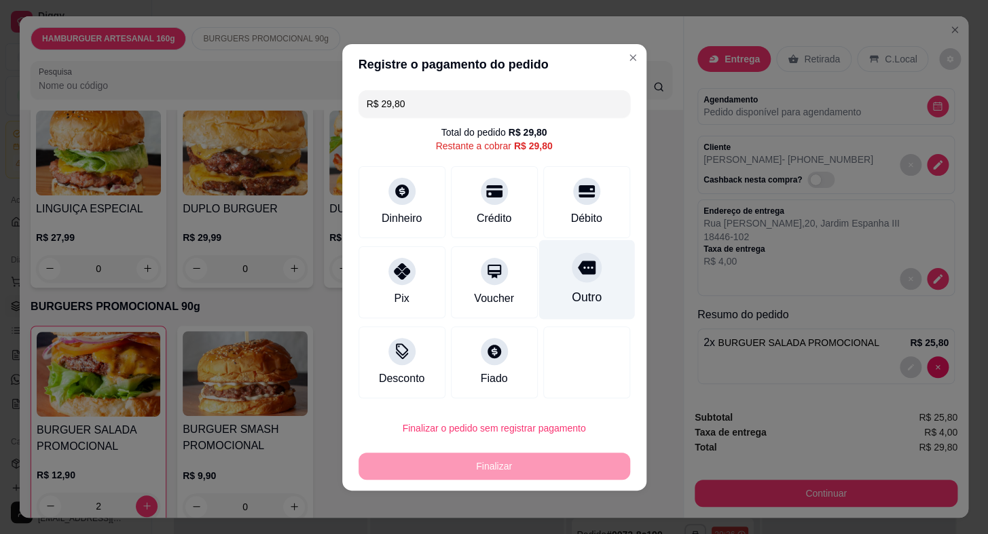
click at [597, 230] on div "Débito" at bounding box center [586, 202] width 87 height 72
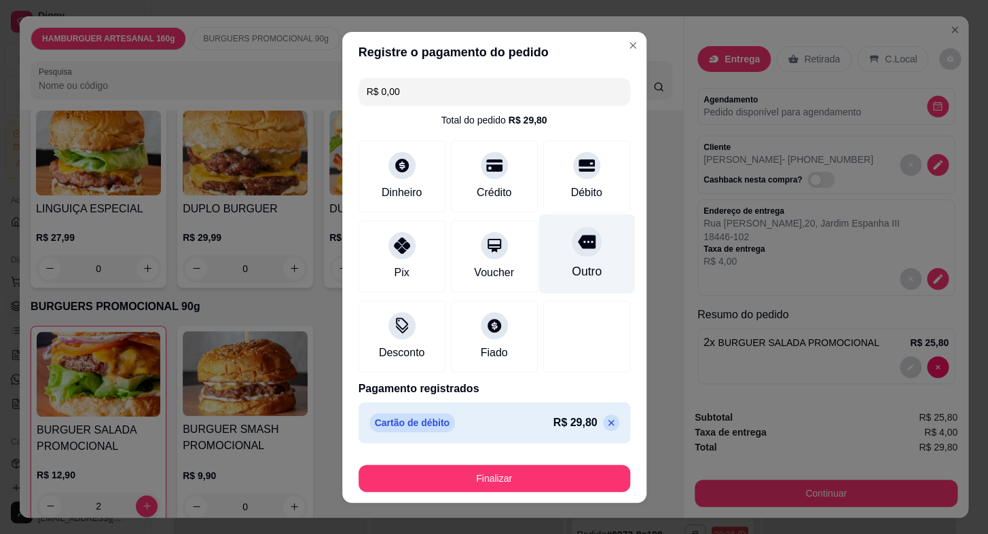
type input "R$ 0,00"
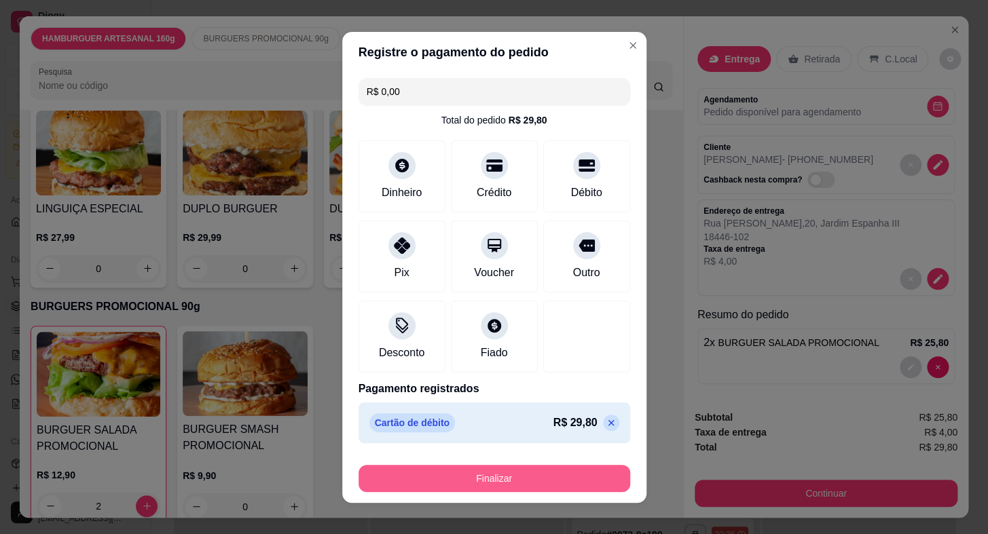
click at [567, 482] on button "Finalizar" at bounding box center [494, 478] width 272 height 27
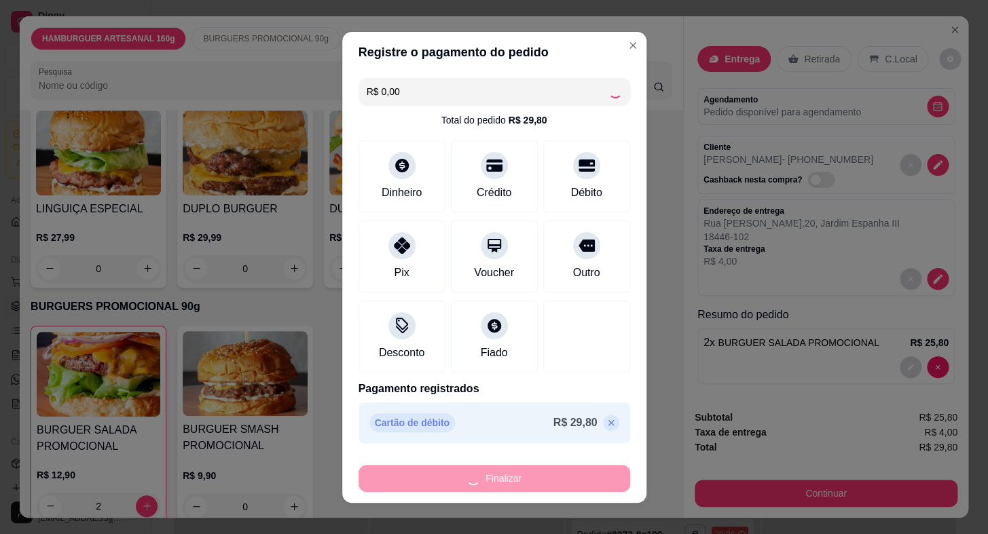
type input "0"
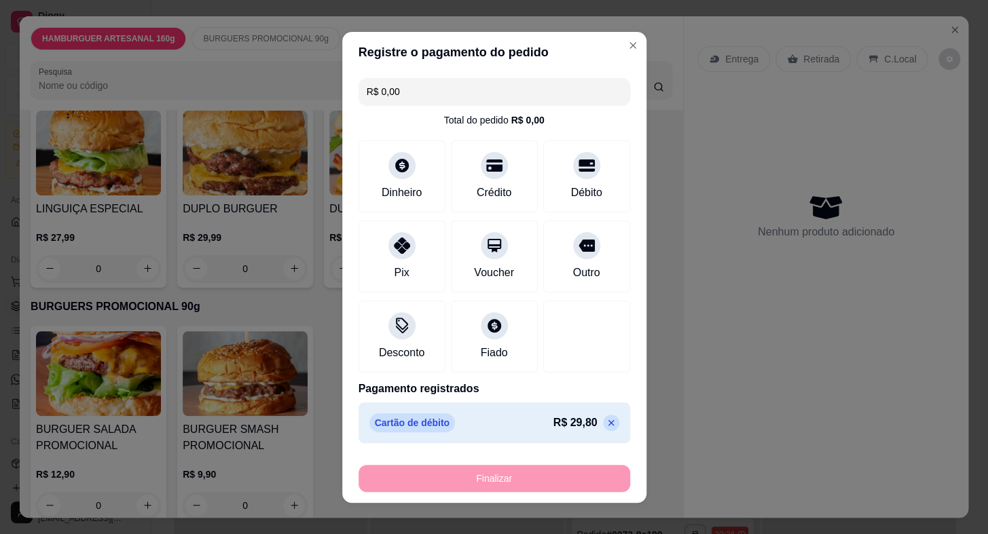
type input "-R$ 29,80"
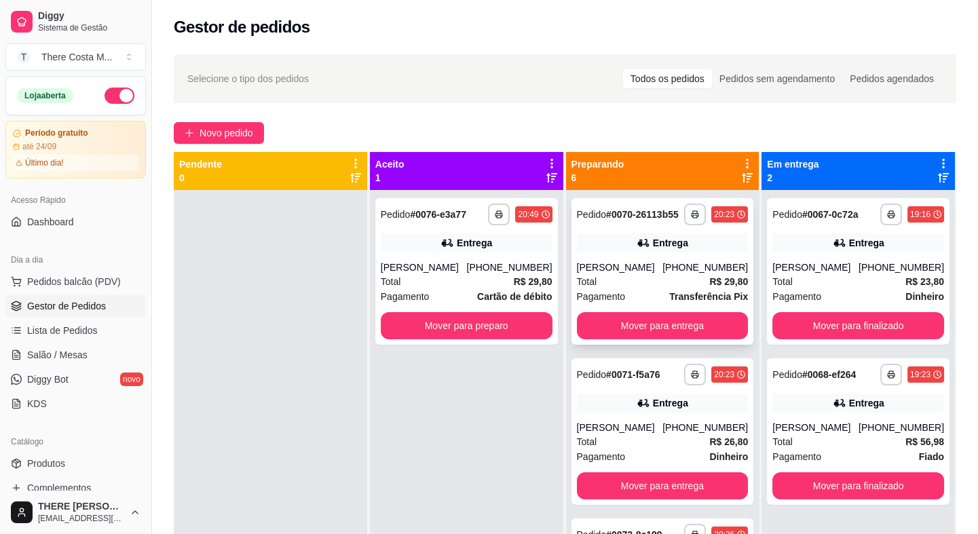
click at [652, 264] on div "**********" at bounding box center [663, 271] width 183 height 147
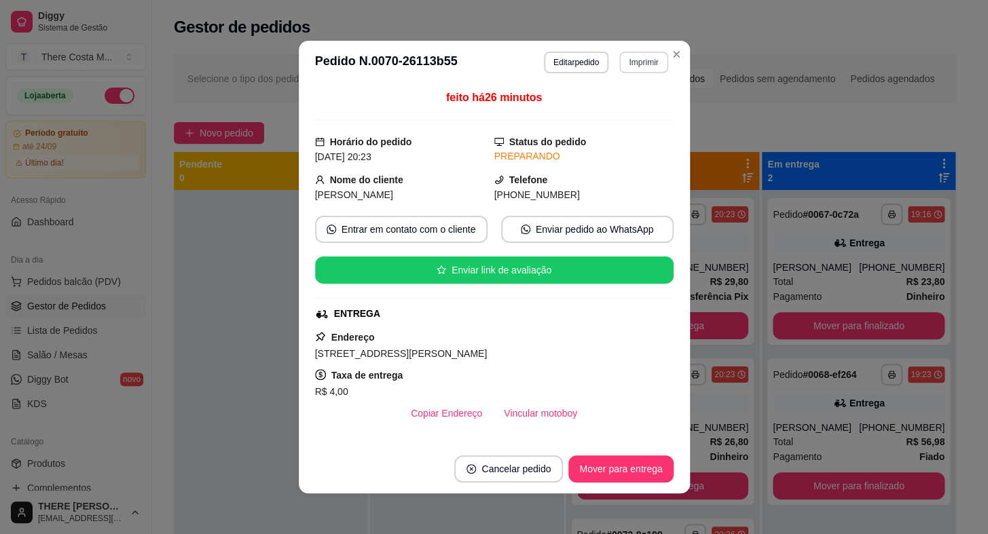
click at [637, 63] on button "Imprimir" at bounding box center [643, 63] width 48 height 22
click at [618, 102] on button "IMPRESSORA" at bounding box center [614, 110] width 98 height 22
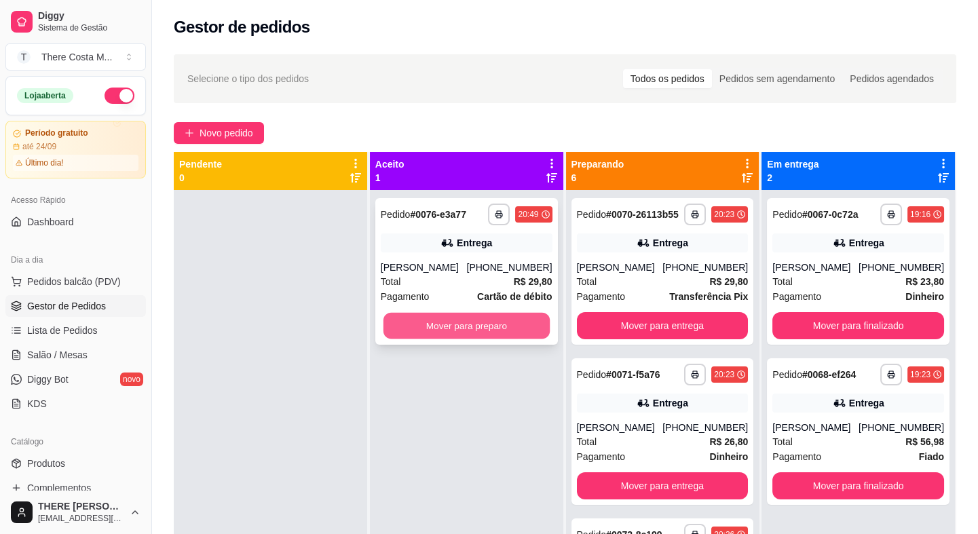
click at [477, 323] on button "Mover para preparo" at bounding box center [467, 326] width 166 height 26
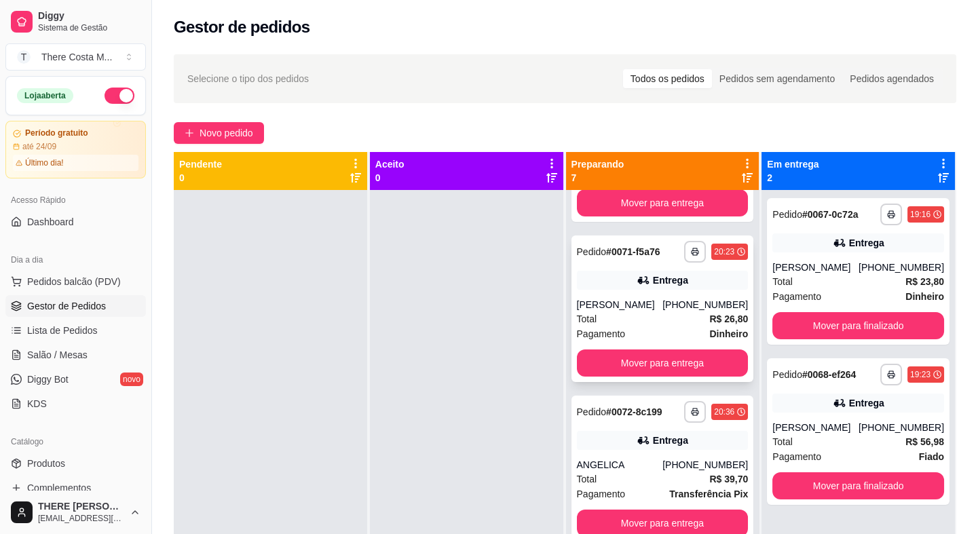
scroll to position [246, 0]
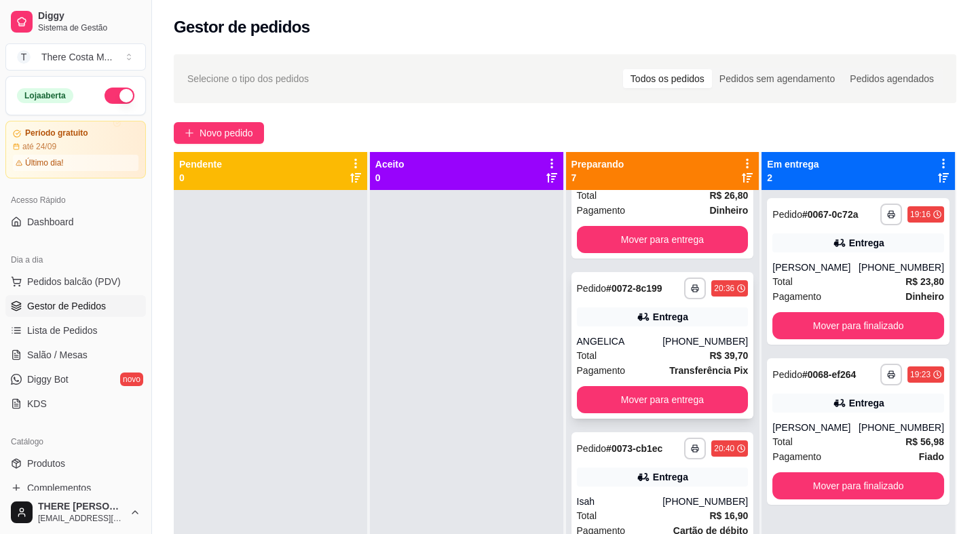
click at [640, 363] on div "Total R$ 39,70" at bounding box center [663, 355] width 172 height 15
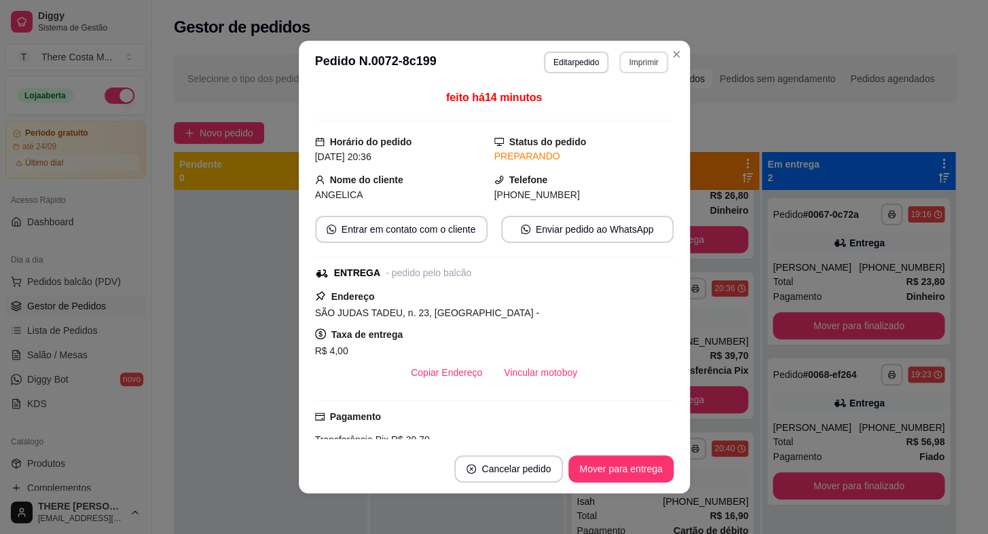
click at [656, 61] on button "Imprimir" at bounding box center [643, 63] width 48 height 22
click at [608, 102] on button "IMPRESSORA" at bounding box center [614, 109] width 95 height 21
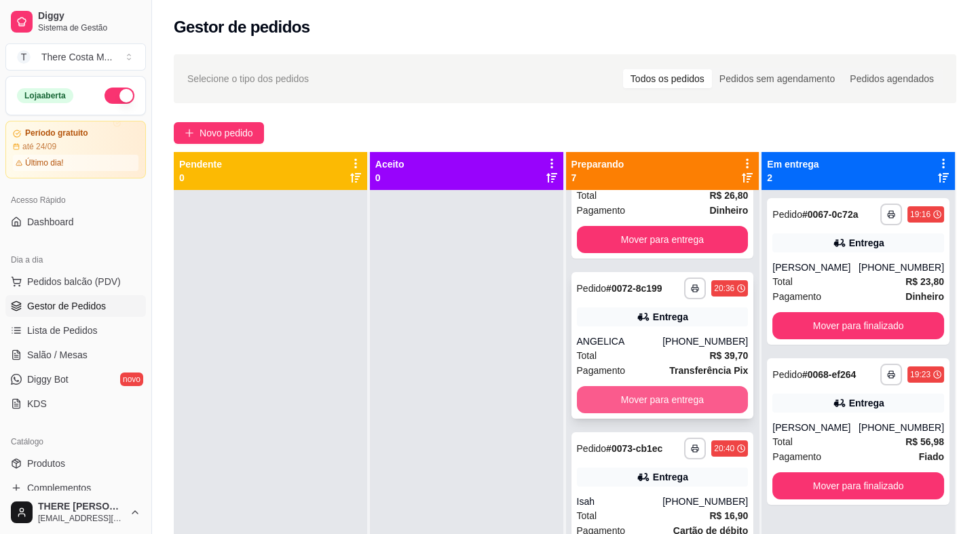
scroll to position [308, 0]
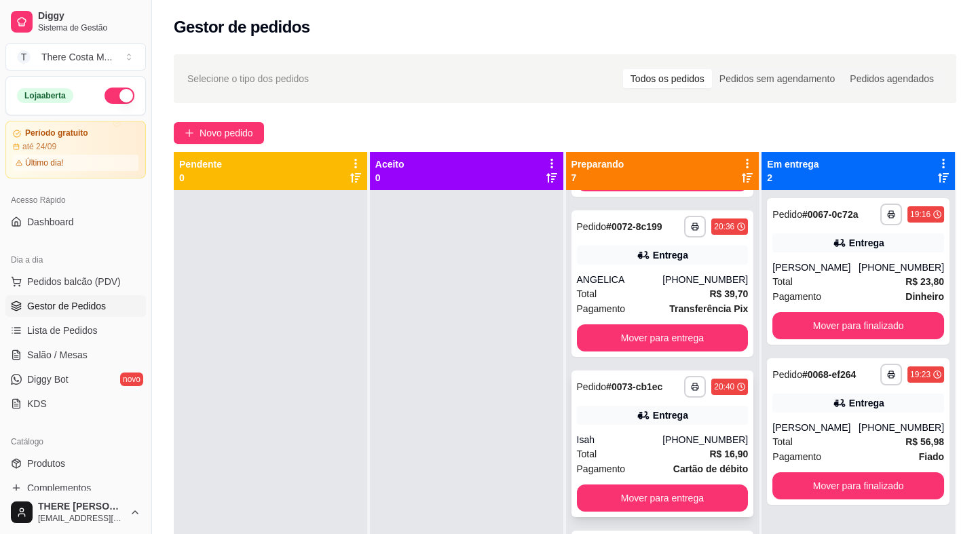
click at [643, 444] on div "Isah" at bounding box center [620, 440] width 86 height 14
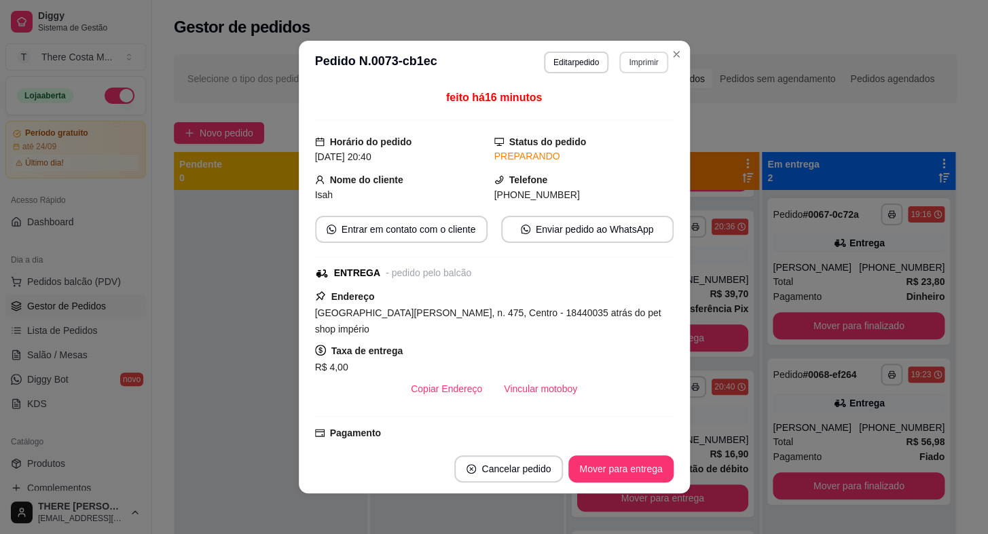
click at [644, 72] on button "Imprimir" at bounding box center [643, 63] width 48 height 22
click at [628, 111] on button "IMPRESSORA" at bounding box center [614, 110] width 98 height 22
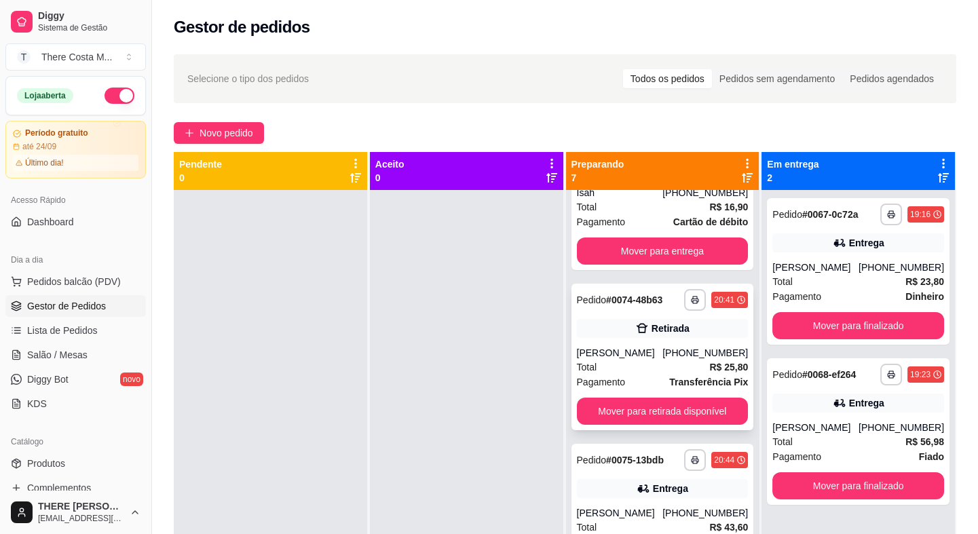
scroll to position [611, 0]
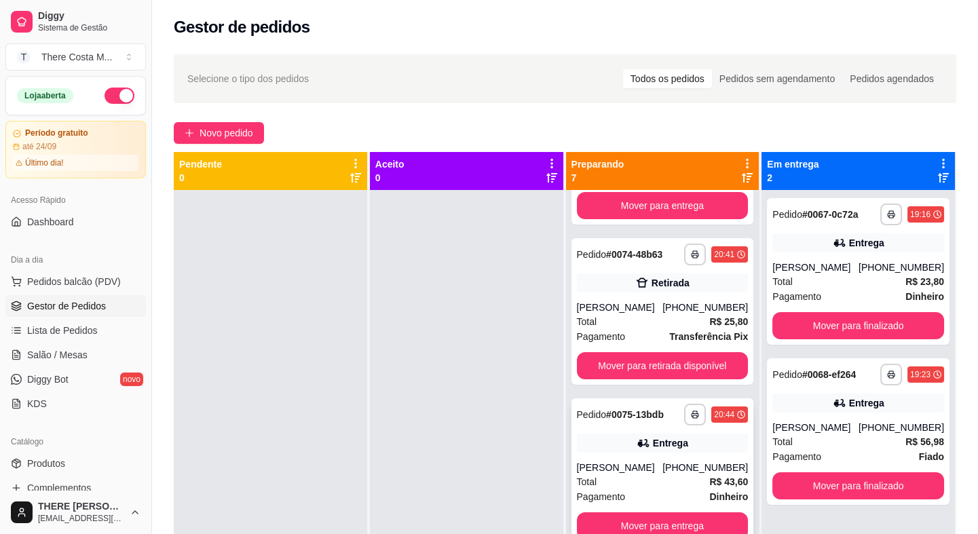
click at [637, 449] on icon at bounding box center [644, 443] width 14 height 14
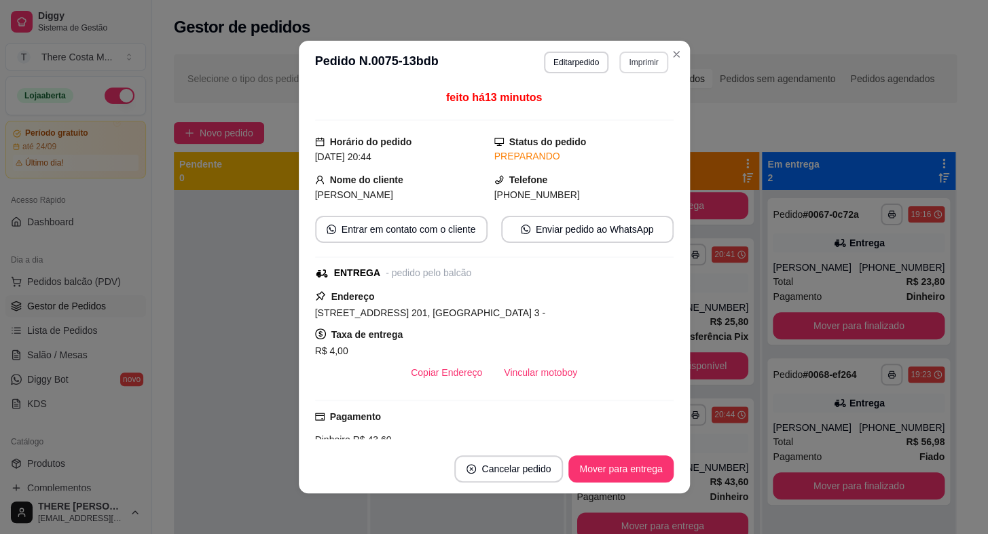
click at [639, 59] on button "Imprimir" at bounding box center [643, 63] width 48 height 22
click at [610, 99] on button "IMPRESSORA" at bounding box center [614, 109] width 95 height 21
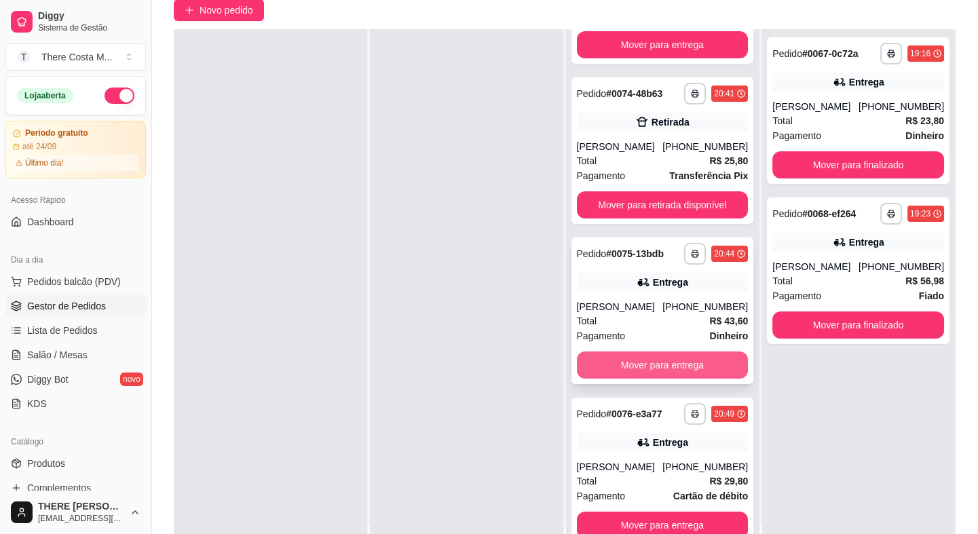
scroll to position [185, 0]
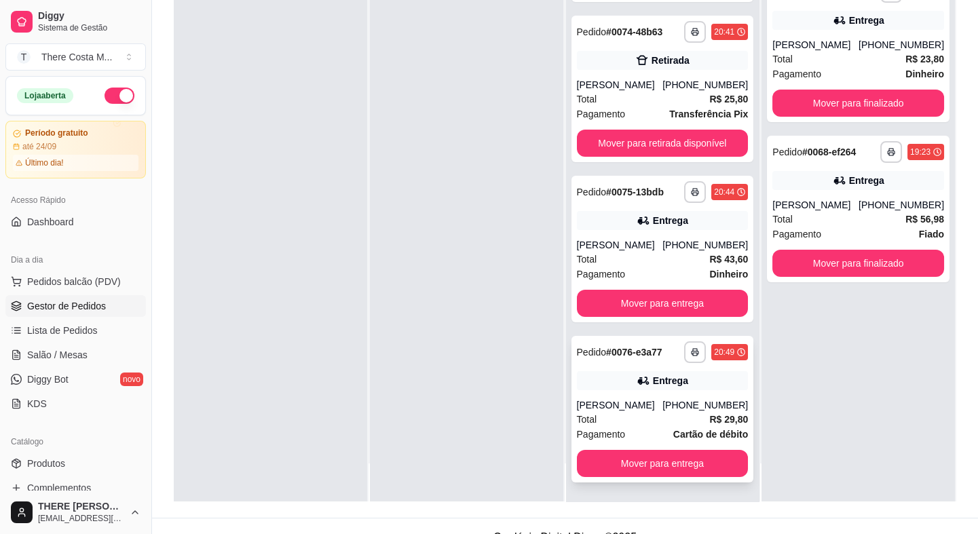
click at [608, 391] on div "**********" at bounding box center [663, 409] width 183 height 147
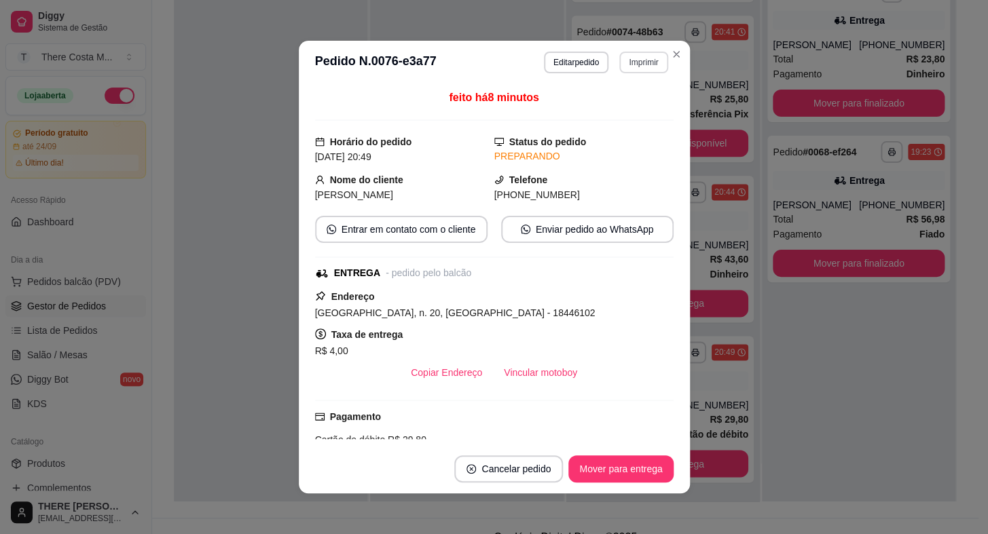
click at [629, 64] on button "Imprimir" at bounding box center [643, 63] width 48 height 22
click at [624, 115] on button "IMPRESSORA" at bounding box center [614, 111] width 98 height 22
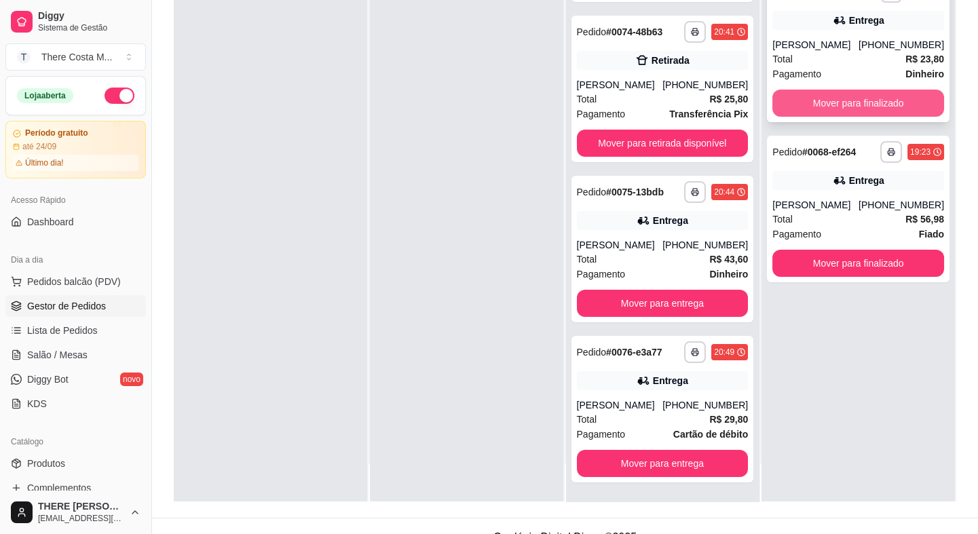
click at [856, 101] on button "Mover para finalizado" at bounding box center [858, 103] width 172 height 27
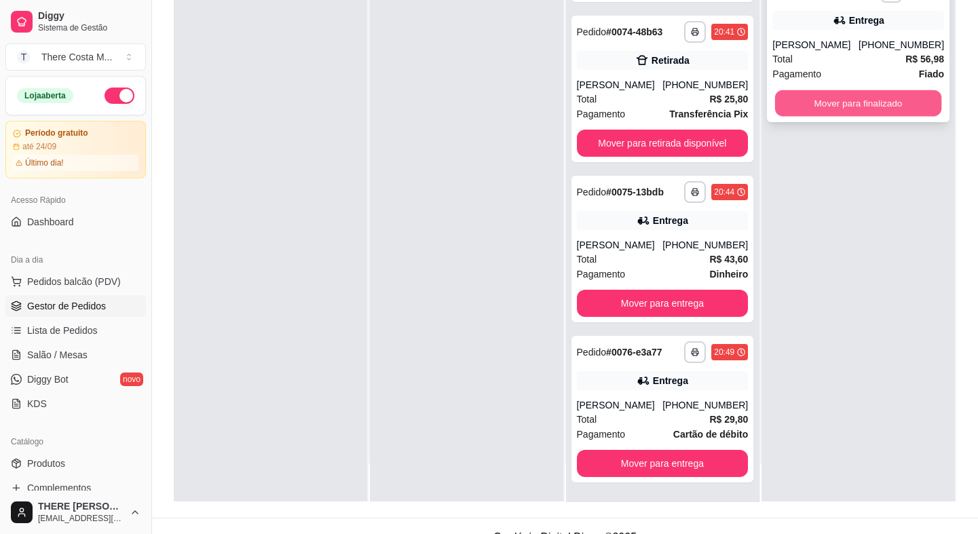
click at [840, 104] on button "Mover para finalizado" at bounding box center [858, 103] width 166 height 26
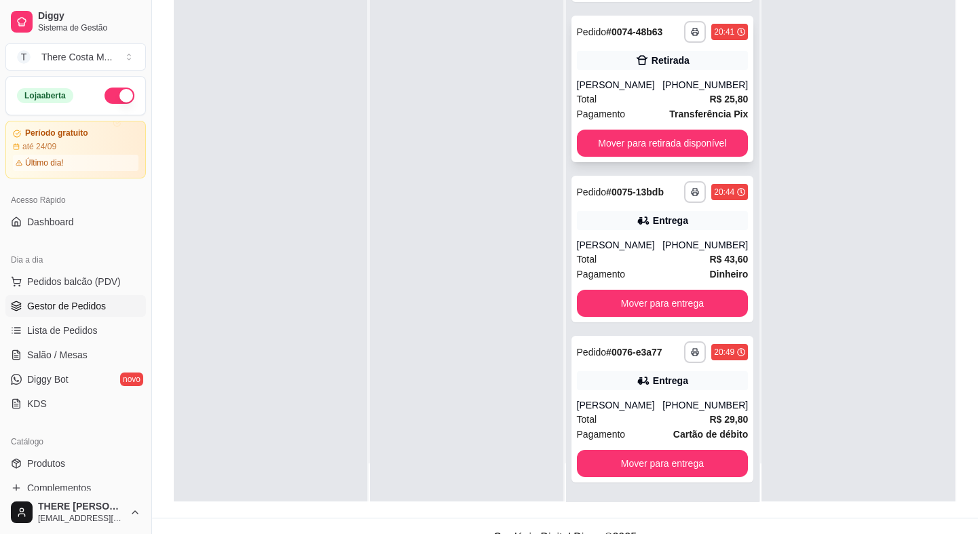
click at [635, 78] on div "[PERSON_NAME]" at bounding box center [620, 85] width 86 height 14
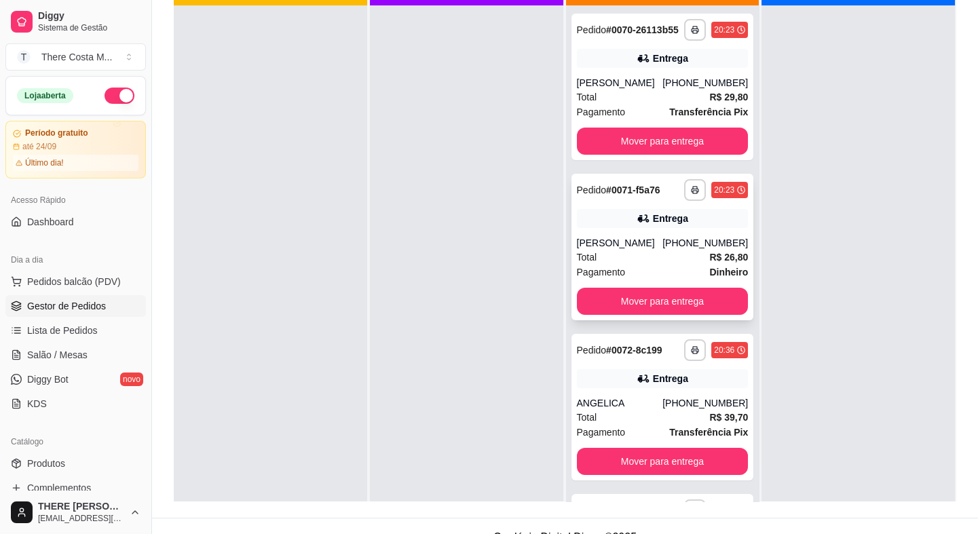
scroll to position [61, 0]
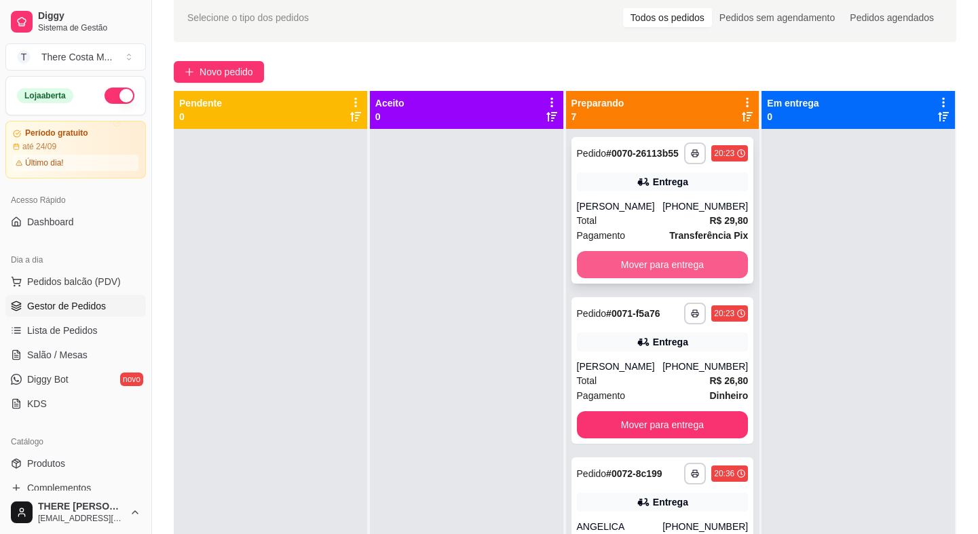
click at [641, 267] on button "Mover para entrega" at bounding box center [663, 264] width 172 height 27
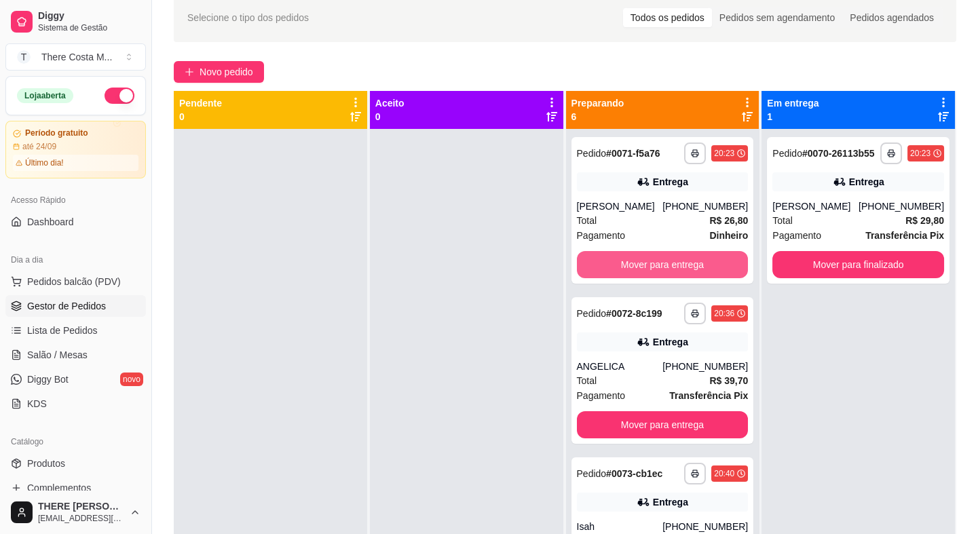
click at [641, 267] on button "Mover para entrega" at bounding box center [663, 264] width 172 height 27
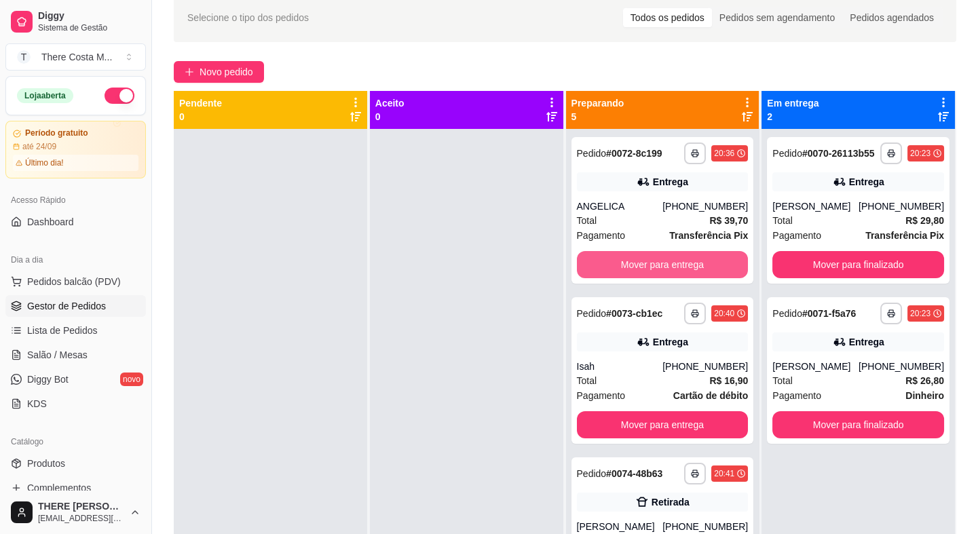
click at [641, 267] on button "Mover para entrega" at bounding box center [663, 264] width 172 height 27
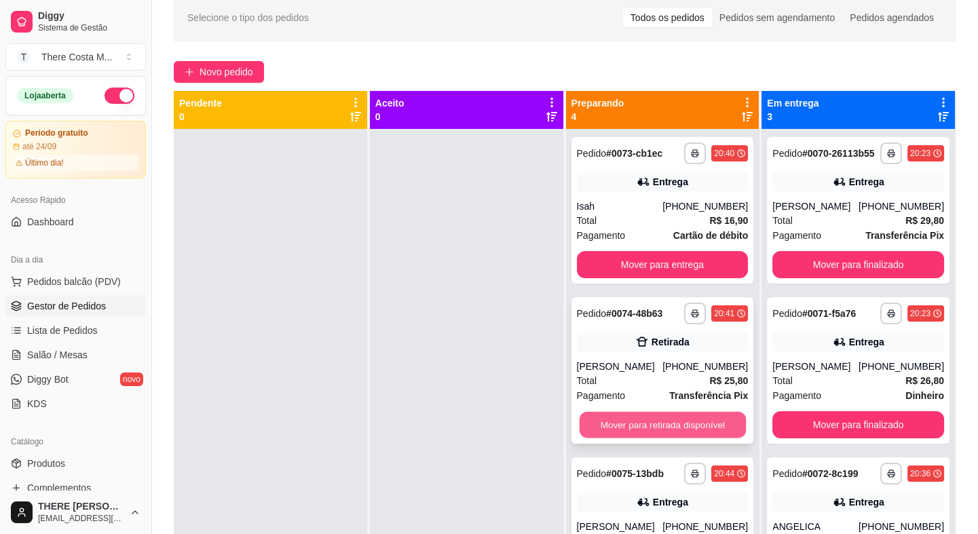
click at [624, 416] on button "Mover para retirada disponível" at bounding box center [662, 425] width 166 height 26
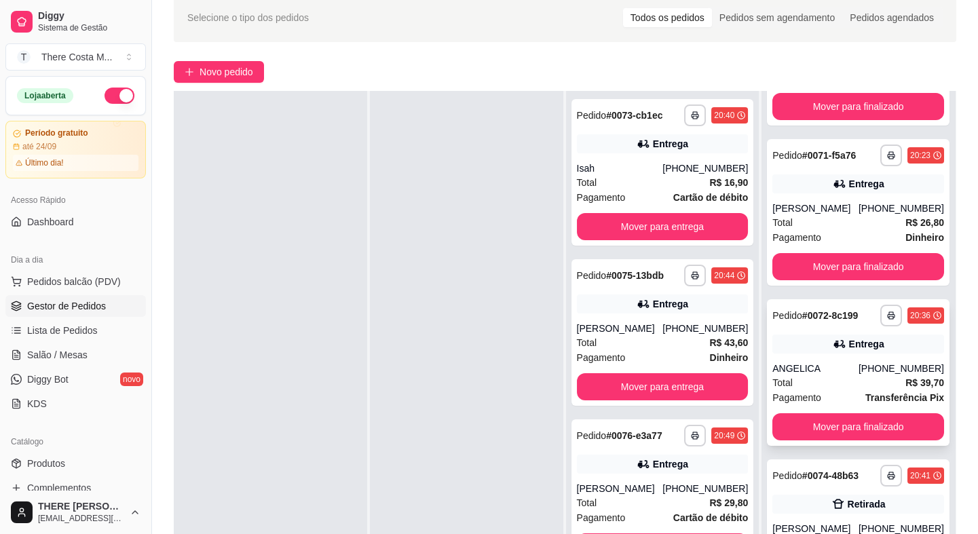
scroll to position [206, 0]
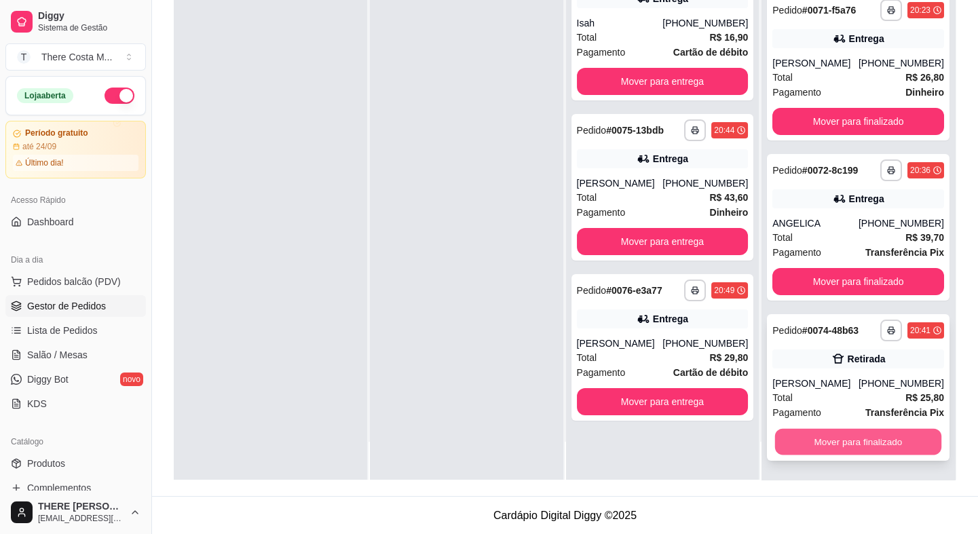
click at [840, 439] on button "Mover para finalizado" at bounding box center [858, 442] width 166 height 26
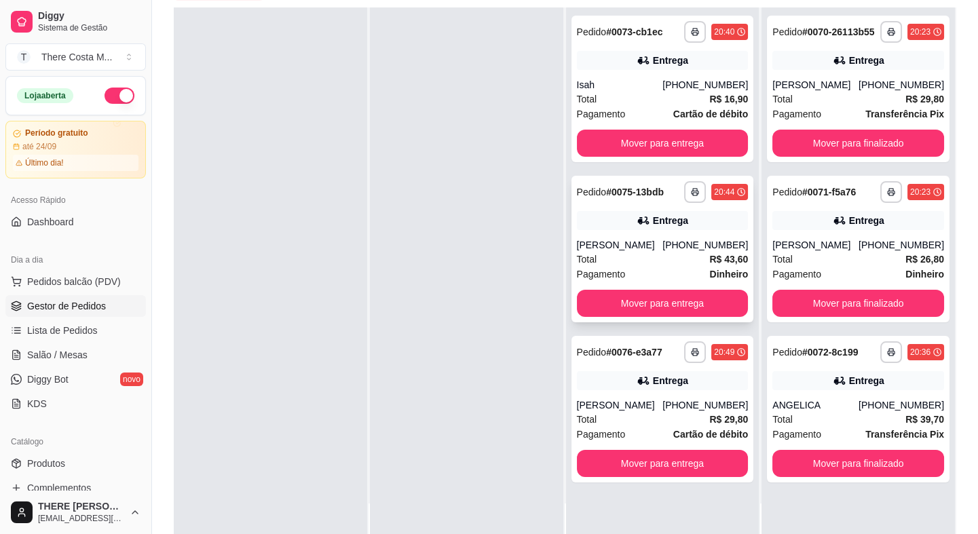
scroll to position [0, 0]
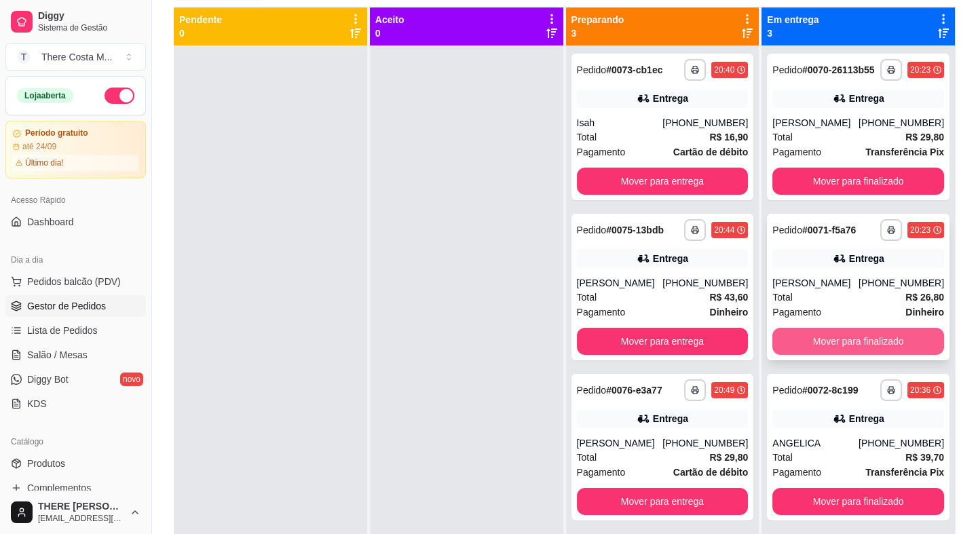
click at [882, 334] on button "Mover para finalizado" at bounding box center [858, 341] width 172 height 27
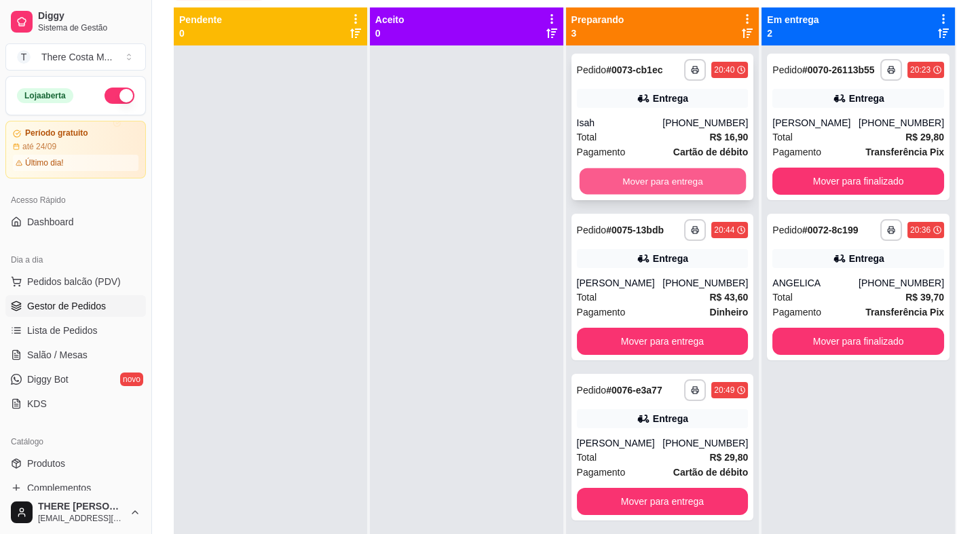
click at [679, 185] on button "Mover para entrega" at bounding box center [662, 181] width 166 height 26
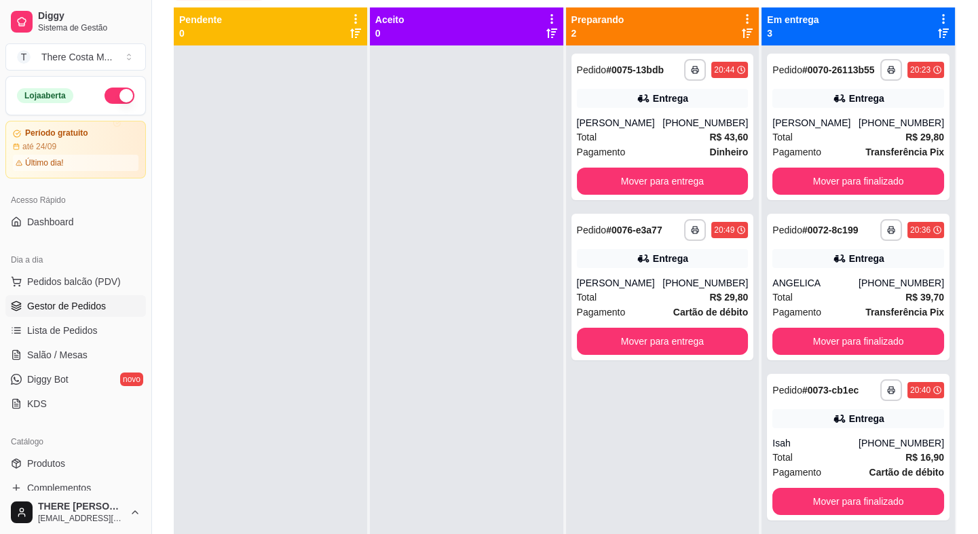
drag, startPoint x: 472, startPoint y: 501, endPoint x: 477, endPoint y: 507, distance: 8.2
click at [477, 507] on div at bounding box center [466, 312] width 193 height 534
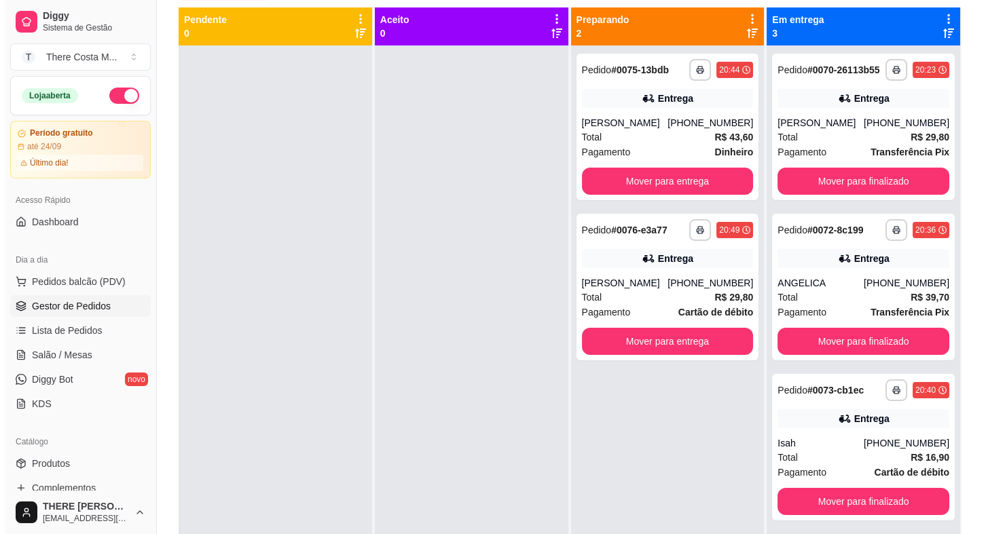
scroll to position [21, 0]
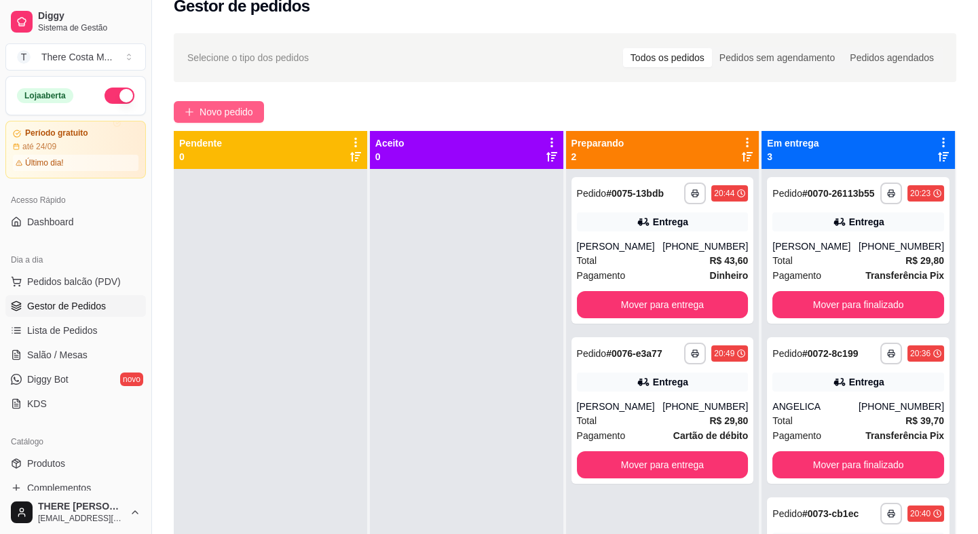
click at [188, 115] on icon "plus" at bounding box center [190, 112] width 10 height 10
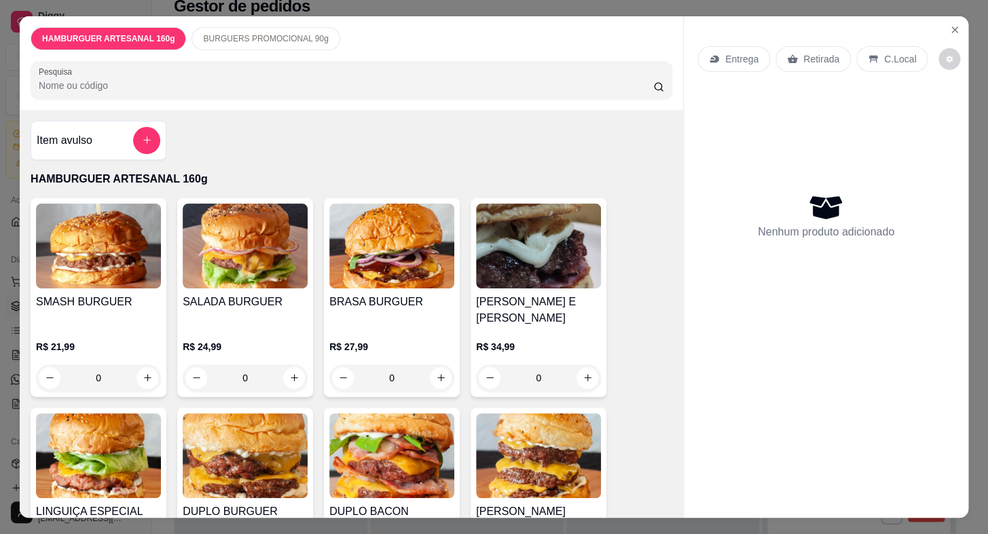
click at [713, 58] on icon at bounding box center [714, 59] width 11 height 11
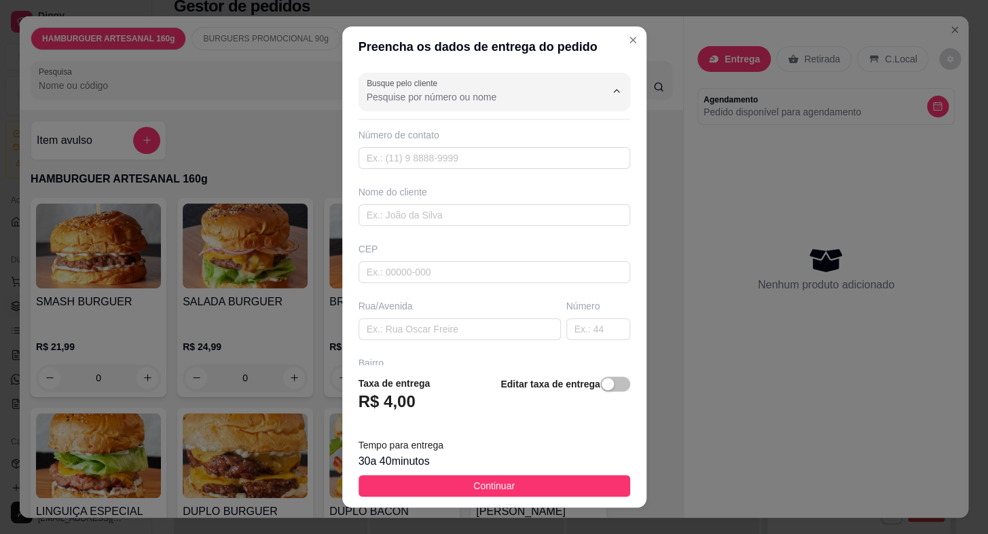
click at [432, 94] on input "Busque pelo cliente" at bounding box center [475, 97] width 217 height 14
paste input "15 99756-8608"
type input "15 99756-8608"
click at [398, 304] on div "Rua/Avenida" at bounding box center [459, 306] width 202 height 14
click at [423, 164] on input "text" at bounding box center [494, 158] width 272 height 22
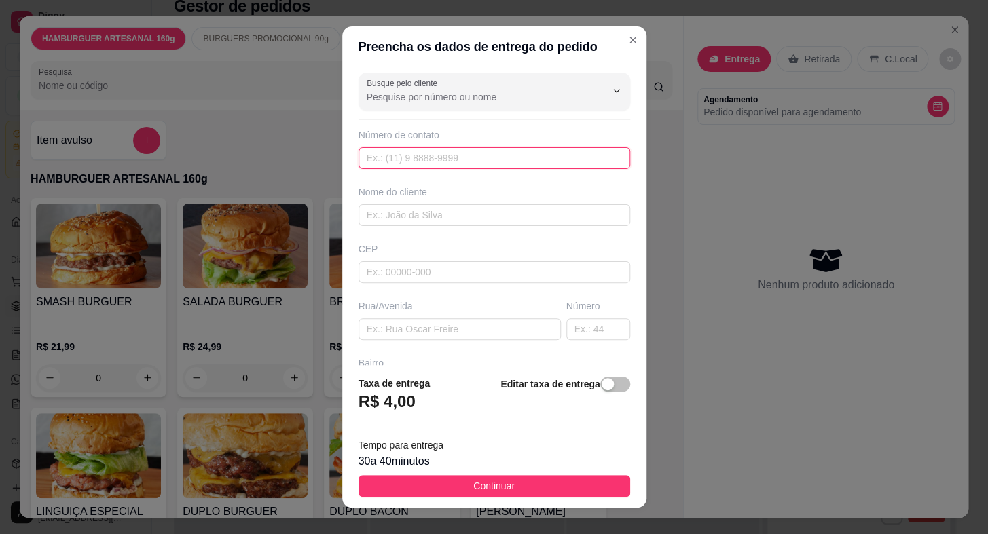
paste input "[PHONE_NUMBER]"
type input "[PHONE_NUMBER]"
click at [416, 211] on input "text" at bounding box center [494, 215] width 272 height 22
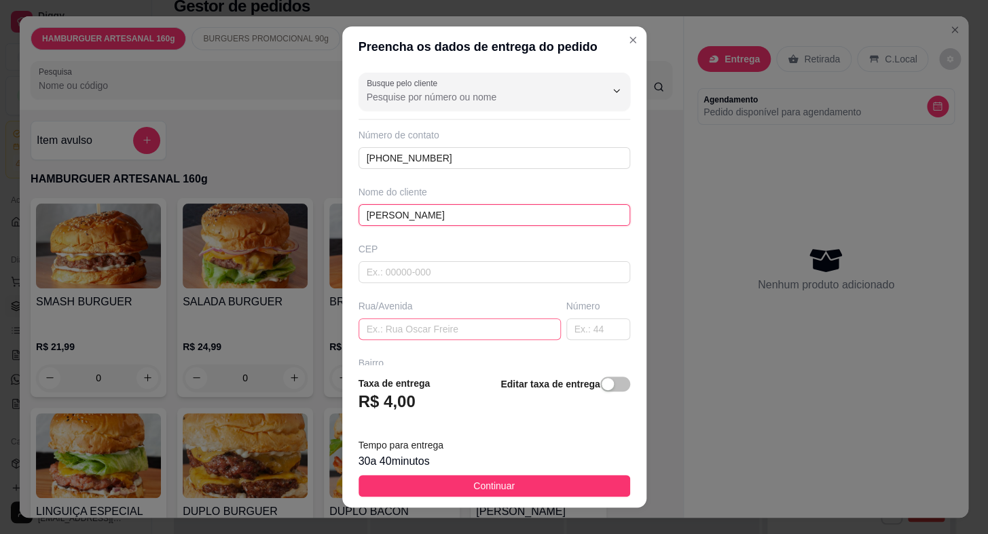
type input "[PERSON_NAME]"
click at [434, 330] on input "text" at bounding box center [459, 329] width 202 height 22
type input "[GEOGRAPHIC_DATA]"
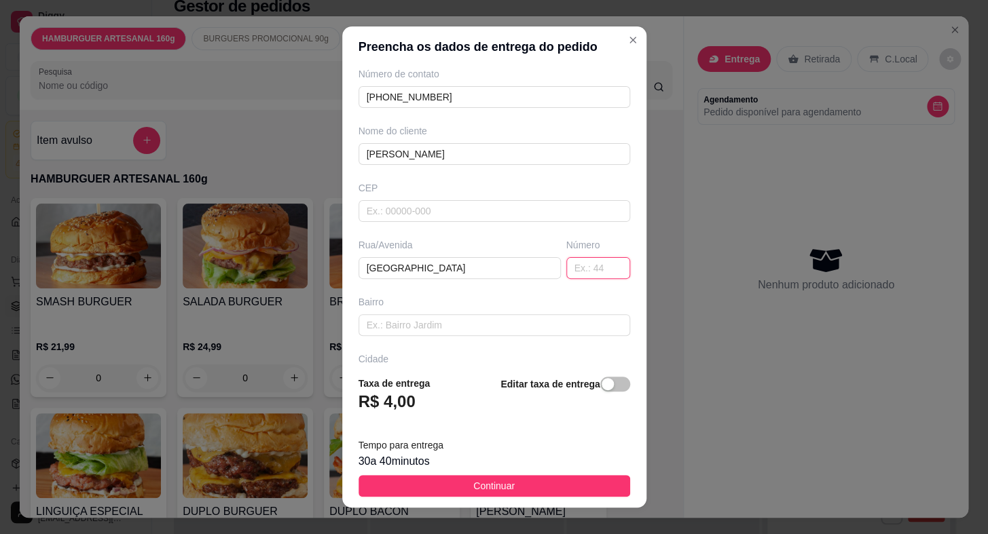
click at [581, 257] on input "text" at bounding box center [598, 268] width 64 height 22
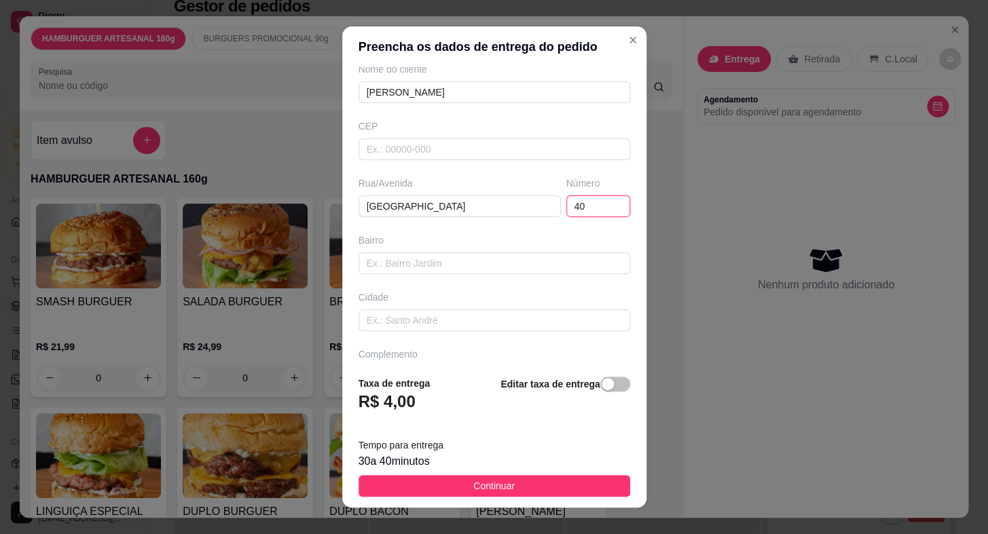
type input "40"
click at [446, 264] on input "text" at bounding box center [494, 264] width 272 height 22
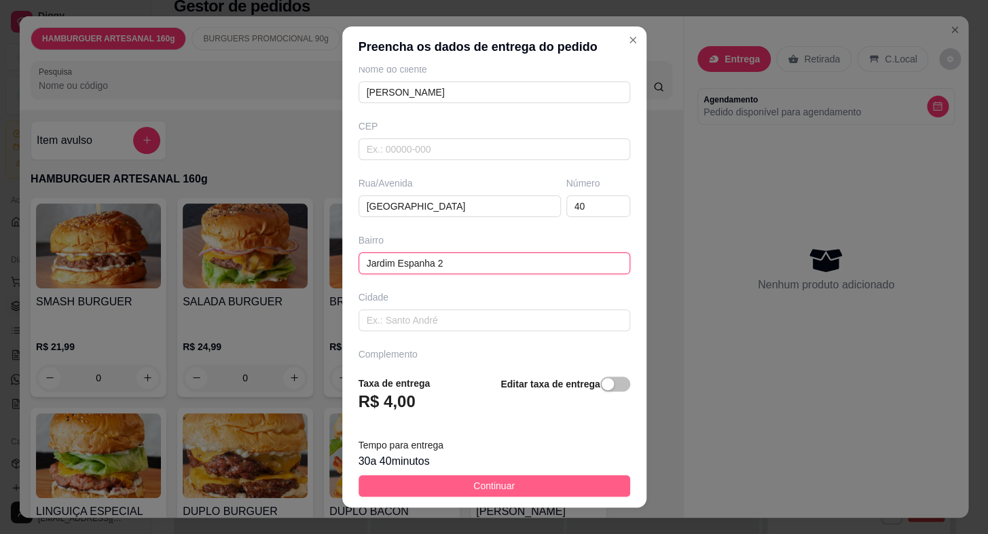
type input "Jardim Espanha 2"
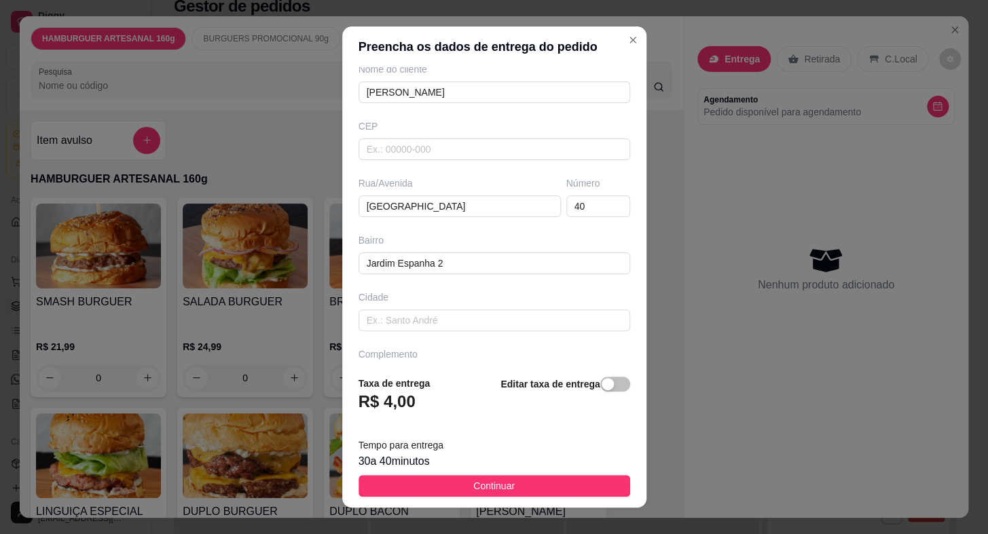
click at [502, 479] on span "Continuar" at bounding box center [493, 486] width 41 height 15
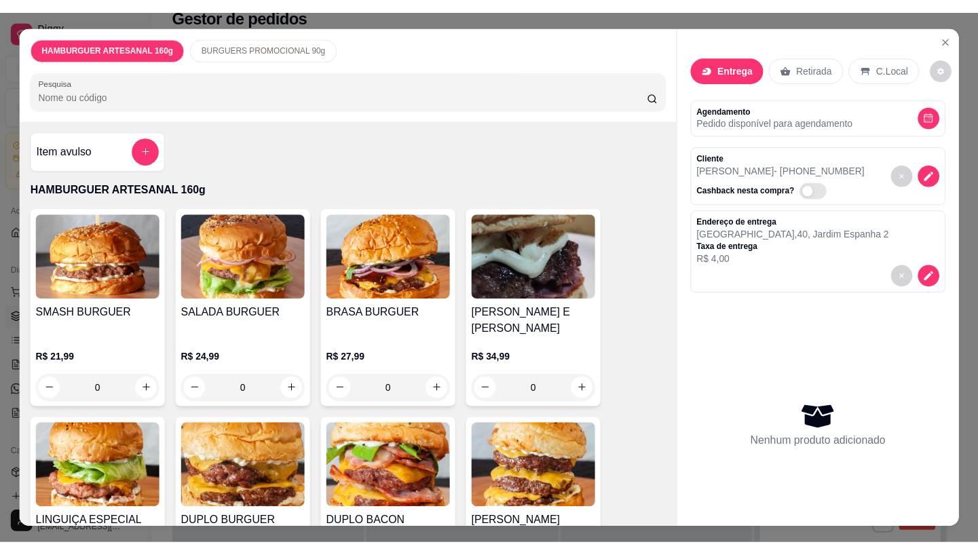
scroll to position [303, 0]
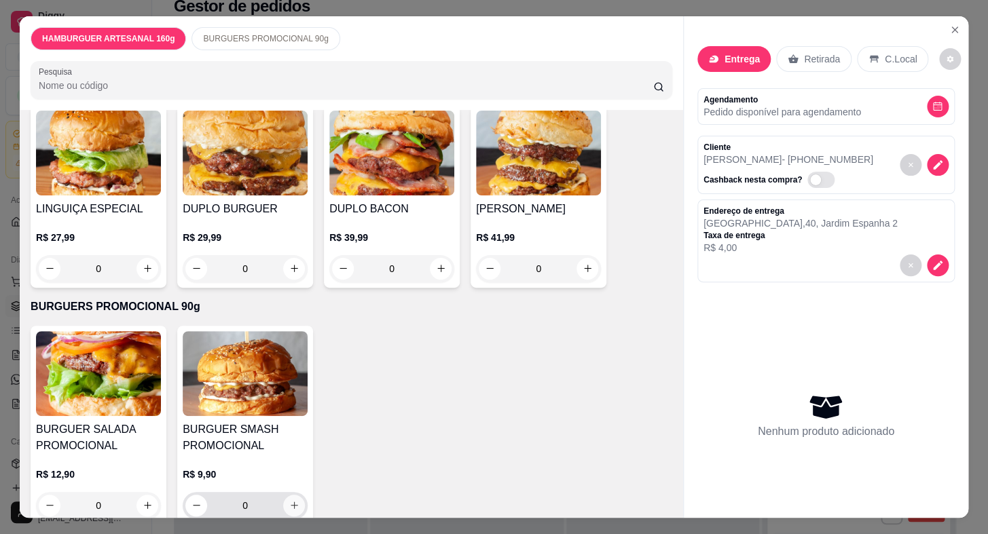
click at [291, 502] on icon "increase-product-quantity" at bounding box center [294, 505] width 7 height 7
type input "1"
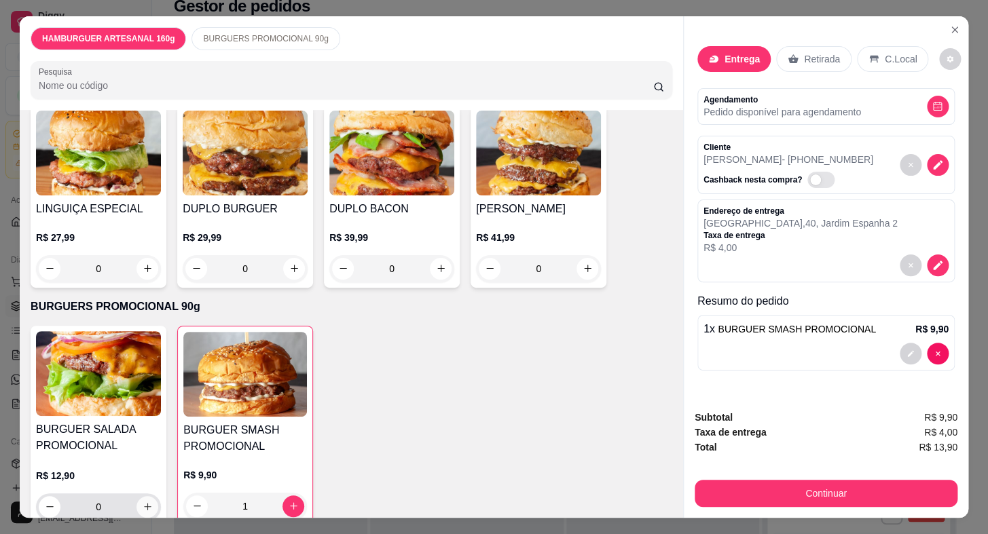
click at [148, 496] on button "increase-product-quantity" at bounding box center [147, 507] width 22 height 22
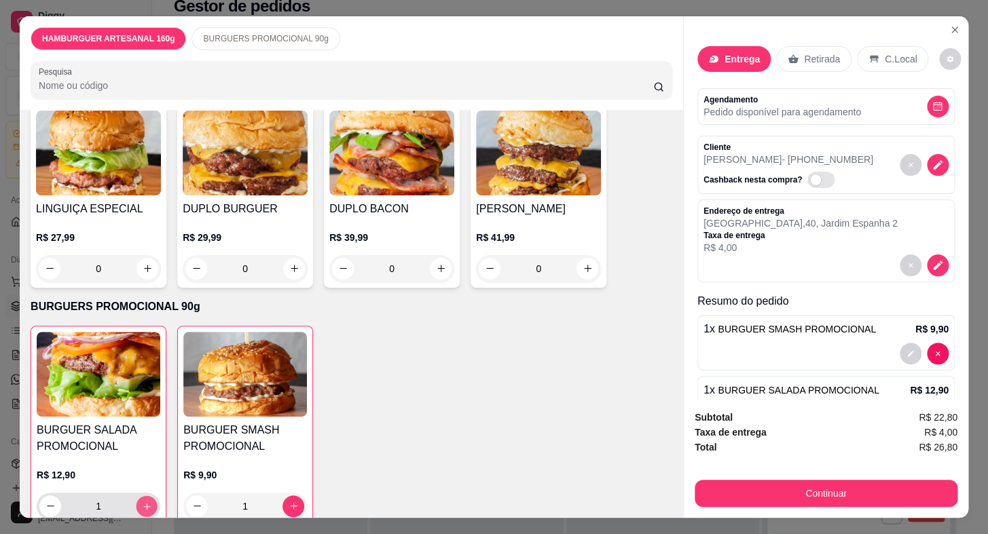
click at [148, 496] on button "increase-product-quantity" at bounding box center [146, 506] width 21 height 21
type input "2"
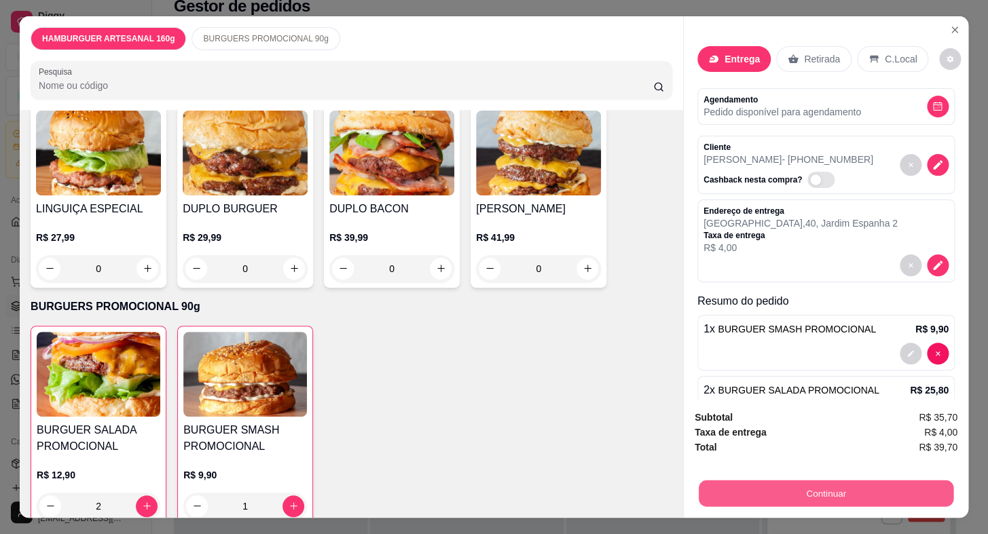
click at [720, 489] on button "Continuar" at bounding box center [825, 494] width 255 height 26
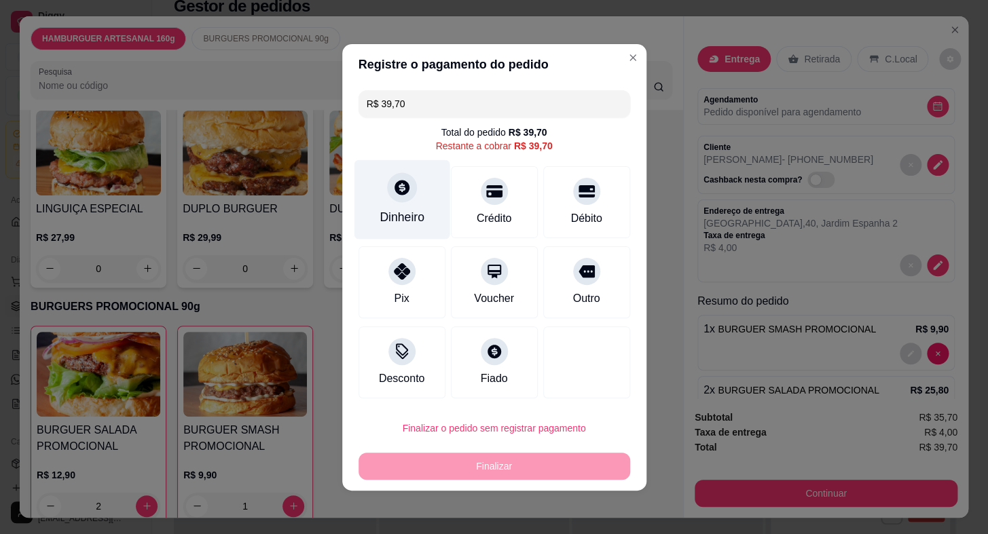
click at [394, 203] on div "Dinheiro" at bounding box center [402, 199] width 96 height 79
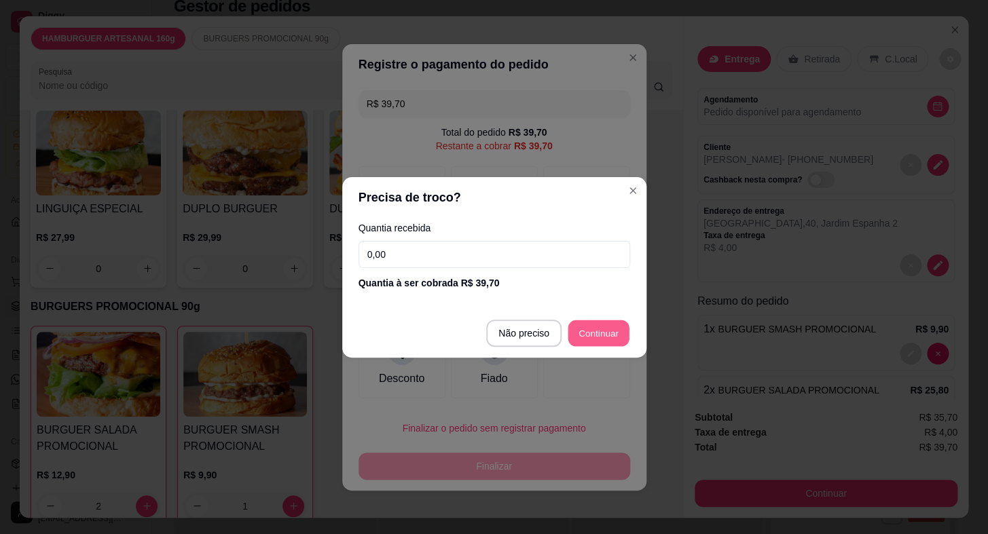
type input "R$ 0,00"
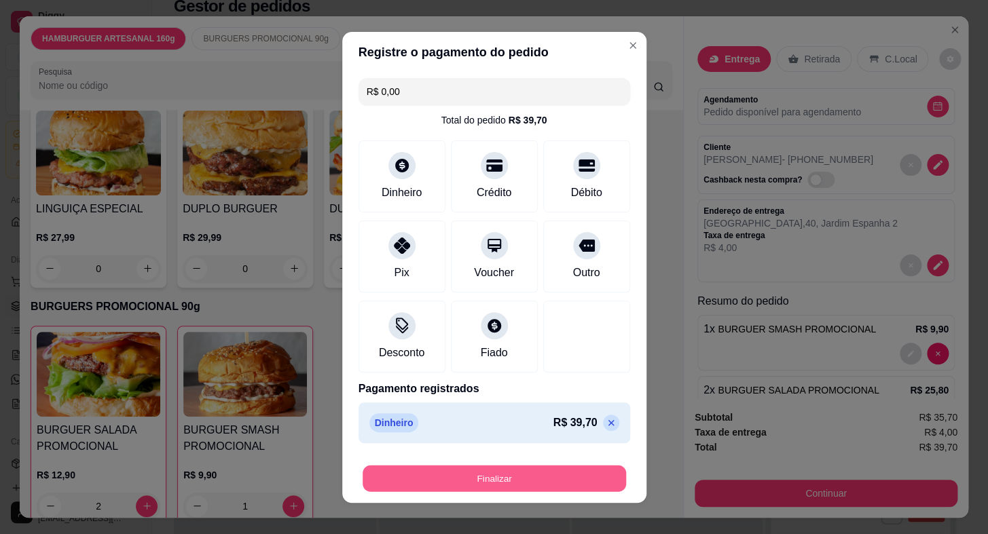
click at [559, 476] on button "Finalizar" at bounding box center [493, 478] width 263 height 26
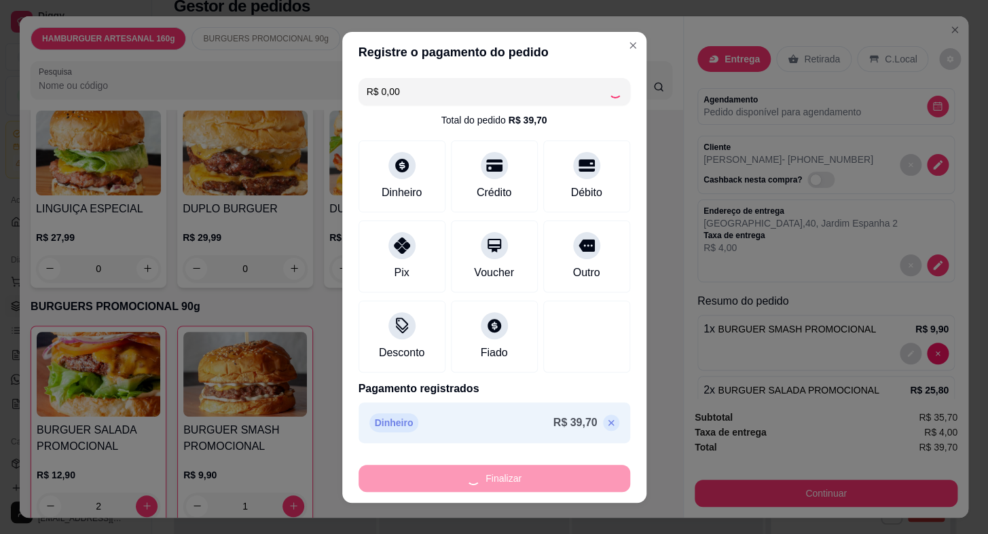
type input "0"
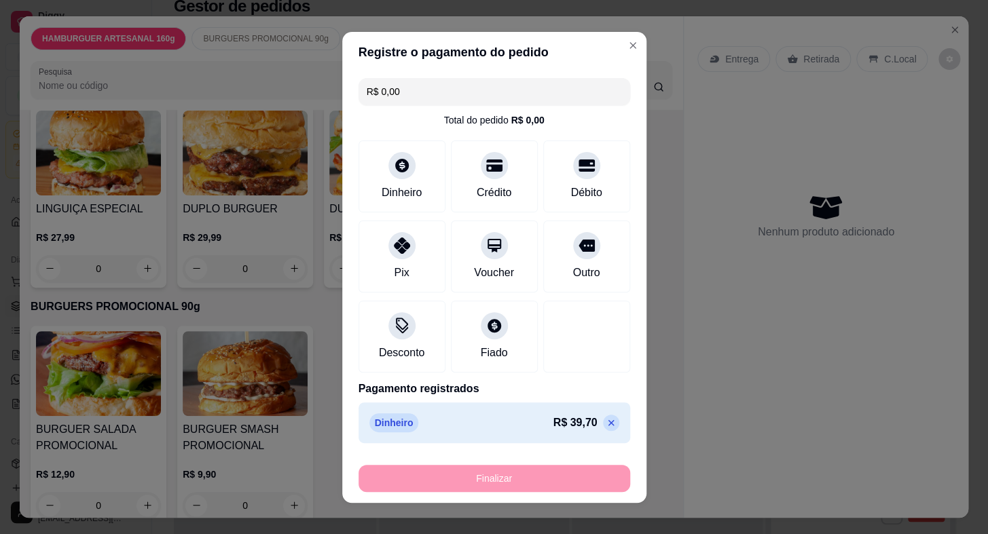
type input "-R$ 39,70"
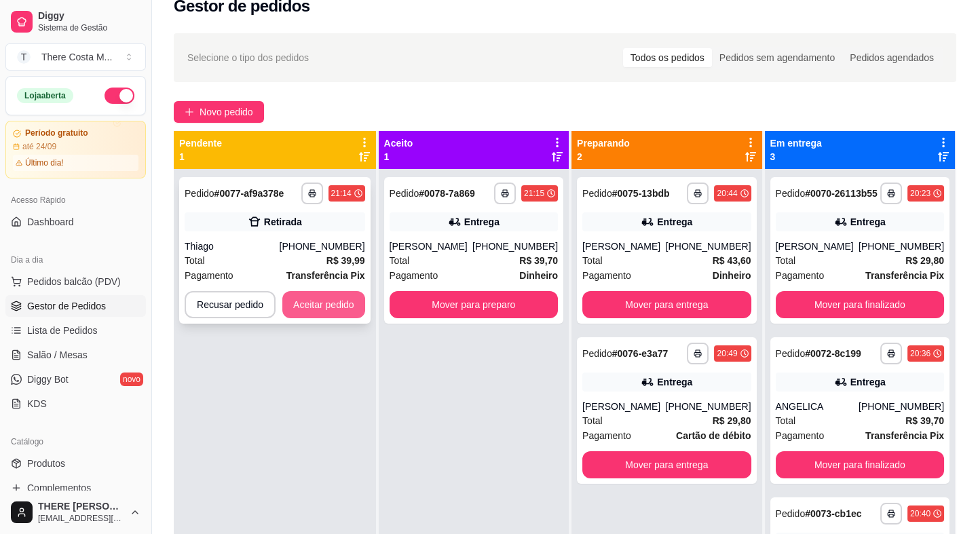
click at [314, 308] on button "Aceitar pedido" at bounding box center [323, 304] width 83 height 27
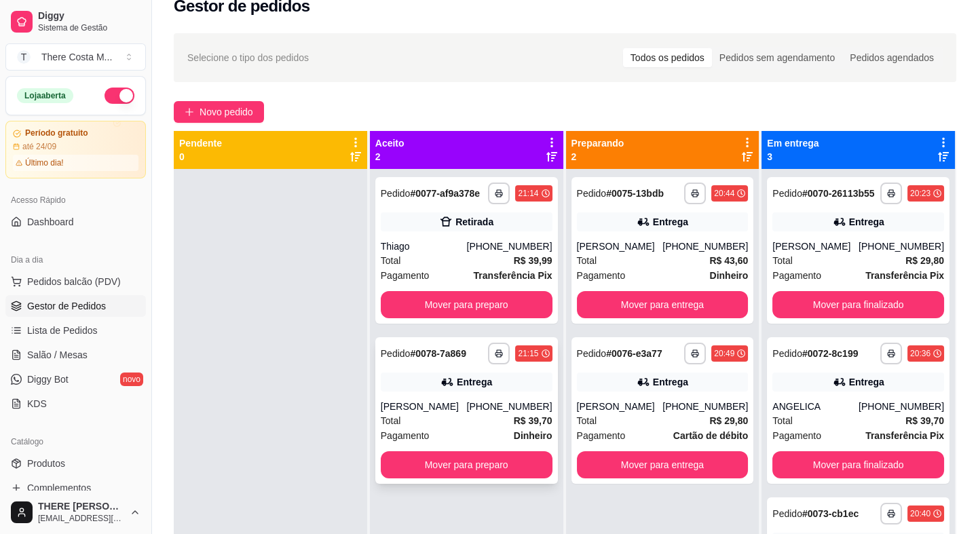
click at [465, 367] on div "**********" at bounding box center [466, 410] width 183 height 147
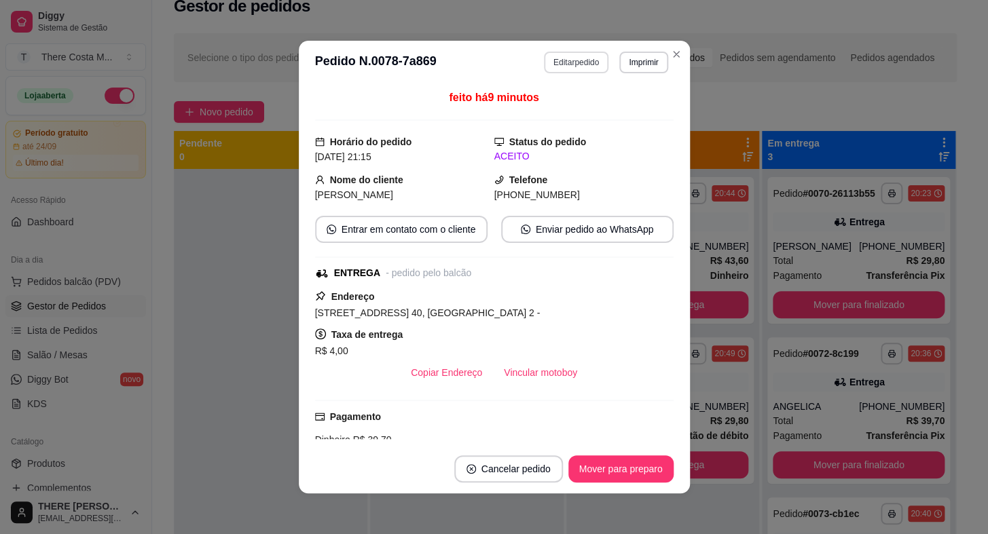
click at [553, 71] on button "Editar pedido" at bounding box center [576, 63] width 64 height 22
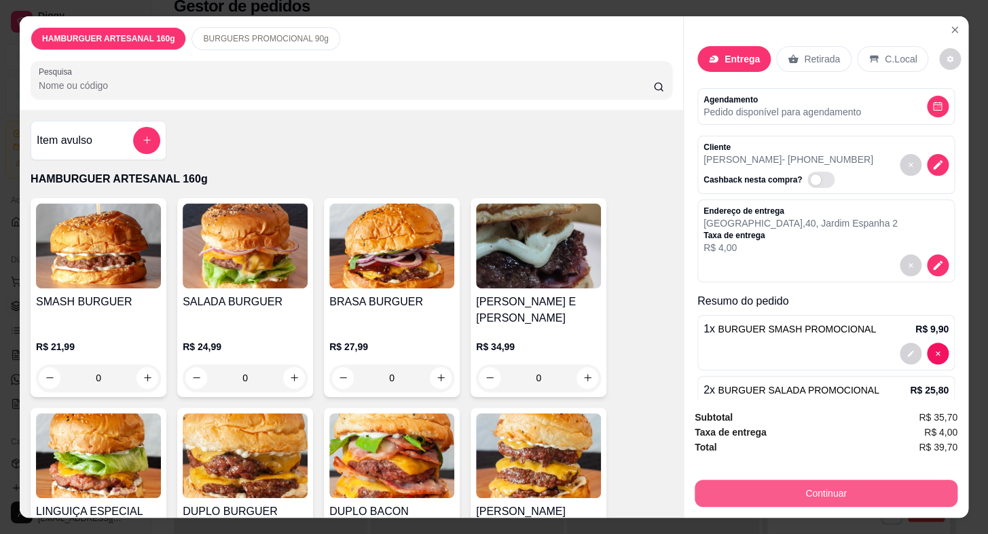
click at [827, 496] on button "Continuar" at bounding box center [825, 493] width 263 height 27
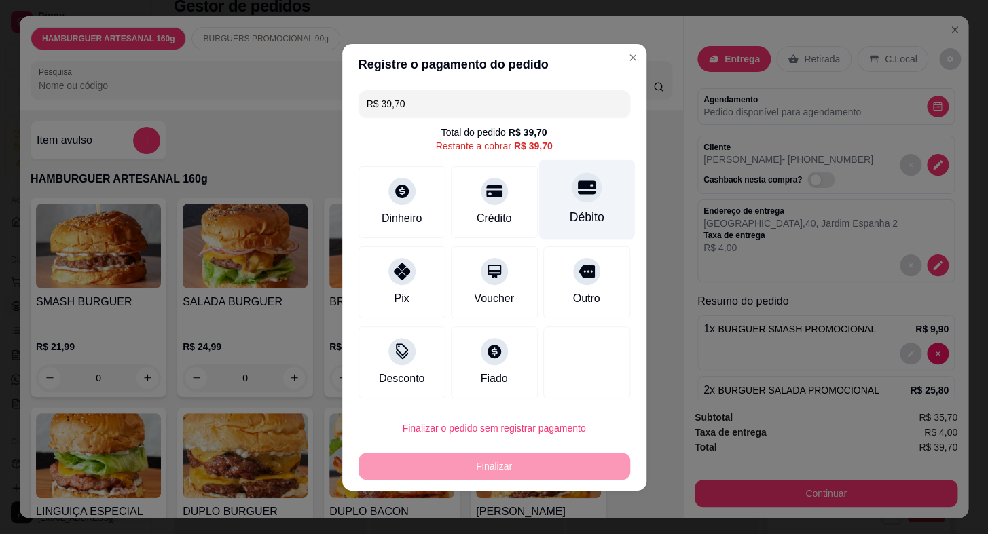
click at [549, 205] on div "Débito" at bounding box center [586, 199] width 96 height 79
type input "R$ 0,00"
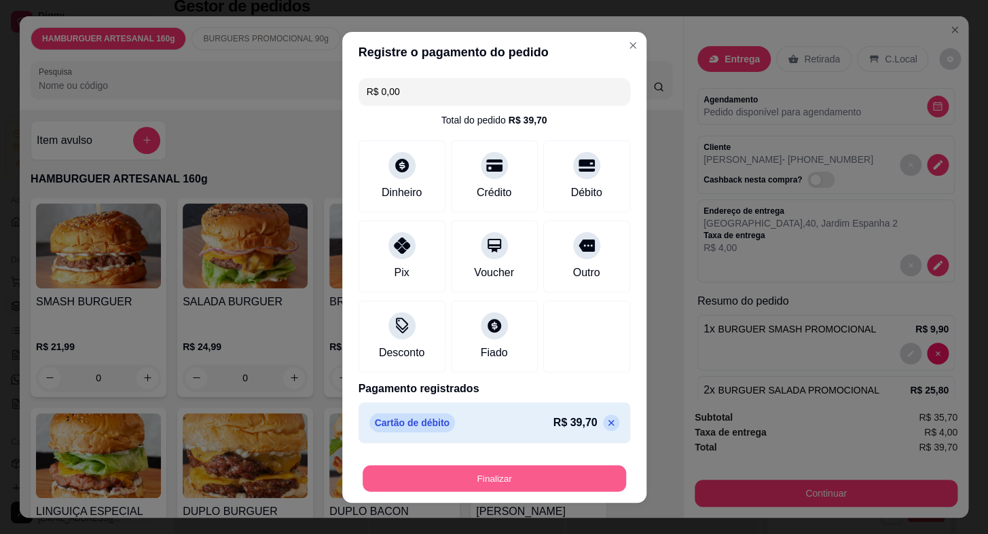
click at [455, 463] on div "Finalizar" at bounding box center [494, 476] width 272 height 33
click at [487, 472] on button "Finalizar" at bounding box center [494, 478] width 272 height 27
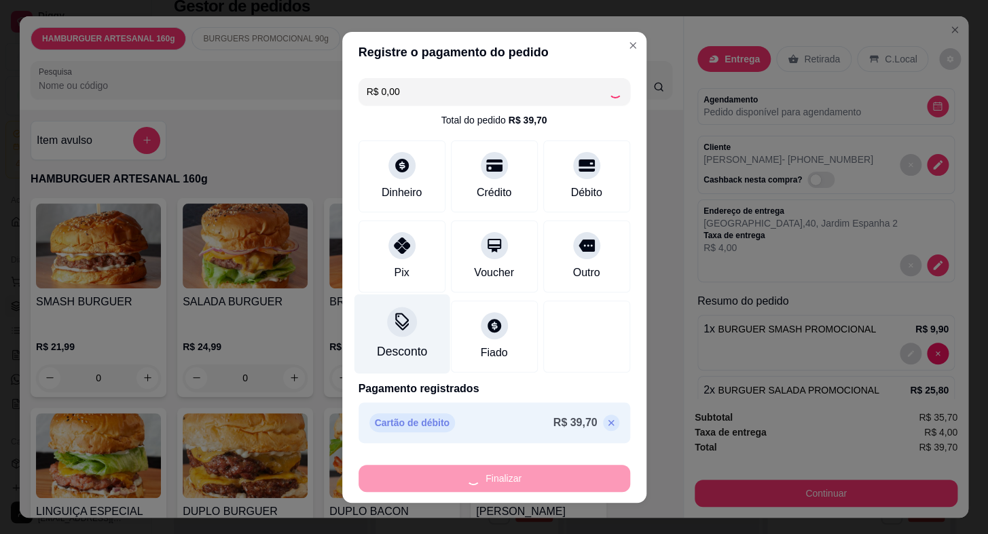
type input "0"
type input "-R$ 39,70"
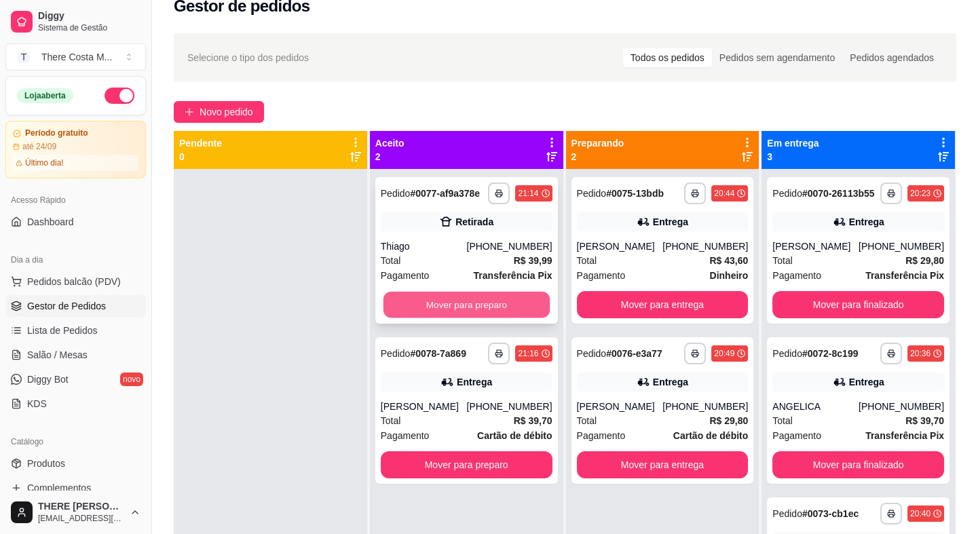
click at [463, 297] on button "Mover para preparo" at bounding box center [467, 305] width 166 height 26
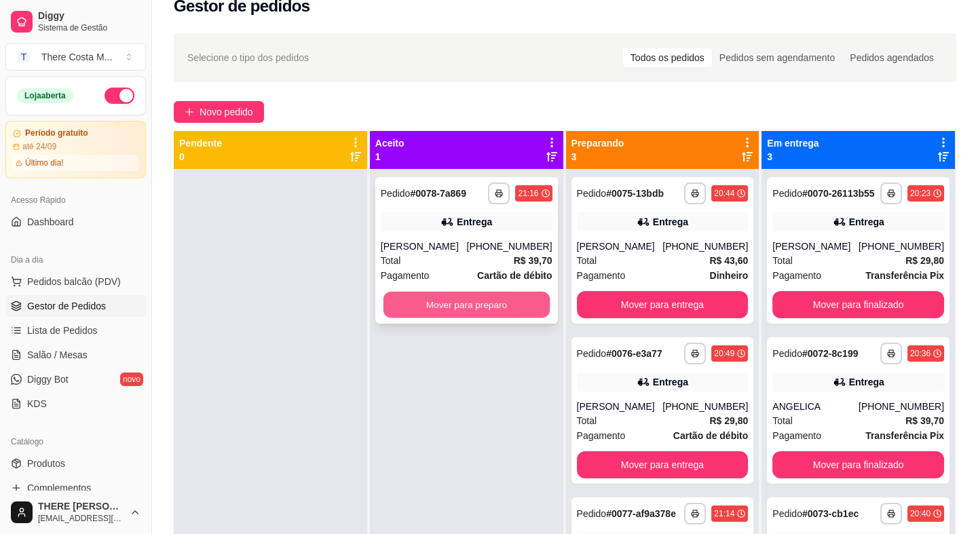
click at [523, 305] on button "Mover para preparo" at bounding box center [467, 305] width 166 height 26
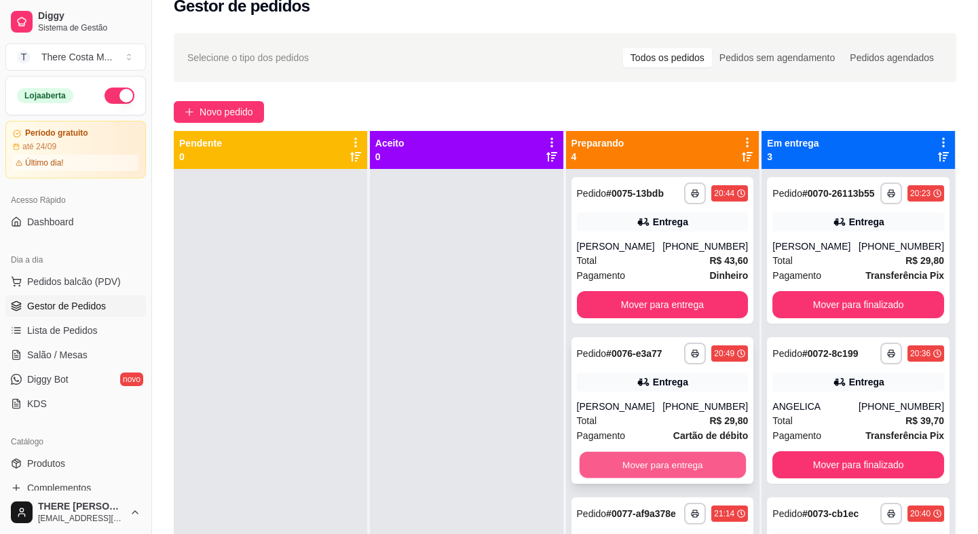
click at [655, 460] on button "Mover para entrega" at bounding box center [662, 465] width 166 height 26
click at [660, 464] on button "Mover para retirada disponível" at bounding box center [663, 464] width 172 height 27
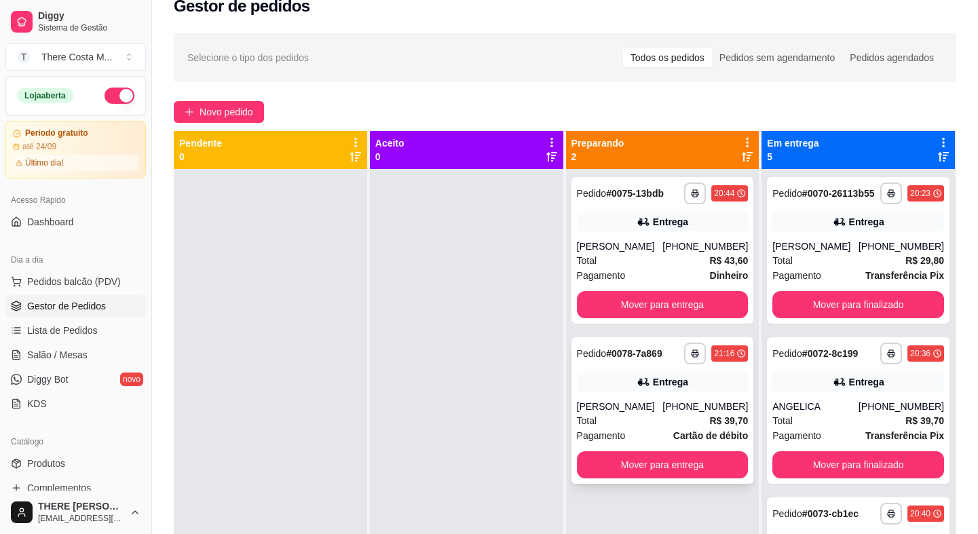
click at [658, 369] on div "**********" at bounding box center [663, 410] width 183 height 147
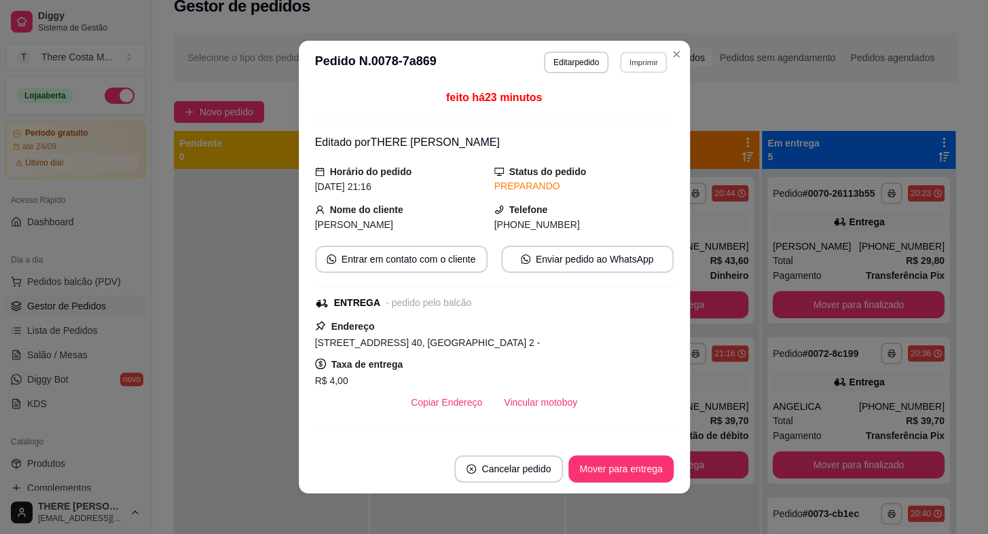
click at [620, 54] on button "Imprimir" at bounding box center [643, 62] width 47 height 21
click at [617, 116] on button "IMPRESSORA" at bounding box center [614, 111] width 98 height 22
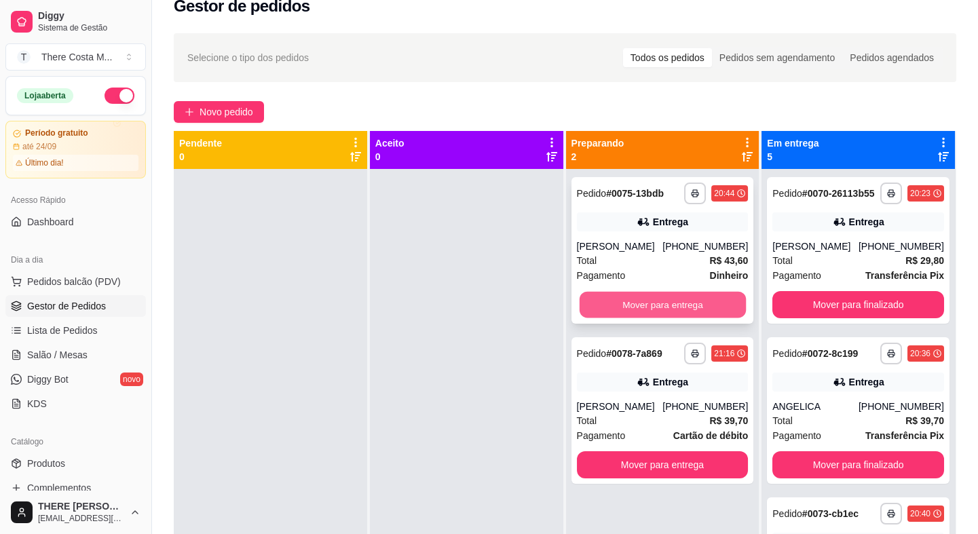
click at [665, 305] on button "Mover para entrega" at bounding box center [662, 305] width 166 height 26
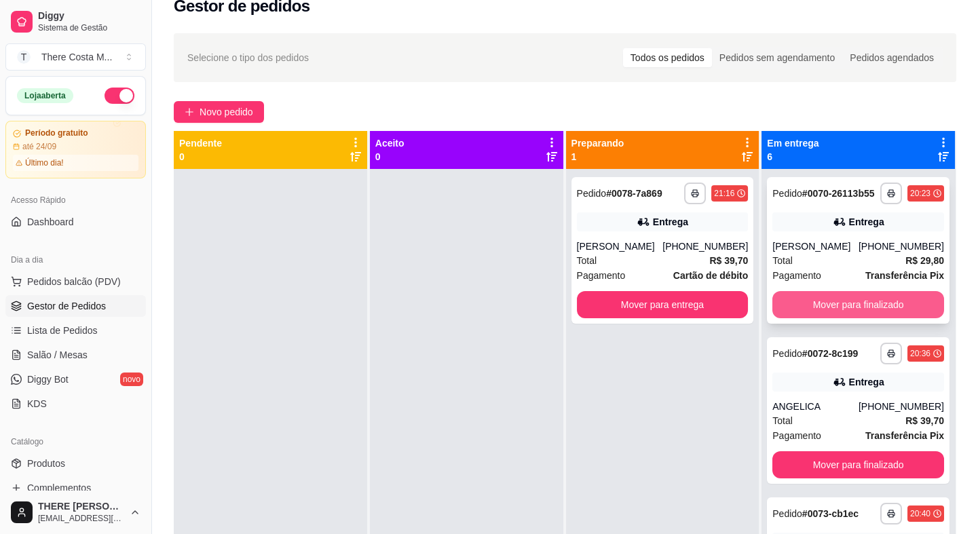
click at [828, 318] on button "Mover para finalizado" at bounding box center [858, 304] width 172 height 27
click at [829, 312] on button "Mover para finalizado" at bounding box center [858, 304] width 172 height 27
click at [829, 303] on button "Mover para finalizado" at bounding box center [858, 304] width 172 height 27
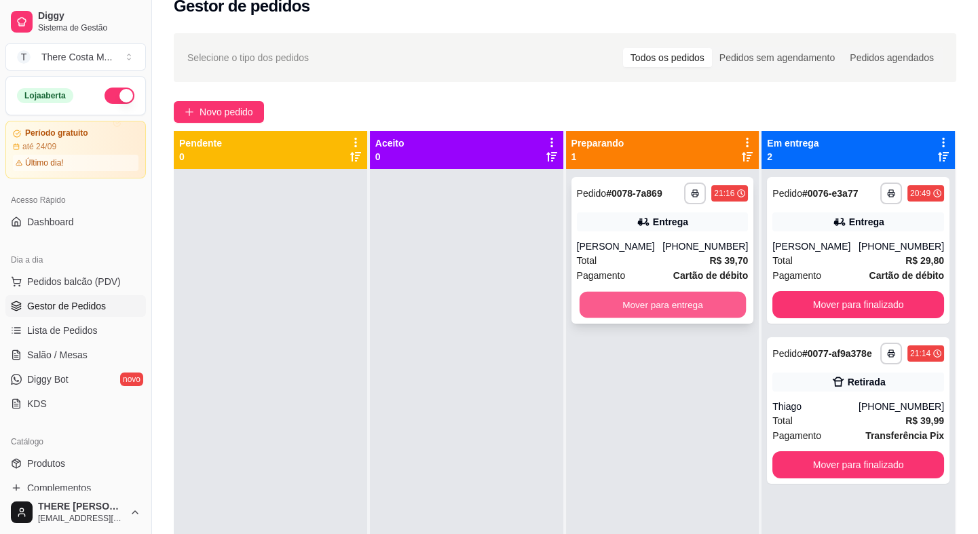
click at [677, 301] on button "Mover para entrega" at bounding box center [662, 305] width 166 height 26
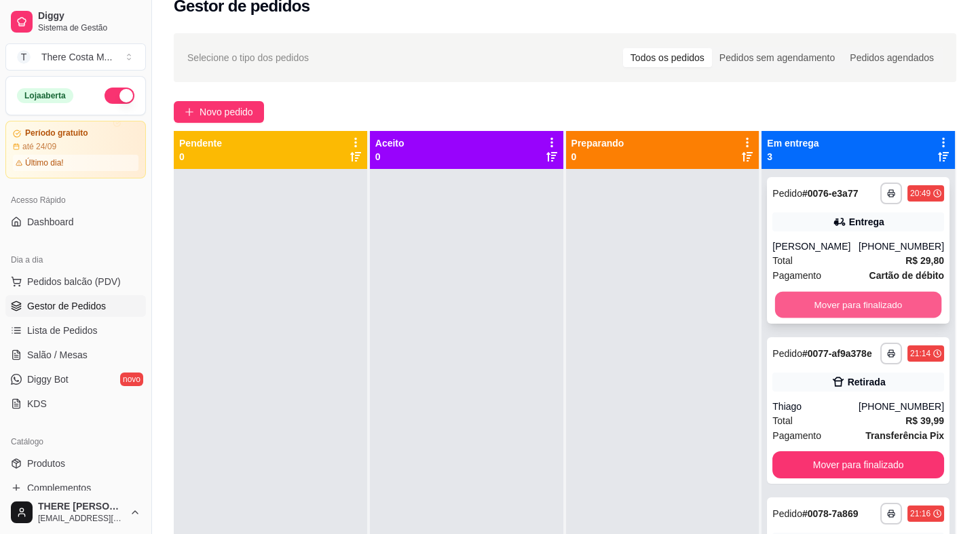
click at [864, 298] on button "Mover para finalizado" at bounding box center [858, 305] width 166 height 26
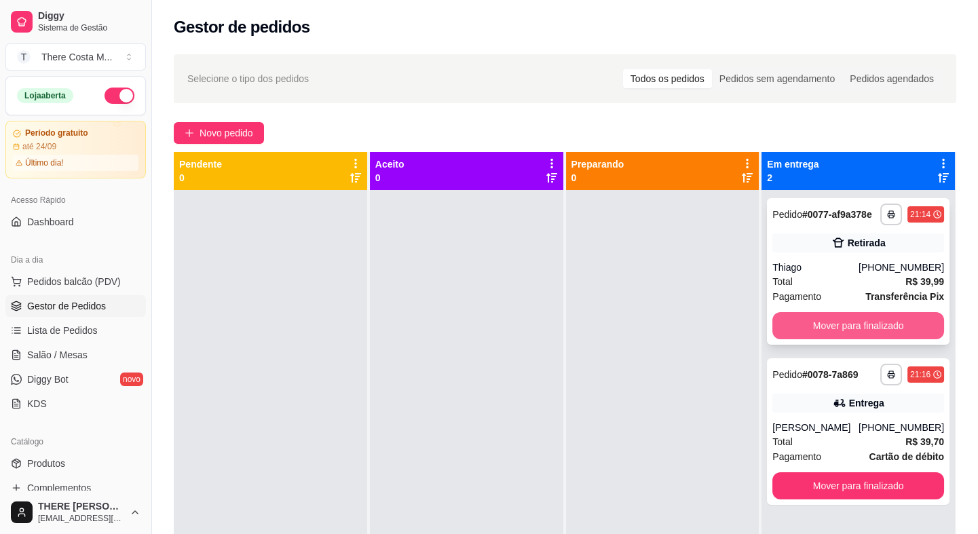
click at [834, 332] on button "Mover para finalizado" at bounding box center [858, 325] width 172 height 27
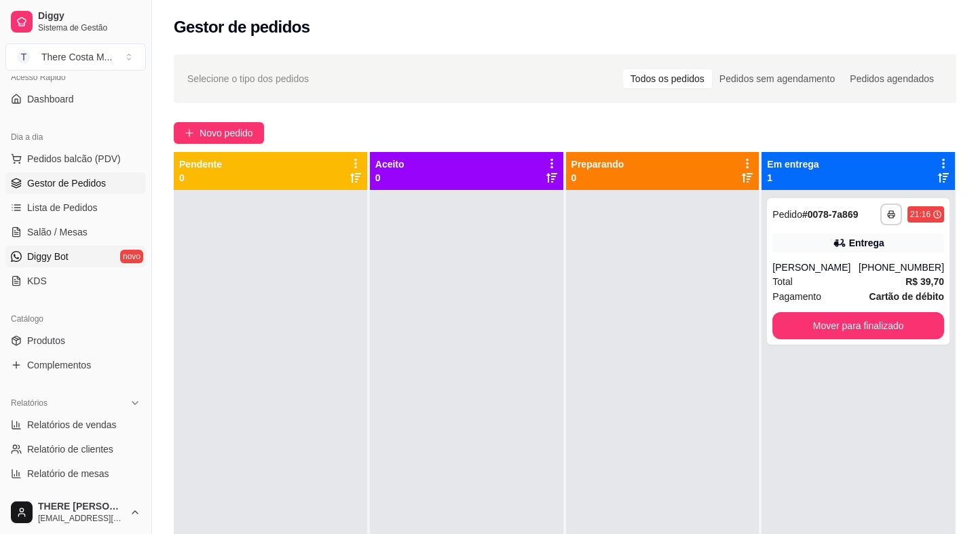
scroll to position [185, 0]
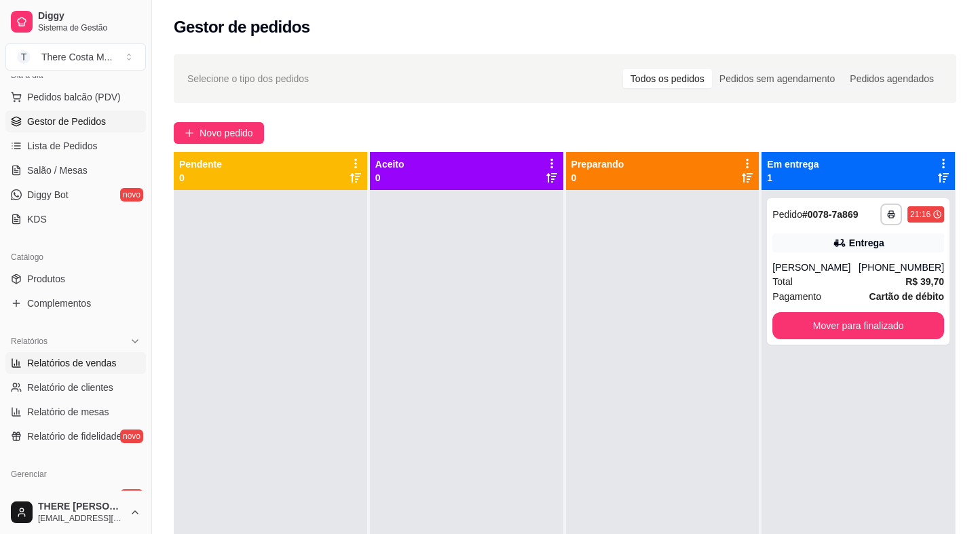
click at [81, 362] on span "Relatórios de vendas" at bounding box center [72, 363] width 90 height 14
